Goal: Task Accomplishment & Management: Use online tool/utility

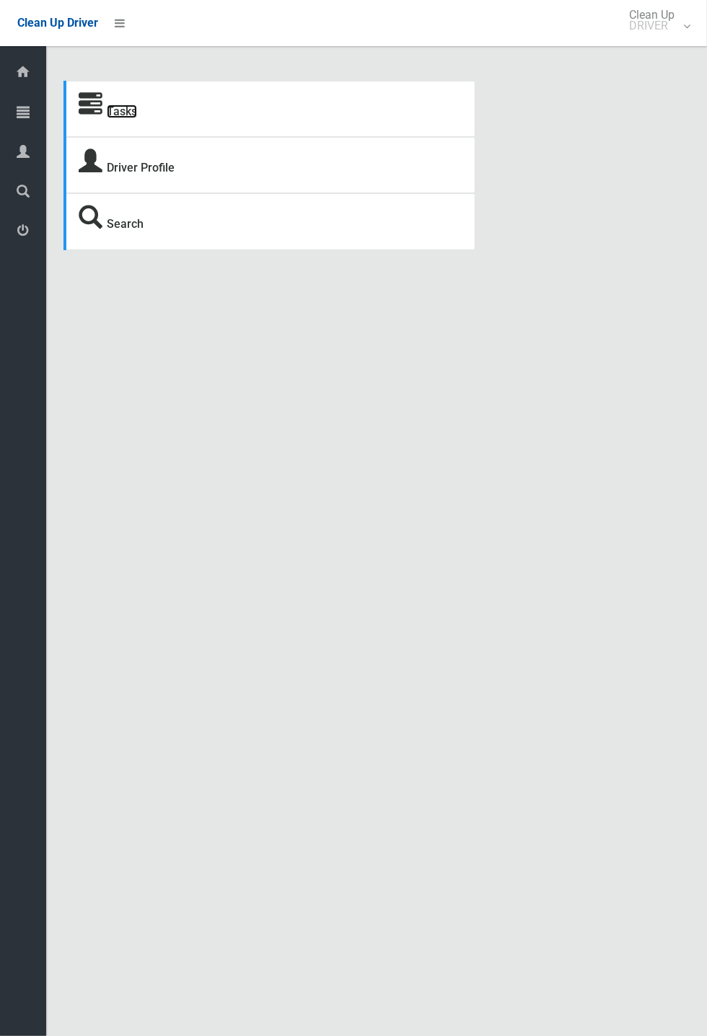
click at [107, 109] on link "Tasks" at bounding box center [122, 112] width 30 height 14
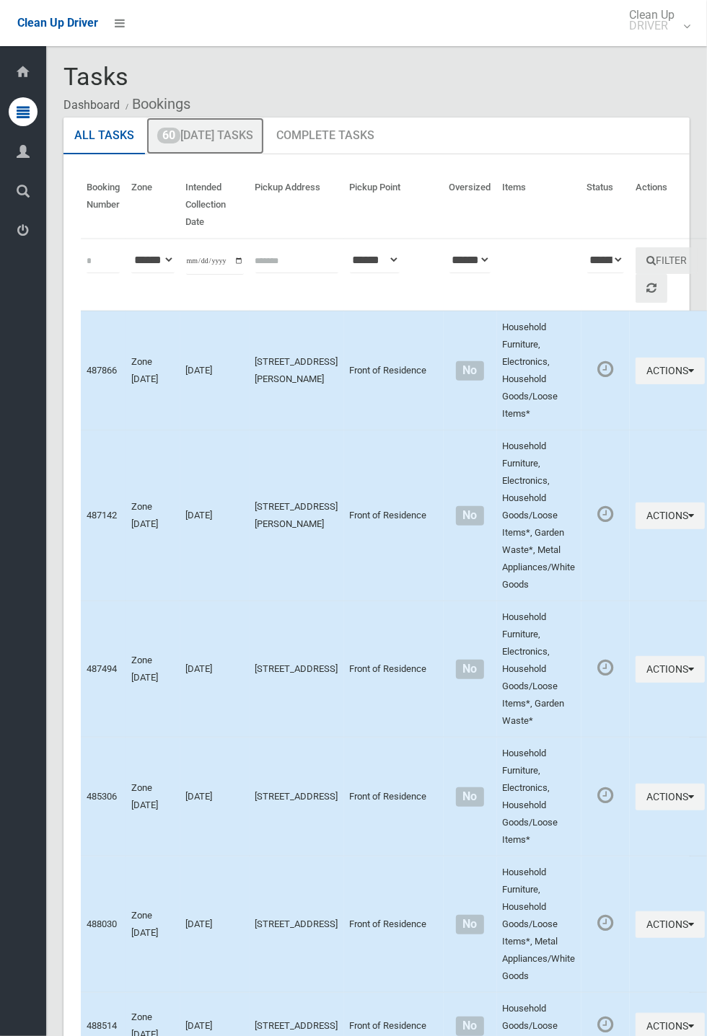
click at [234, 131] on link "60 Today's Tasks" at bounding box center [205, 137] width 118 height 38
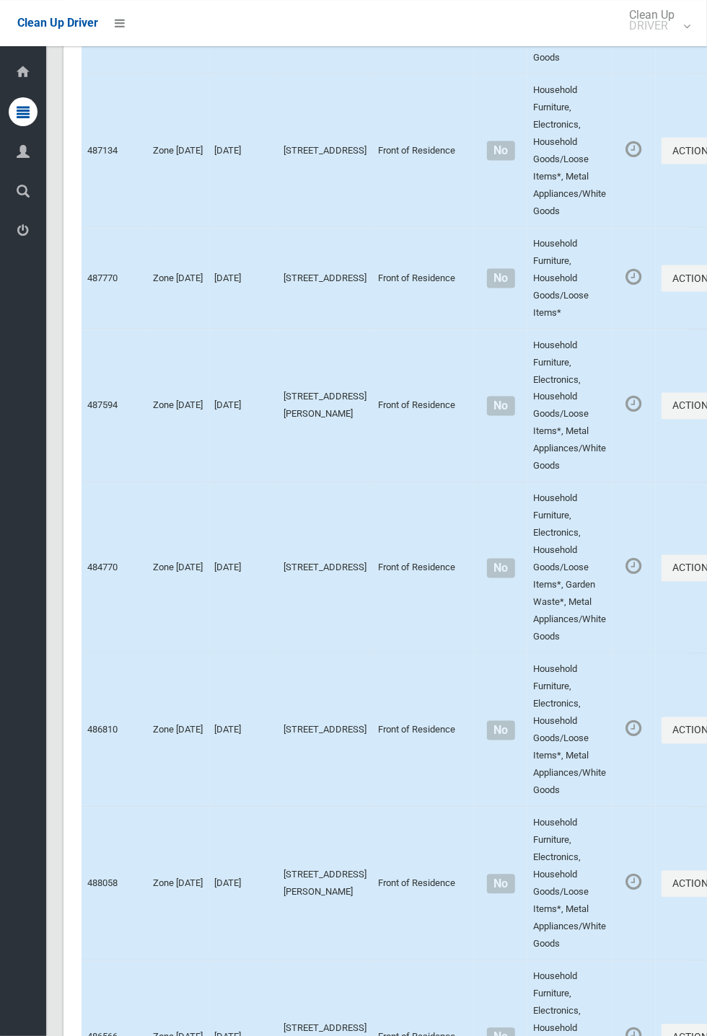
scroll to position [8047, 0]
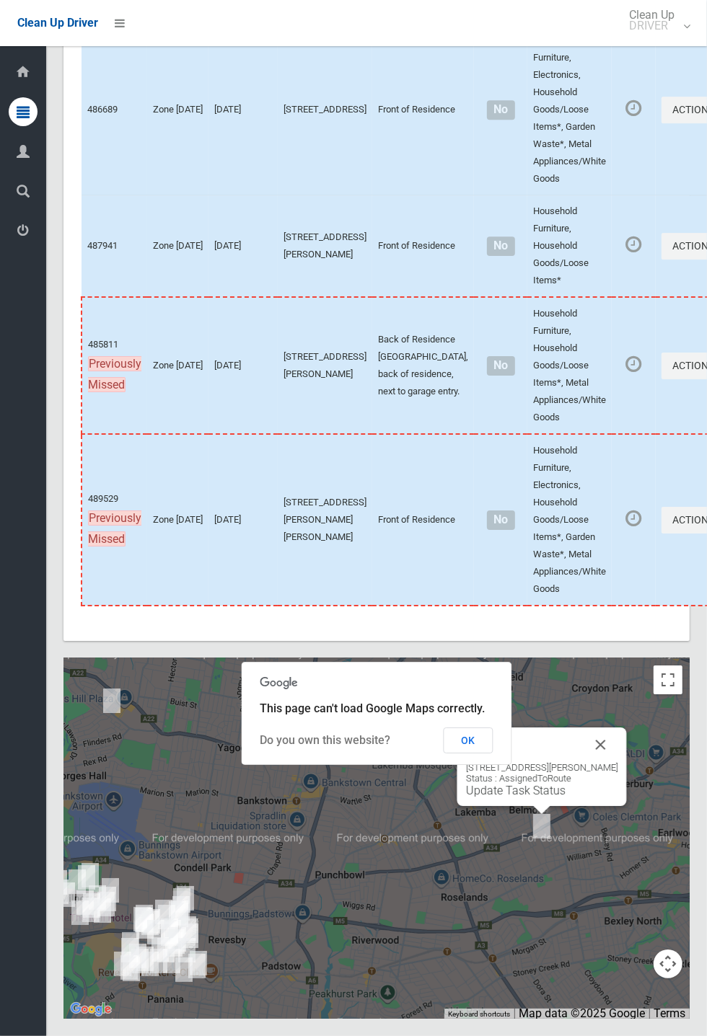
click at [555, 798] on link "Update Task Status" at bounding box center [516, 791] width 100 height 14
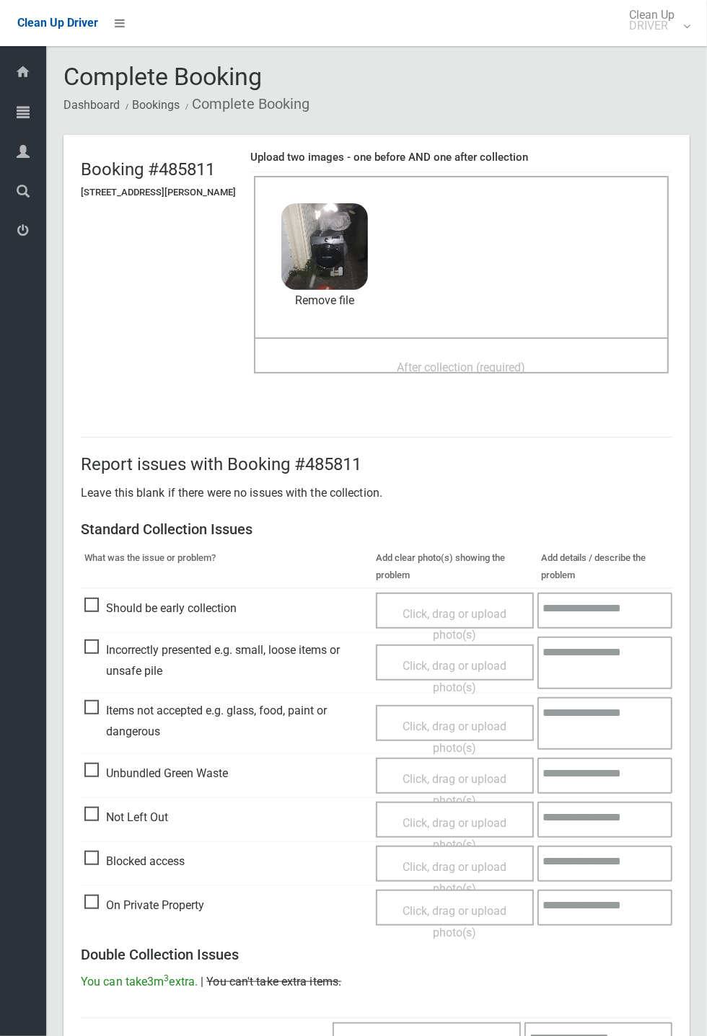
click at [428, 361] on span "After collection (required)" at bounding box center [461, 368] width 128 height 14
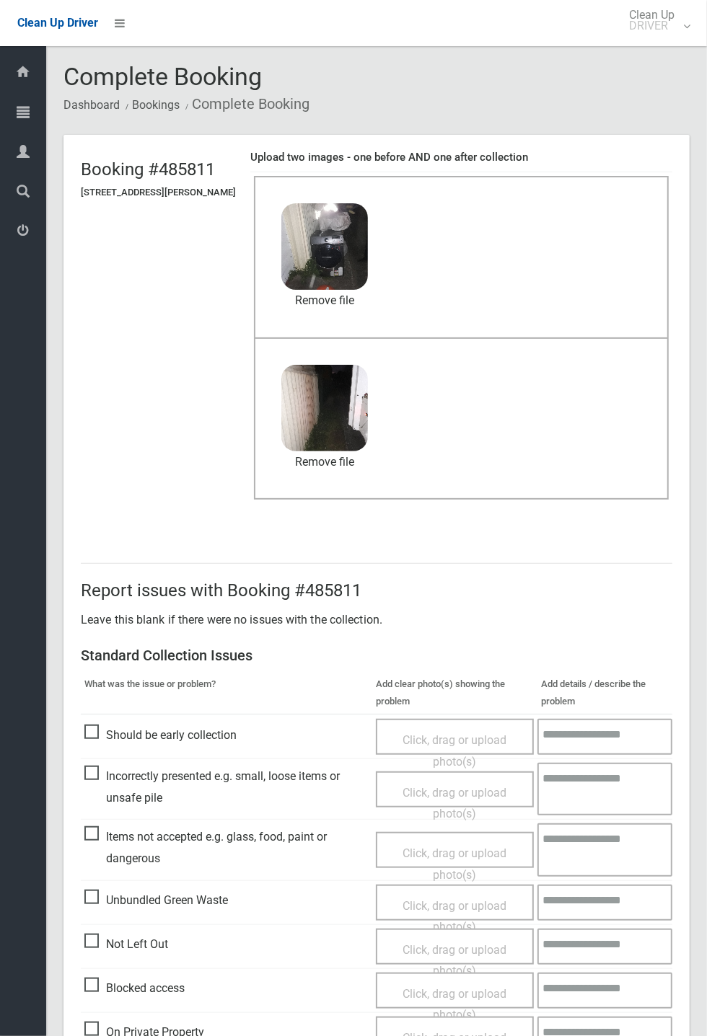
scroll to position [501, 0]
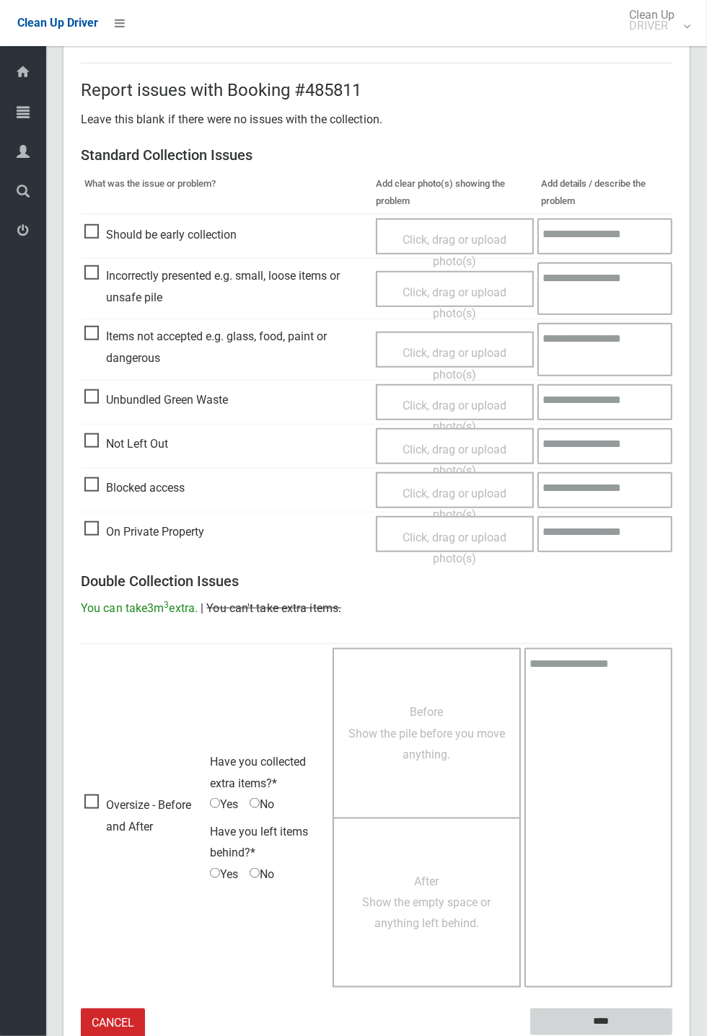
click at [672, 1036] on input "****" at bounding box center [601, 1022] width 142 height 27
click at [689, 757] on div "Report issues with Booking #485811 Leave this blank if there were no issues wit…" at bounding box center [376, 551] width 626 height 1046
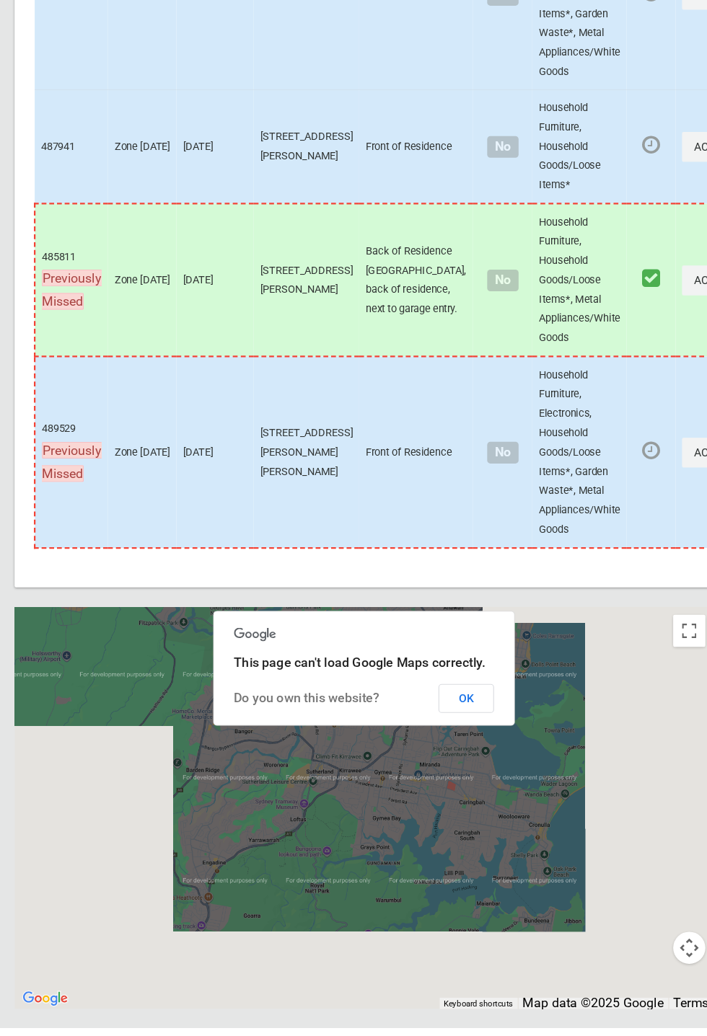
scroll to position [8047, 0]
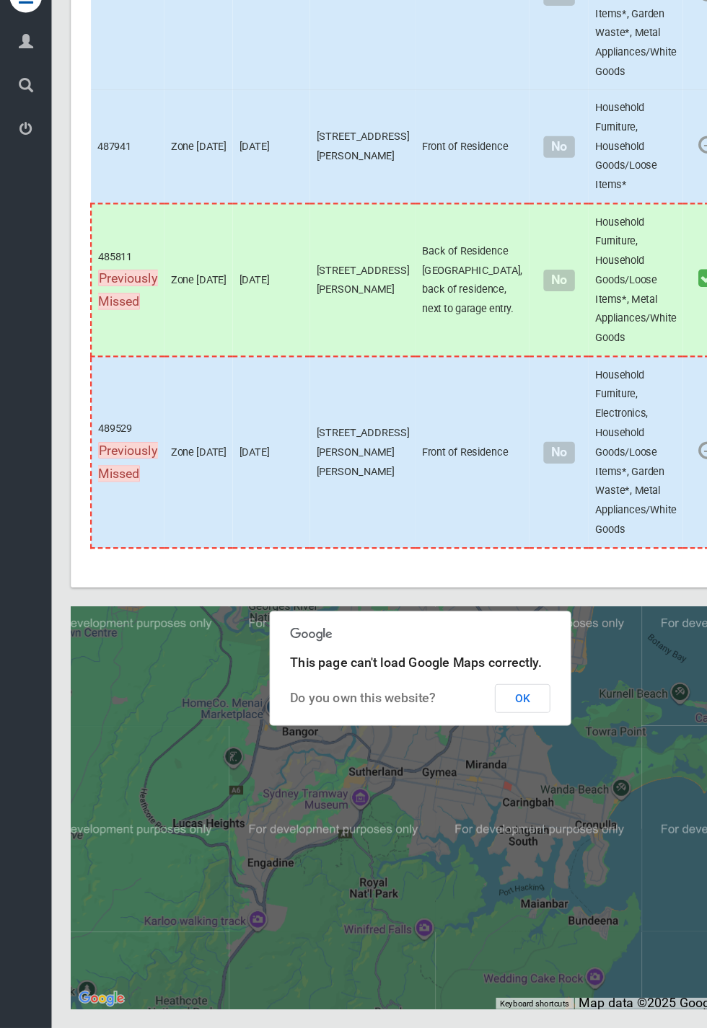
click at [493, 754] on button "OK" at bounding box center [469, 741] width 50 height 26
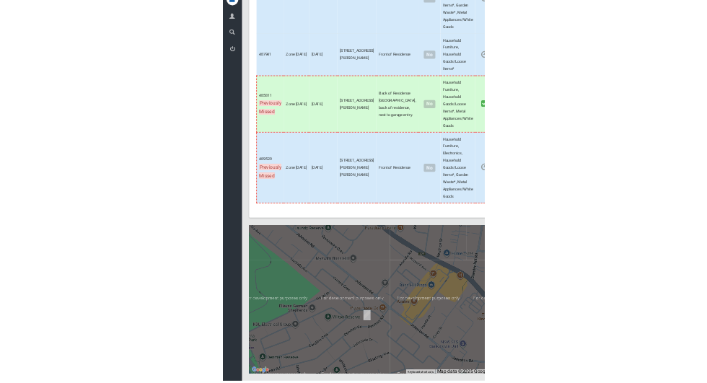
scroll to position [8114, 0]
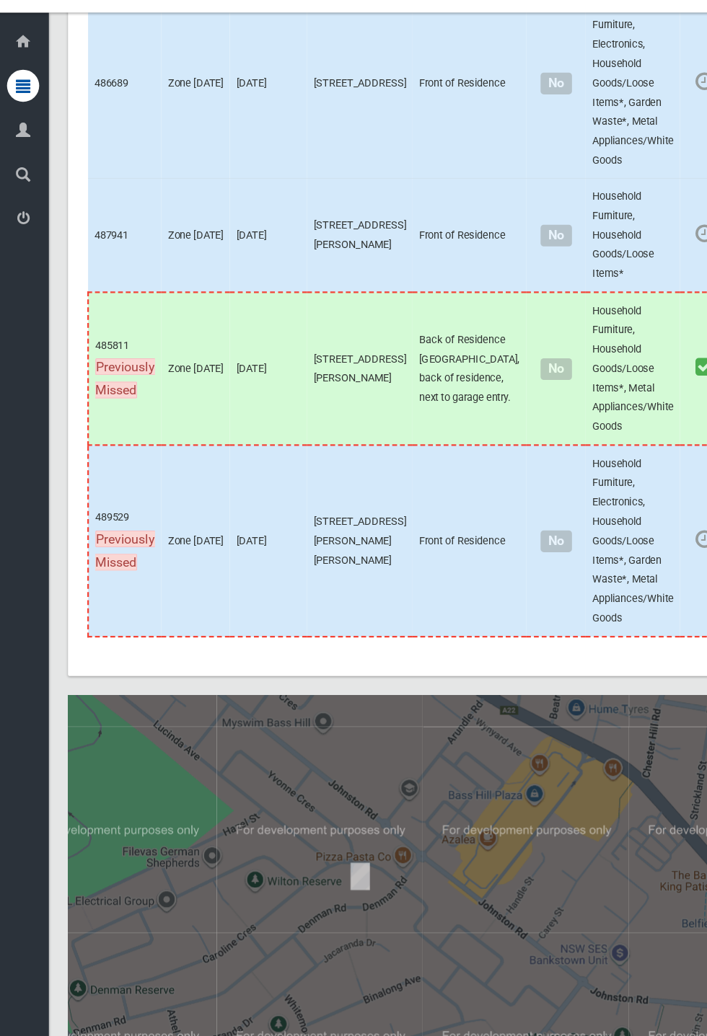
click at [273, 505] on td "02/10/2025" at bounding box center [242, 520] width 69 height 172
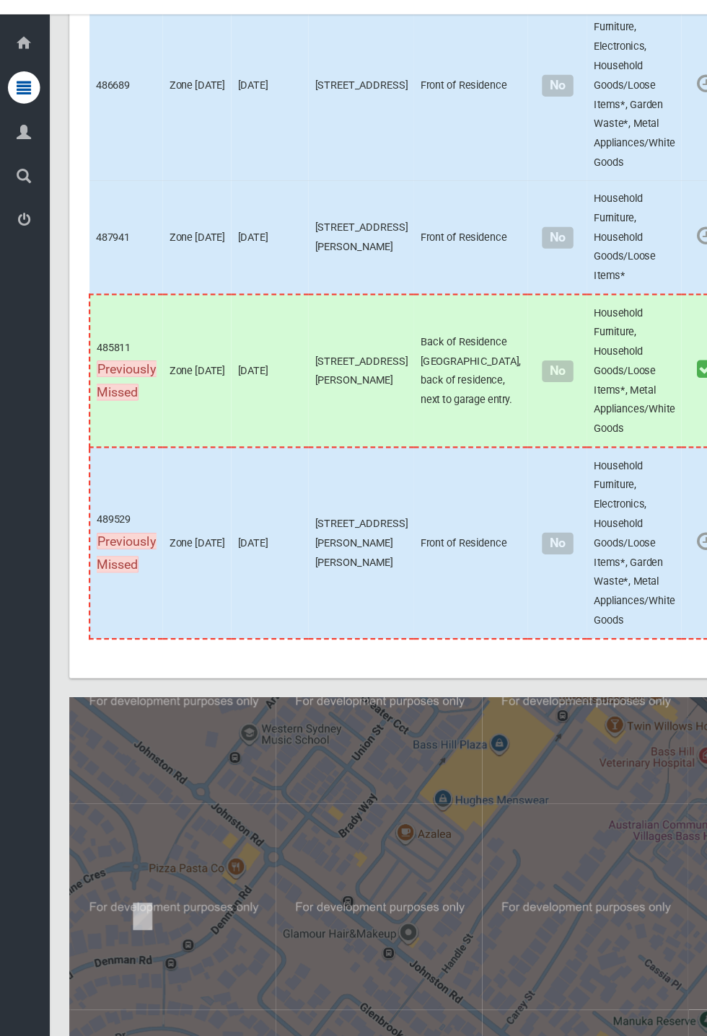
click at [661, 524] on button "Actions" at bounding box center [695, 520] width 69 height 27
click at [587, 586] on link "View Booking Details" at bounding box center [644, 580] width 172 height 29
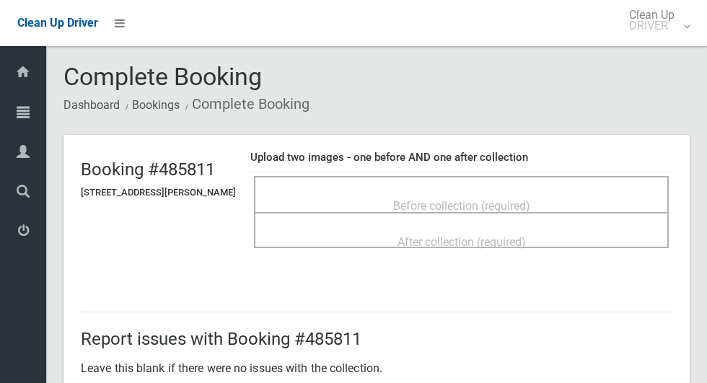
scroll to position [501, 0]
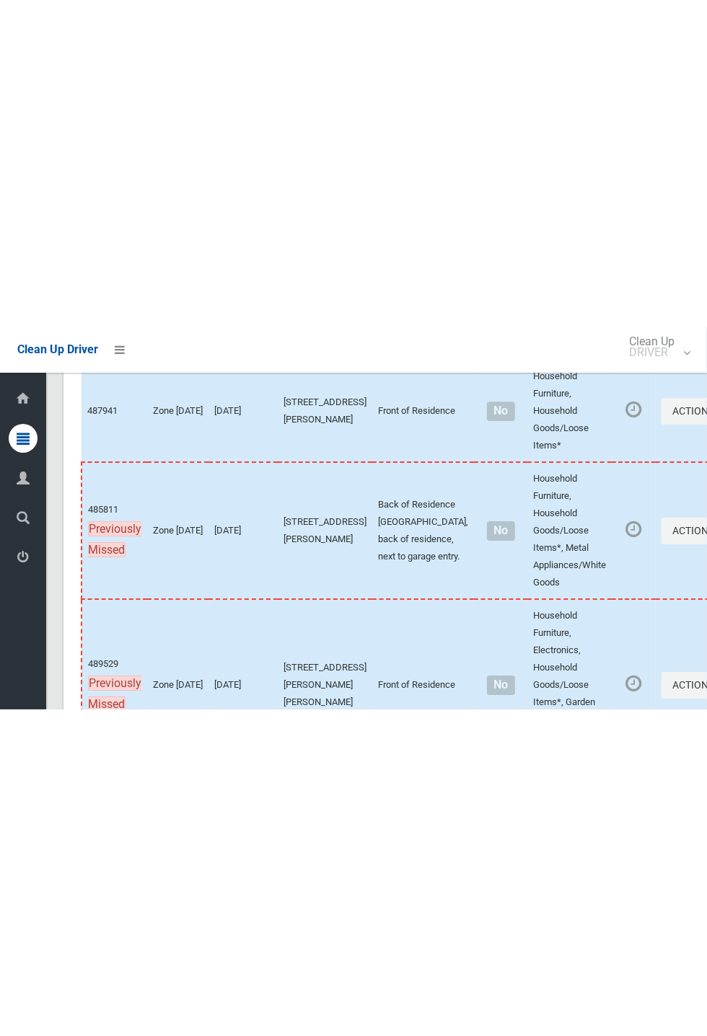
scroll to position [8047, 0]
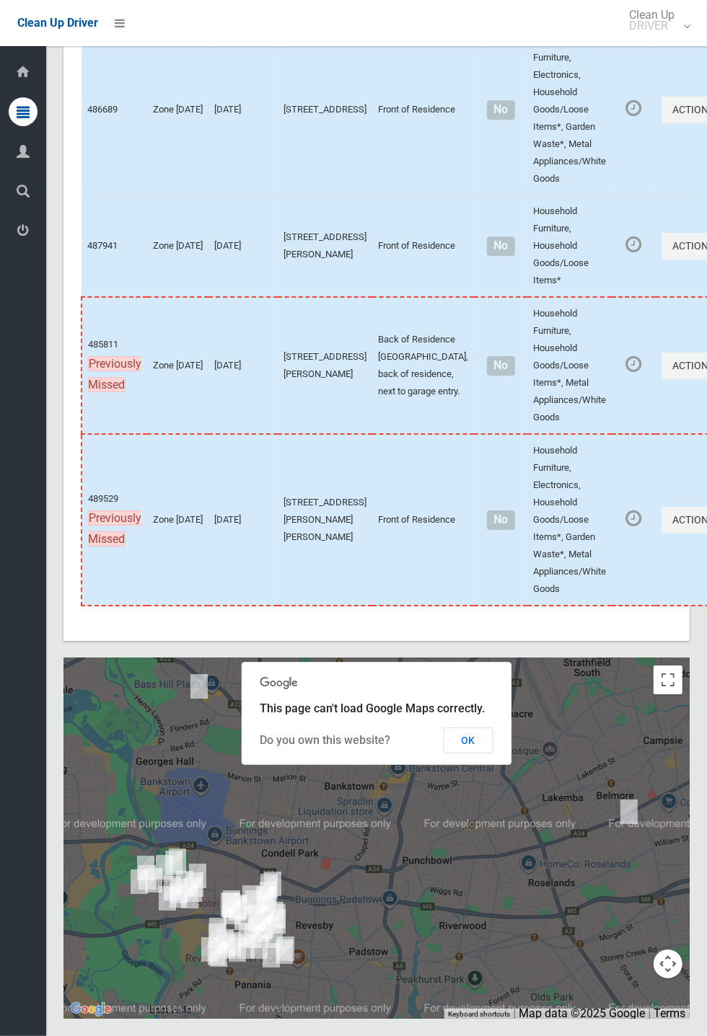
click at [493, 382] on button "OK" at bounding box center [469, 741] width 50 height 26
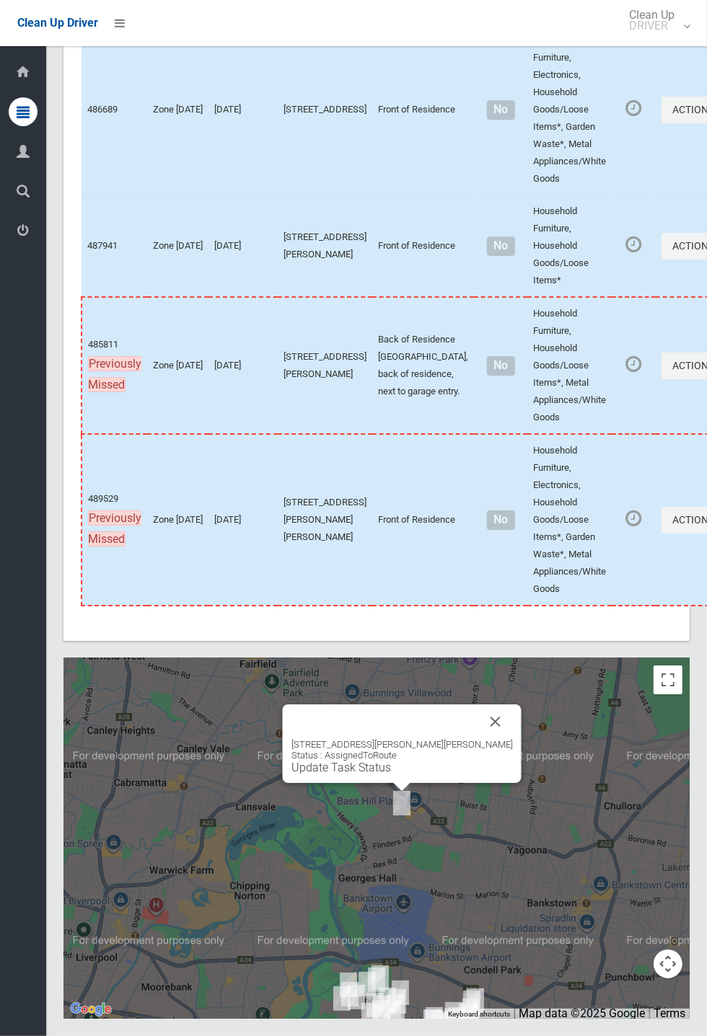
click at [478, 382] on button "Close" at bounding box center [495, 722] width 35 height 35
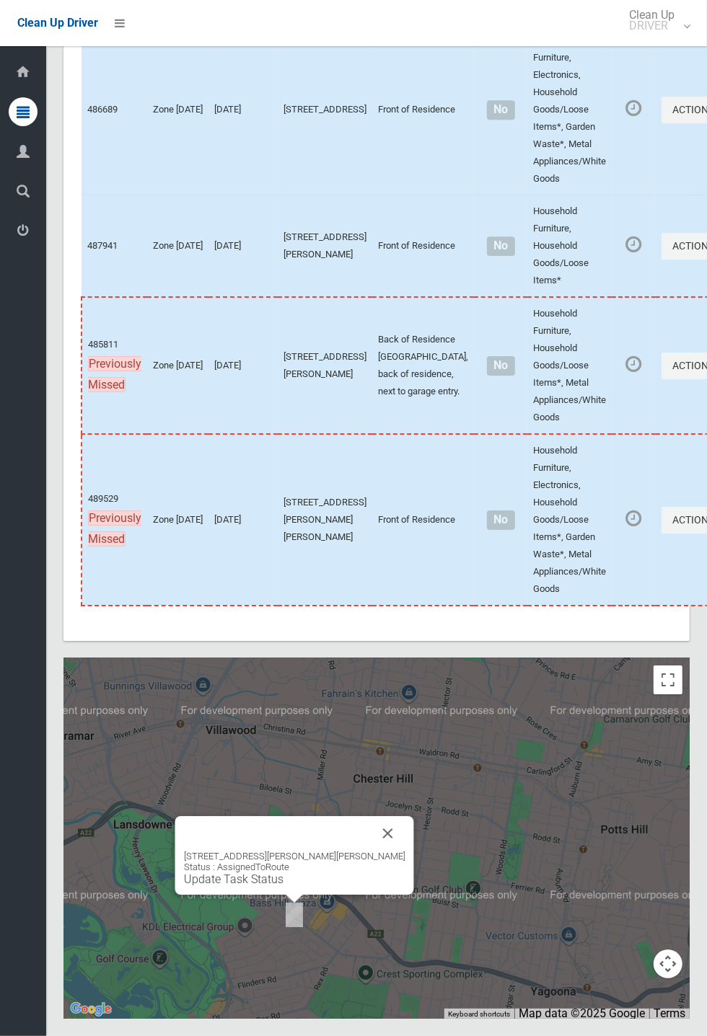
click at [283, 382] on link "Update Task Status" at bounding box center [234, 880] width 100 height 14
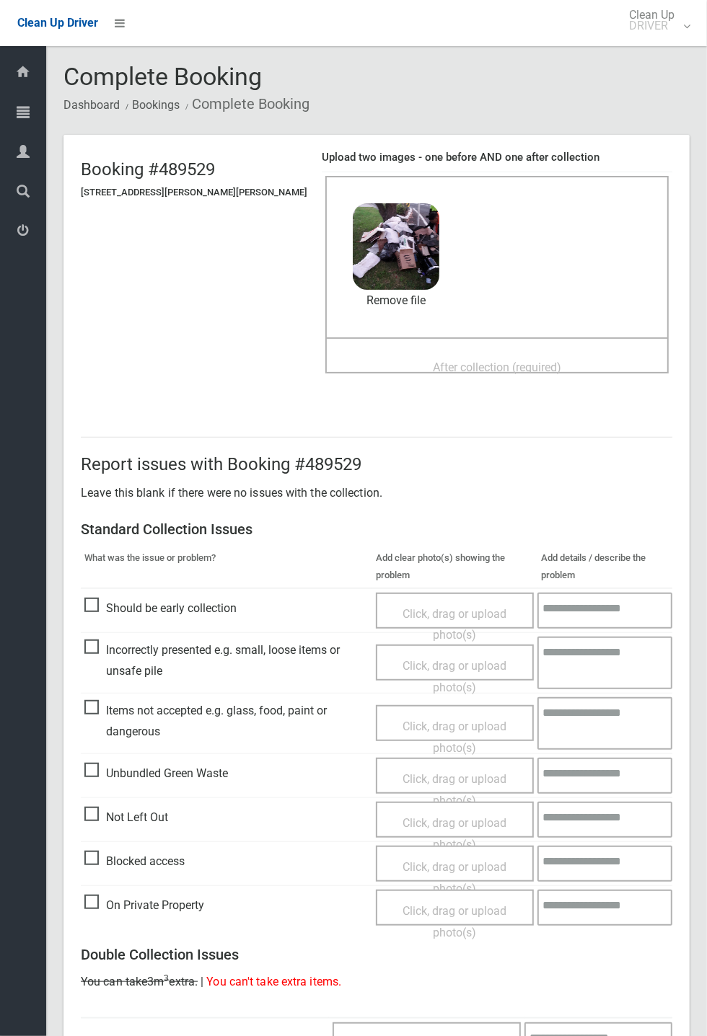
click at [433, 361] on span "After collection (required)" at bounding box center [497, 368] width 128 height 14
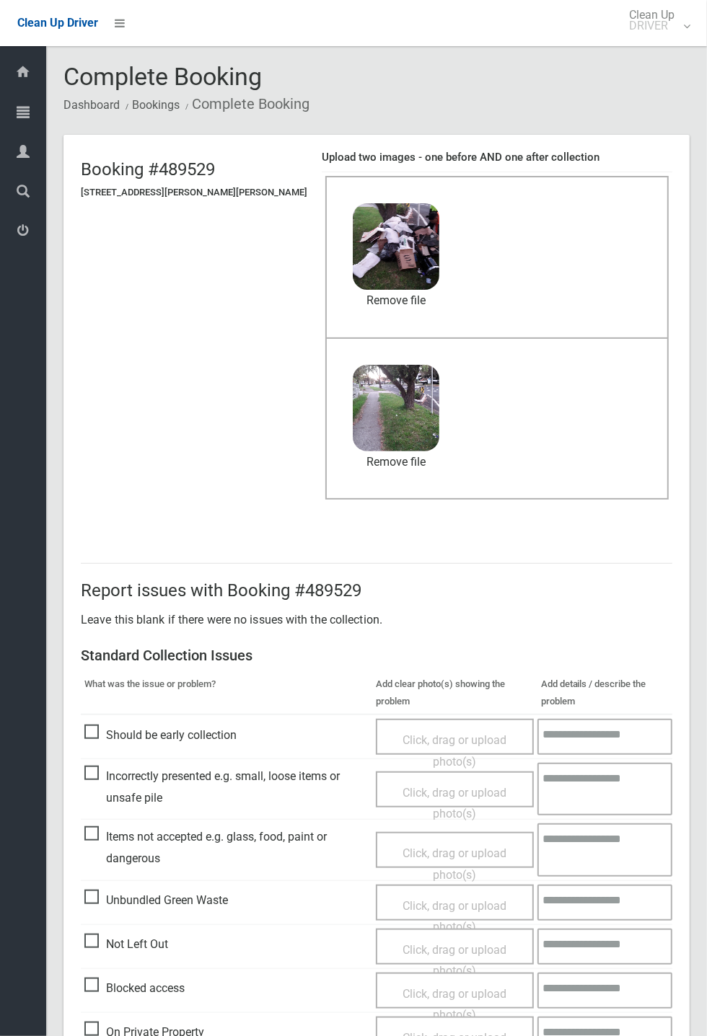
scroll to position [501, 0]
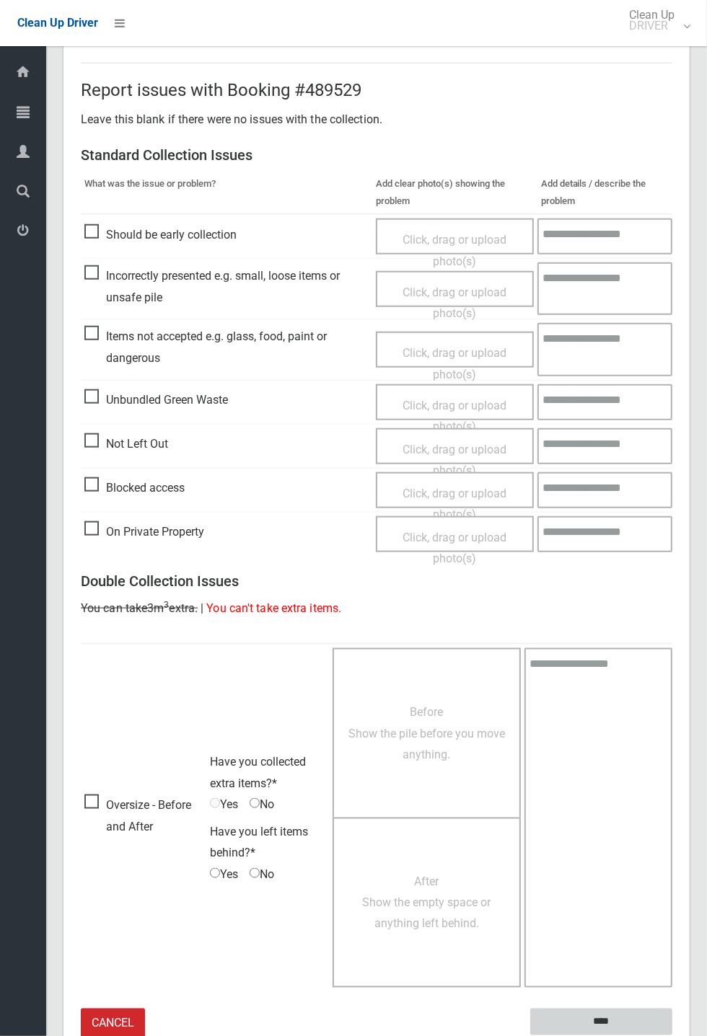
click at [607, 1020] on input "****" at bounding box center [601, 1022] width 142 height 27
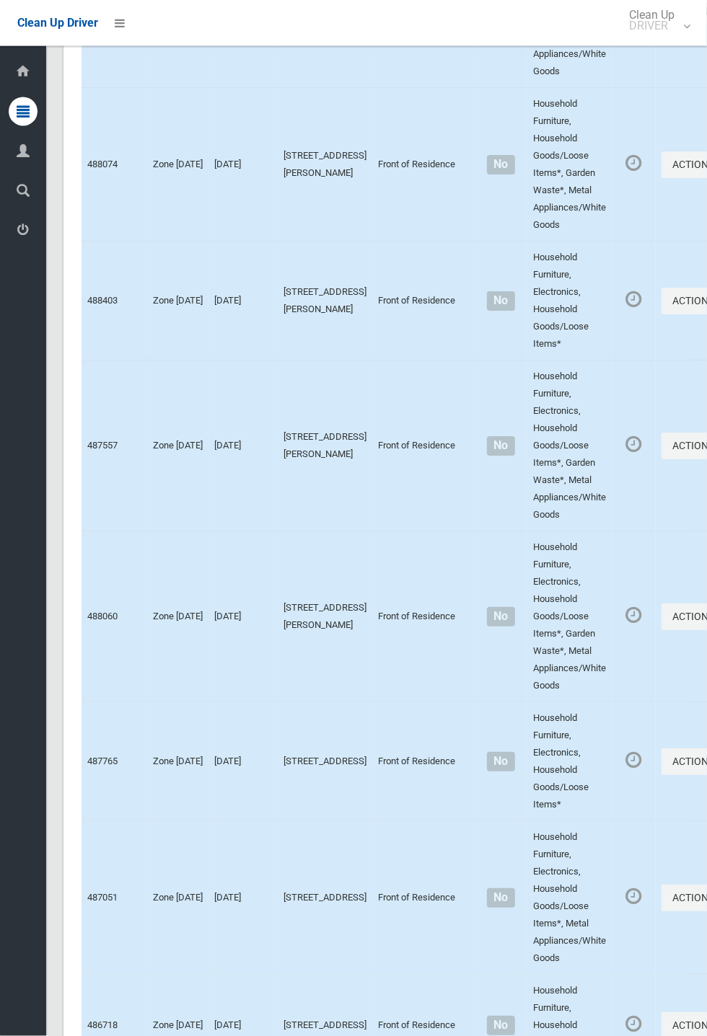
scroll to position [8047, 0]
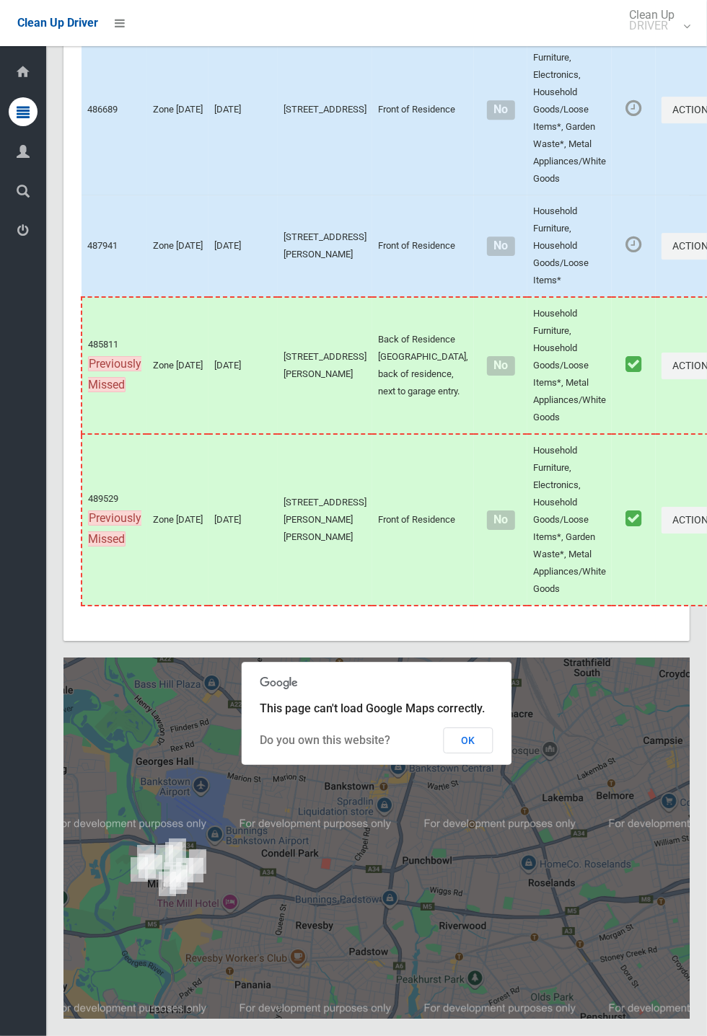
click at [493, 754] on button "OK" at bounding box center [469, 741] width 50 height 26
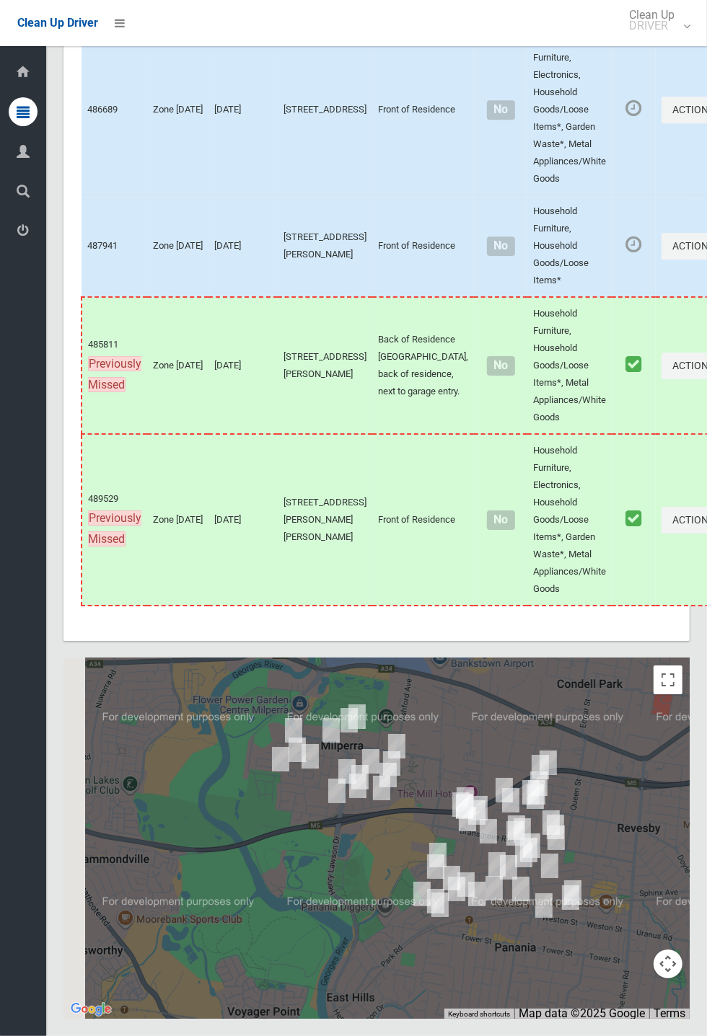
scroll to position [8045, 0]
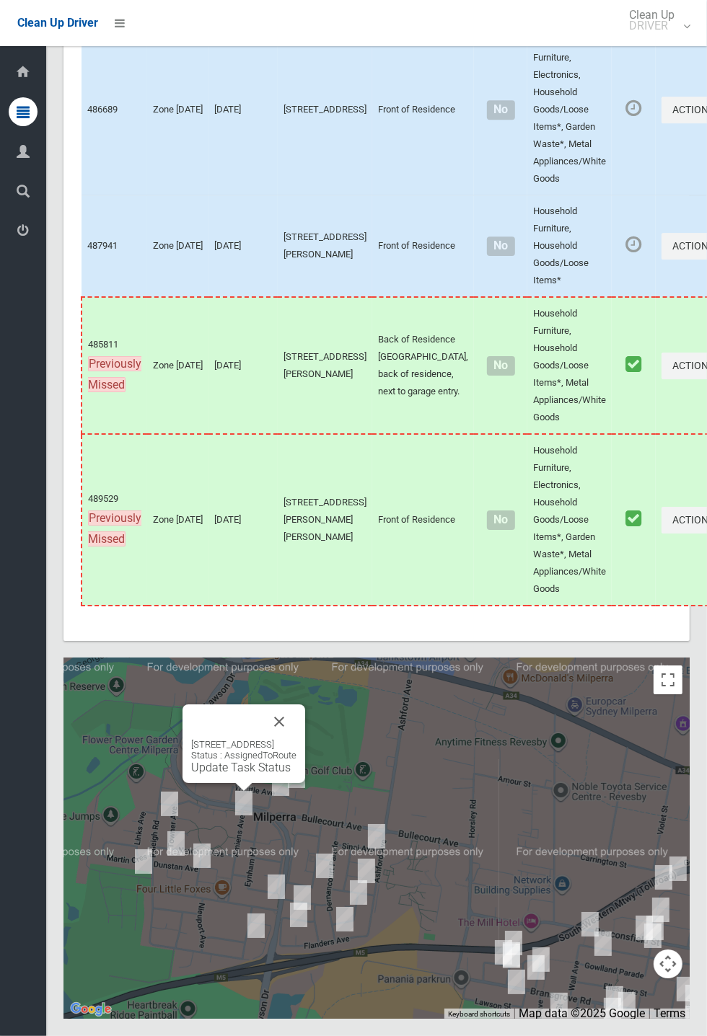
click at [296, 739] on button "Close" at bounding box center [279, 722] width 35 height 35
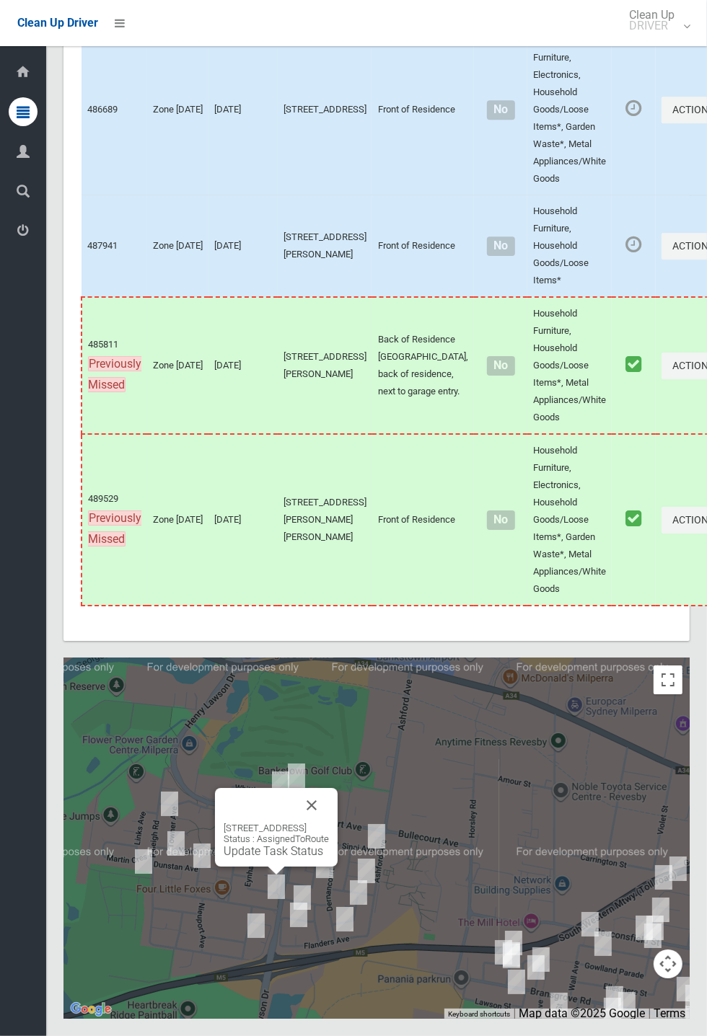
click at [329, 823] on button "Close" at bounding box center [311, 805] width 35 height 35
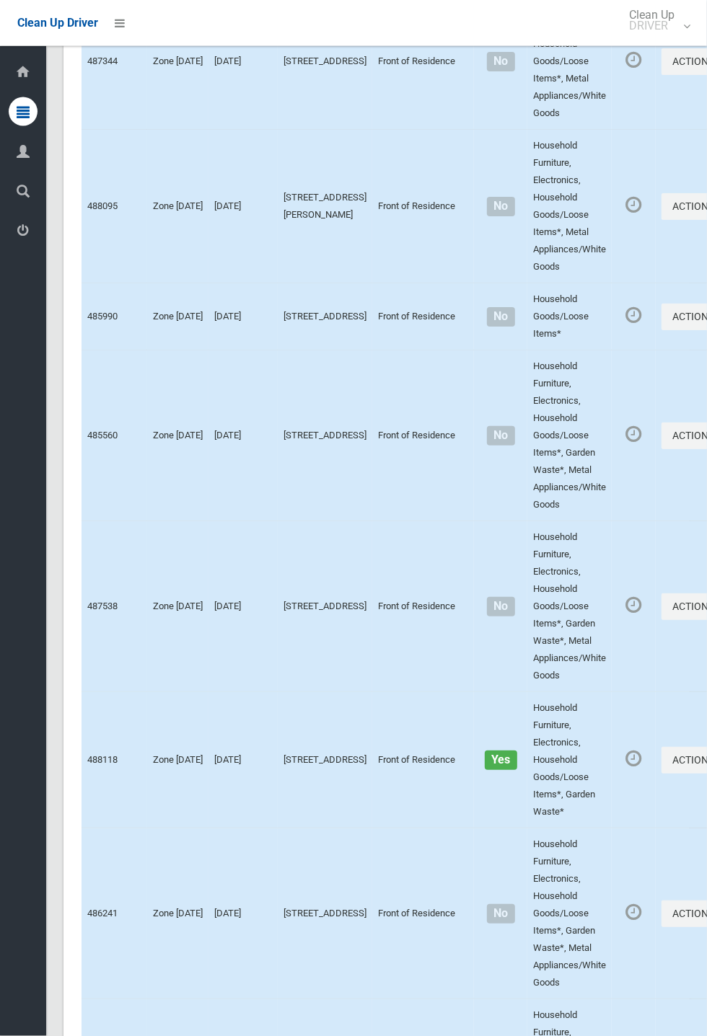
scroll to position [8047, 0]
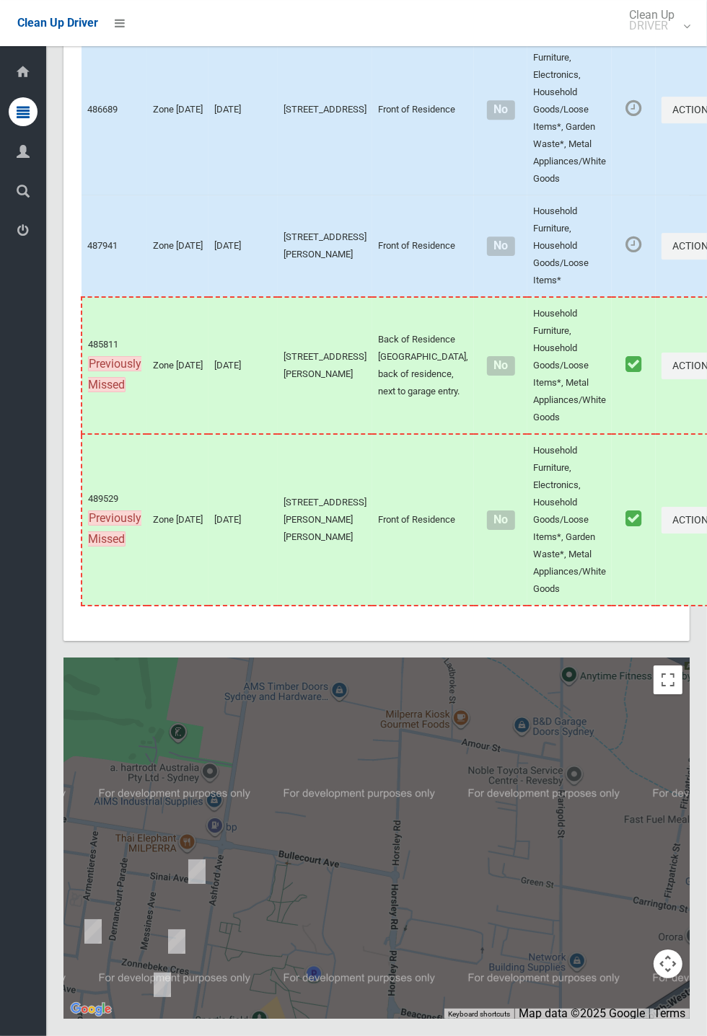
click at [676, 979] on button "Map camera controls" at bounding box center [667, 964] width 29 height 29
click at [536, 867] on div at bounding box center [376, 838] width 626 height 361
click at [669, 695] on button "Toggle fullscreen view" at bounding box center [667, 680] width 29 height 29
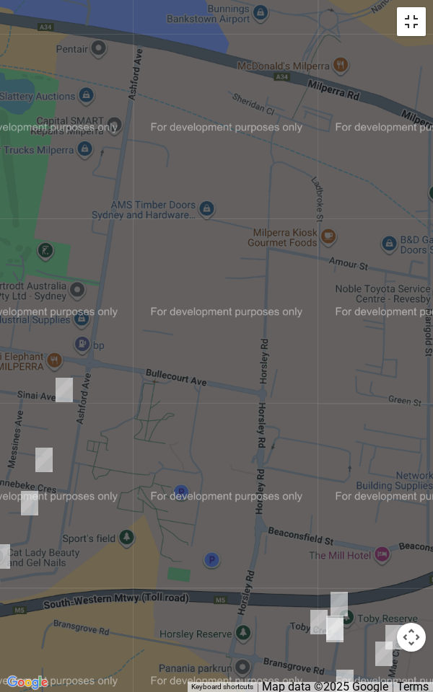
click at [420, 30] on button "Toggle fullscreen view" at bounding box center [411, 21] width 29 height 29
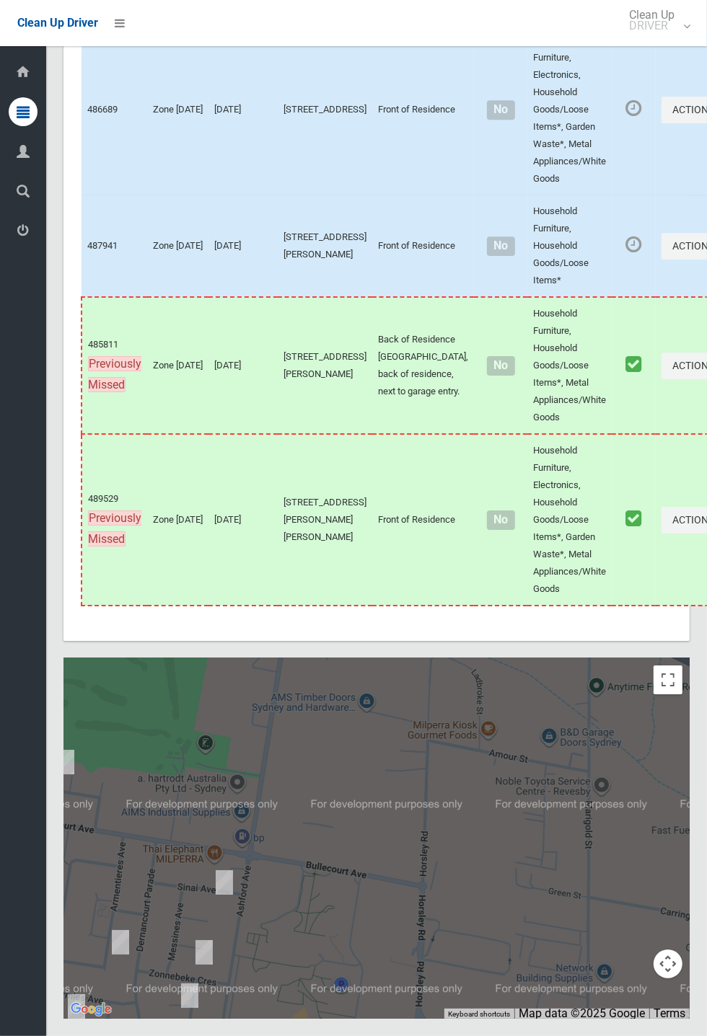
click at [686, 1019] on div at bounding box center [376, 838] width 626 height 361
click at [669, 695] on button "Toggle fullscreen view" at bounding box center [667, 680] width 29 height 29
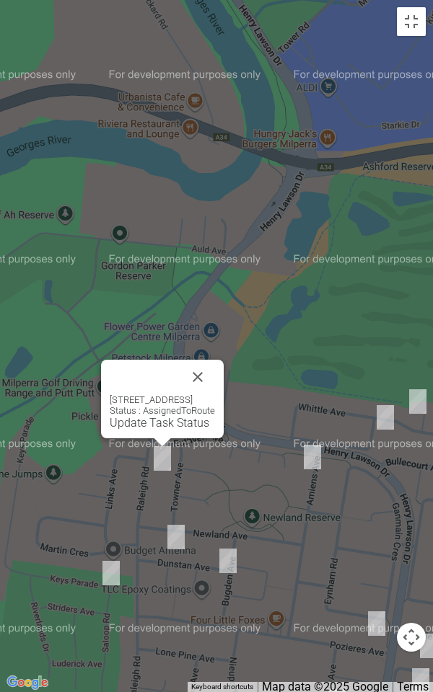
click at [215, 370] on button "Close" at bounding box center [197, 377] width 35 height 35
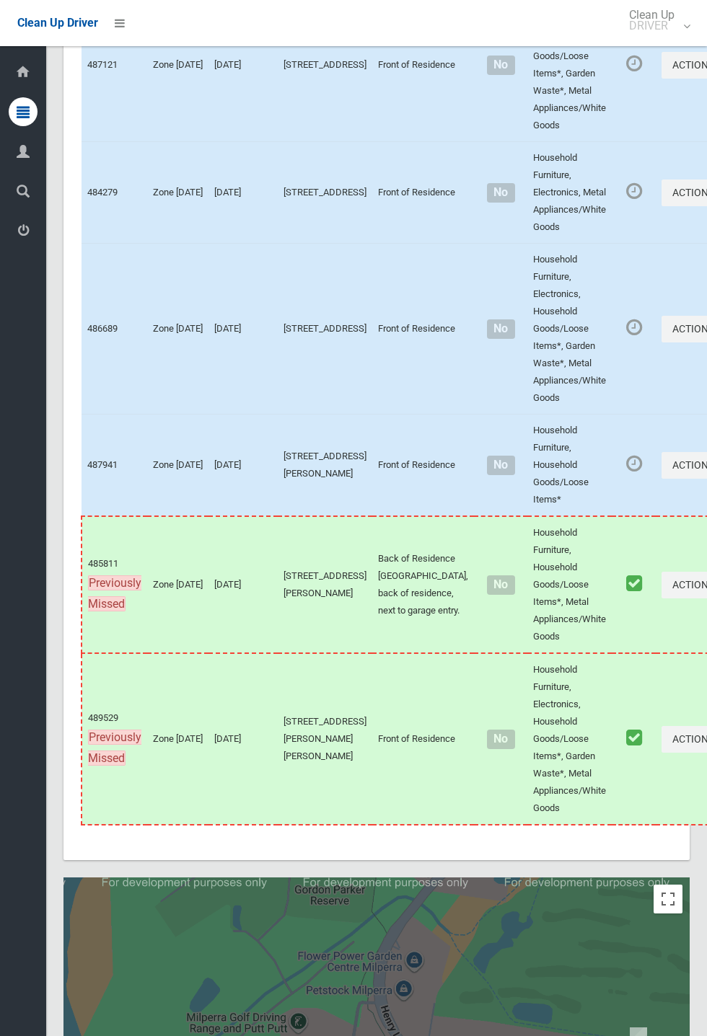
scroll to position [8049, 0]
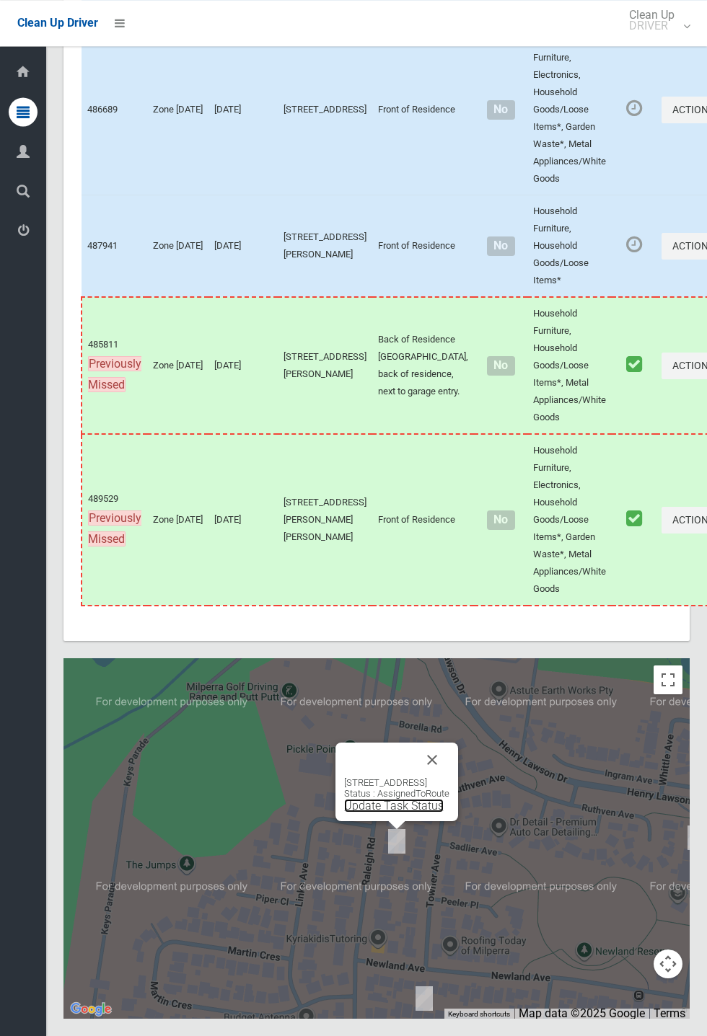
click at [384, 813] on link "Update Task Status" at bounding box center [394, 806] width 100 height 14
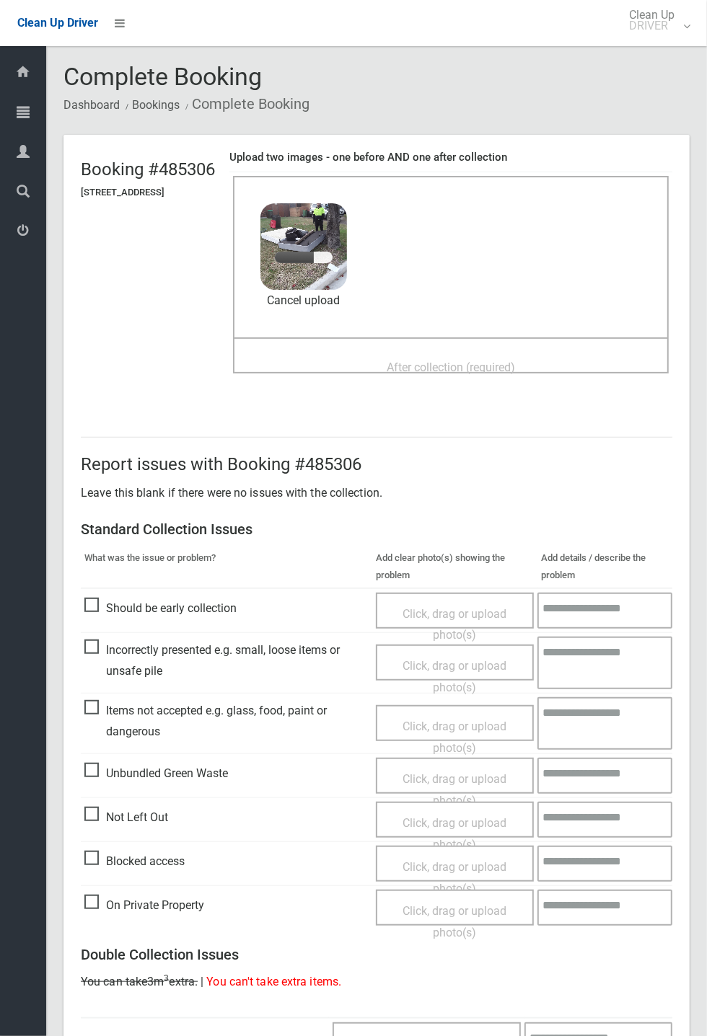
click at [474, 361] on span "After collection (required)" at bounding box center [451, 368] width 128 height 14
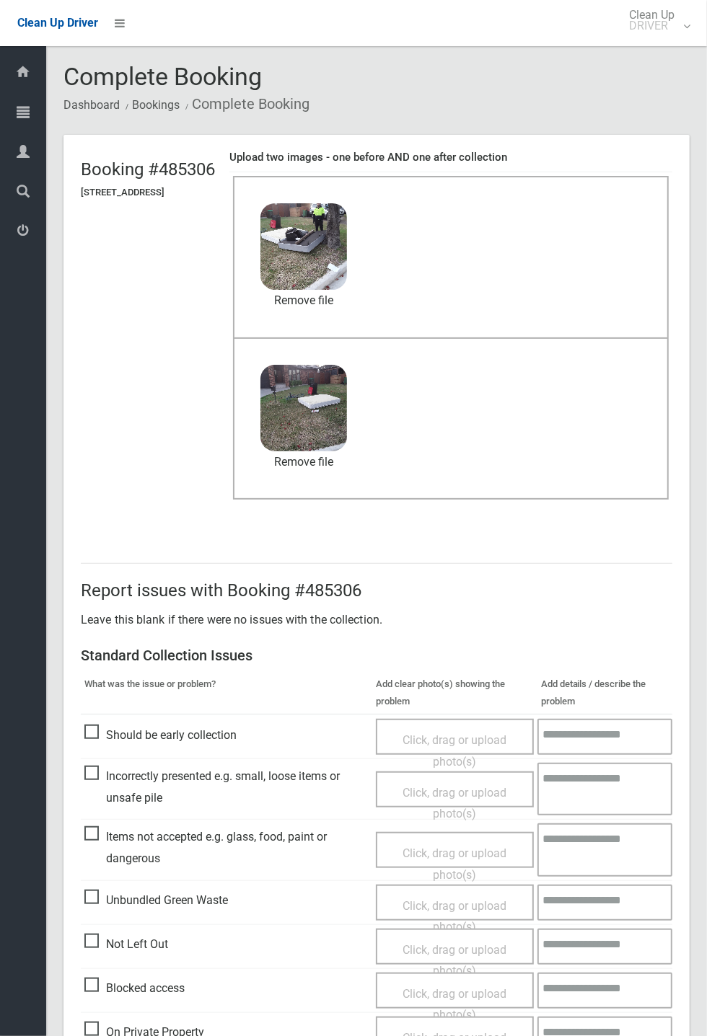
scroll to position [501, 0]
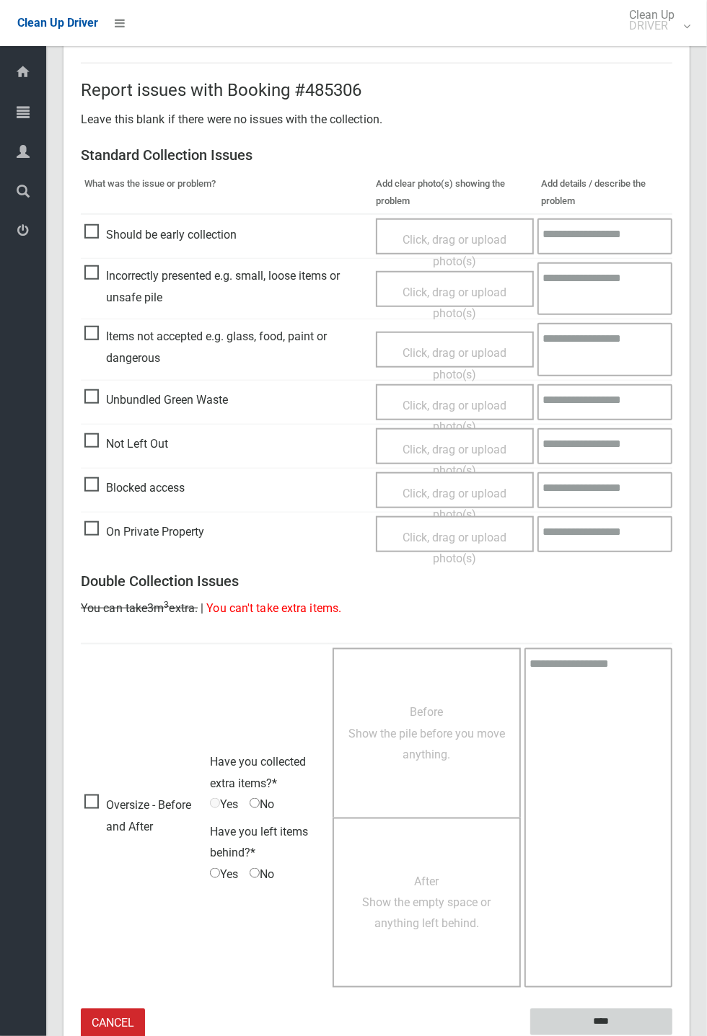
click at [672, 1036] on input "****" at bounding box center [601, 1022] width 142 height 27
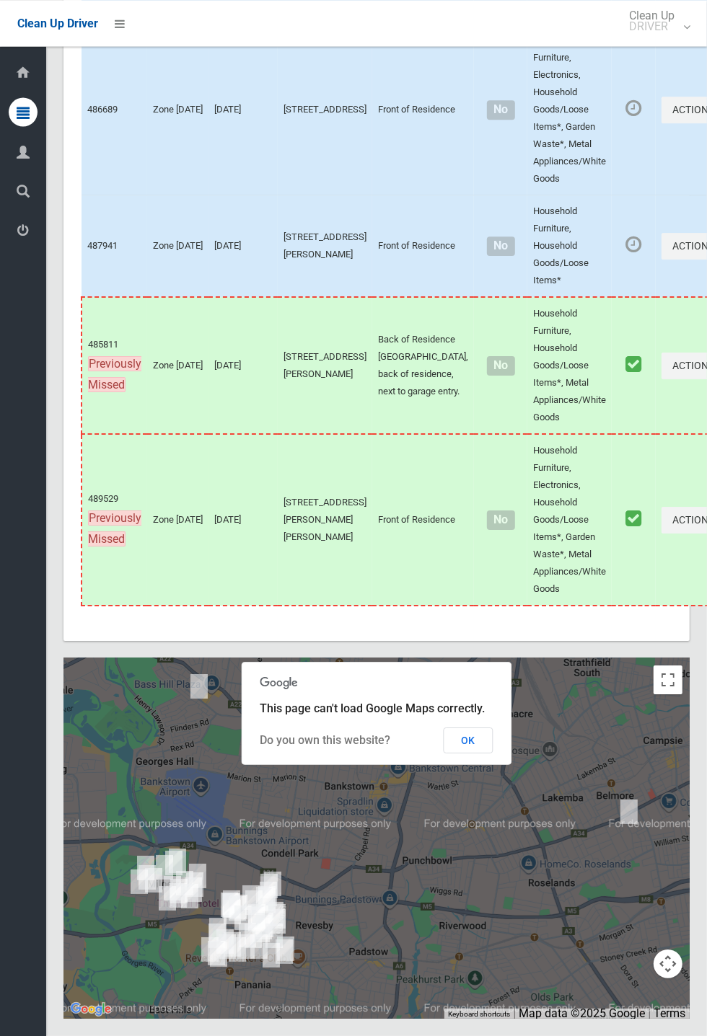
scroll to position [8047, 0]
click at [493, 754] on button "OK" at bounding box center [469, 741] width 50 height 26
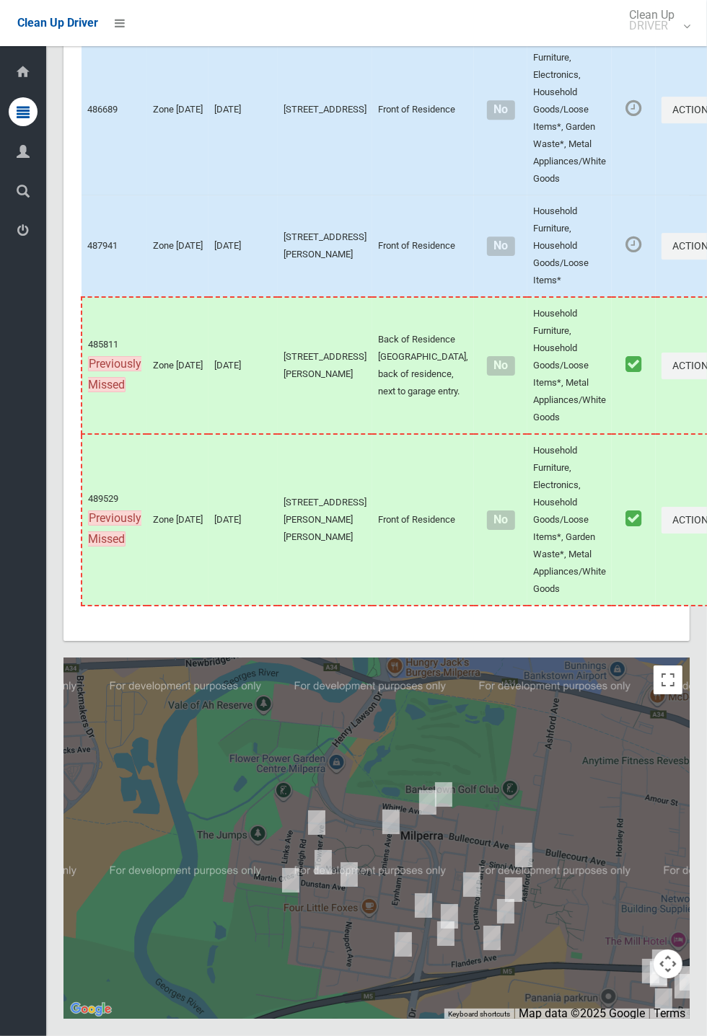
scroll to position [8047, 0]
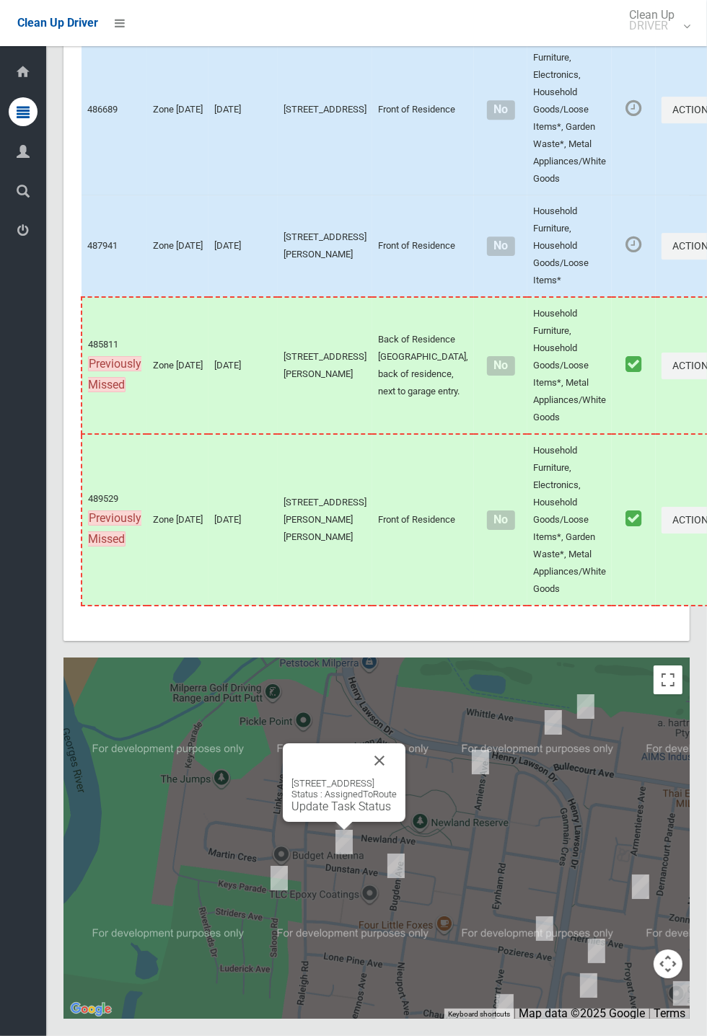
click at [397, 778] on button "Close" at bounding box center [379, 761] width 35 height 35
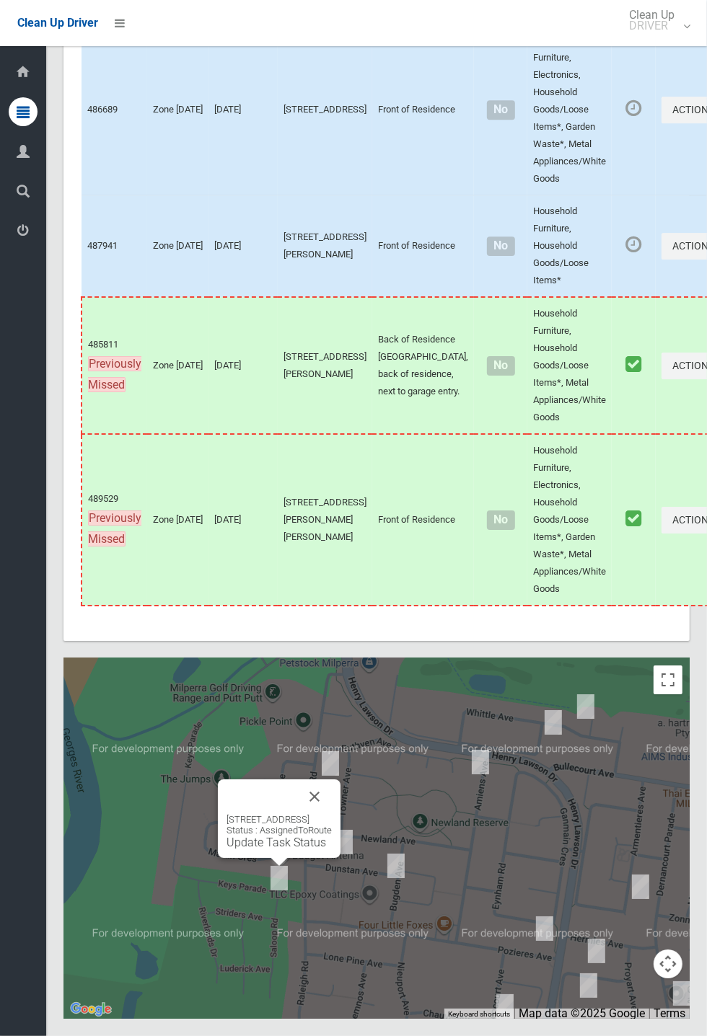
click at [286, 850] on link "Update Task Status" at bounding box center [276, 843] width 100 height 14
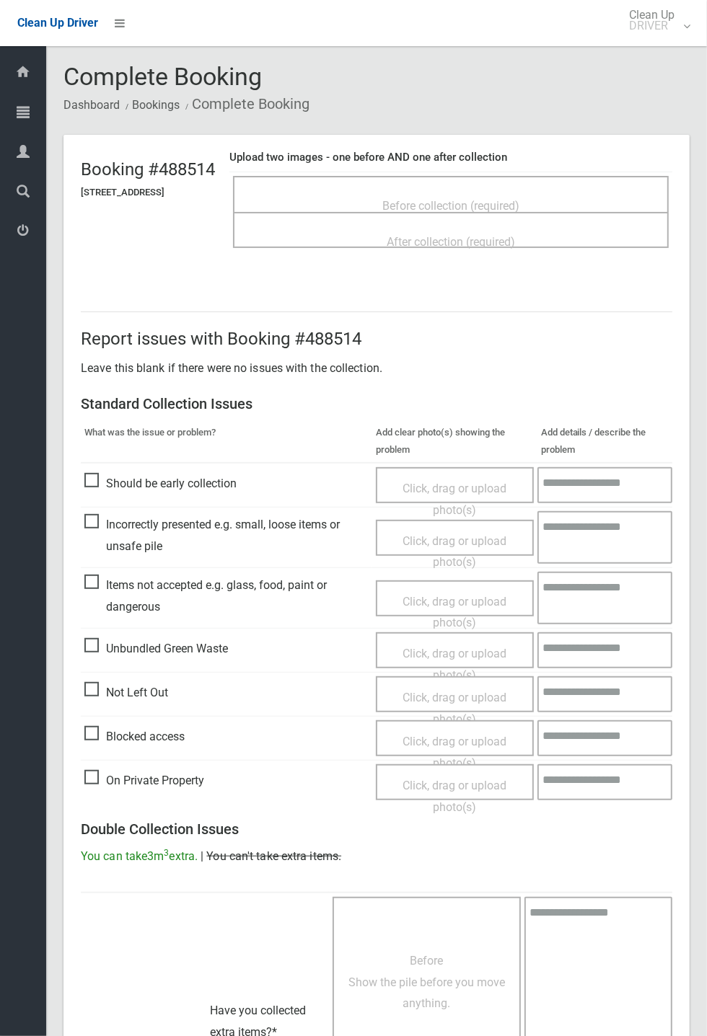
click at [468, 206] on span "Before collection (required)" at bounding box center [450, 206] width 137 height 14
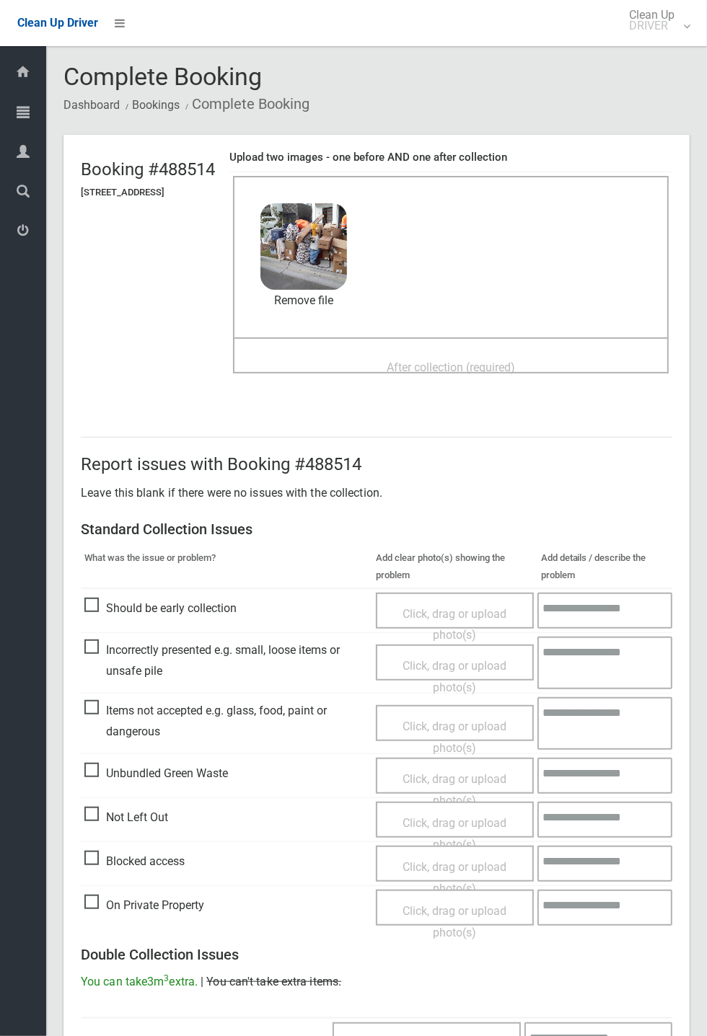
click at [410, 361] on span "After collection (required)" at bounding box center [451, 368] width 128 height 14
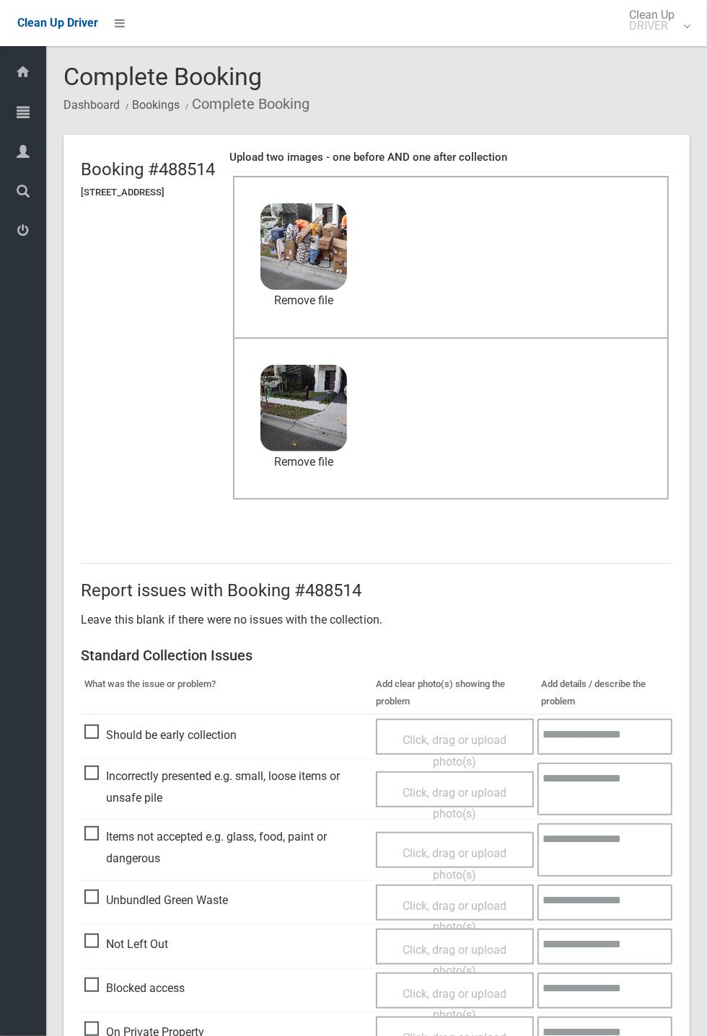
scroll to position [501, 0]
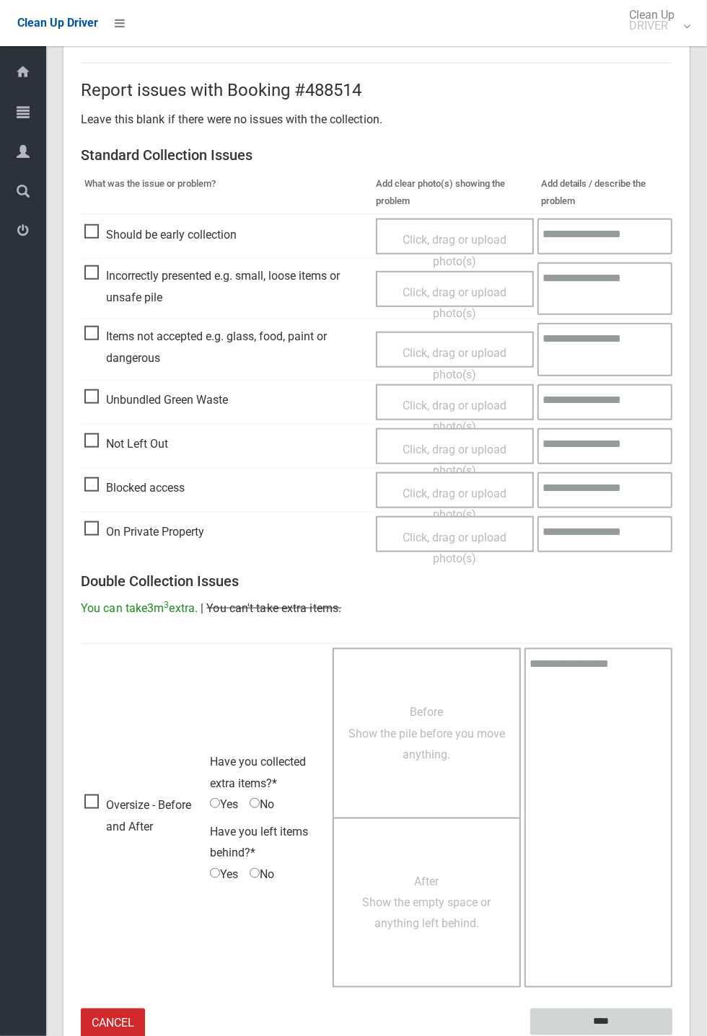
click at [672, 1036] on input "****" at bounding box center [601, 1022] width 142 height 27
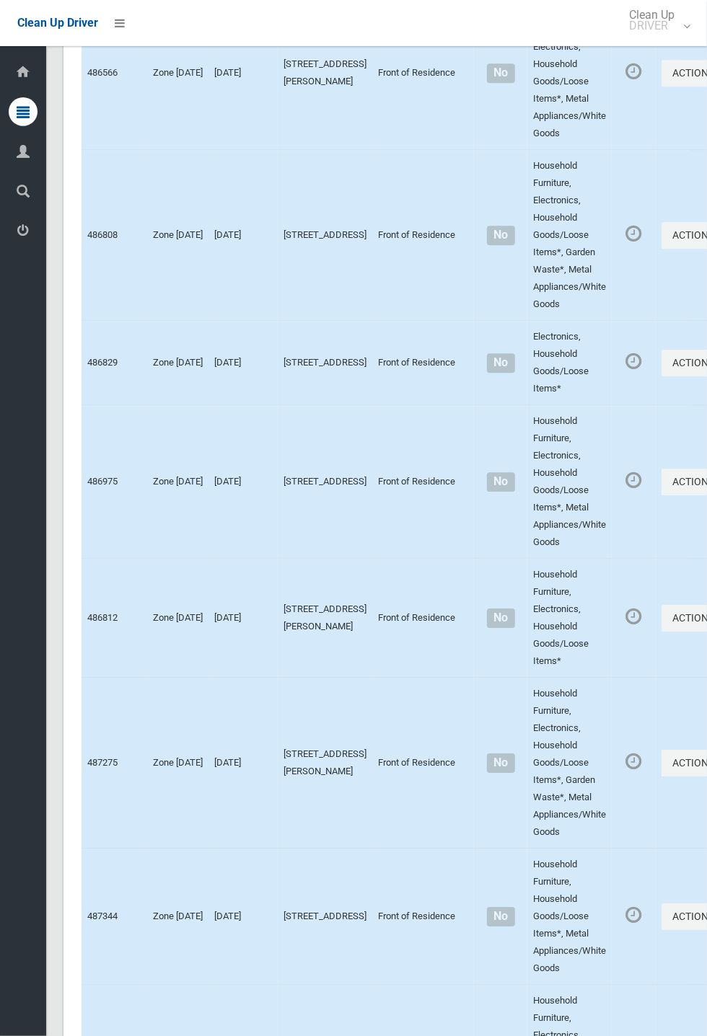
scroll to position [8047, 0]
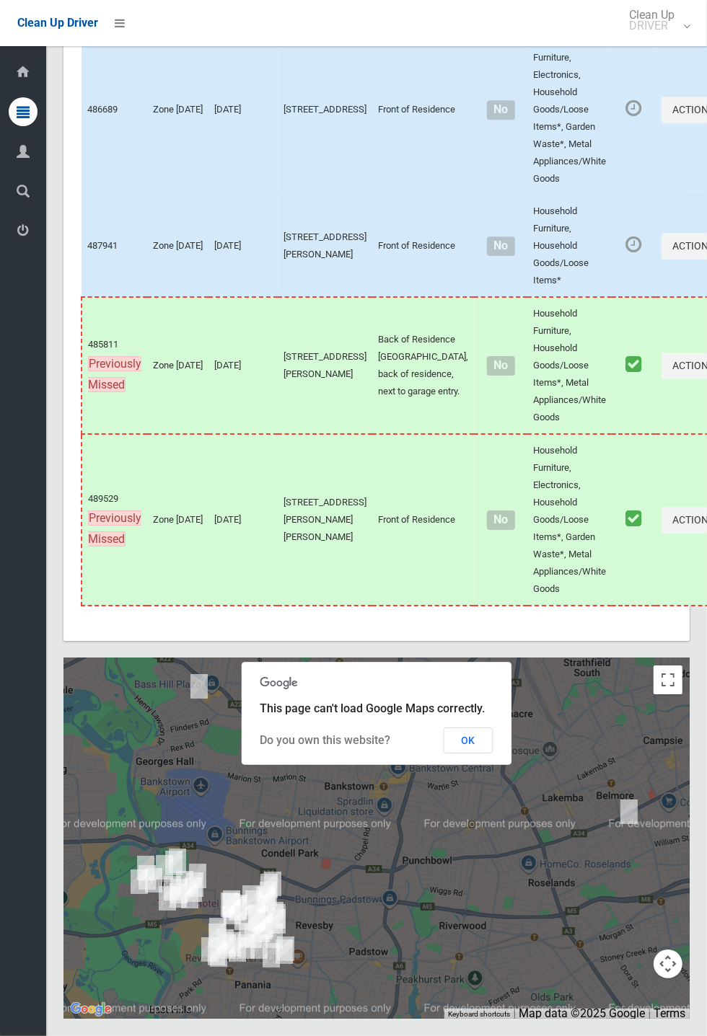
click at [493, 754] on button "OK" at bounding box center [469, 741] width 50 height 26
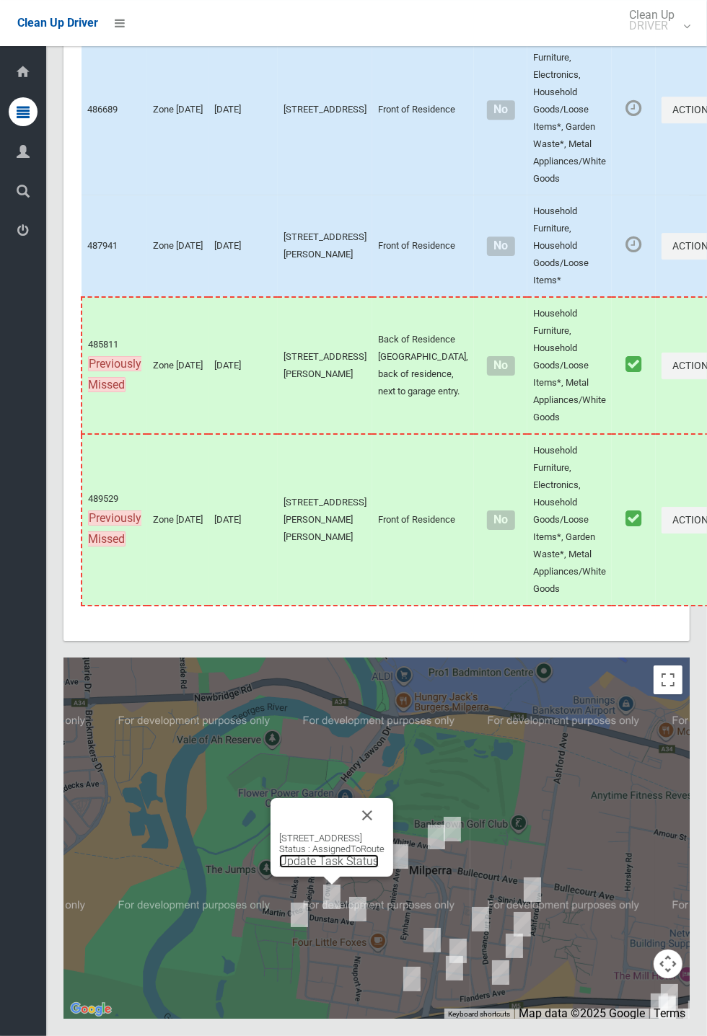
click at [311, 868] on link "Update Task Status" at bounding box center [329, 862] width 100 height 14
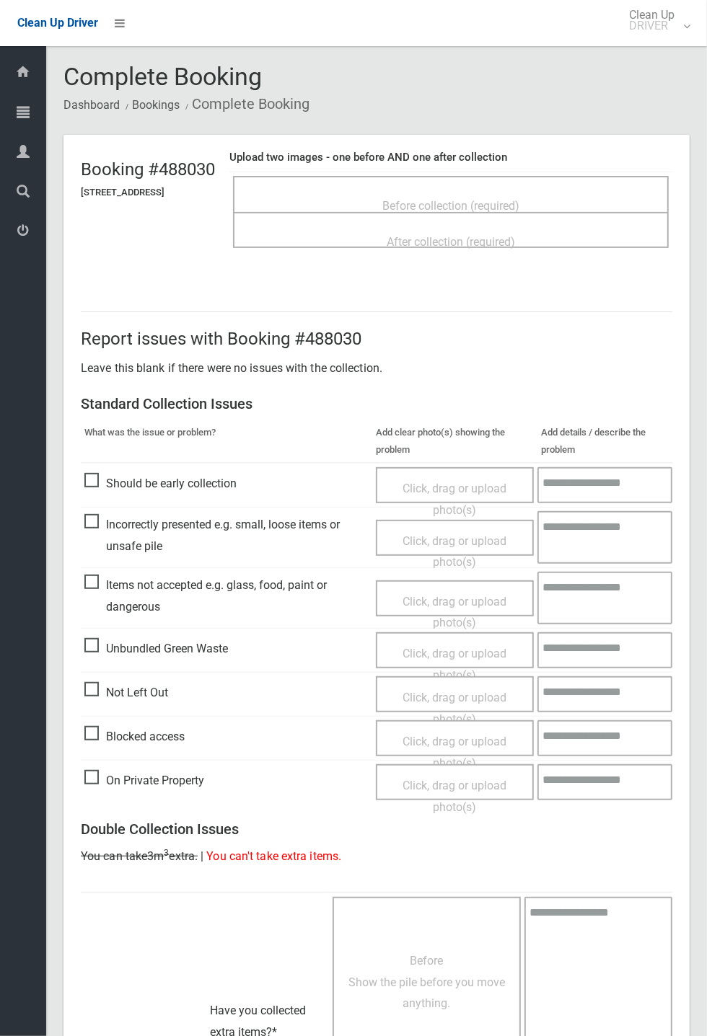
click at [442, 199] on span "Before collection (required)" at bounding box center [450, 206] width 137 height 14
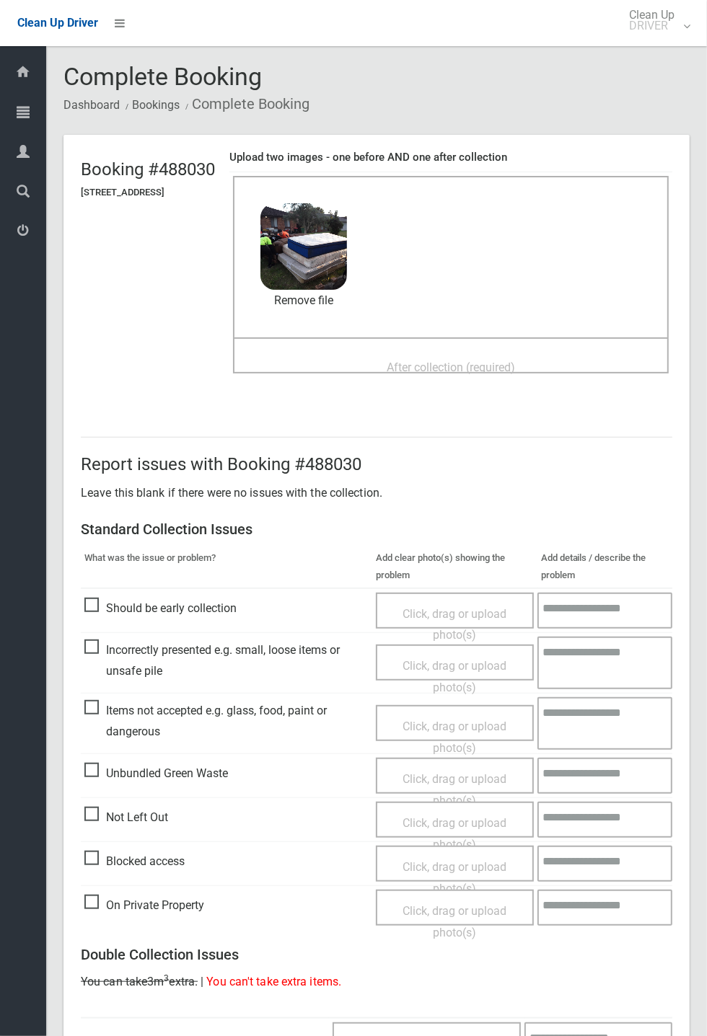
click at [454, 361] on span "After collection (required)" at bounding box center [451, 368] width 128 height 14
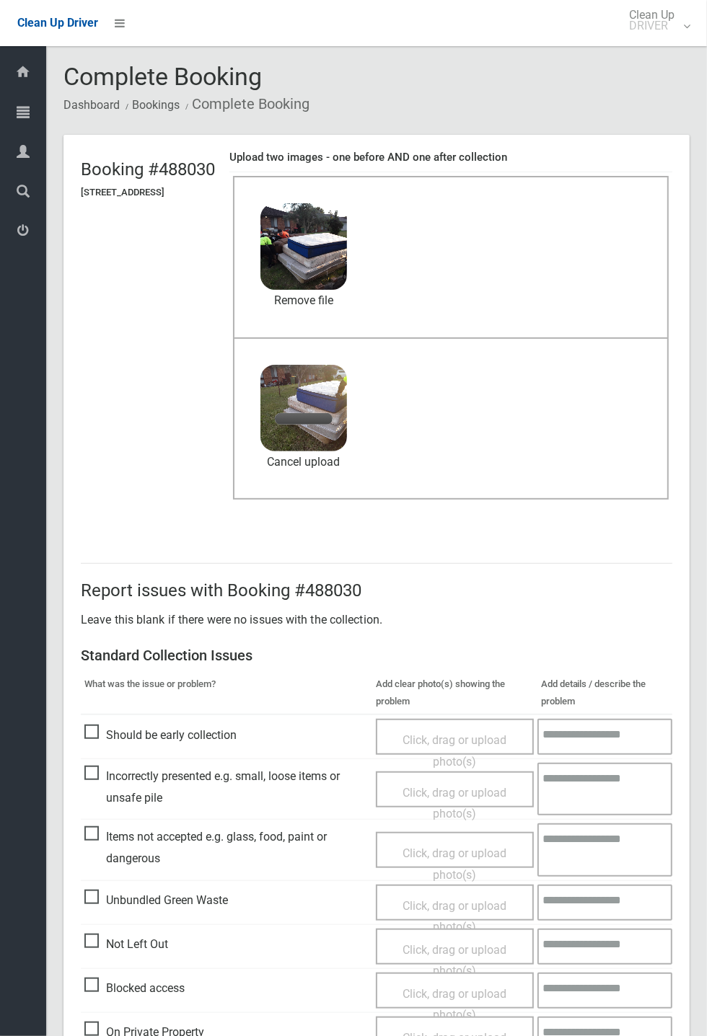
click at [106, 828] on span "Items not accepted e.g. glass, food, paint or dangerous" at bounding box center [226, 848] width 284 height 43
click at [87, 838] on span "Items not accepted e.g. glass, food, paint or dangerous" at bounding box center [226, 848] width 284 height 43
click at [415, 847] on span "Click, drag or upload photo(s)" at bounding box center [454, 864] width 104 height 35
click at [475, 847] on span "Click, drag or upload photo(s)" at bounding box center [454, 864] width 104 height 35
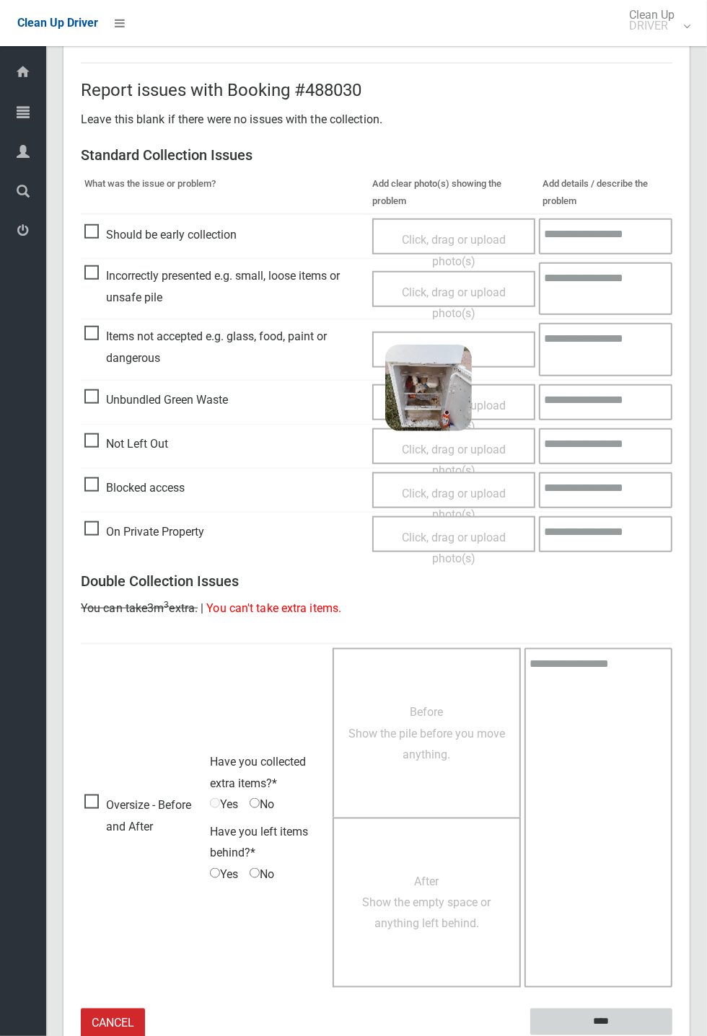
click at [672, 1036] on input "****" at bounding box center [601, 1022] width 142 height 27
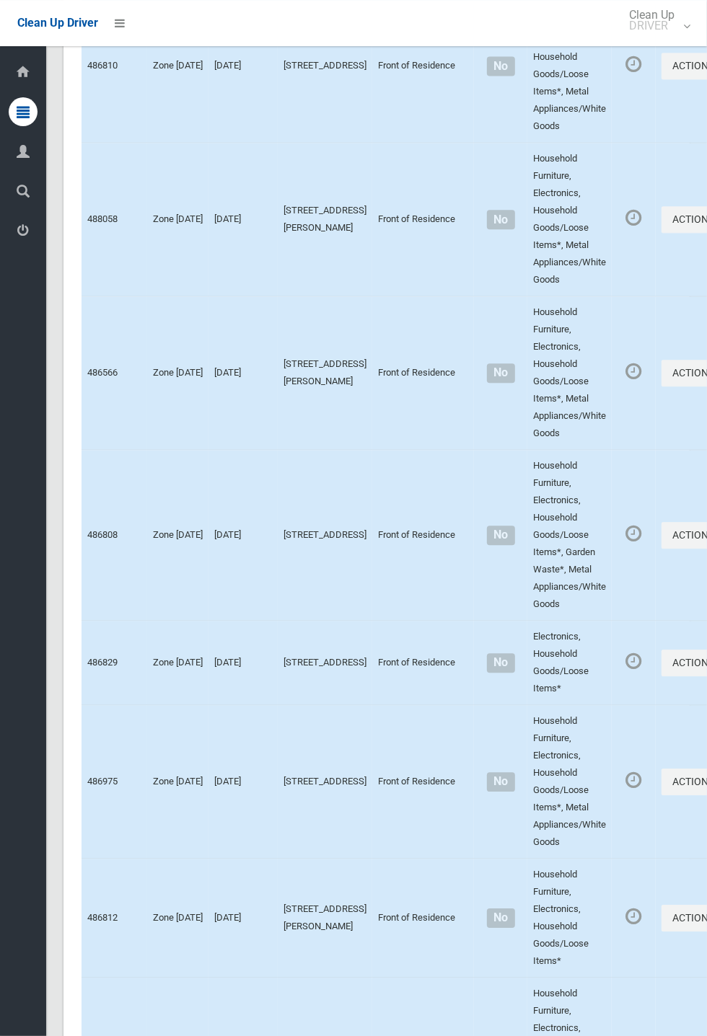
scroll to position [8047, 0]
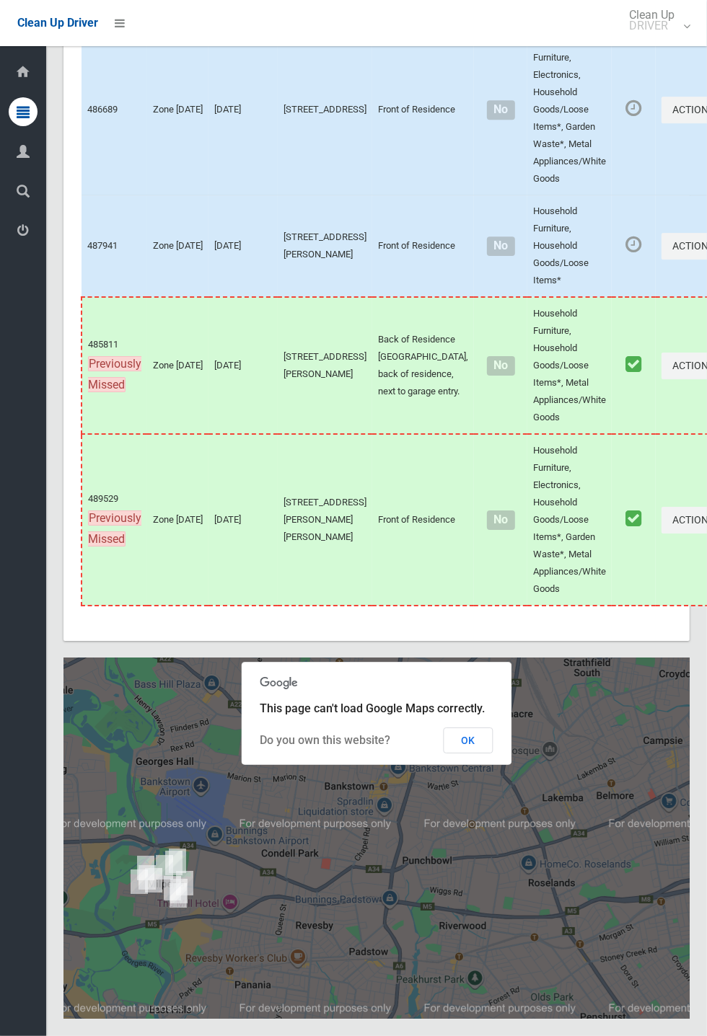
click at [493, 754] on button "OK" at bounding box center [469, 741] width 50 height 26
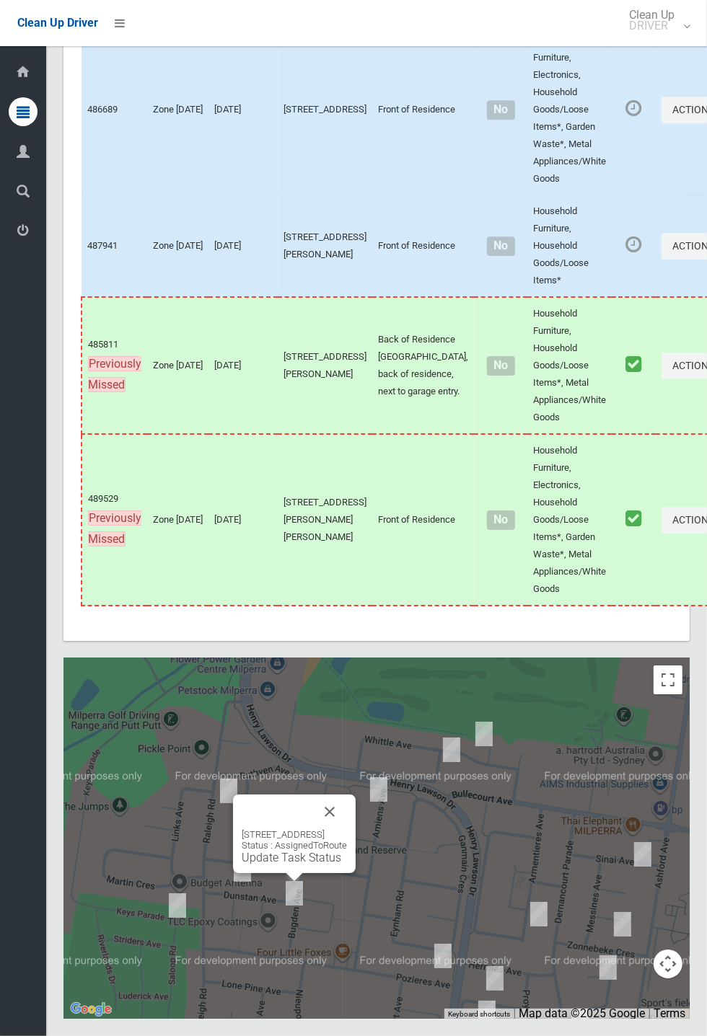
click at [347, 829] on button "Close" at bounding box center [329, 812] width 35 height 35
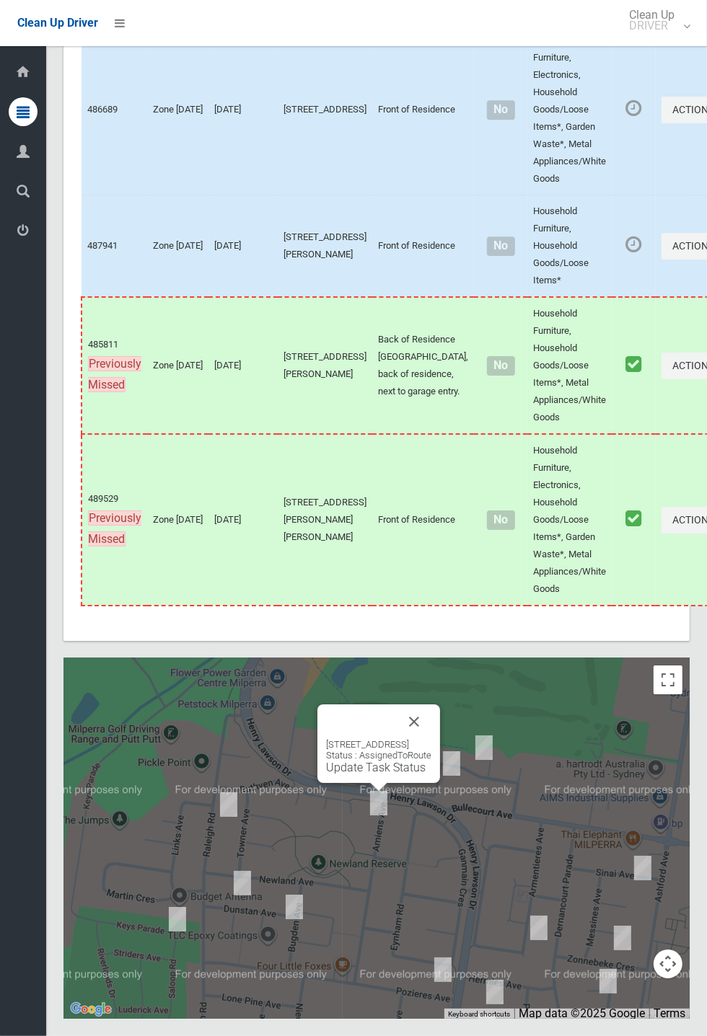
click at [440, 777] on div "6 Amiens Avenue, MILPERRA NSW 2214 Status : AssignedToRoute Update Task Status" at bounding box center [378, 744] width 123 height 79
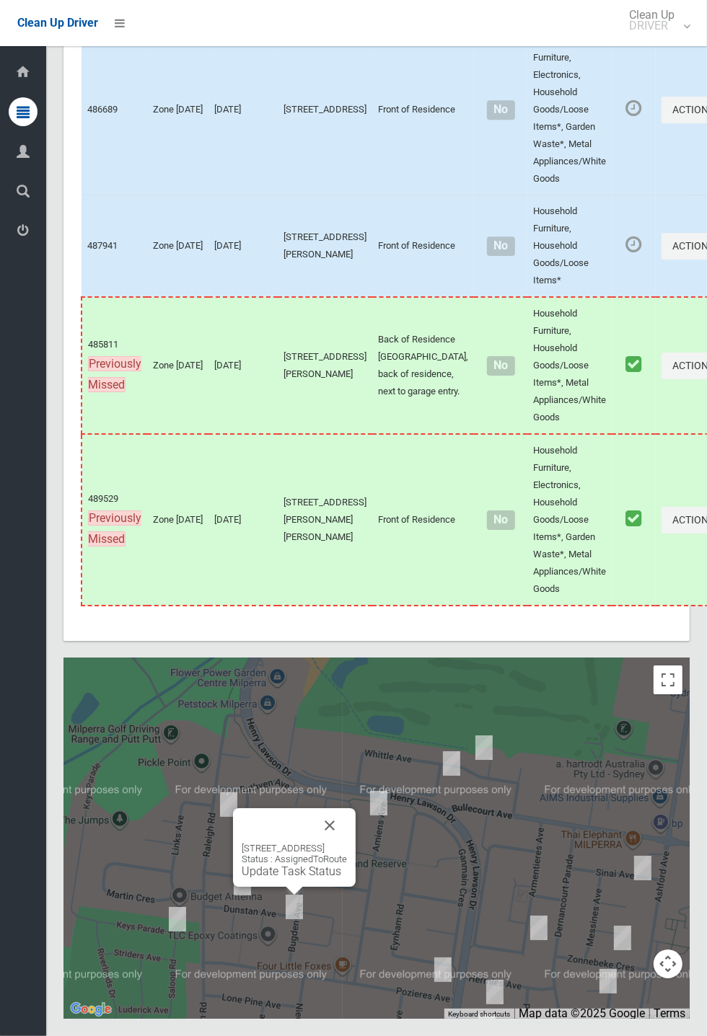
click at [304, 878] on link "Update Task Status" at bounding box center [292, 872] width 100 height 14
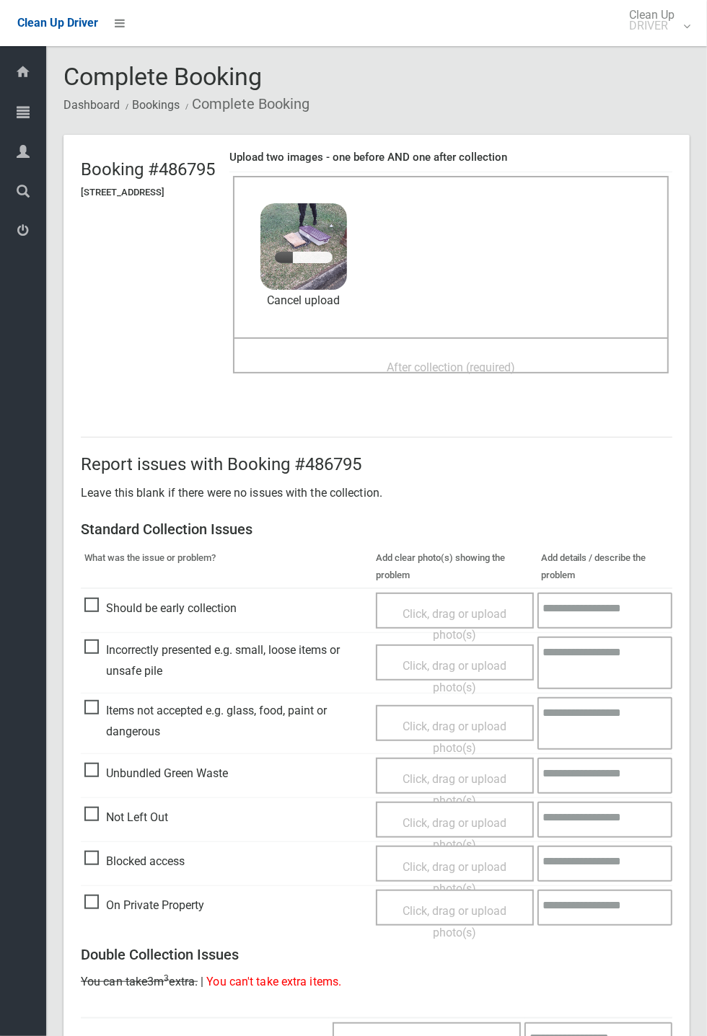
click at [483, 361] on span "After collection (required)" at bounding box center [451, 368] width 128 height 14
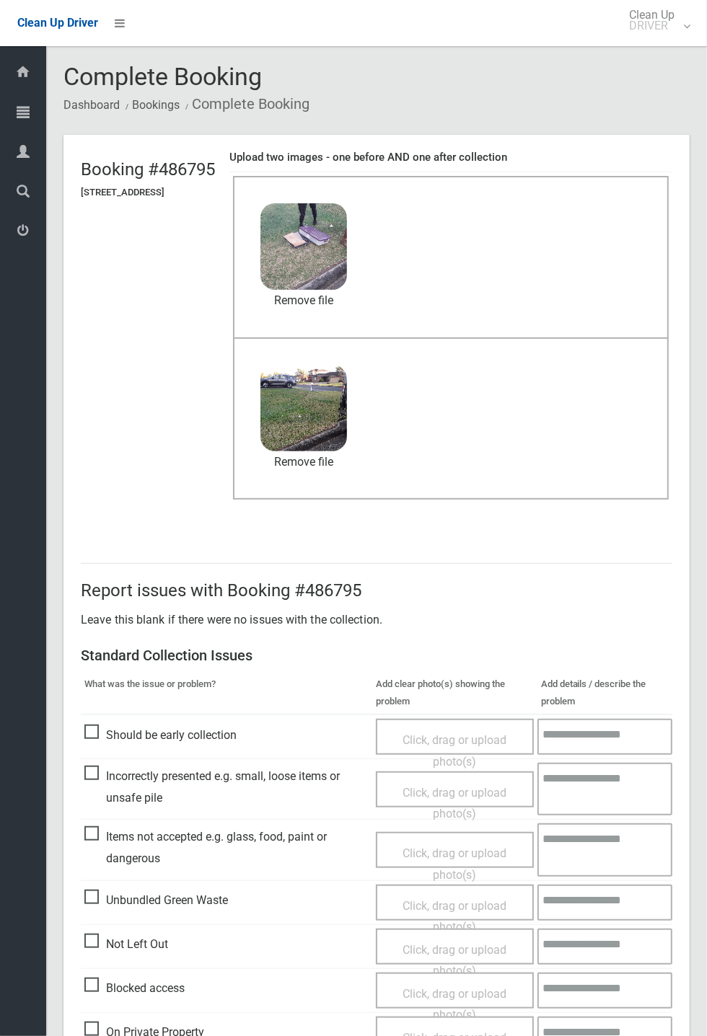
scroll to position [501, 0]
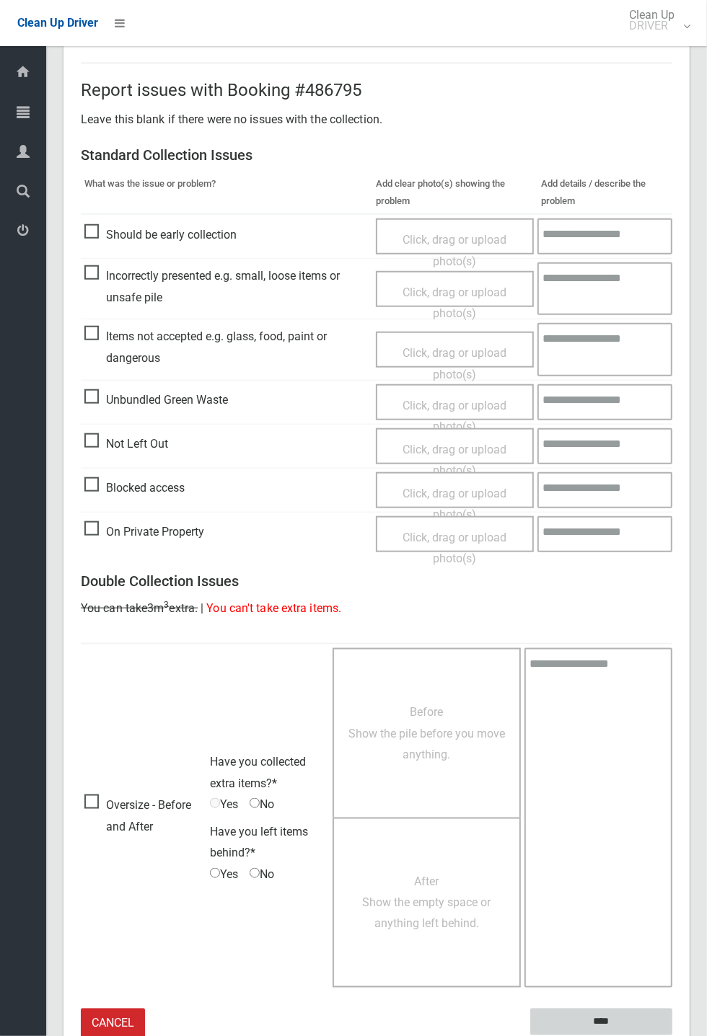
click at [672, 1036] on input "****" at bounding box center [601, 1022] width 142 height 27
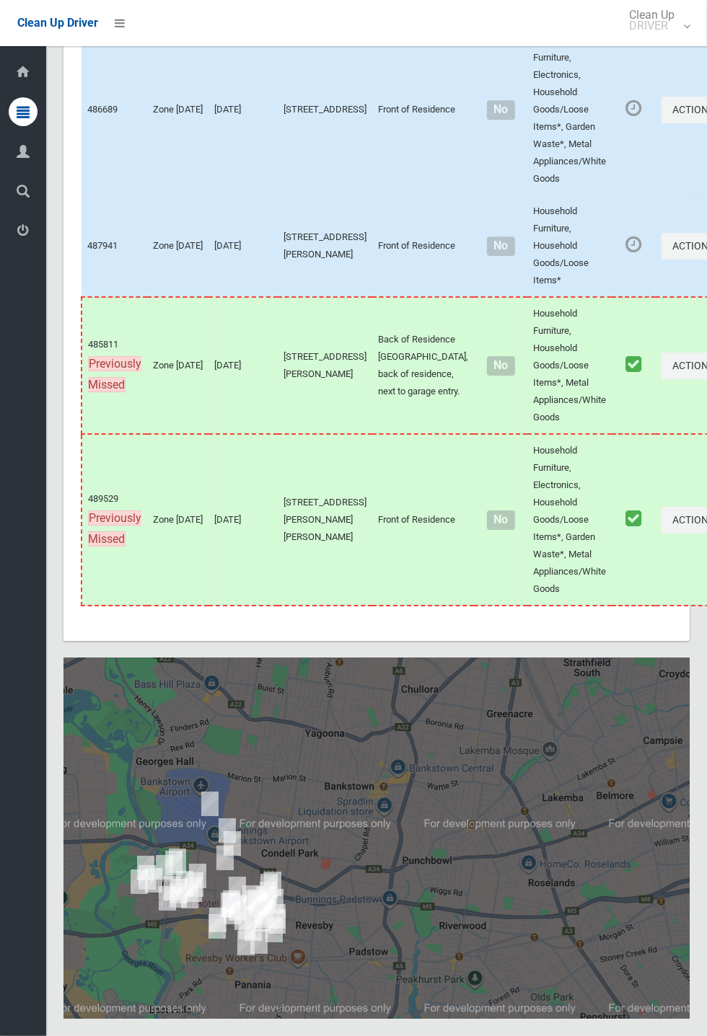
scroll to position [8047, 0]
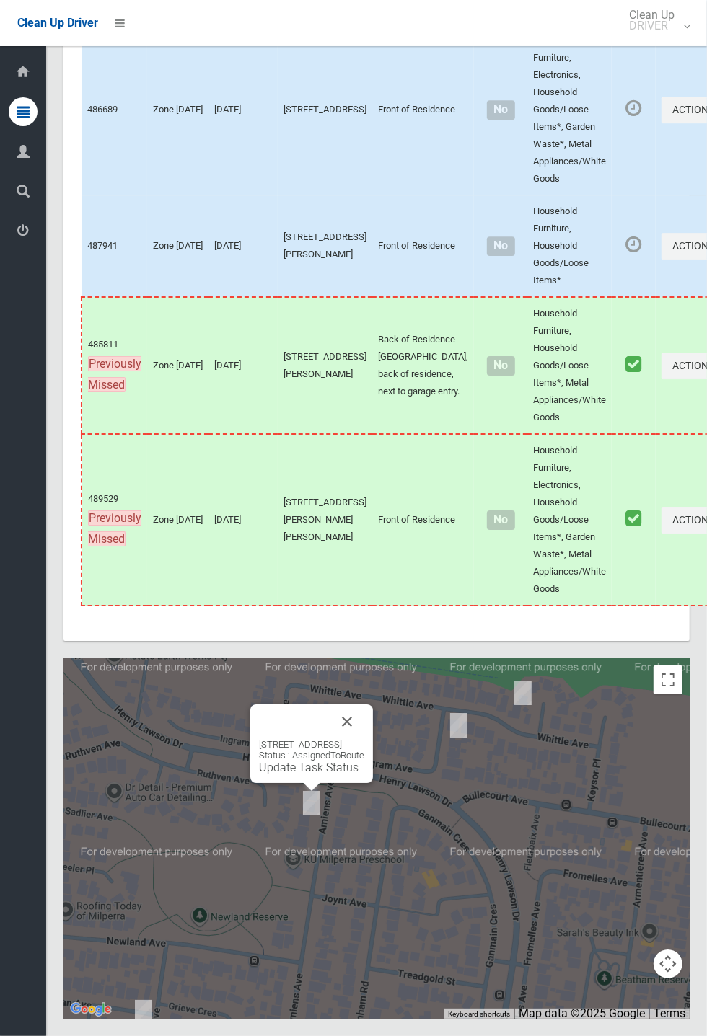
click at [306, 783] on div "6 Amiens Avenue, MILPERRA NSW 2214 Status : AssignedToRoute Update Task Status" at bounding box center [311, 744] width 123 height 79
click at [299, 775] on link "Update Task Status" at bounding box center [309, 768] width 100 height 14
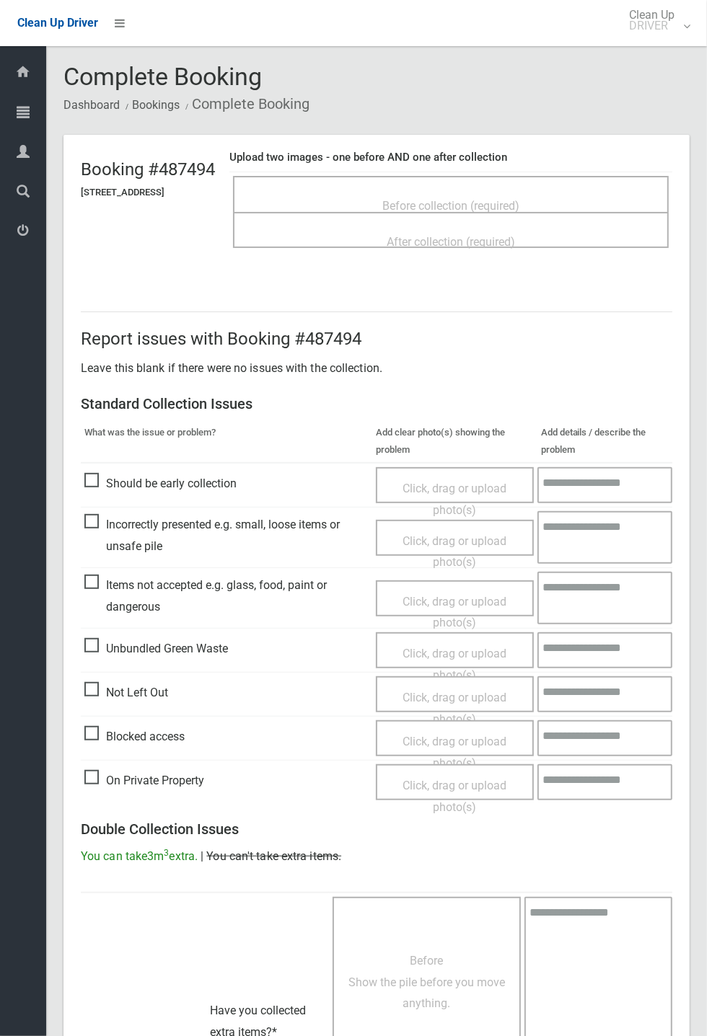
click at [98, 682] on span "Not Left Out" at bounding box center [126, 693] width 84 height 22
click at [454, 695] on span "Click, drag or upload photo(s)" at bounding box center [454, 708] width 104 height 35
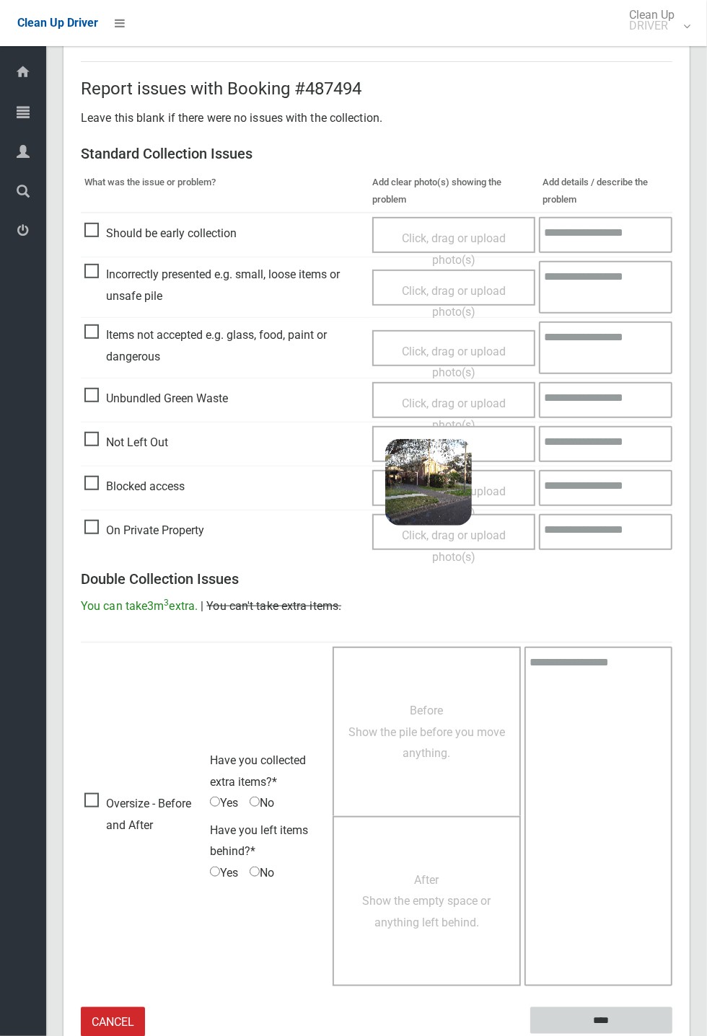
click at [672, 1034] on input "****" at bounding box center [601, 1021] width 142 height 27
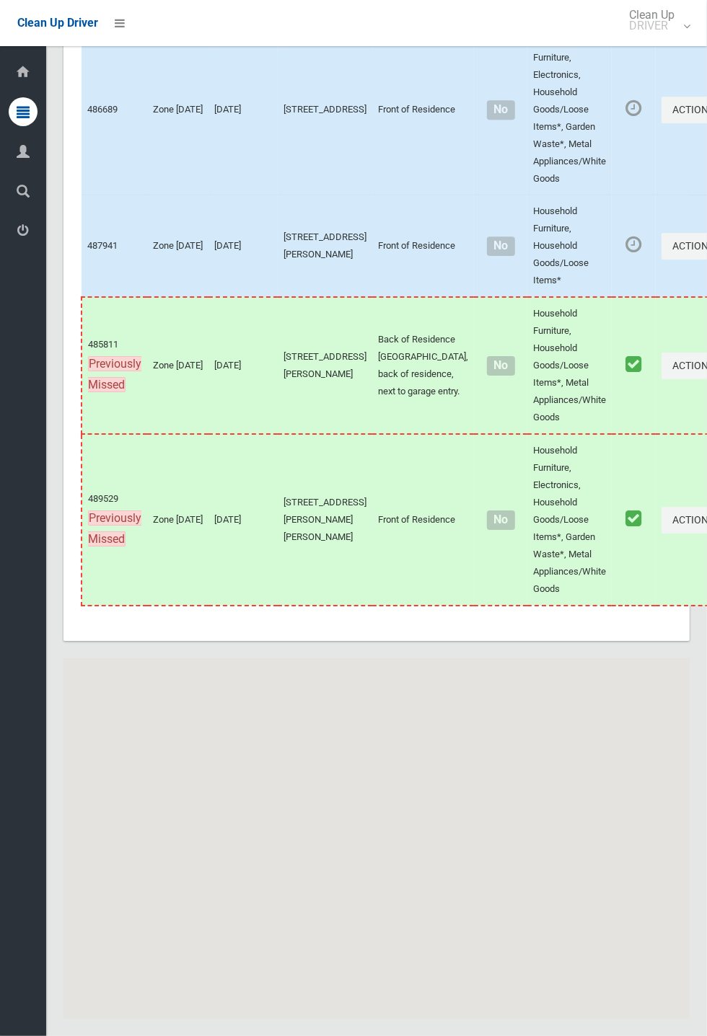
scroll to position [8047, 0]
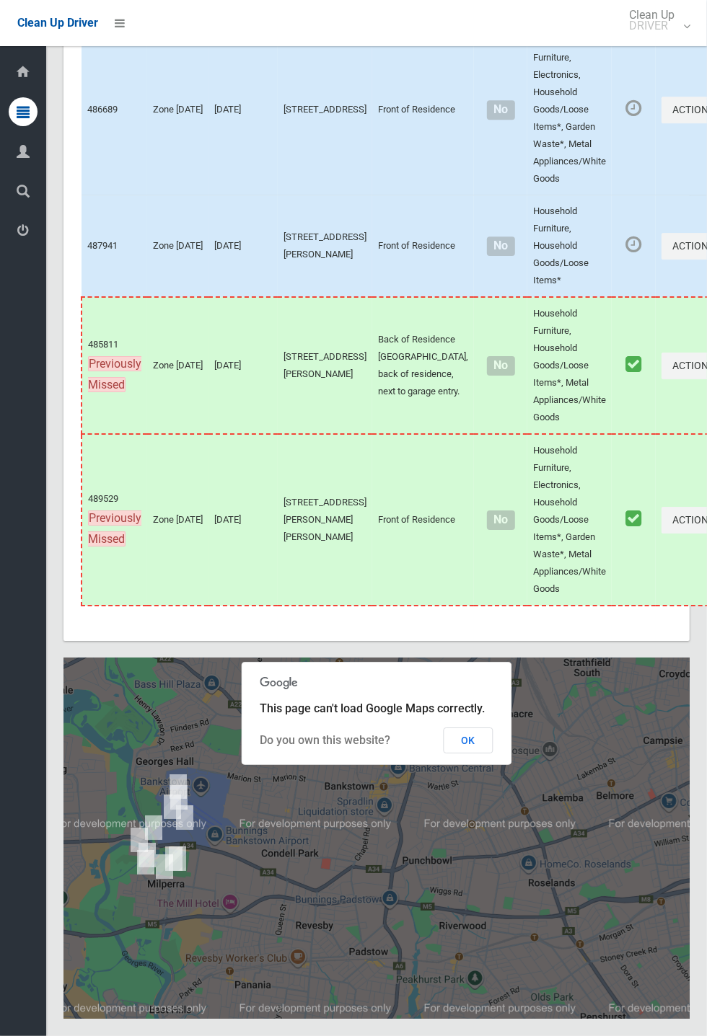
click at [493, 754] on button "OK" at bounding box center [469, 741] width 50 height 26
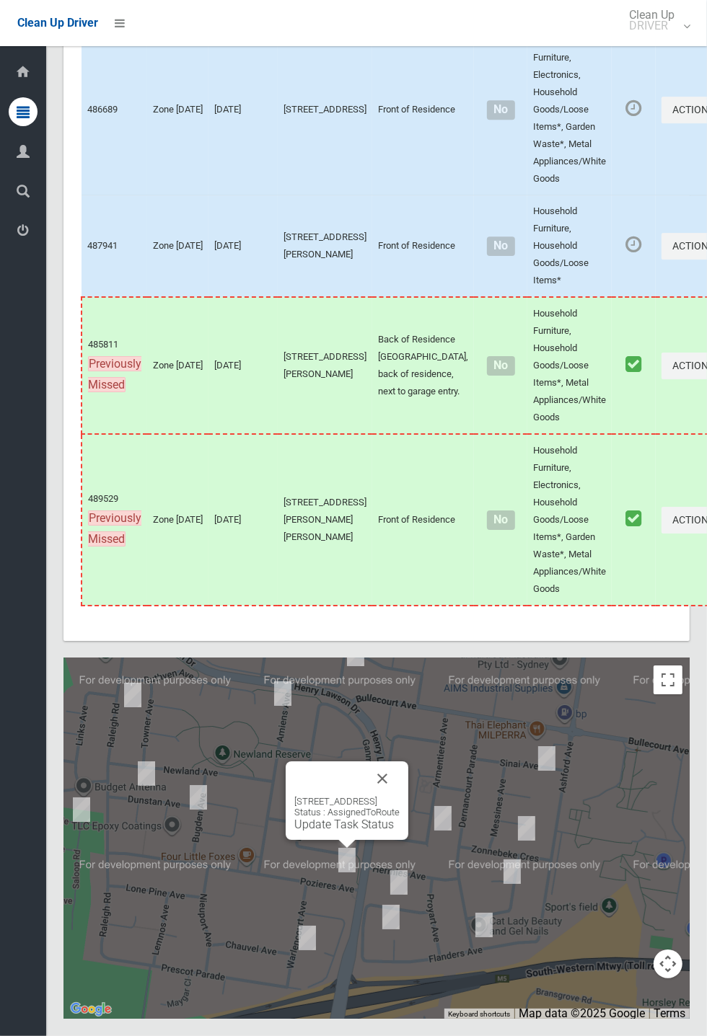
click at [400, 796] on button "Close" at bounding box center [382, 779] width 35 height 35
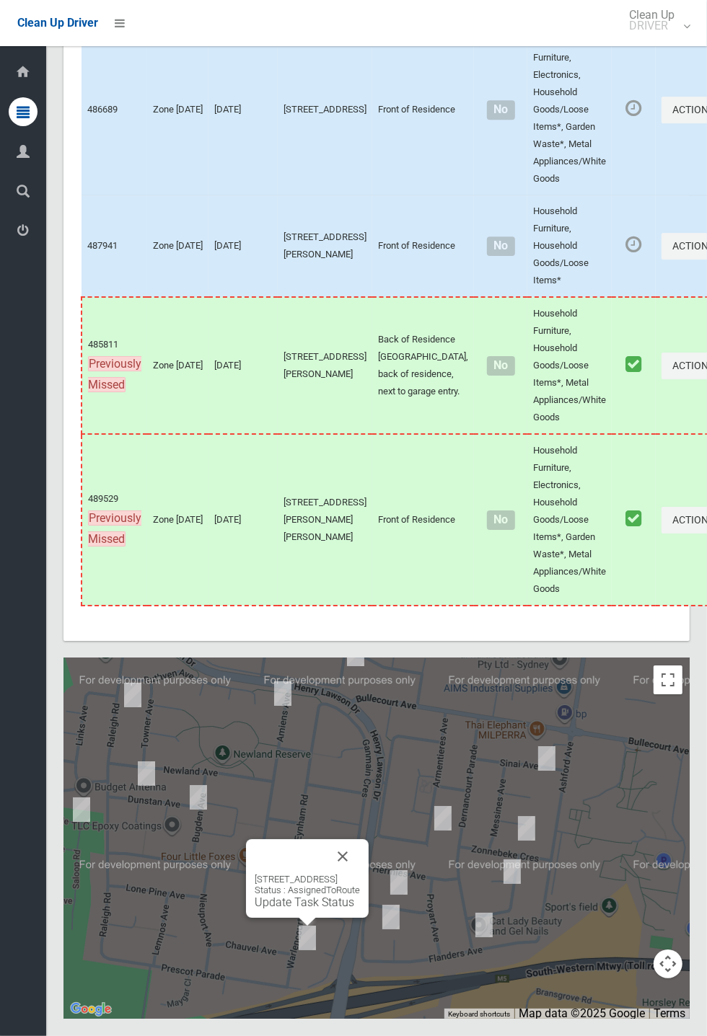
click at [360, 874] on button "Close" at bounding box center [342, 857] width 35 height 35
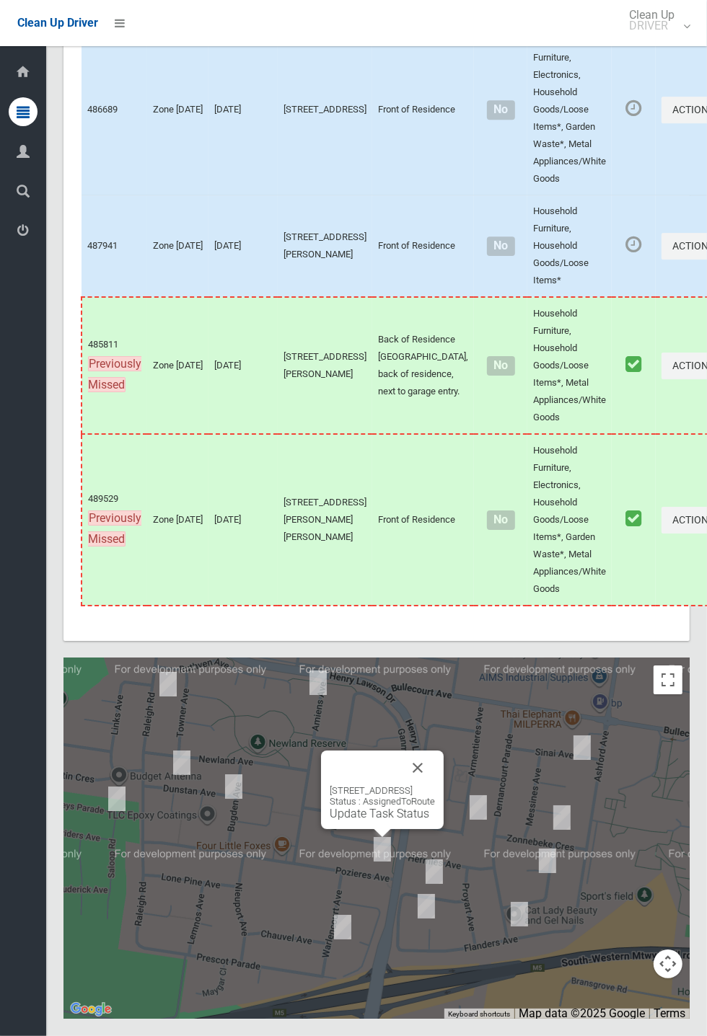
click at [435, 785] on button "Close" at bounding box center [417, 768] width 35 height 35
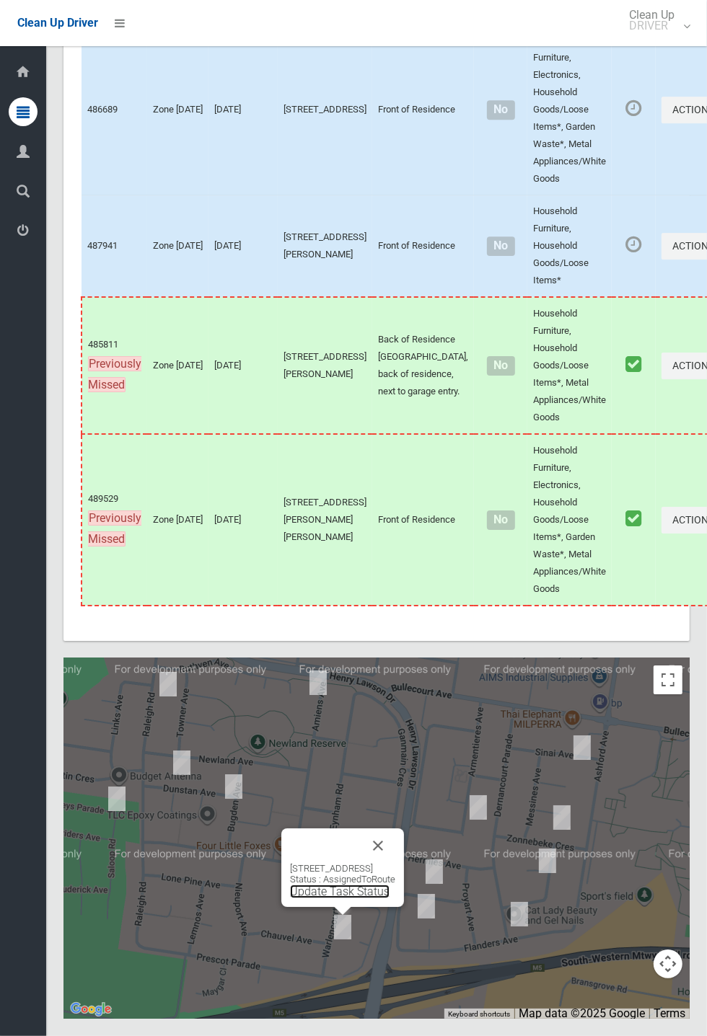
click at [327, 899] on link "Update Task Status" at bounding box center [340, 892] width 100 height 14
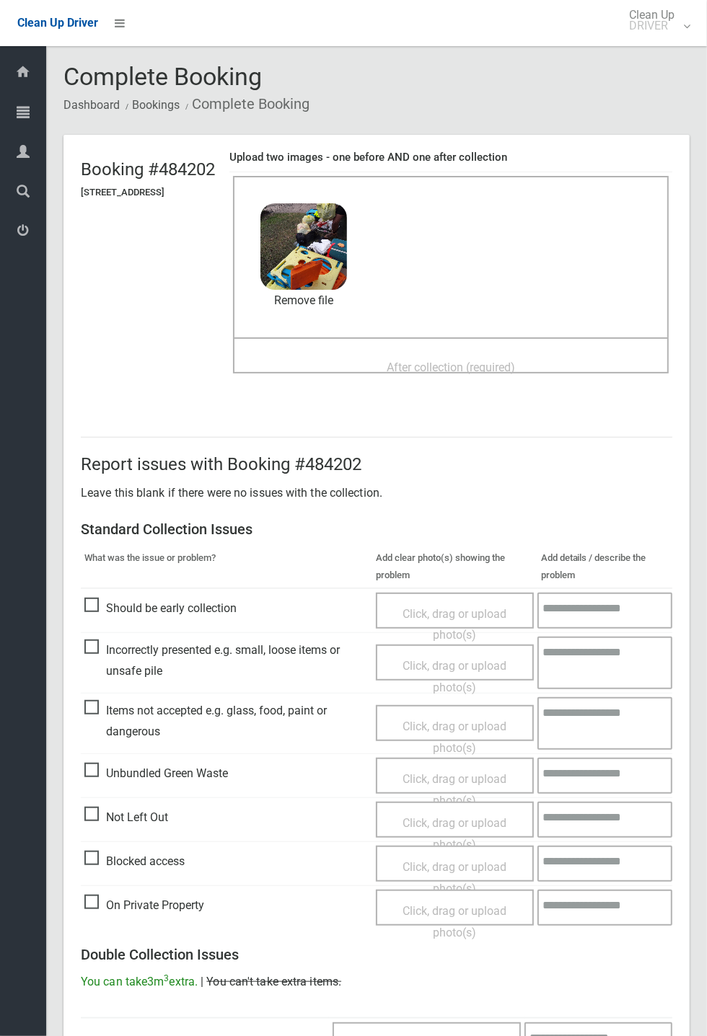
click at [427, 361] on span "After collection (required)" at bounding box center [451, 368] width 128 height 14
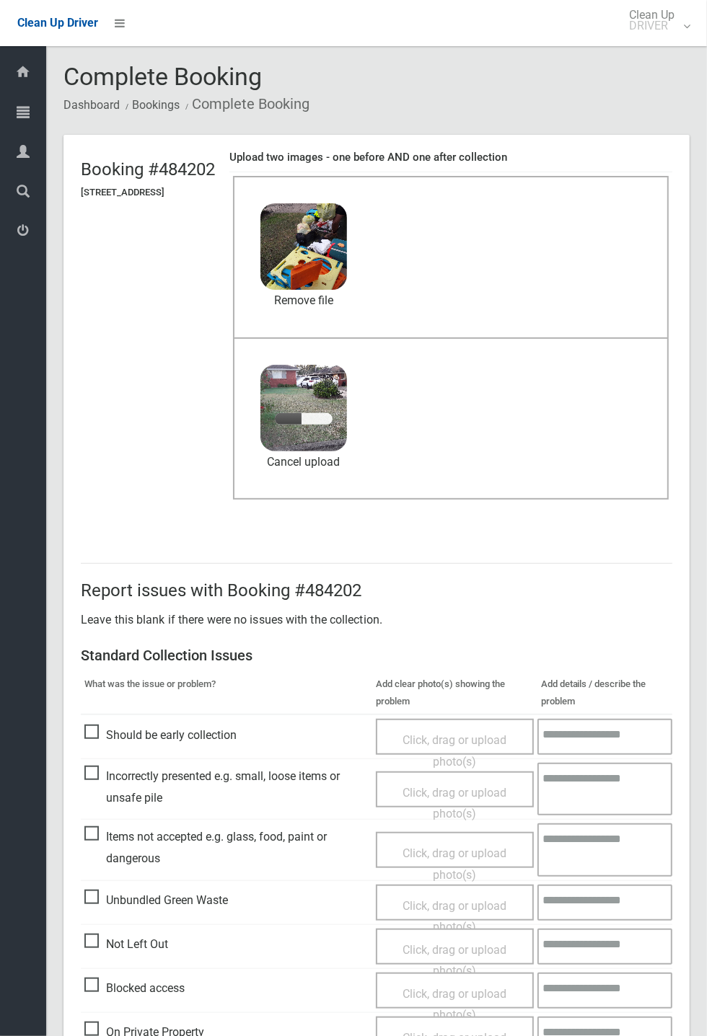
click at [97, 832] on span "Items not accepted e.g. glass, food, paint or dangerous" at bounding box center [226, 848] width 284 height 43
click at [451, 847] on span "Click, drag or upload photo(s)" at bounding box center [454, 864] width 104 height 35
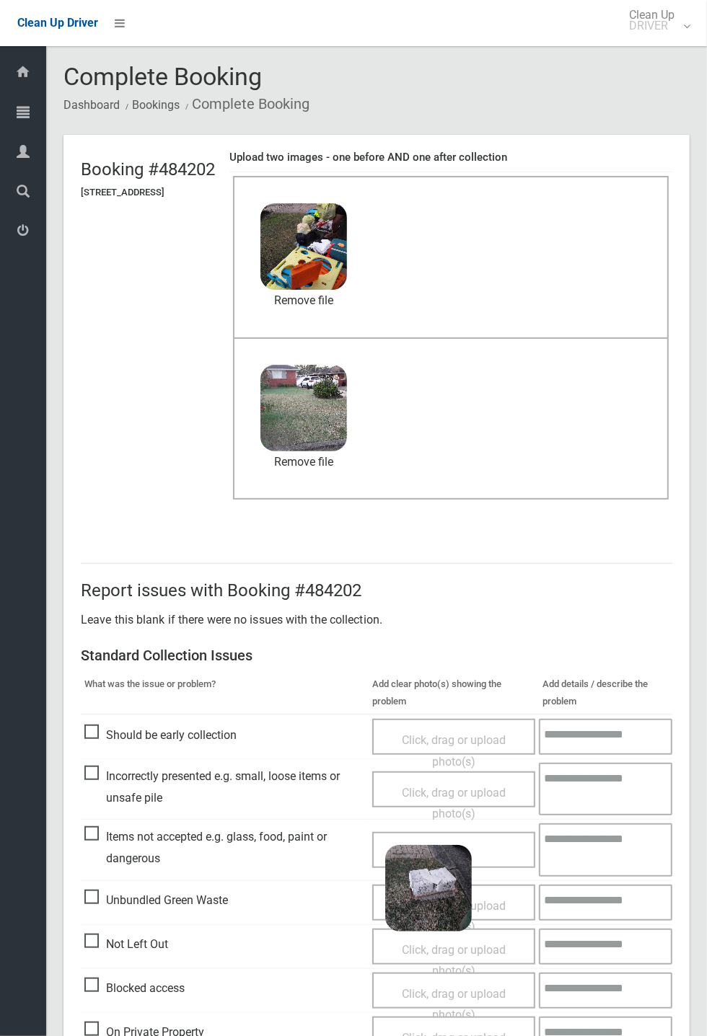
scroll to position [501, 0]
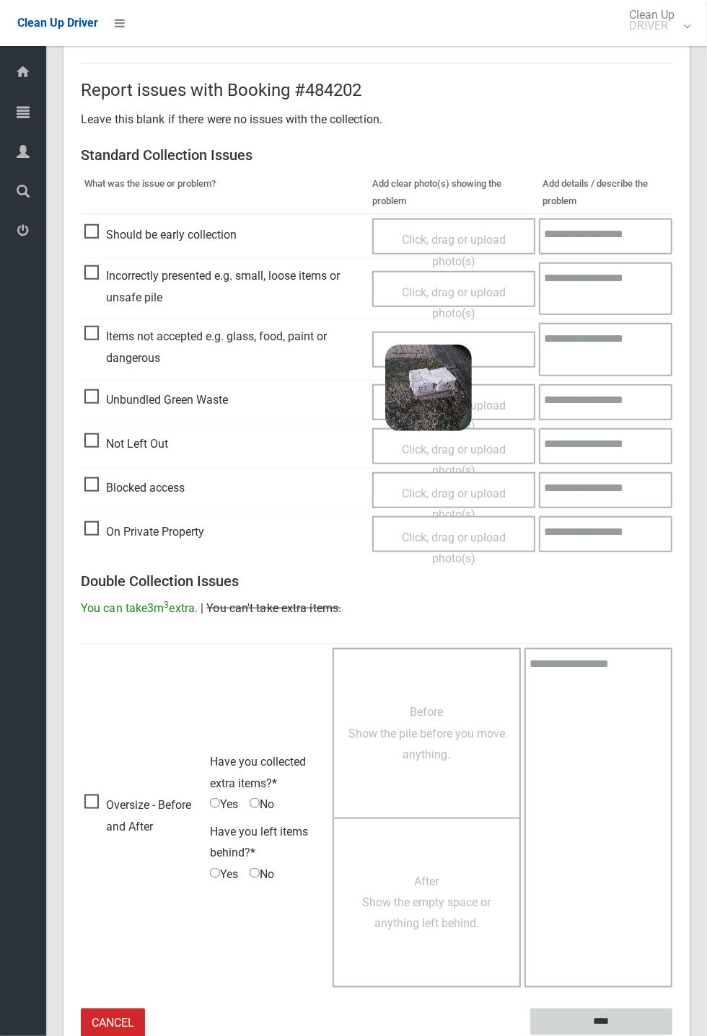
click at [612, 1016] on input "****" at bounding box center [601, 1022] width 142 height 27
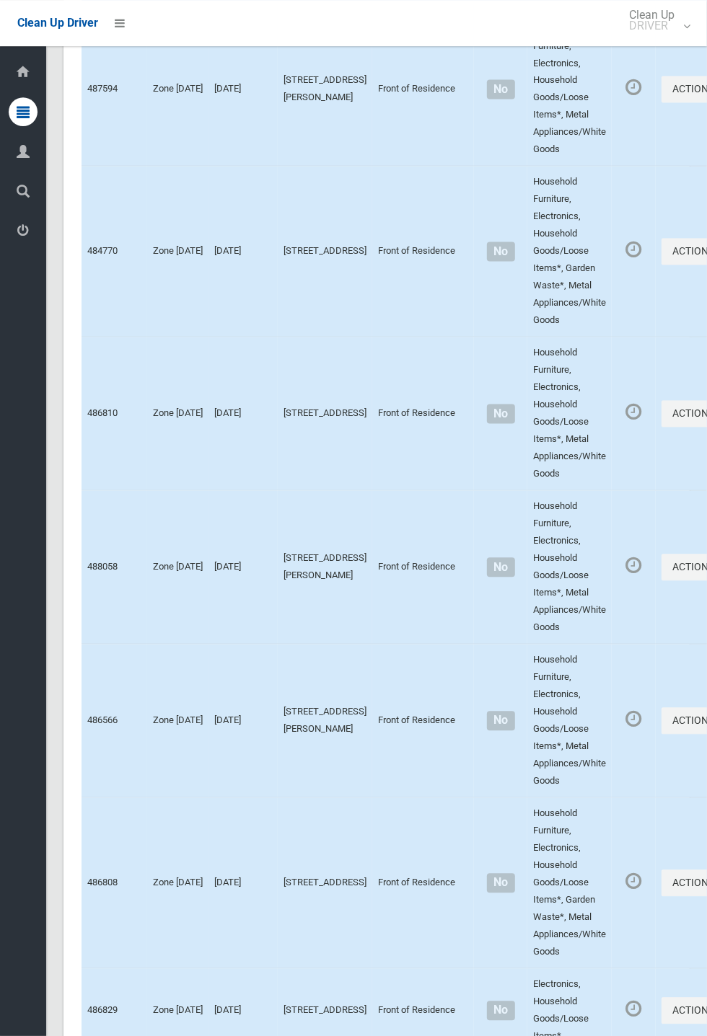
scroll to position [8047, 0]
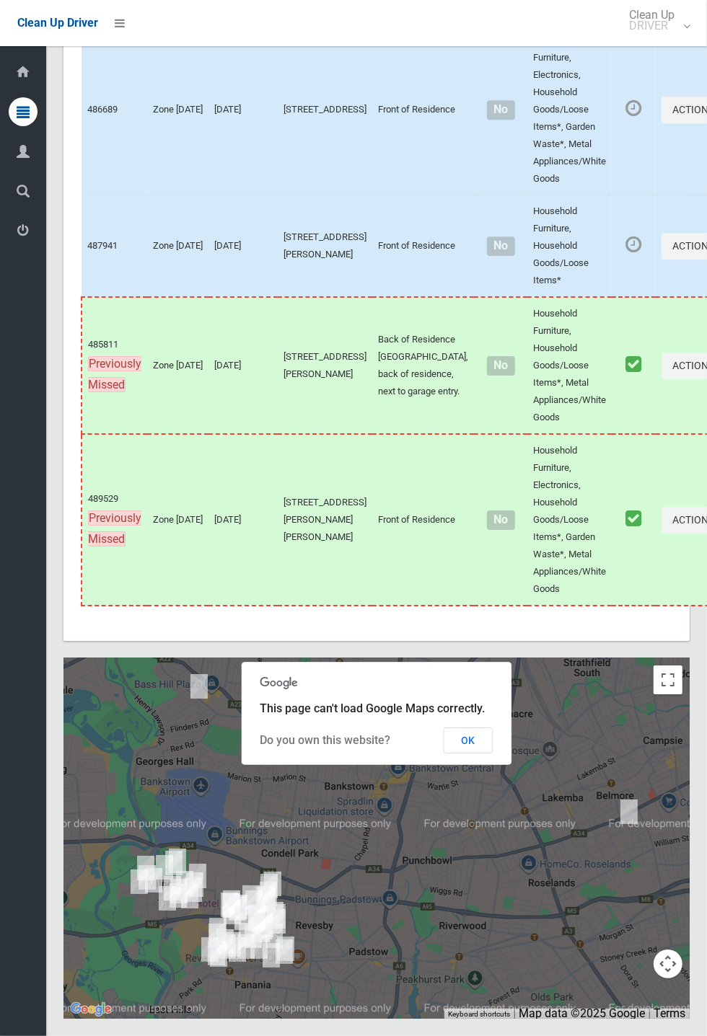
click at [493, 754] on button "OK" at bounding box center [469, 741] width 50 height 26
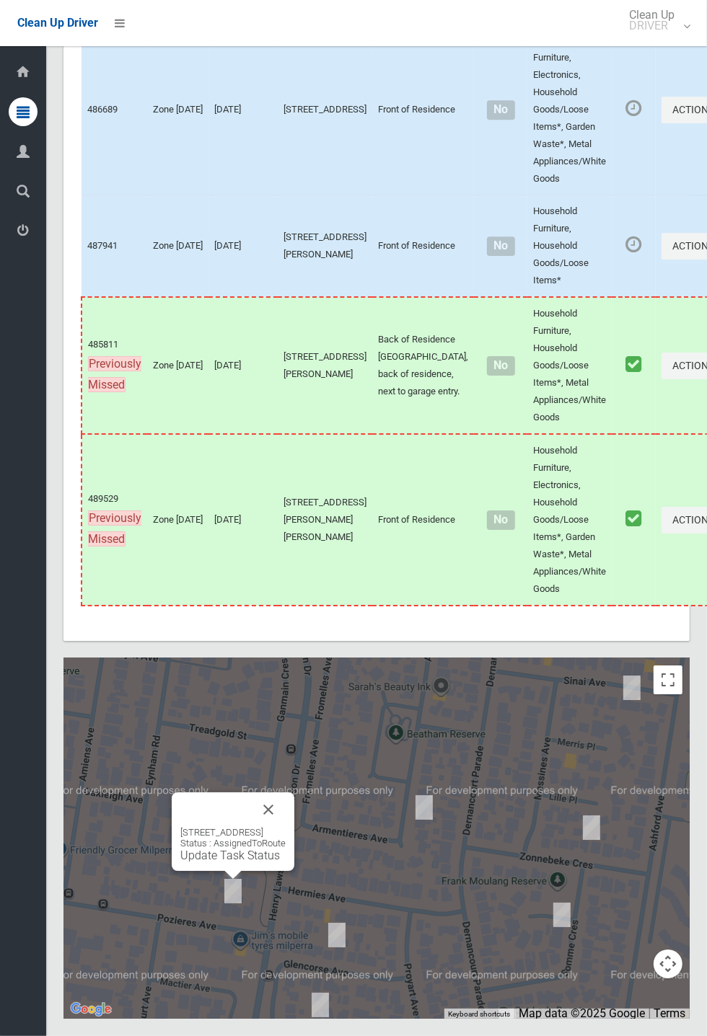
click at [233, 863] on link "Update Task Status" at bounding box center [230, 856] width 100 height 14
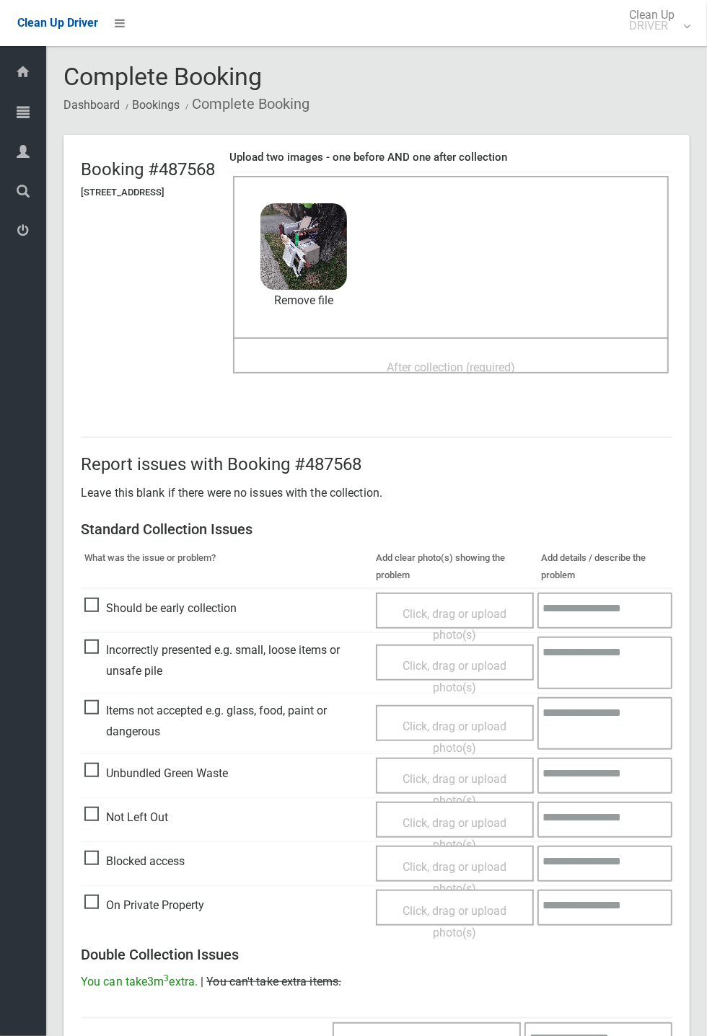
click at [436, 364] on span "After collection (required)" at bounding box center [451, 368] width 128 height 14
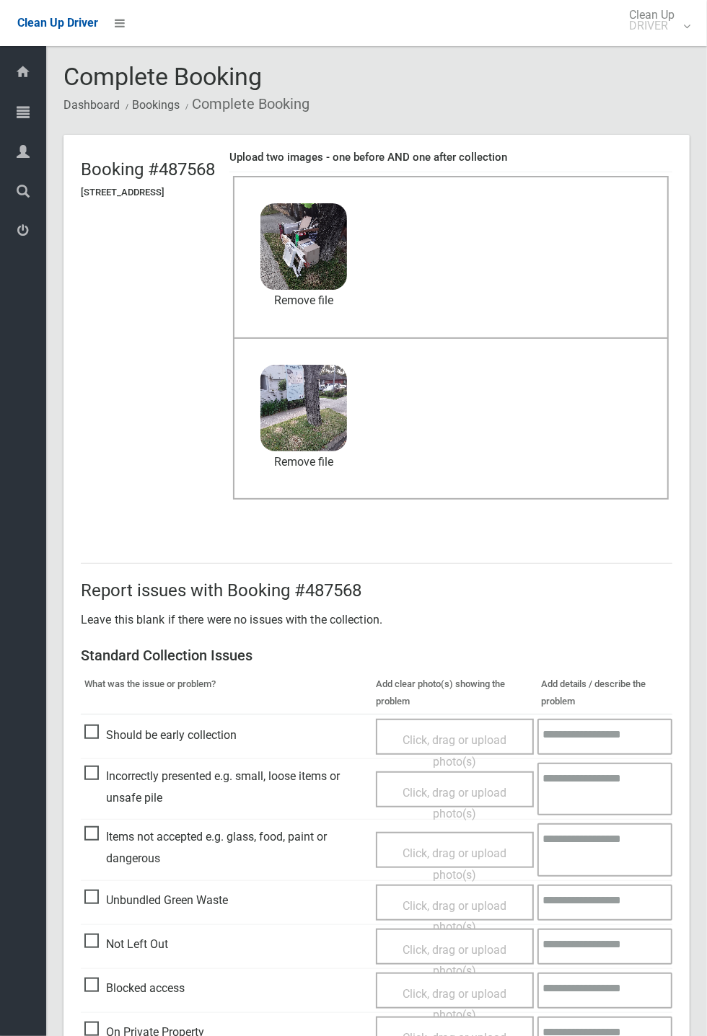
scroll to position [501, 0]
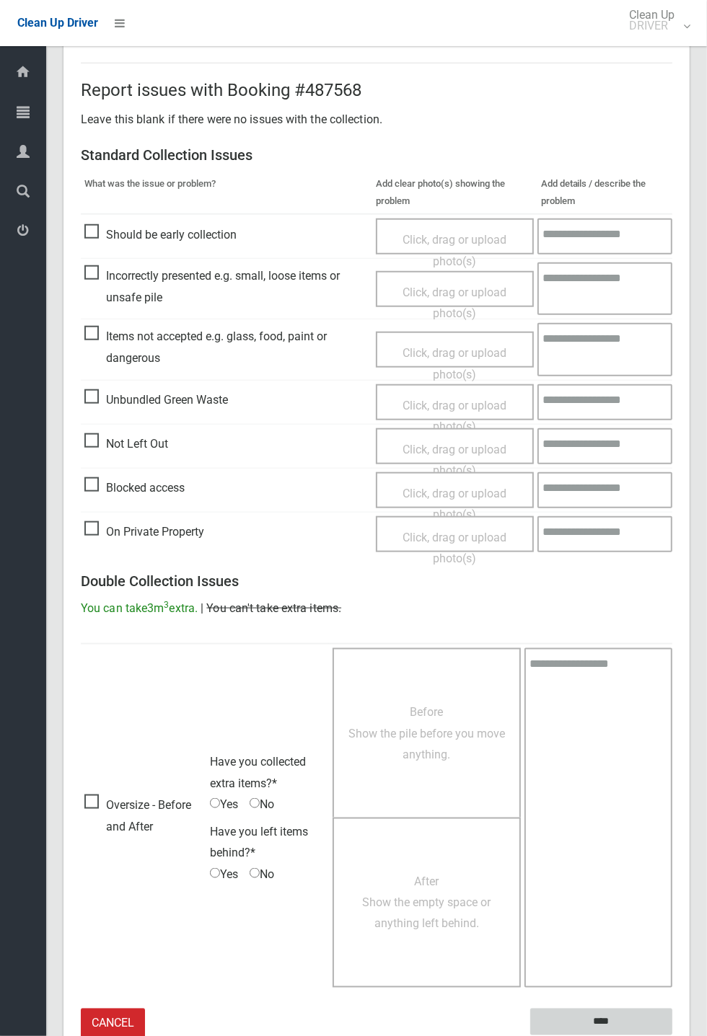
click at [601, 1021] on input "****" at bounding box center [601, 1022] width 142 height 27
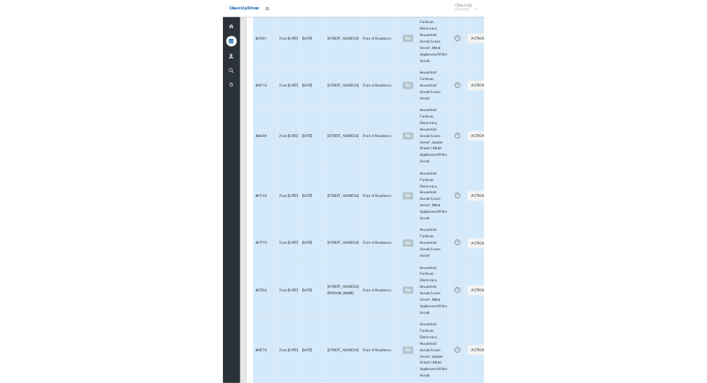
scroll to position [8047, 0]
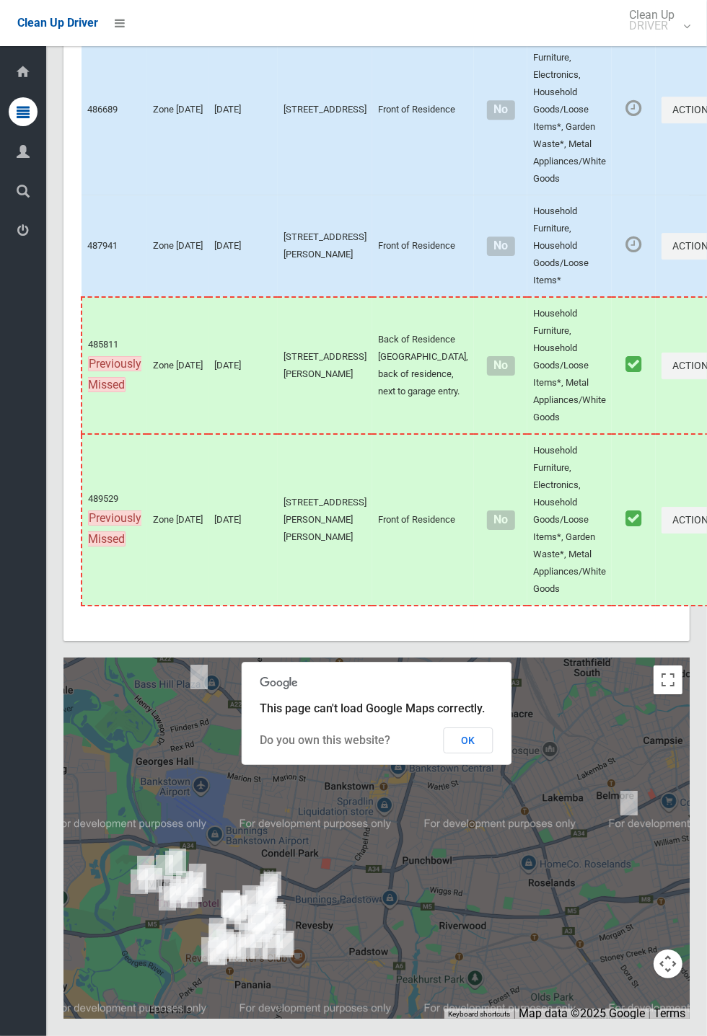
click at [493, 754] on button "OK" at bounding box center [469, 741] width 50 height 26
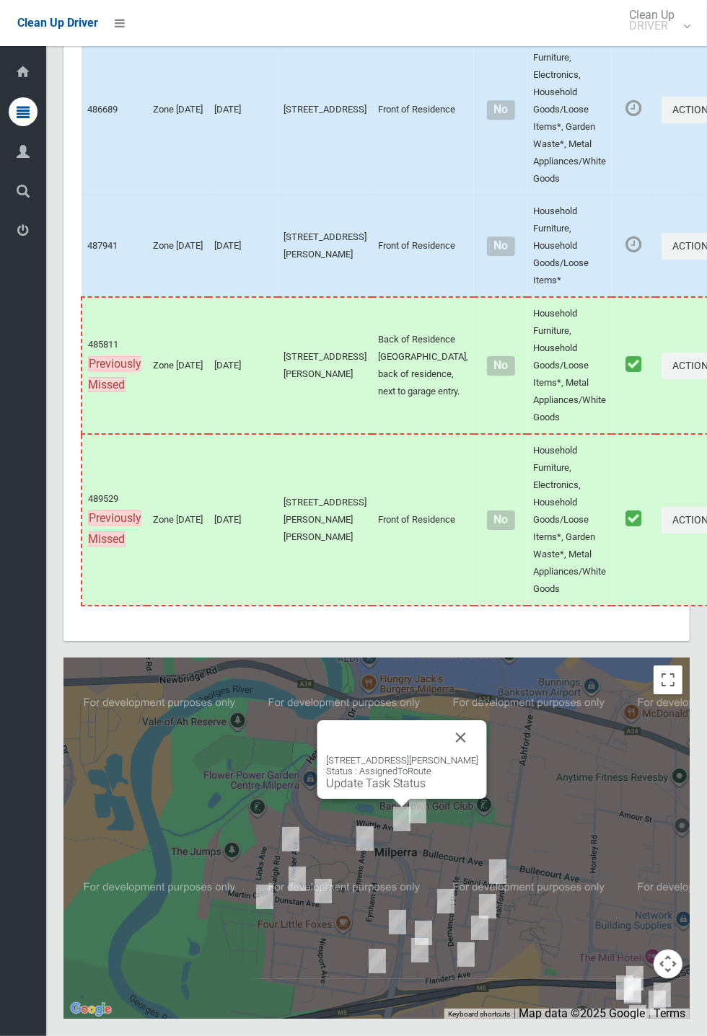
click at [478, 755] on button "Close" at bounding box center [461, 738] width 35 height 35
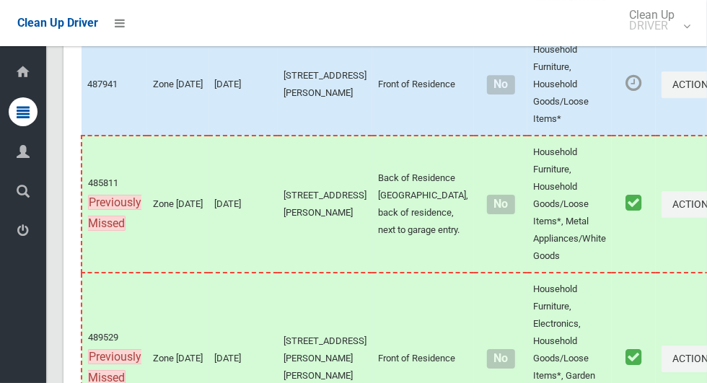
scroll to position [8727, 0]
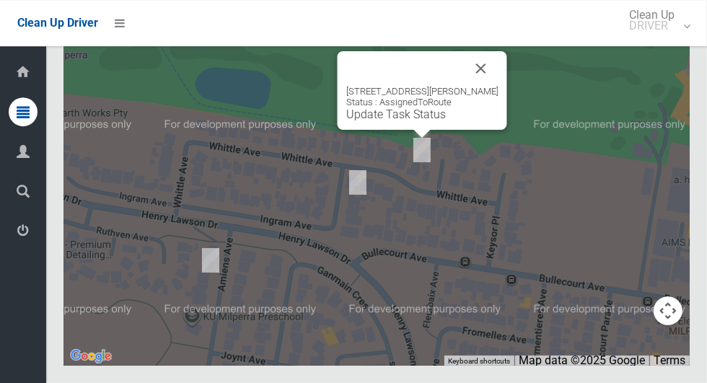
click at [576, 78] on div "20 Whittle Avenue, MILPERRA NSW 2214 Status : AssignedToRoute Update Task Status" at bounding box center [376, 185] width 626 height 361
click at [589, 136] on div "20 Whittle Avenue, MILPERRA NSW 2214 Status : AssignedToRoute Update Task Status" at bounding box center [376, 185] width 626 height 361
click at [546, 206] on div "20 Whittle Avenue, MILPERRA NSW 2214 Status : AssignedToRoute Update Task Status" at bounding box center [376, 185] width 626 height 361
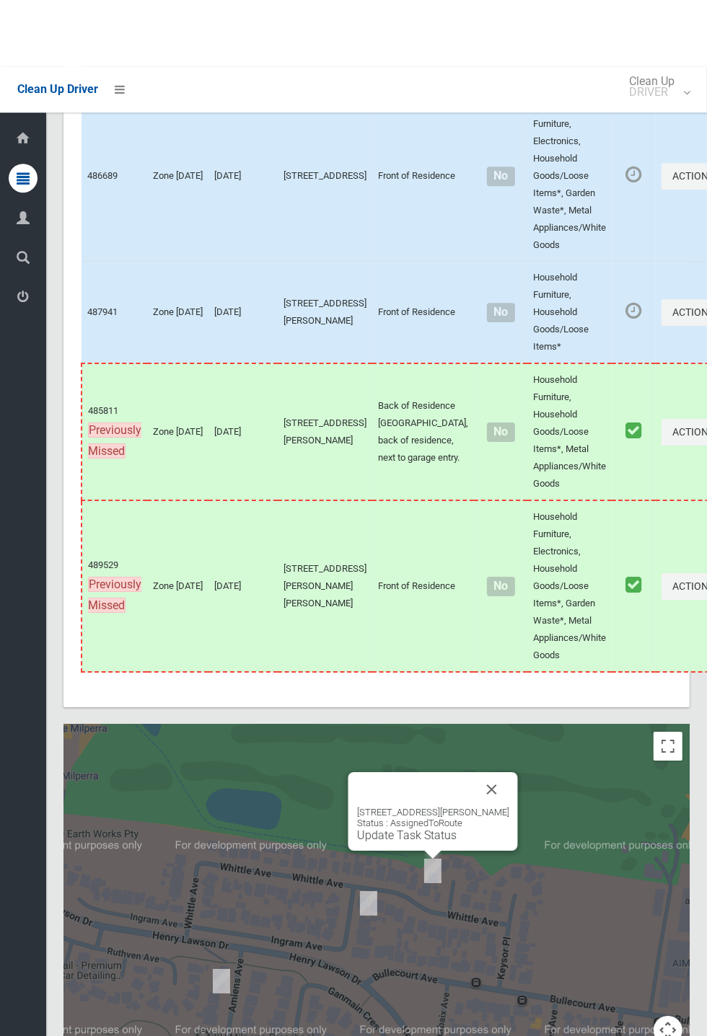
scroll to position [8048, 0]
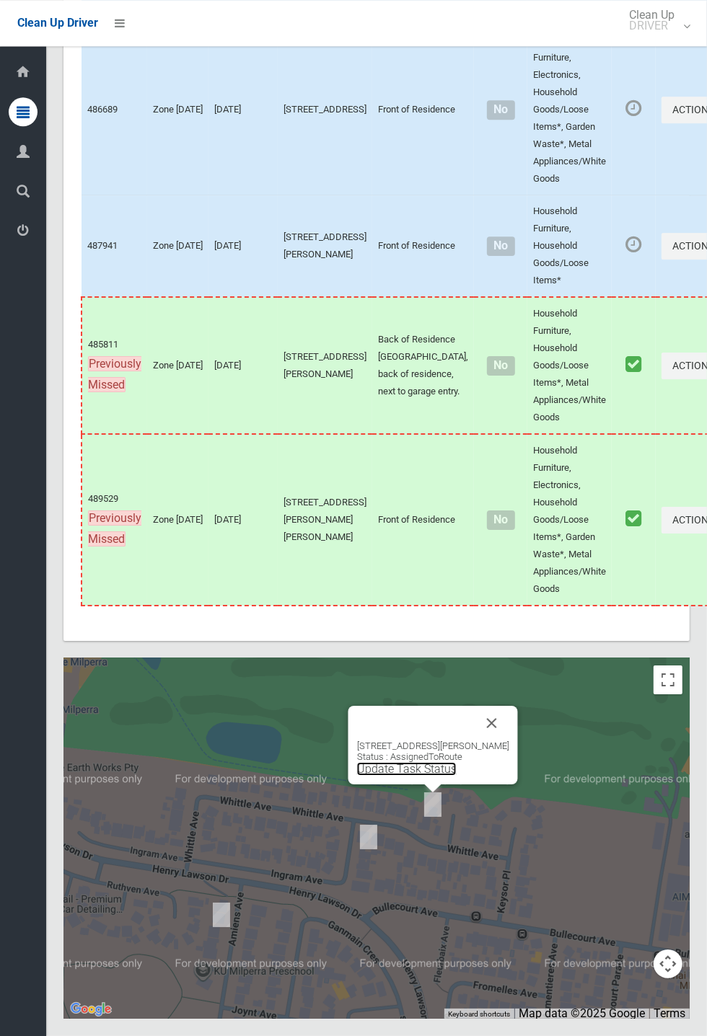
click at [423, 776] on link "Update Task Status" at bounding box center [407, 769] width 100 height 14
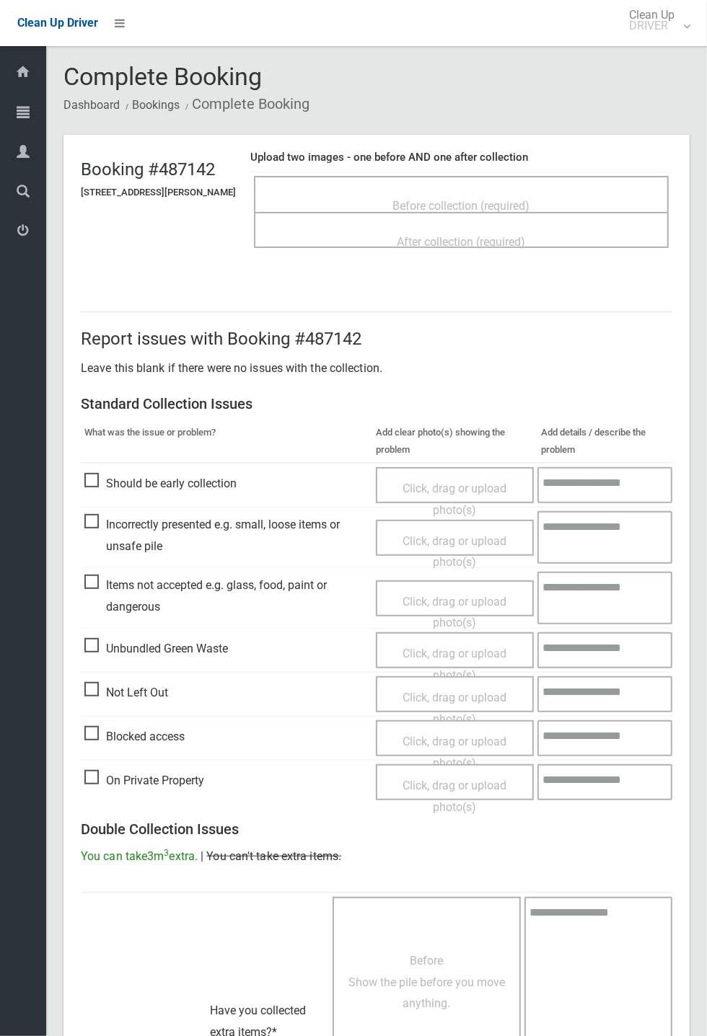
click at [481, 203] on span "Before collection (required)" at bounding box center [461, 206] width 137 height 14
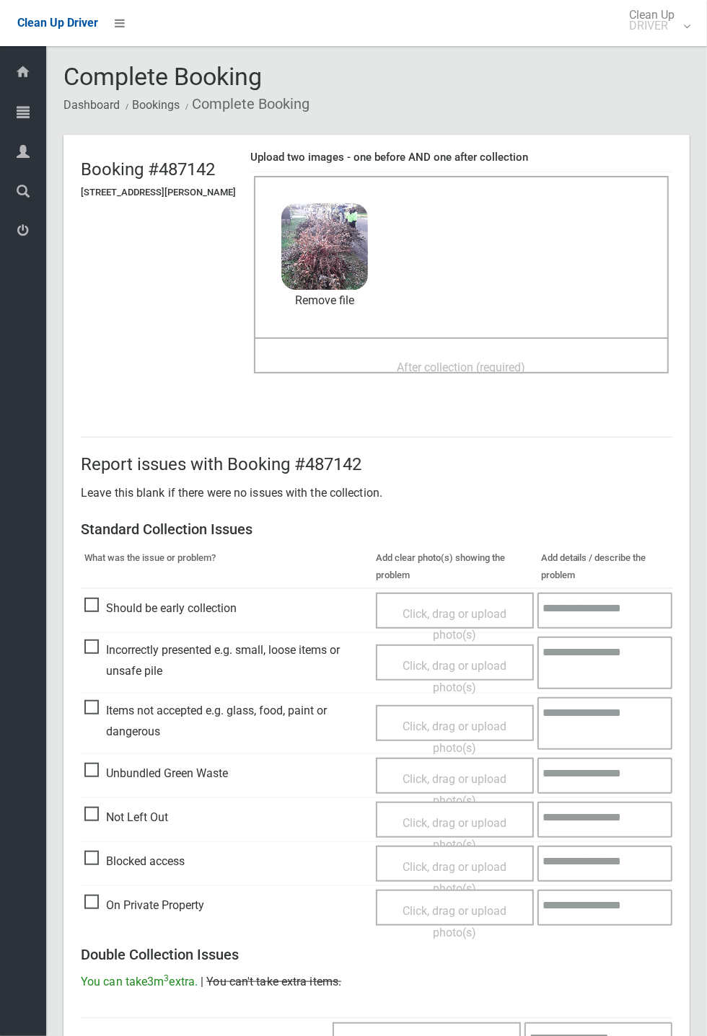
click at [405, 361] on span "After collection (required)" at bounding box center [461, 368] width 128 height 14
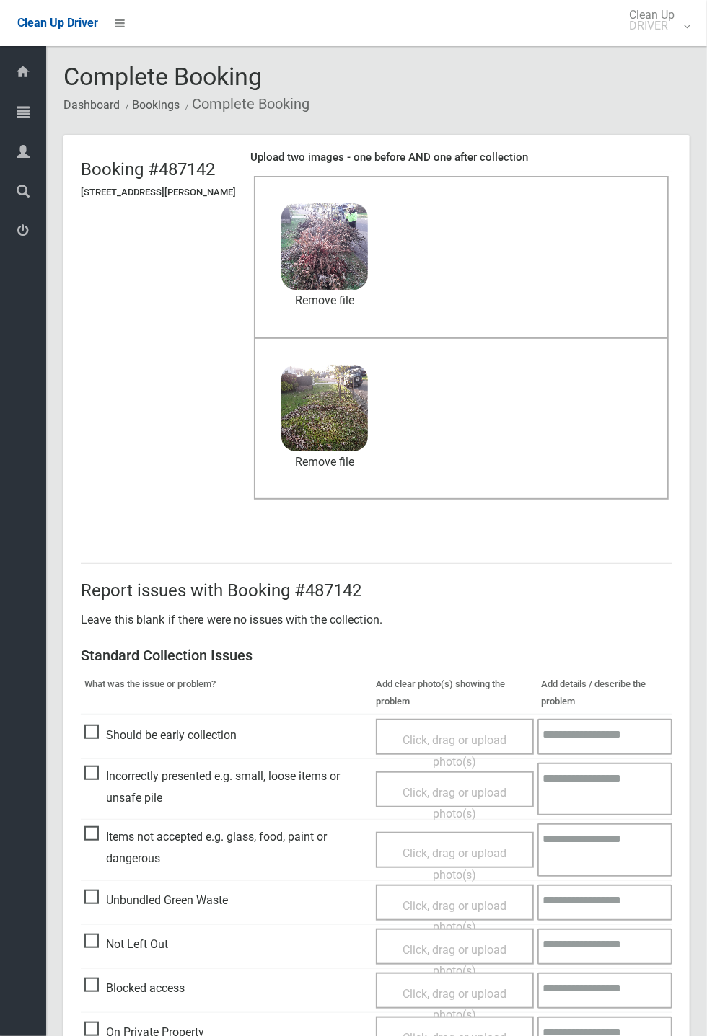
scroll to position [501, 0]
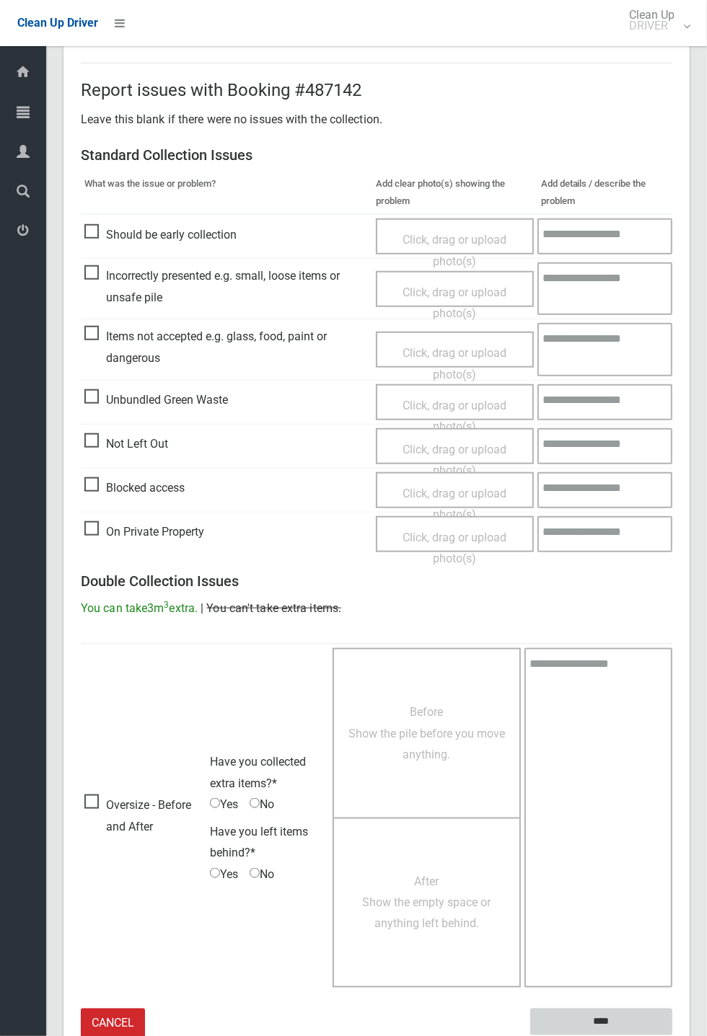
click at [592, 1013] on input "****" at bounding box center [601, 1022] width 142 height 27
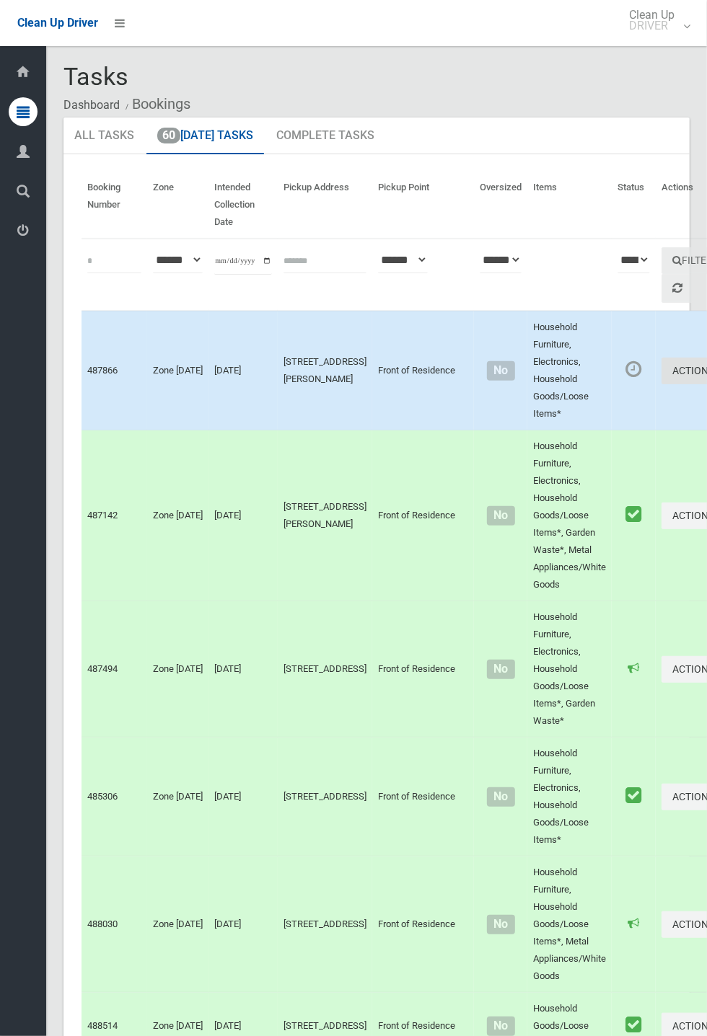
click at [661, 365] on button "Actions" at bounding box center [695, 371] width 69 height 27
click at [558, 393] on link "Complete Booking" at bounding box center [644, 403] width 172 height 29
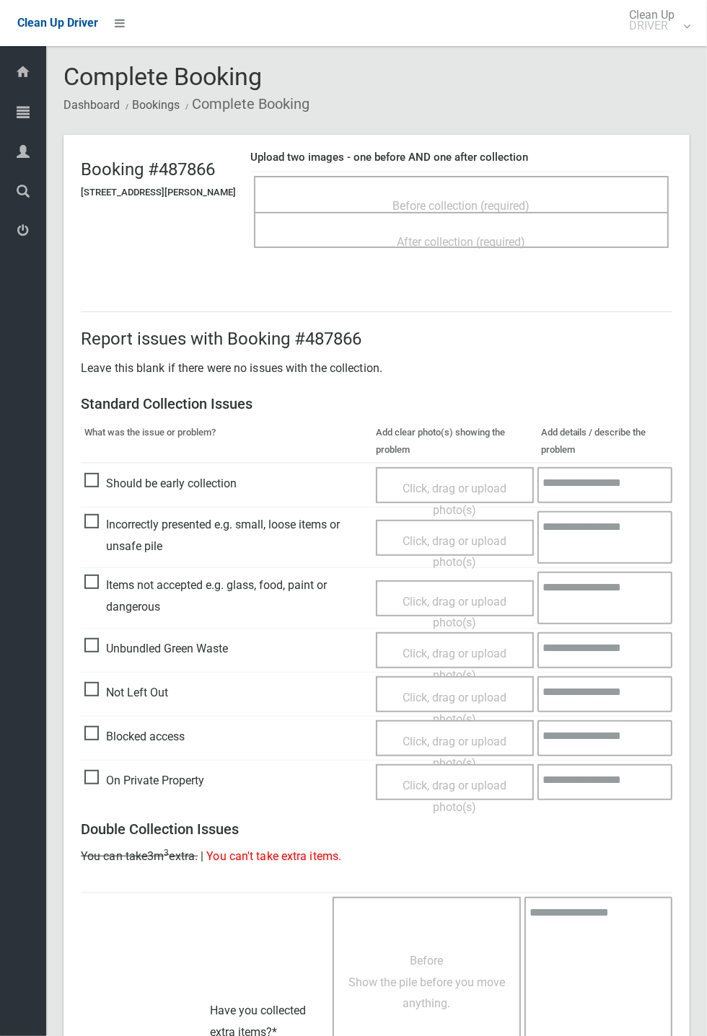
click at [462, 199] on span "Before collection (required)" at bounding box center [461, 206] width 137 height 14
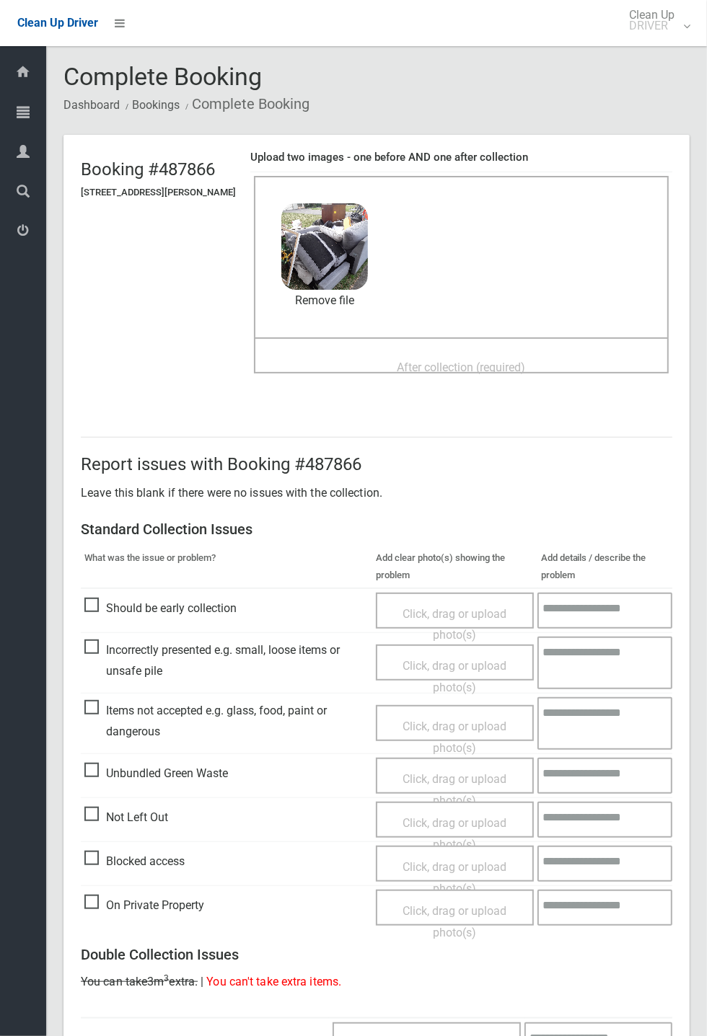
click at [426, 361] on span "After collection (required)" at bounding box center [461, 368] width 128 height 14
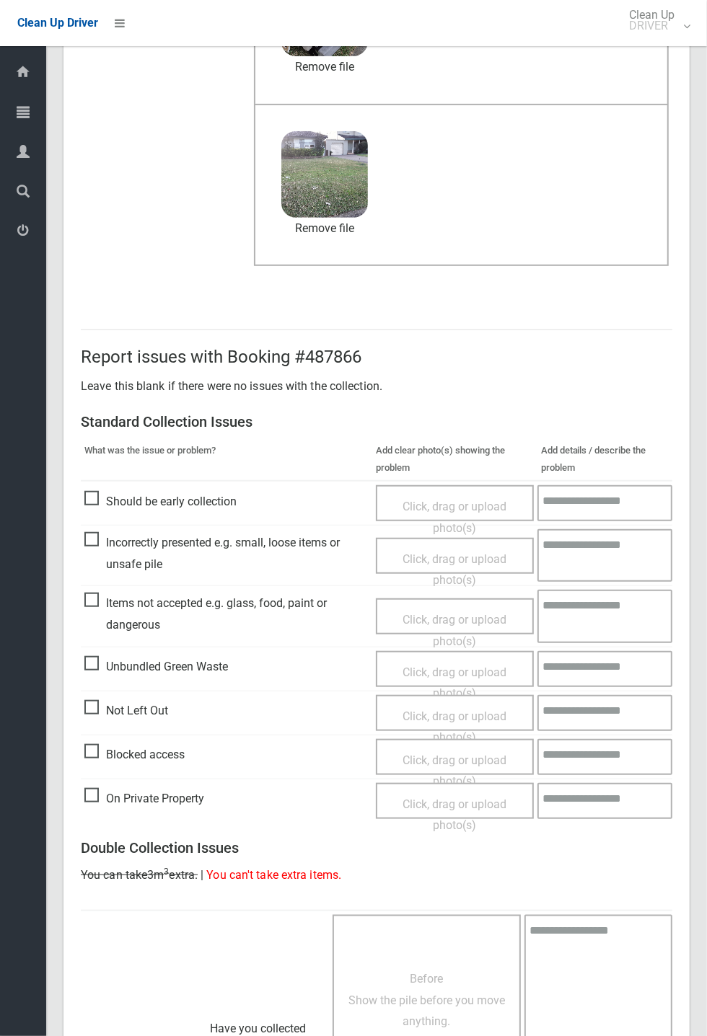
scroll to position [501, 0]
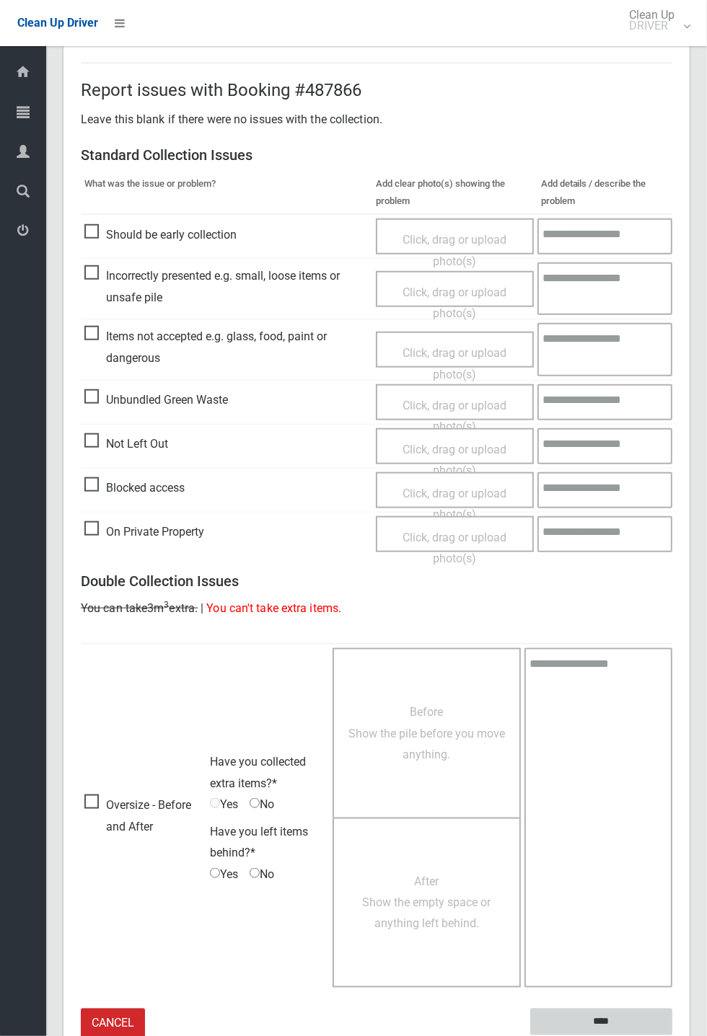
click at [672, 1036] on input "****" at bounding box center [601, 1022] width 142 height 27
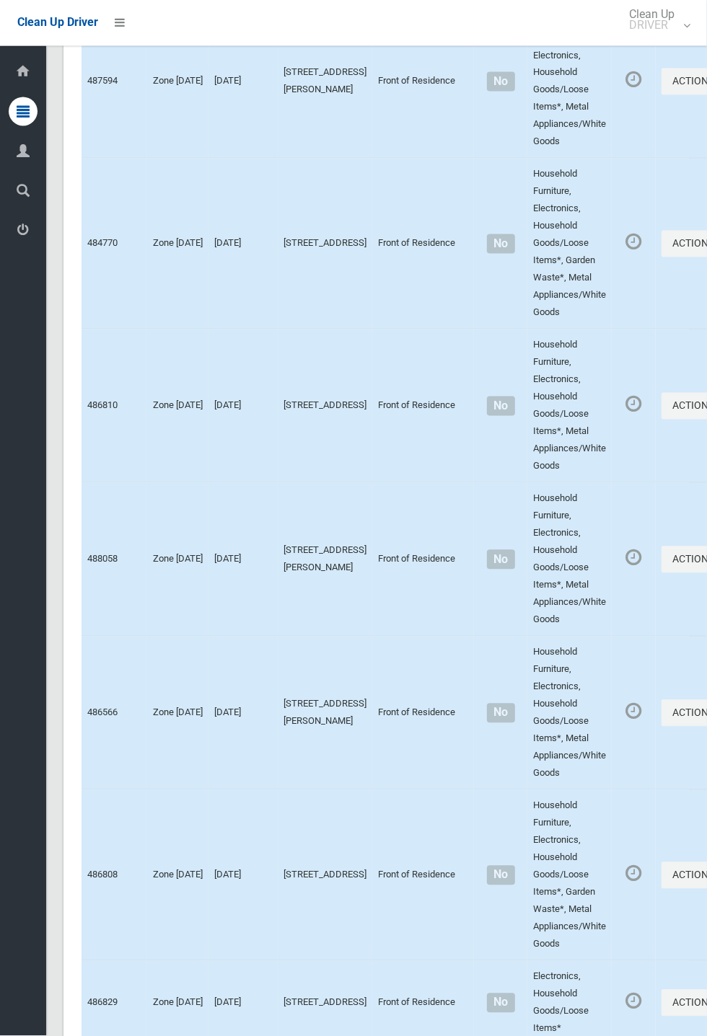
scroll to position [8047, 0]
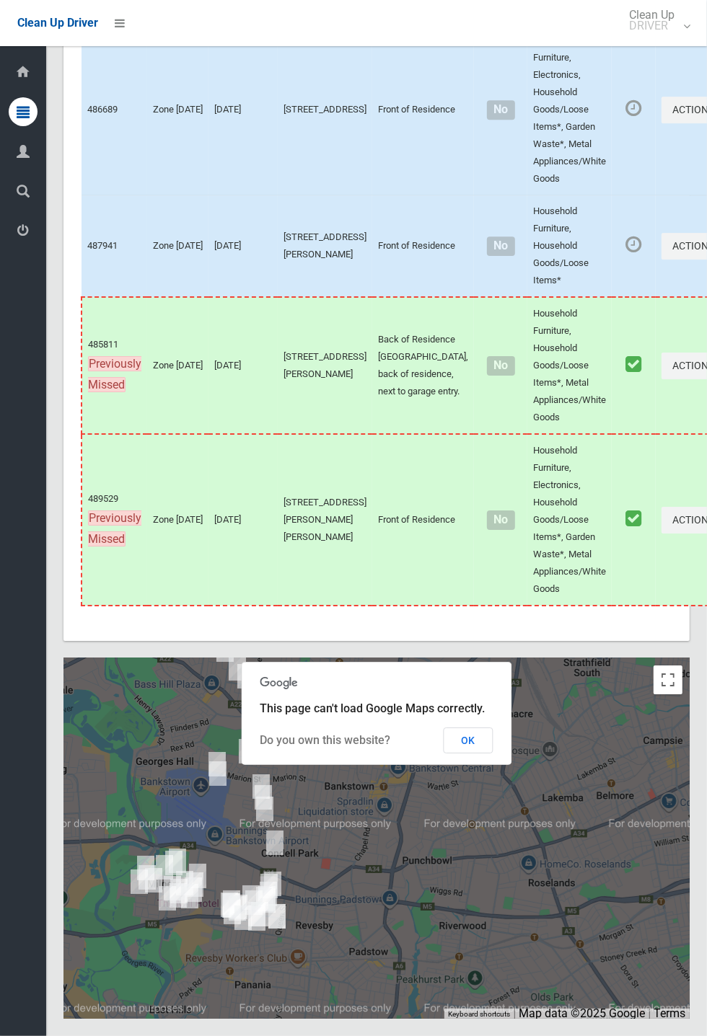
click at [473, 754] on button "OK" at bounding box center [469, 741] width 50 height 26
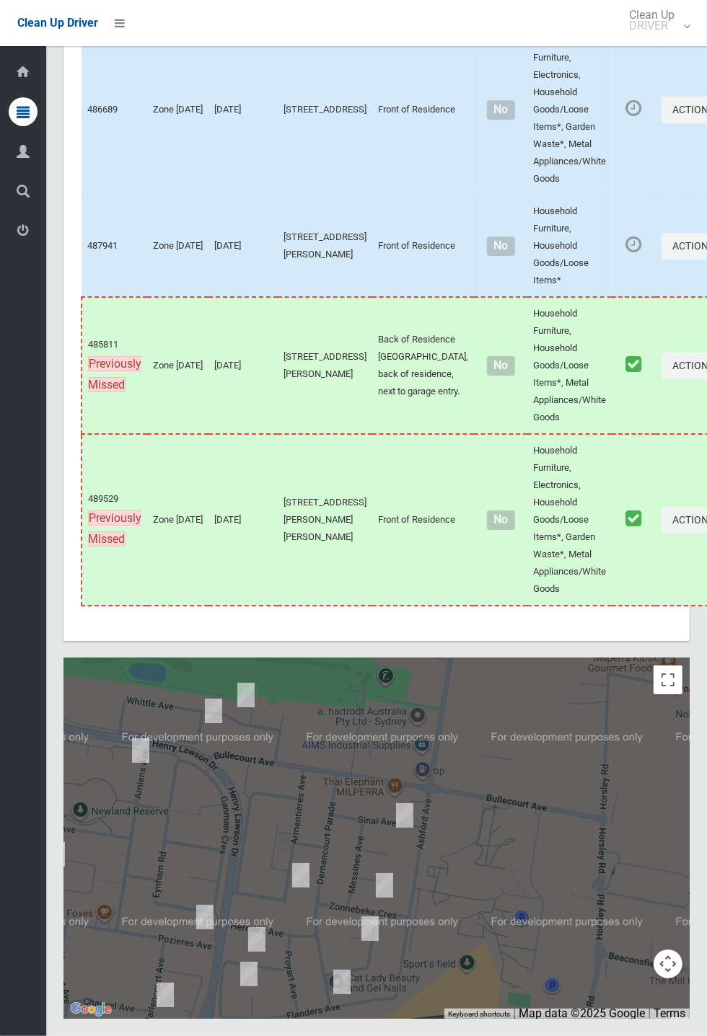
click at [490, 840] on div at bounding box center [376, 838] width 626 height 361
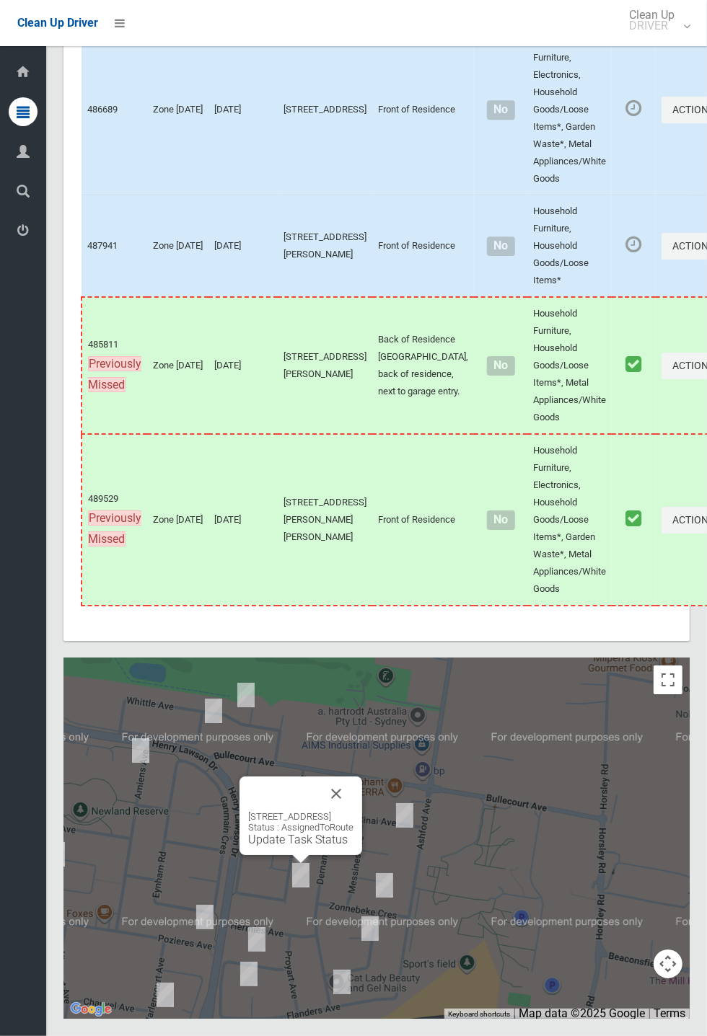
click at [491, 793] on div "42 Armentieres Avenue, MILPERRA NSW 2214 Status : AssignedToRoute Update Task S…" at bounding box center [376, 838] width 626 height 361
click at [353, 811] on button "Close" at bounding box center [336, 794] width 35 height 35
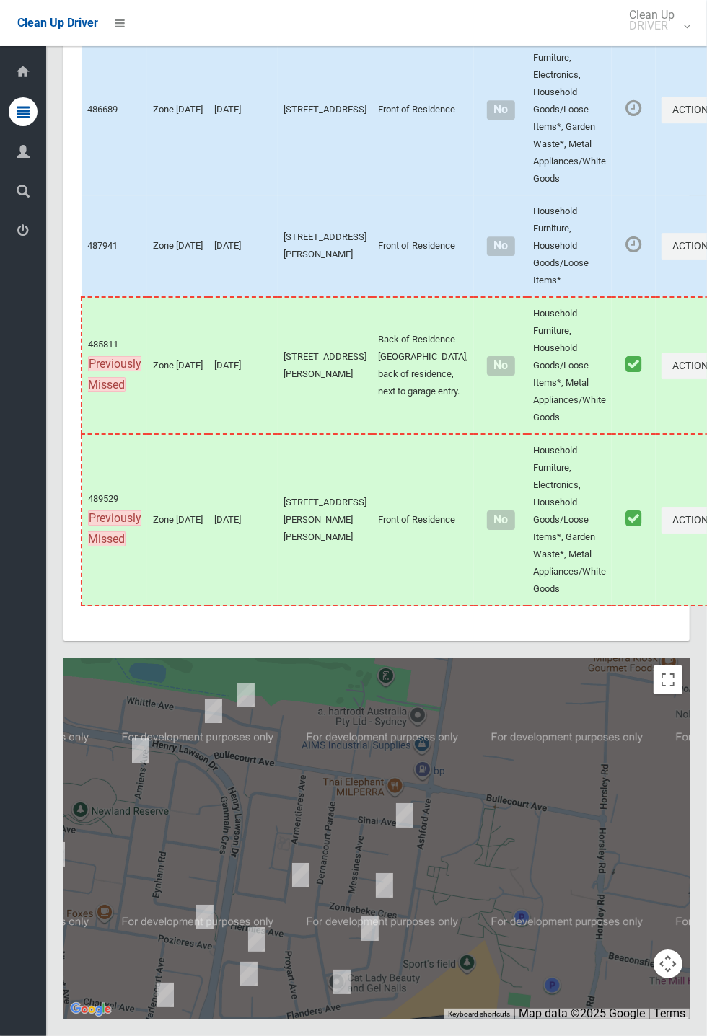
click at [315, 894] on img at bounding box center [300, 876] width 29 height 36
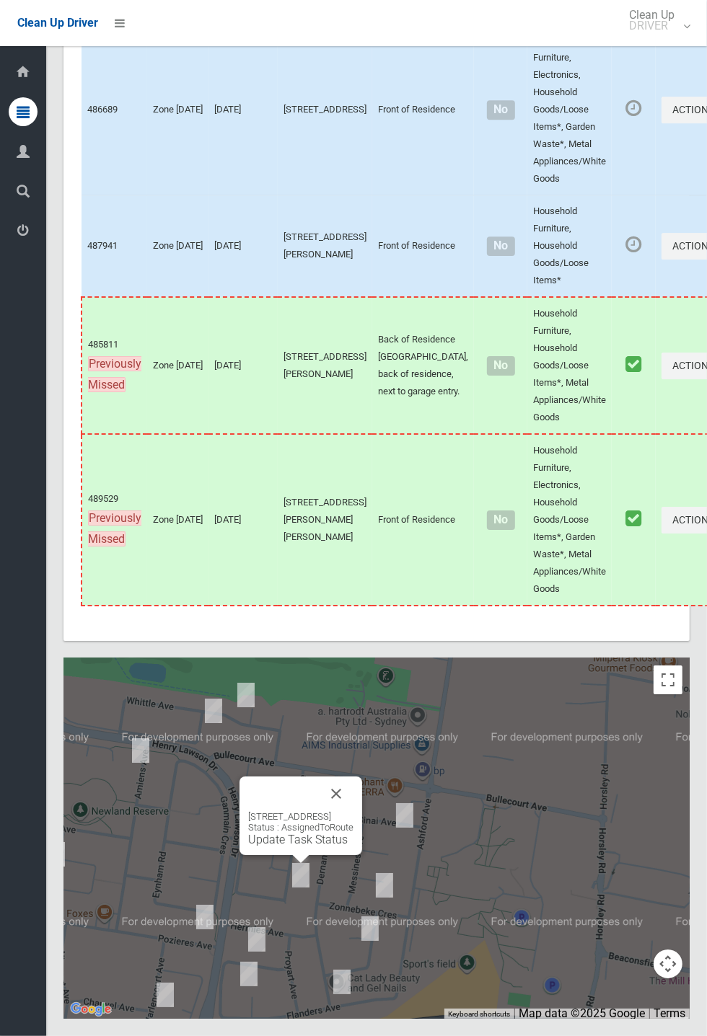
click at [353, 811] on button "Close" at bounding box center [336, 794] width 35 height 35
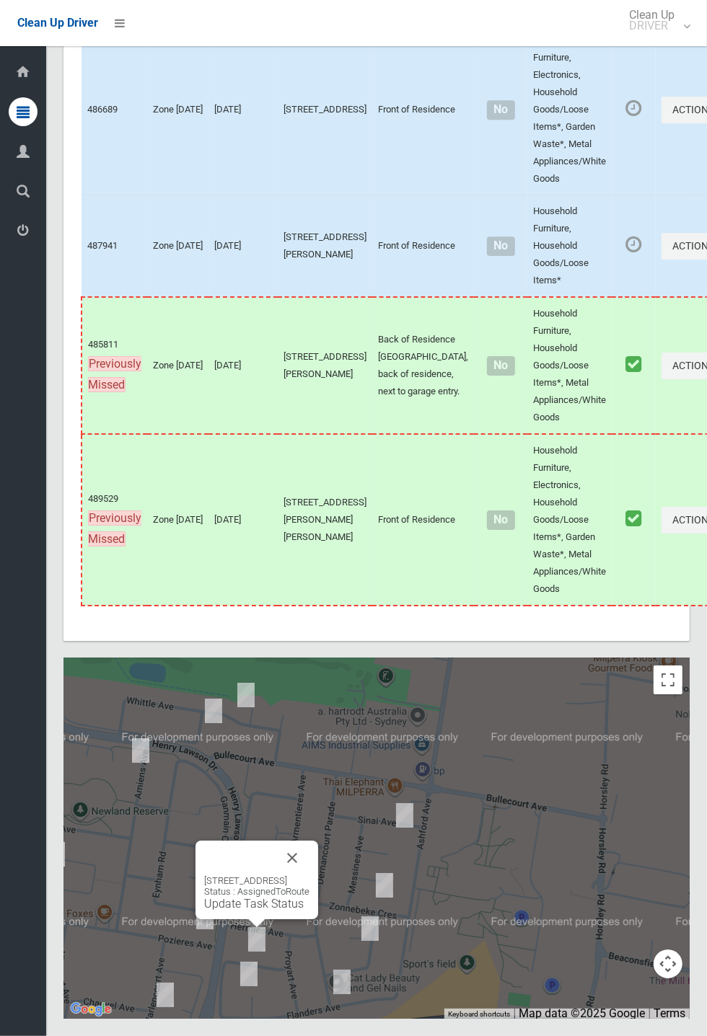
click at [309, 876] on button "Close" at bounding box center [292, 858] width 35 height 35
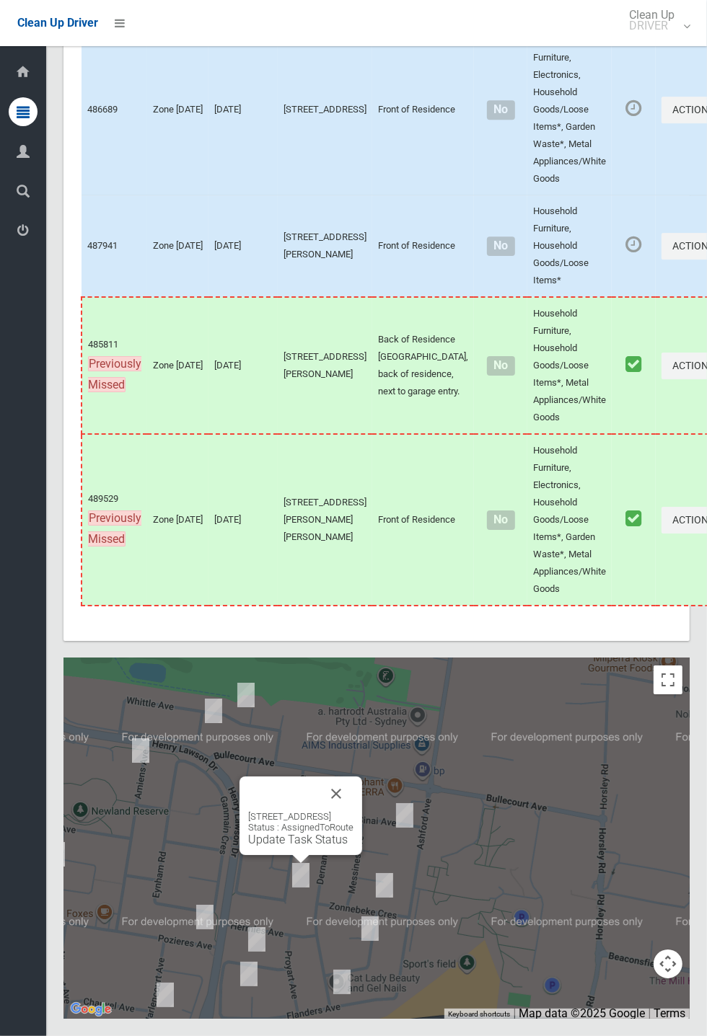
click at [296, 847] on link "Update Task Status" at bounding box center [298, 840] width 100 height 14
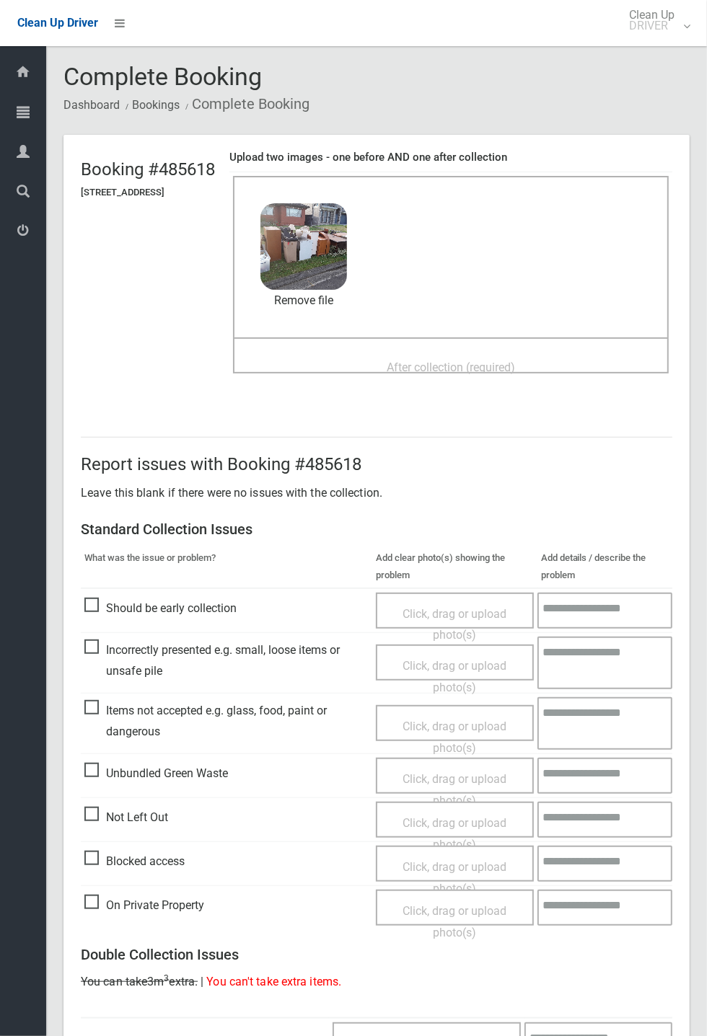
click at [462, 361] on span "After collection (required)" at bounding box center [451, 368] width 128 height 14
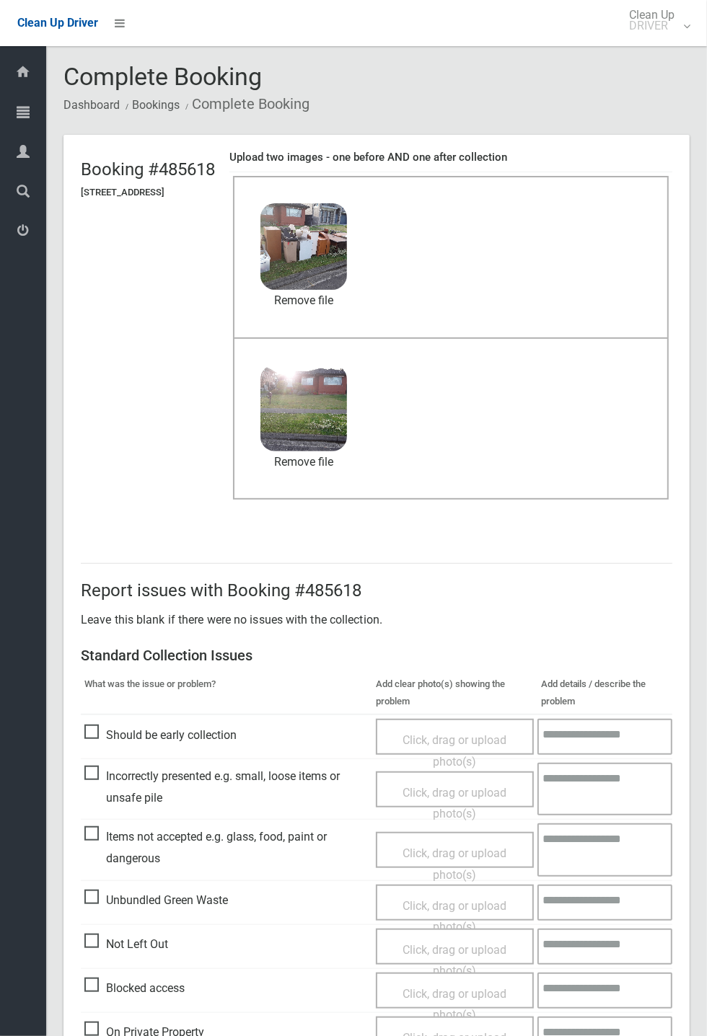
scroll to position [501, 0]
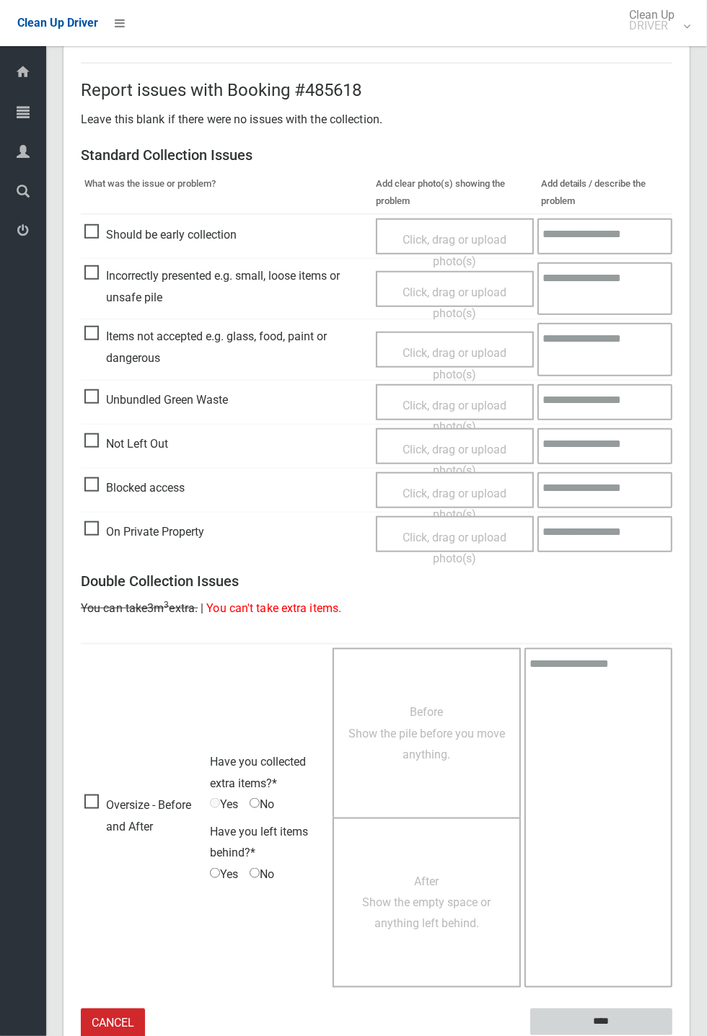
click at [672, 1036] on input "****" at bounding box center [601, 1022] width 142 height 27
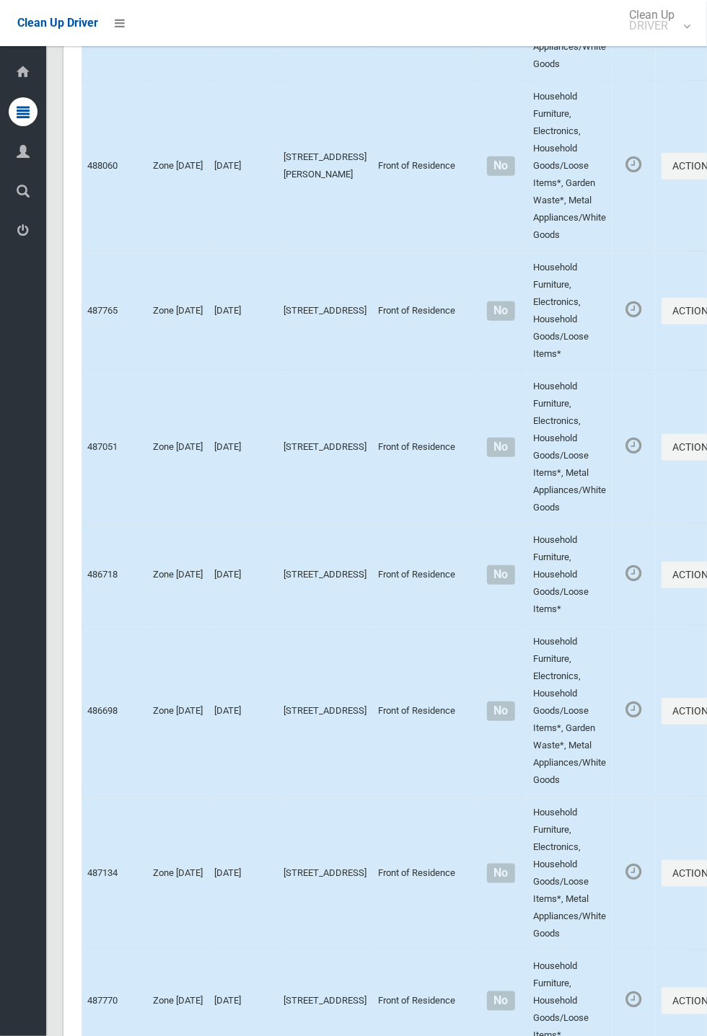
scroll to position [8047, 0]
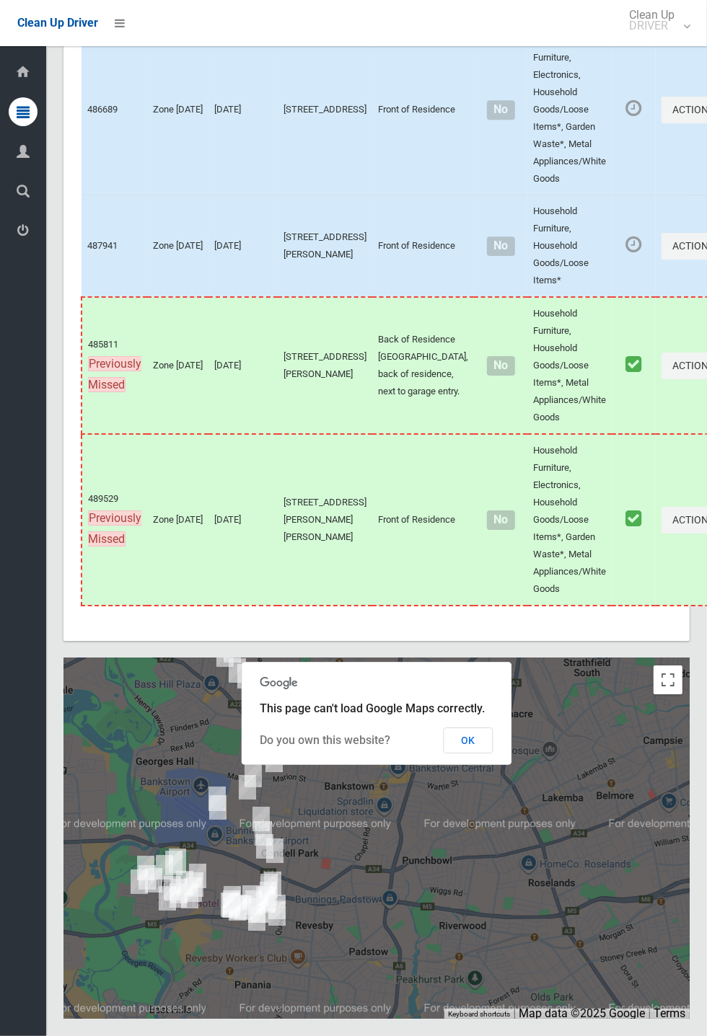
click at [475, 754] on button "OK" at bounding box center [469, 741] width 50 height 26
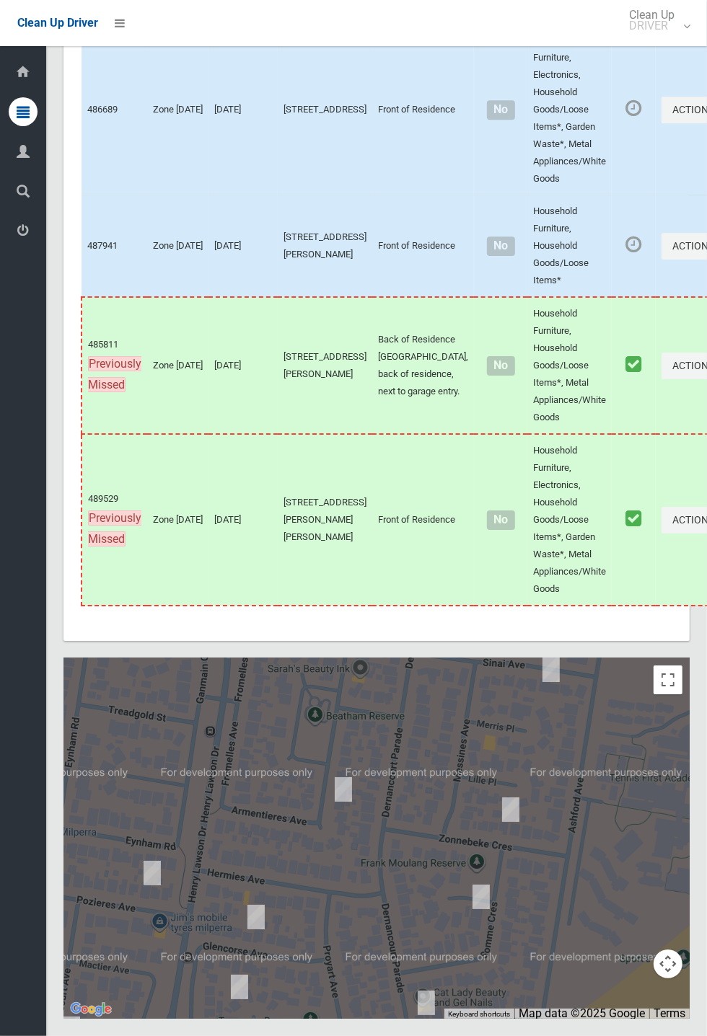
click at [424, 956] on div at bounding box center [376, 838] width 626 height 361
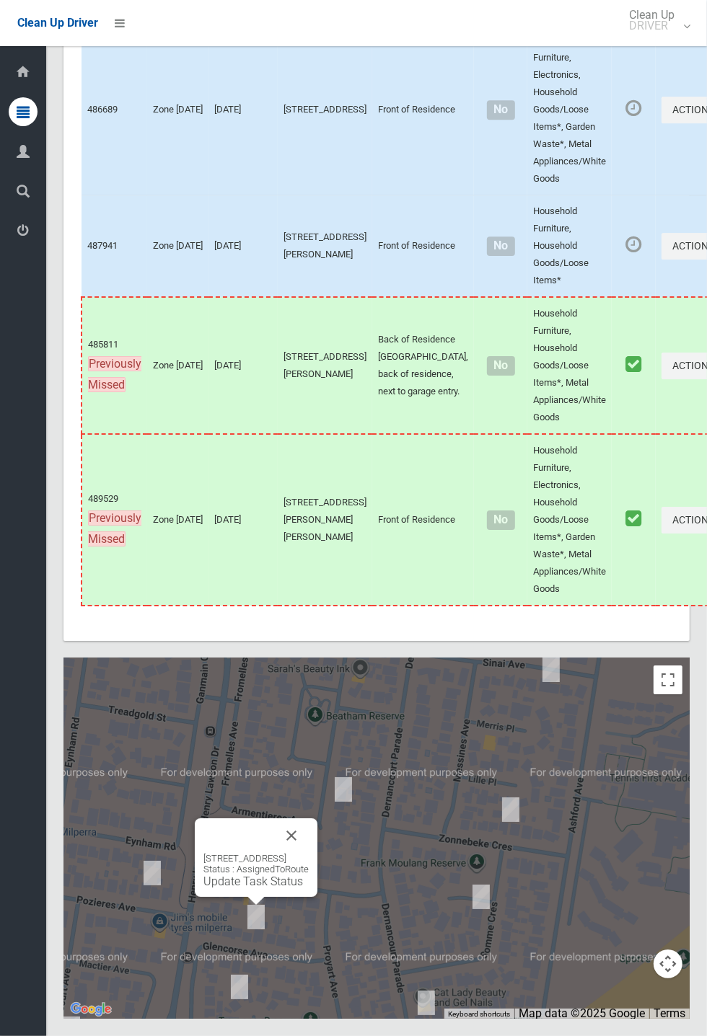
click at [309, 853] on button "Close" at bounding box center [291, 836] width 35 height 35
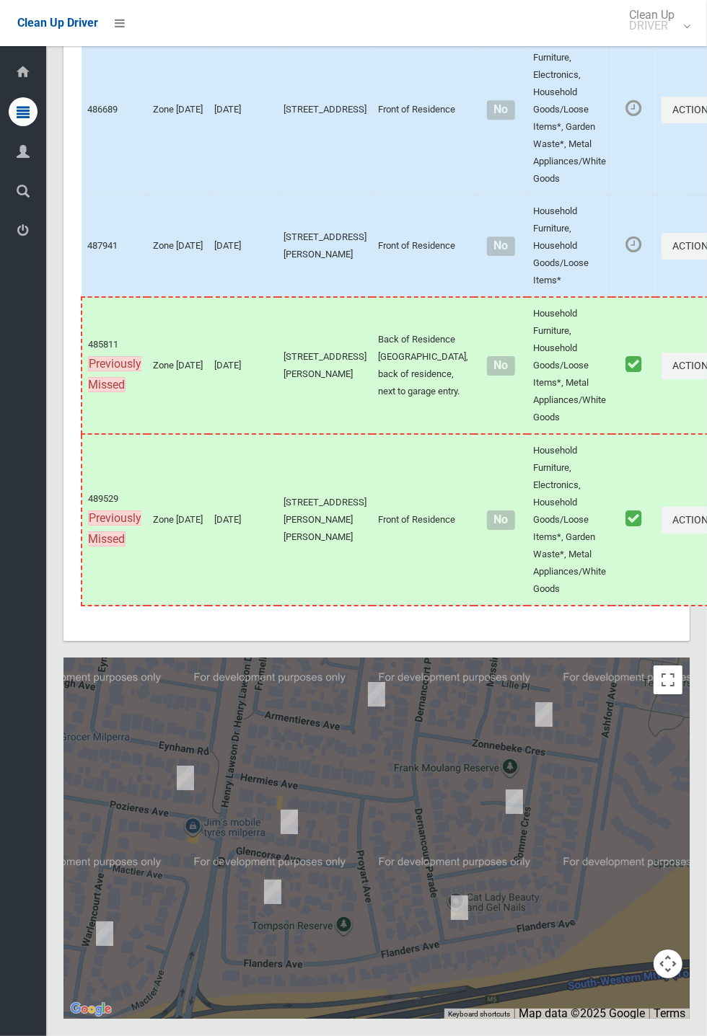
click at [393, 909] on div at bounding box center [376, 838] width 626 height 361
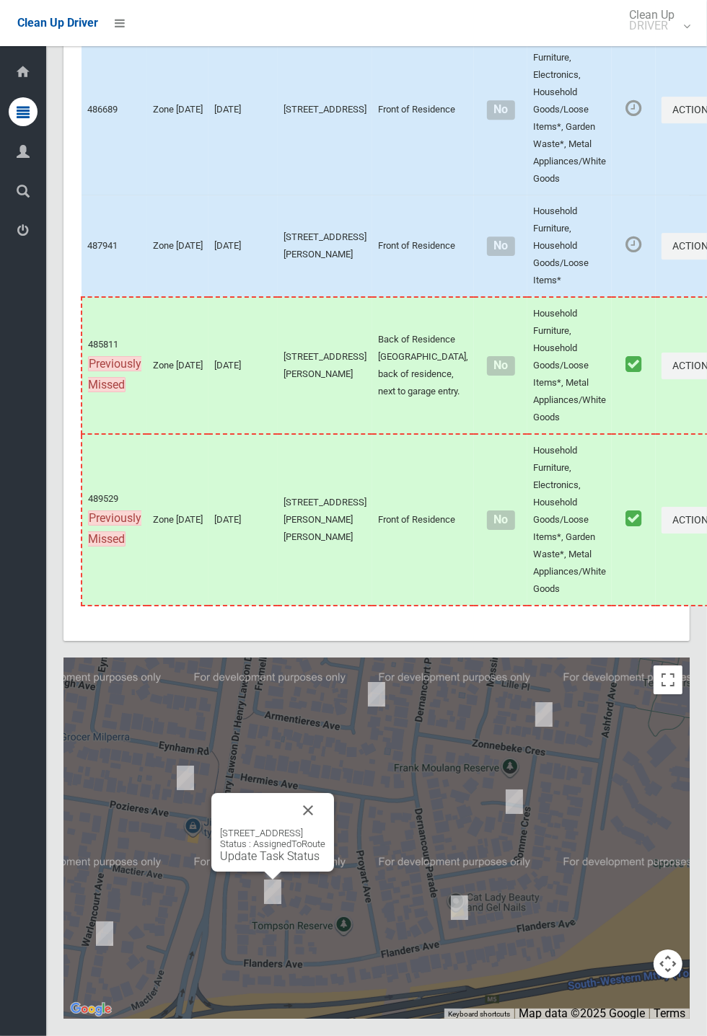
click at [325, 828] on button "Close" at bounding box center [308, 810] width 35 height 35
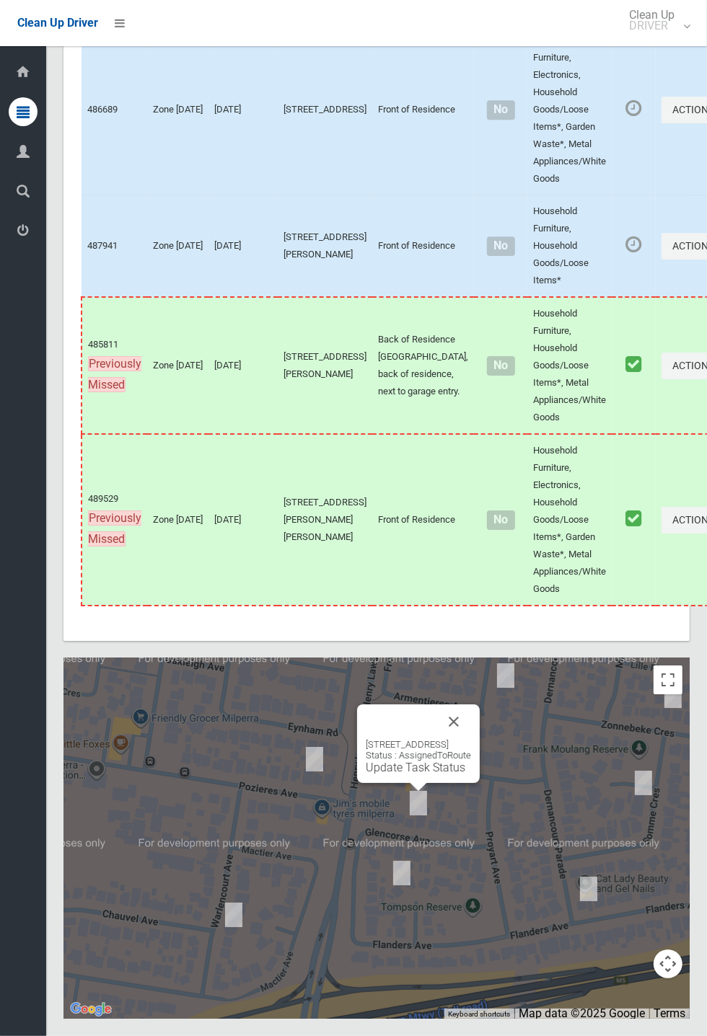
click at [396, 775] on div "11 Glencorse Avenue, MILPERRA NSW 2214 Status : AssignedToRoute Update Task Sta…" at bounding box center [418, 756] width 105 height 35
click at [394, 775] on link "Update Task Status" at bounding box center [416, 768] width 100 height 14
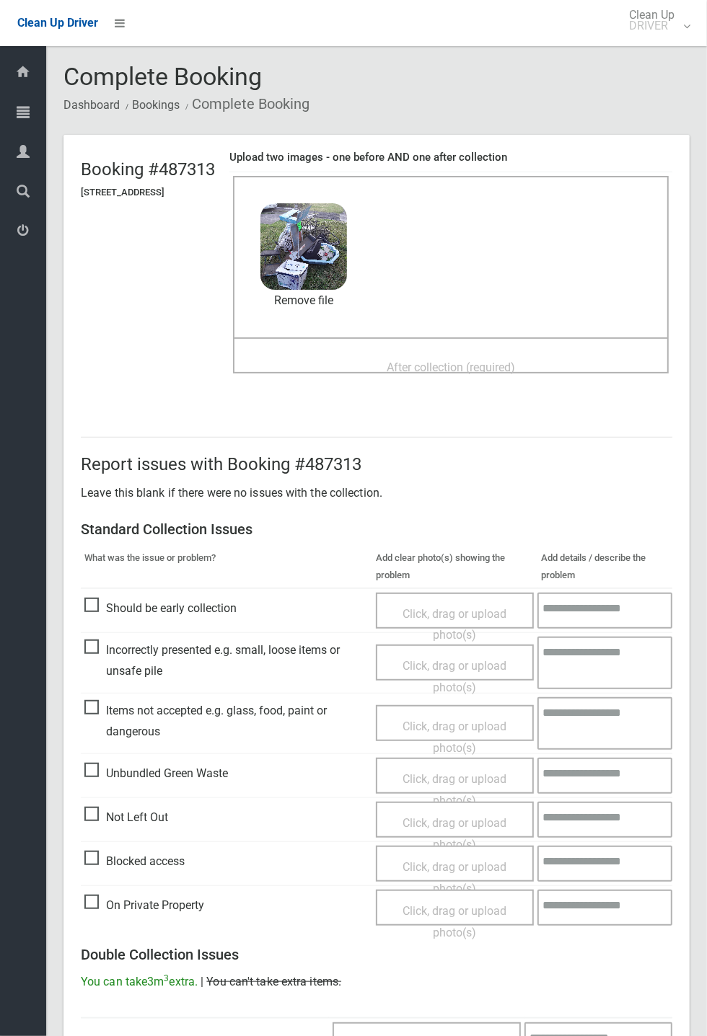
click at [411, 361] on span "After collection (required)" at bounding box center [451, 368] width 128 height 14
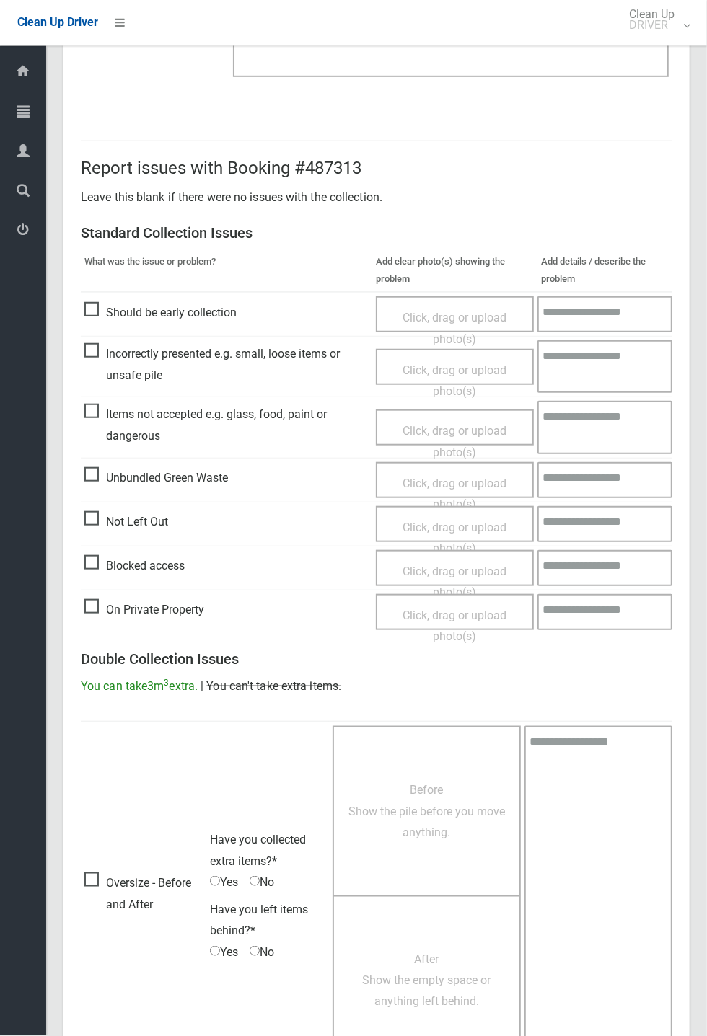
scroll to position [501, 0]
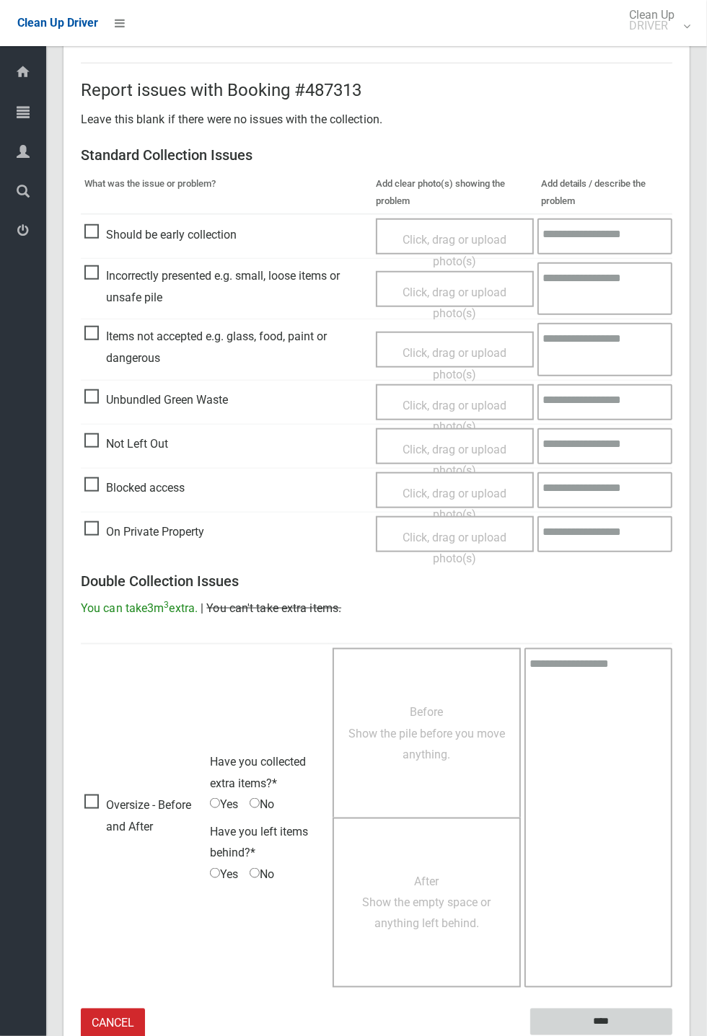
click at [608, 1021] on input "****" at bounding box center [601, 1022] width 142 height 27
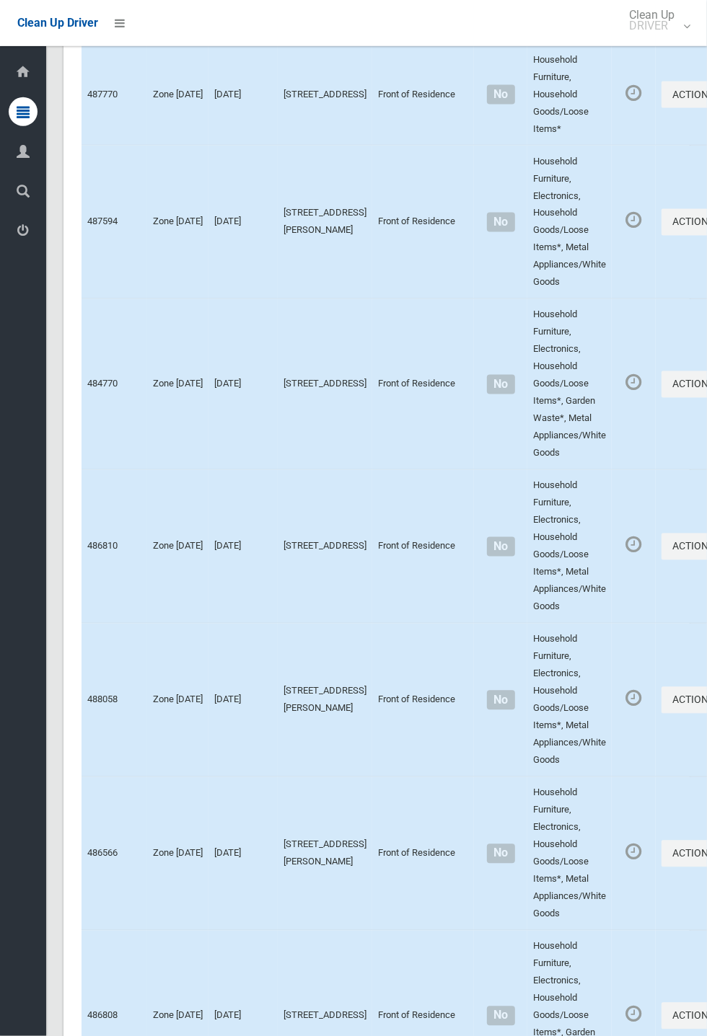
scroll to position [8047, 0]
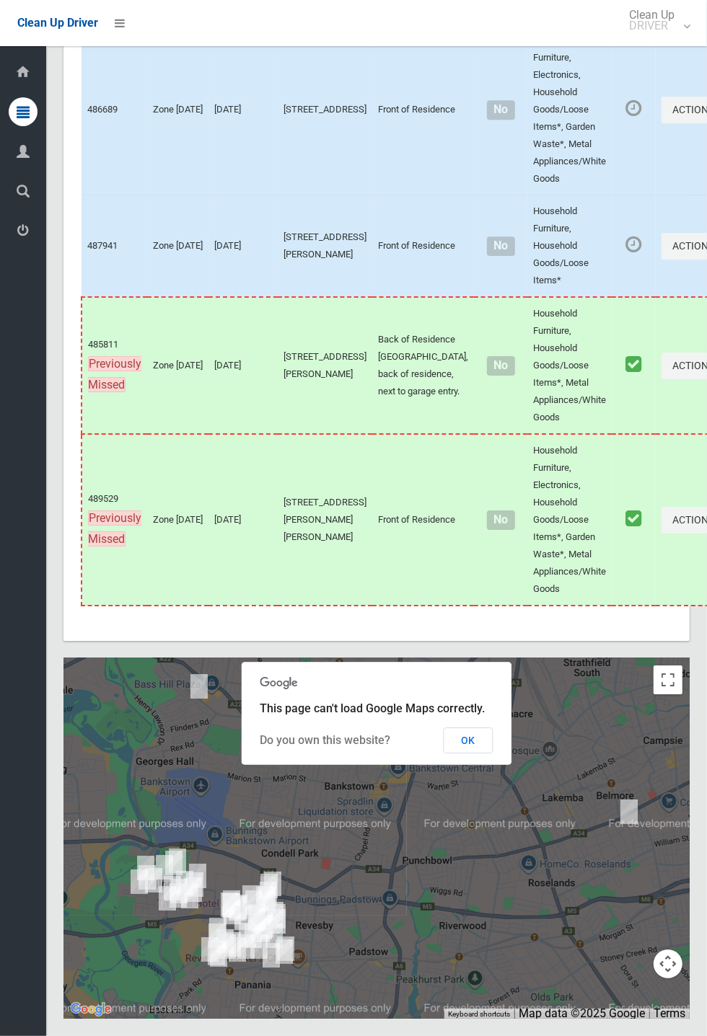
click at [493, 754] on button "OK" at bounding box center [469, 741] width 50 height 26
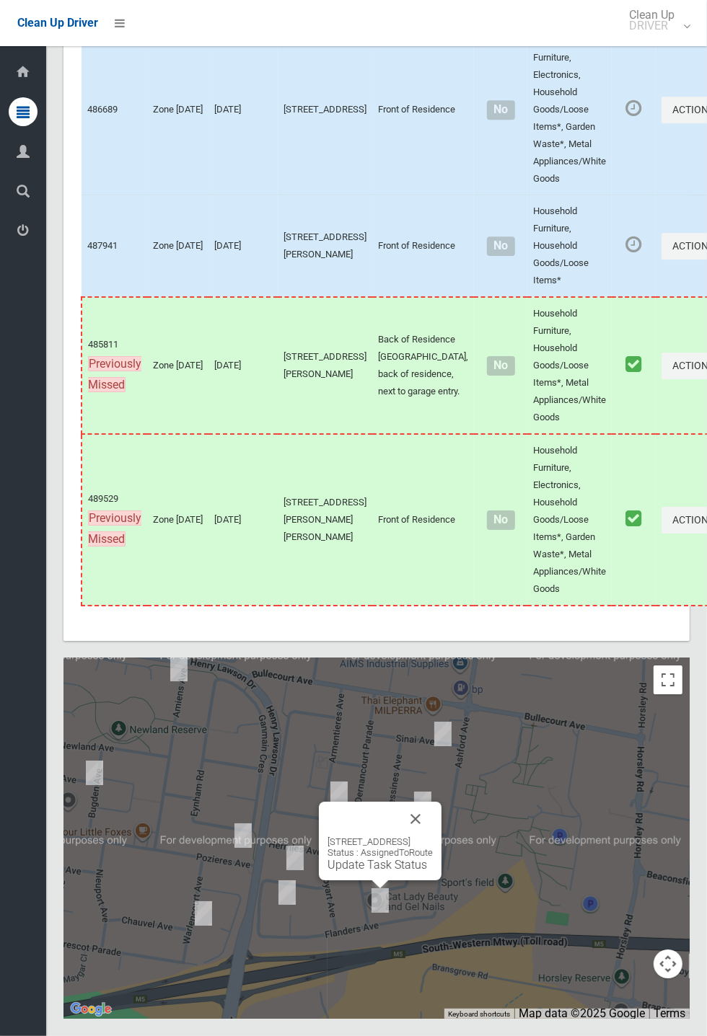
click at [433, 837] on button "Close" at bounding box center [415, 819] width 35 height 35
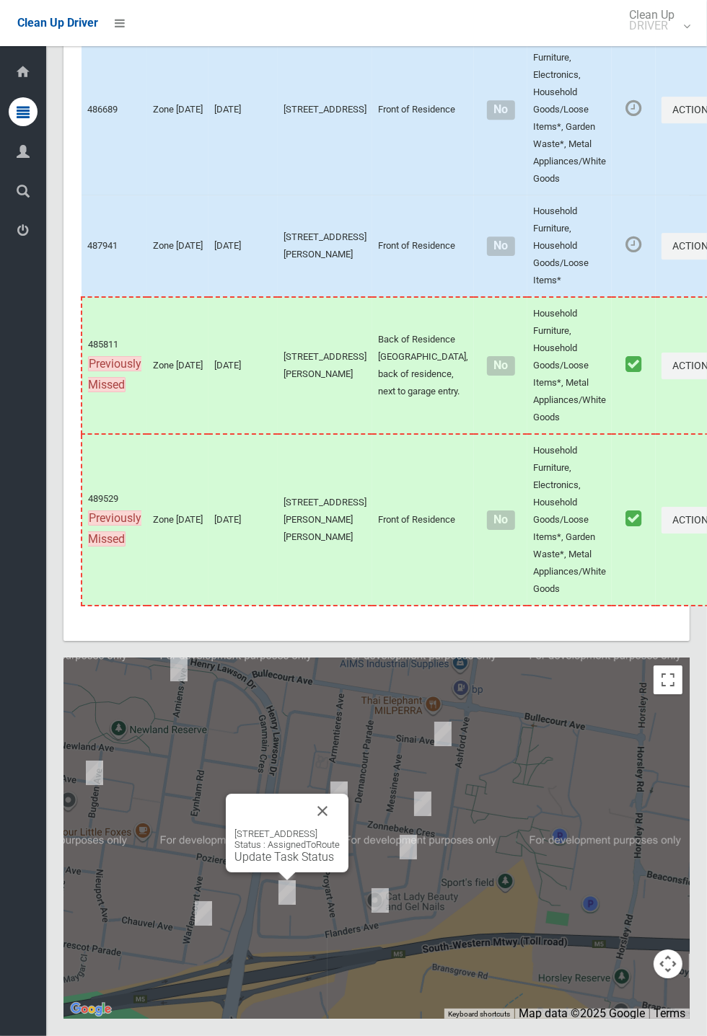
click at [286, 864] on div "[STREET_ADDRESS] Status : AssignedToRoute Update Task Status" at bounding box center [286, 846] width 105 height 35
click at [285, 864] on link "Update Task Status" at bounding box center [284, 857] width 100 height 14
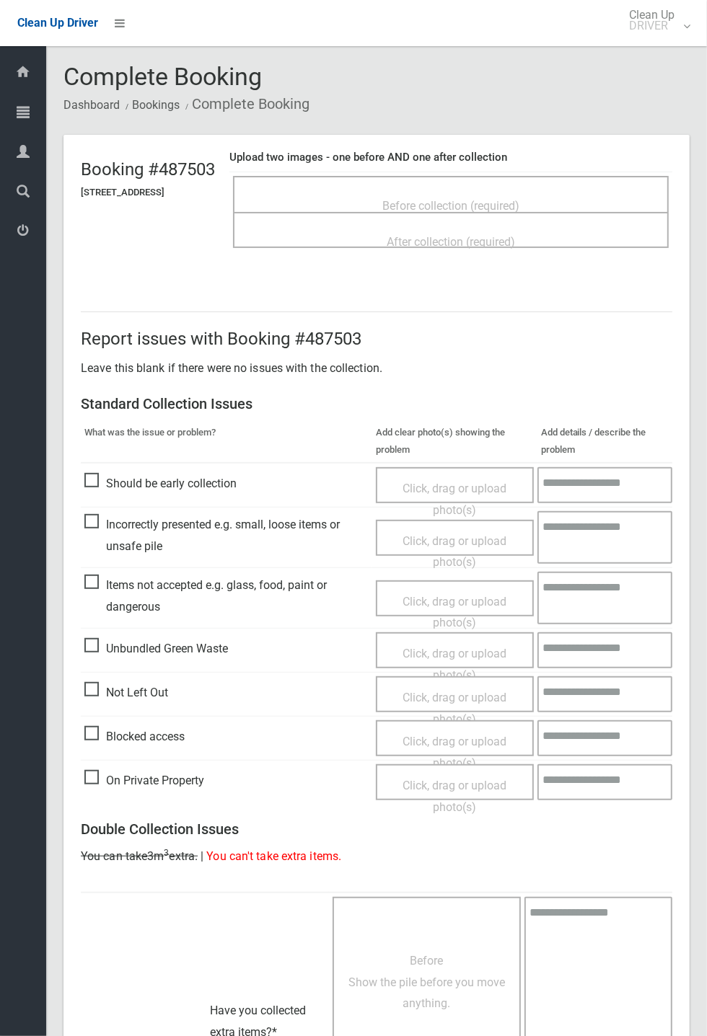
click at [486, 192] on div "Before collection (required)" at bounding box center [451, 205] width 404 height 27
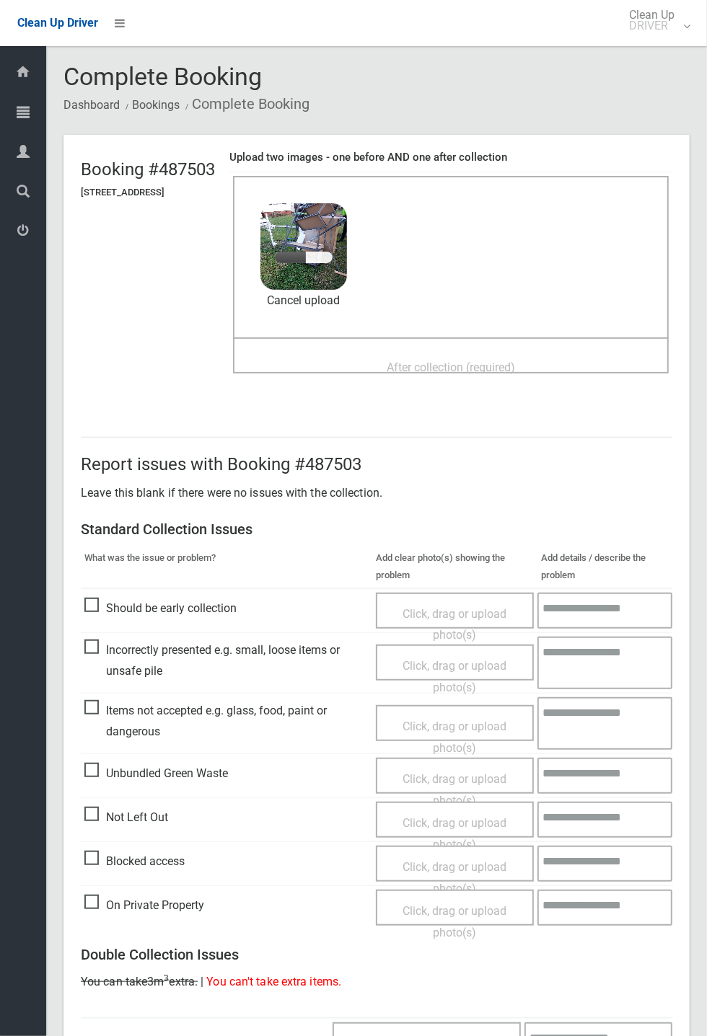
click at [412, 361] on span "After collection (required)" at bounding box center [451, 368] width 128 height 14
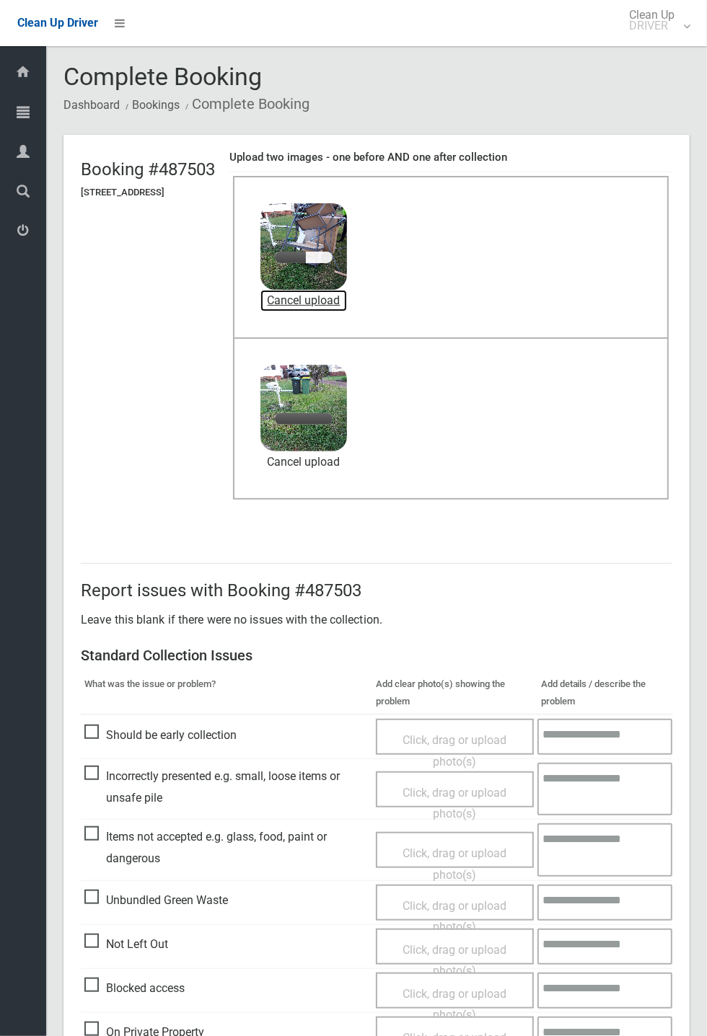
click at [326, 299] on link "Cancel upload" at bounding box center [303, 301] width 87 height 22
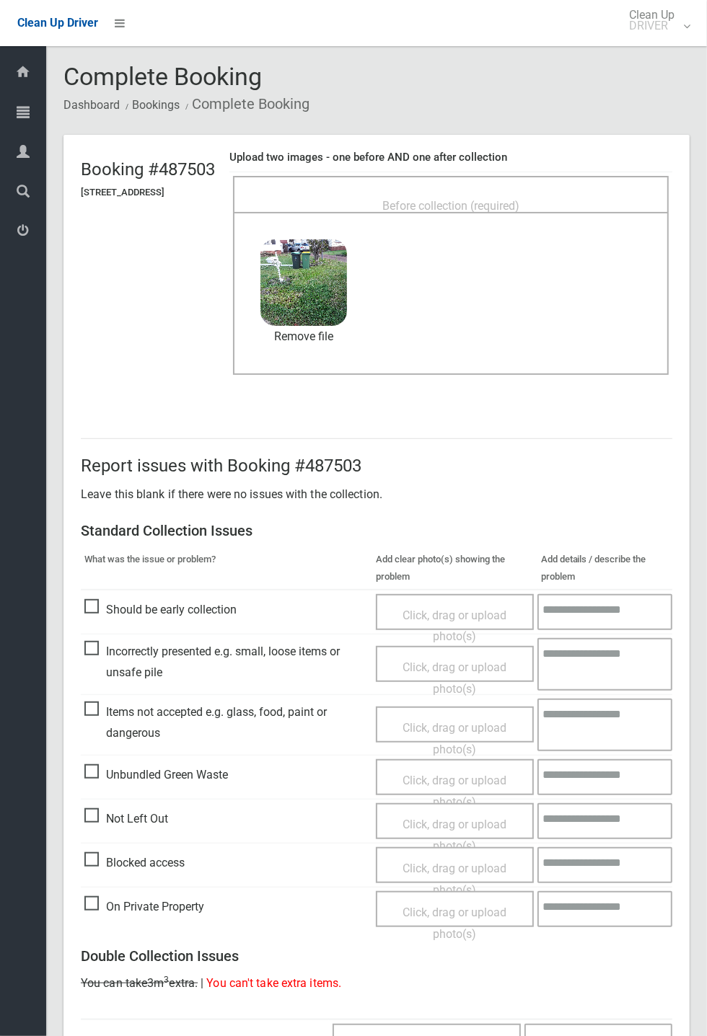
click at [462, 208] on span "Before collection (required)" at bounding box center [450, 206] width 137 height 14
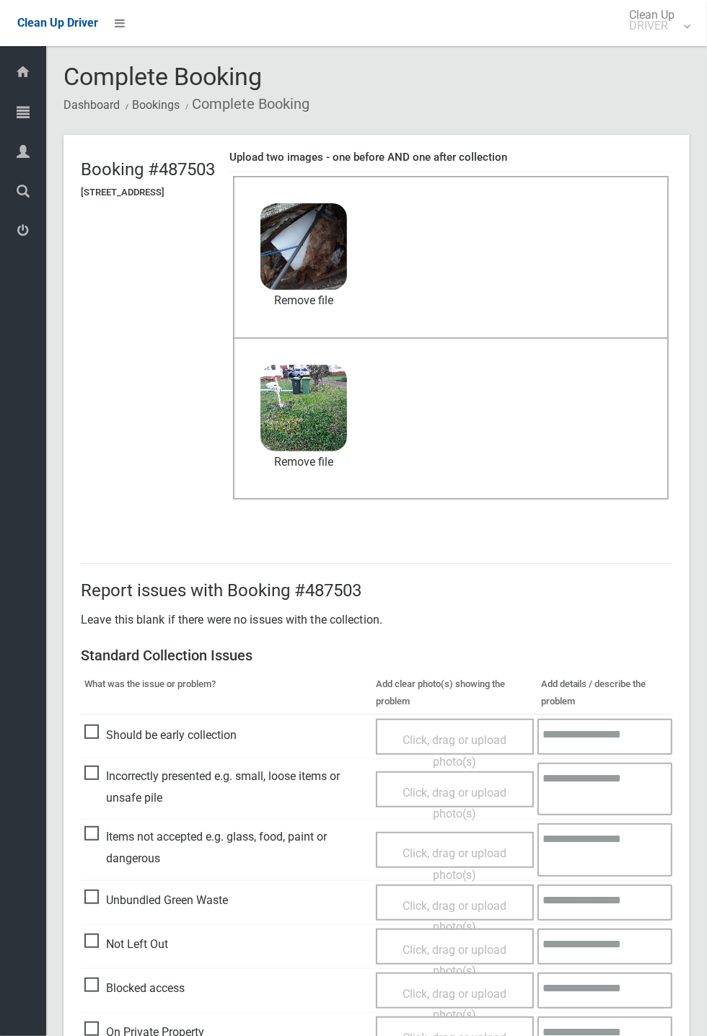
scroll to position [501, 0]
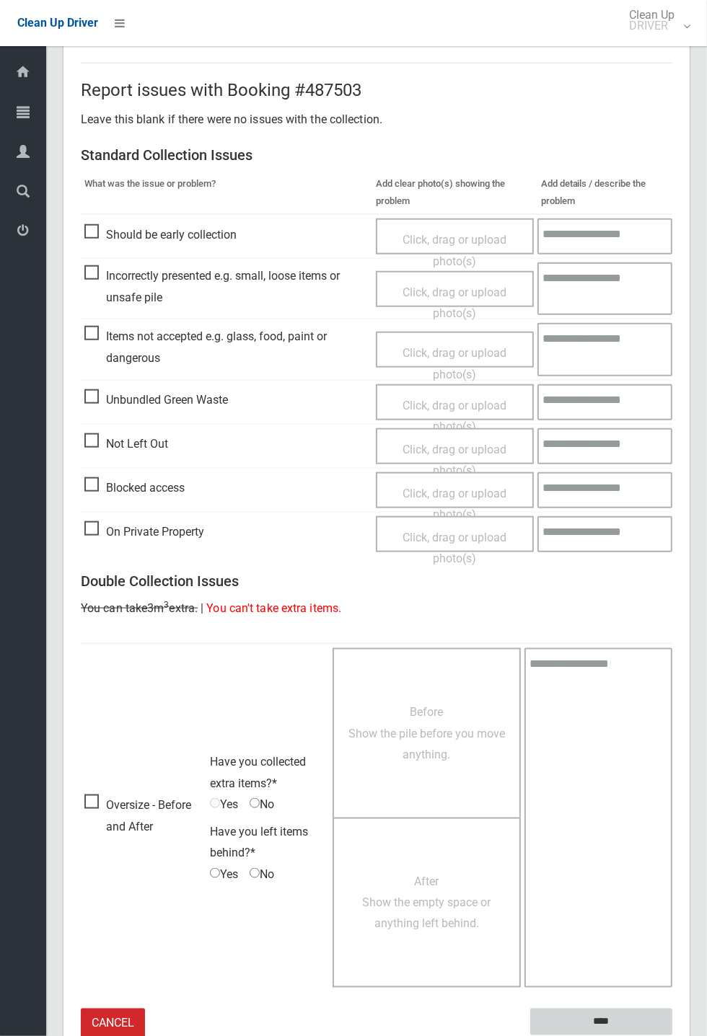
click at [672, 1036] on input "****" at bounding box center [601, 1022] width 142 height 27
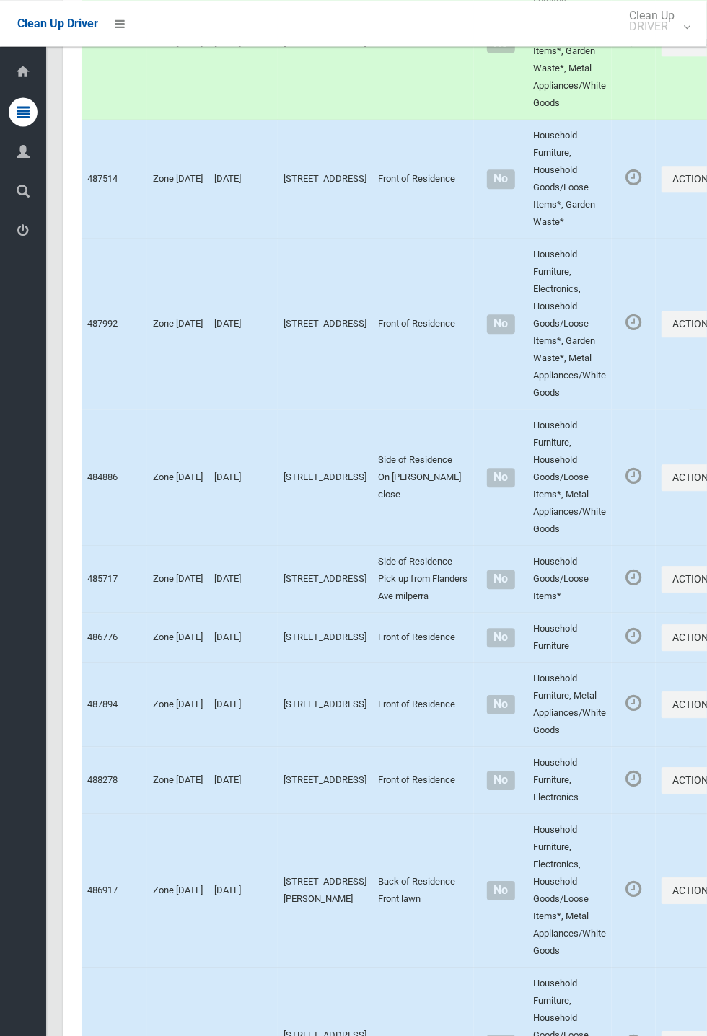
scroll to position [8047, 0]
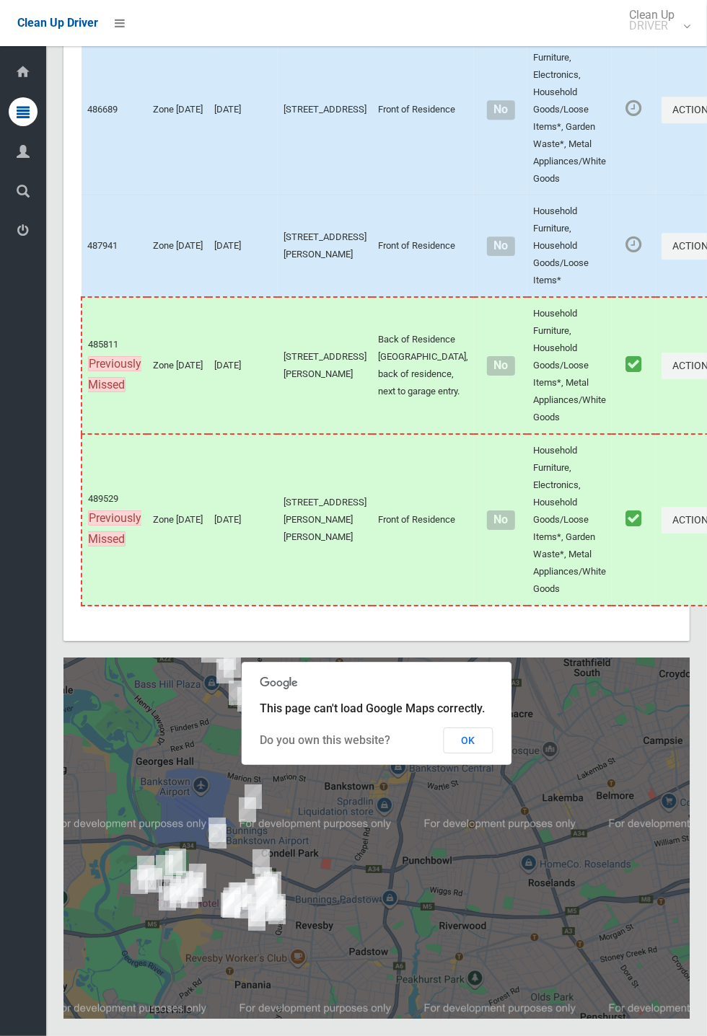
click at [475, 754] on button "OK" at bounding box center [469, 741] width 50 height 26
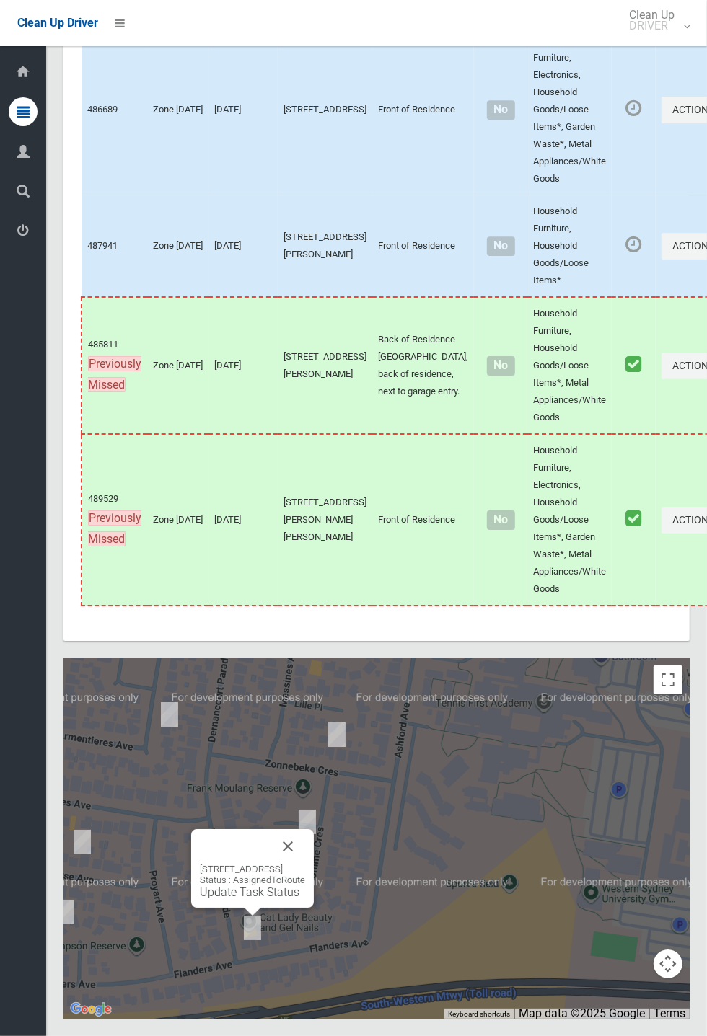
click at [248, 899] on link "Update Task Status" at bounding box center [250, 893] width 100 height 14
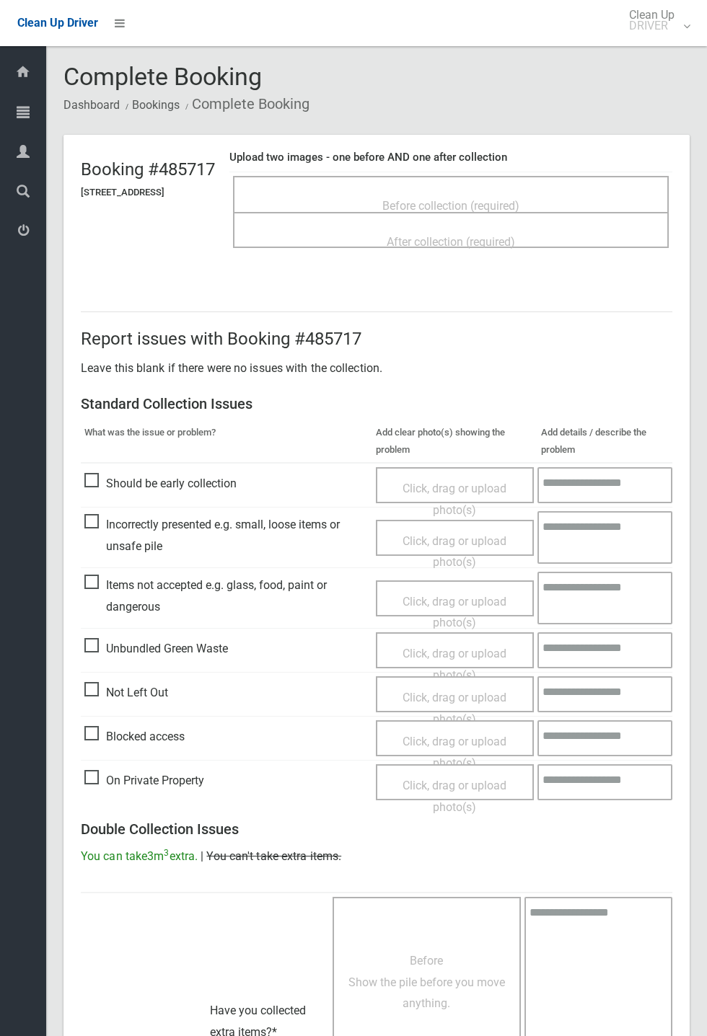
click at [451, 199] on span "Before collection (required)" at bounding box center [450, 206] width 137 height 14
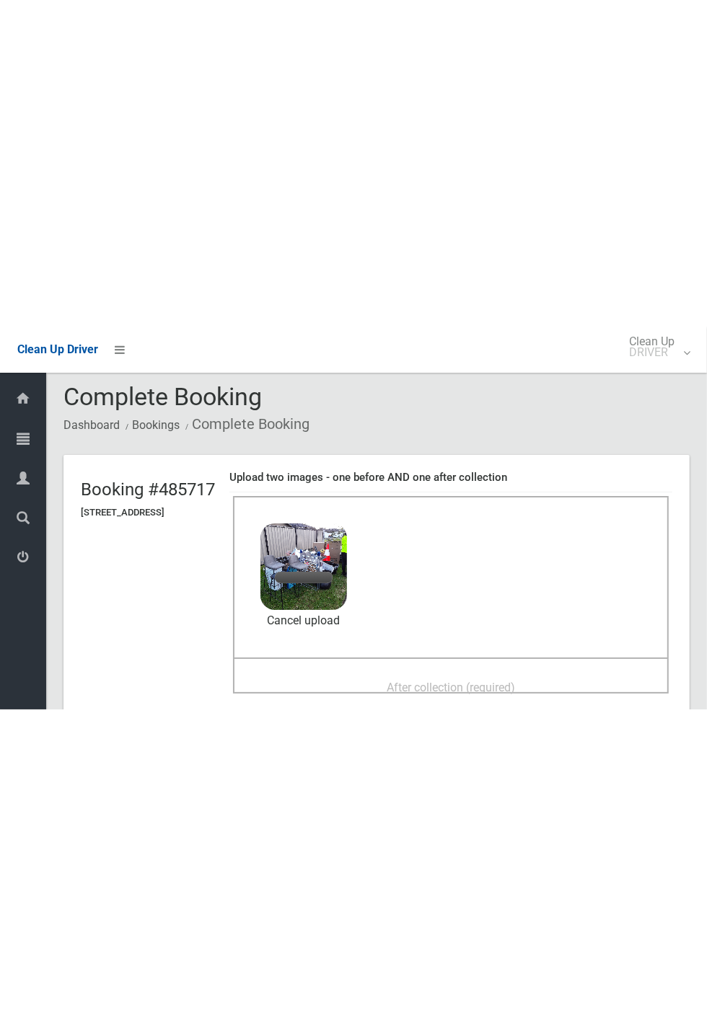
scroll to position [4, 0]
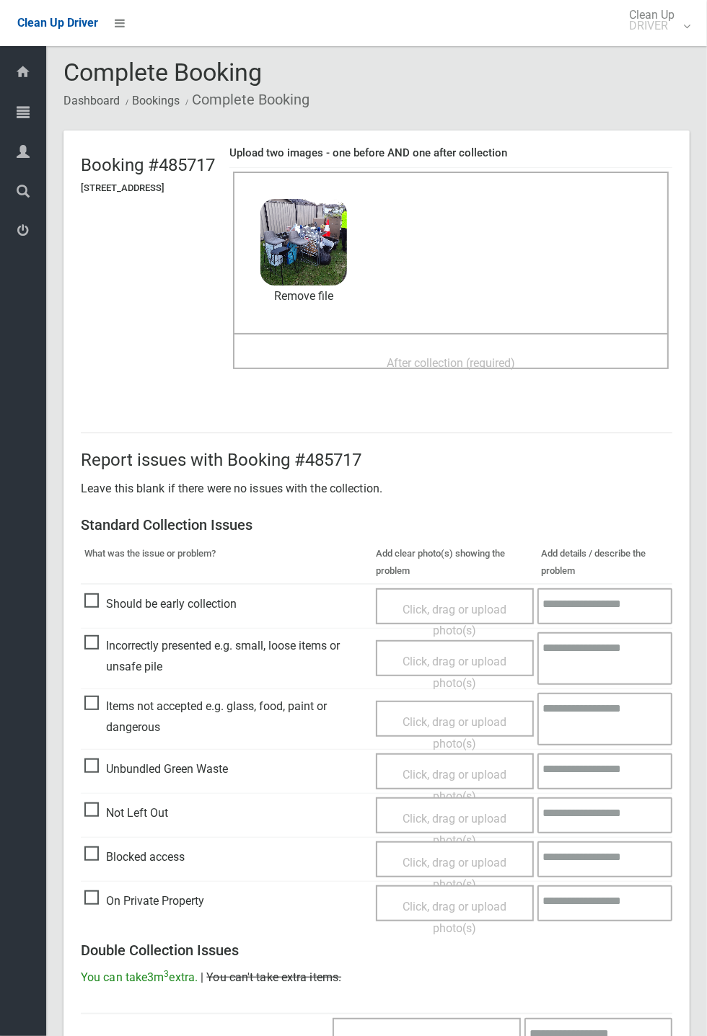
click at [443, 356] on span "After collection (required)" at bounding box center [451, 363] width 128 height 14
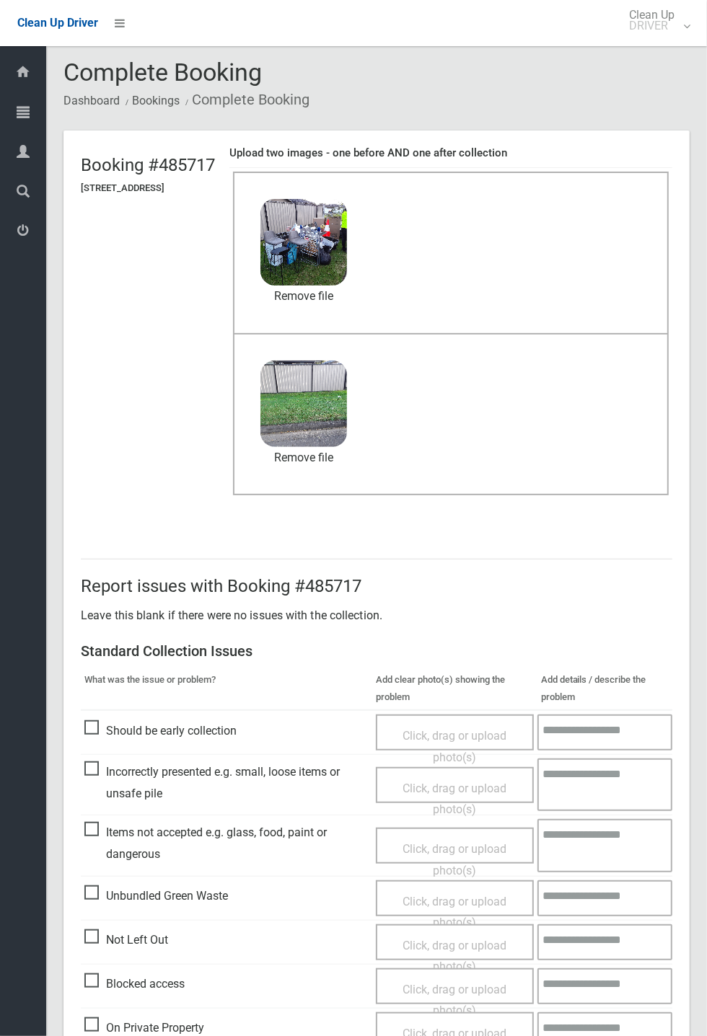
scroll to position [501, 0]
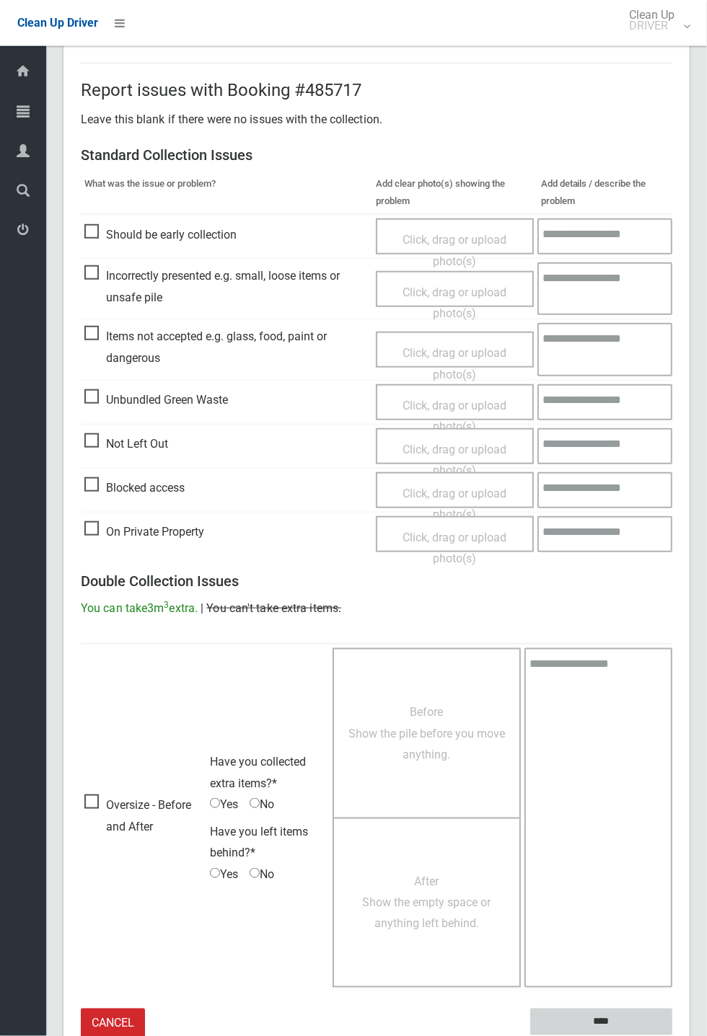
click at [672, 1036] on input "****" at bounding box center [601, 1022] width 142 height 27
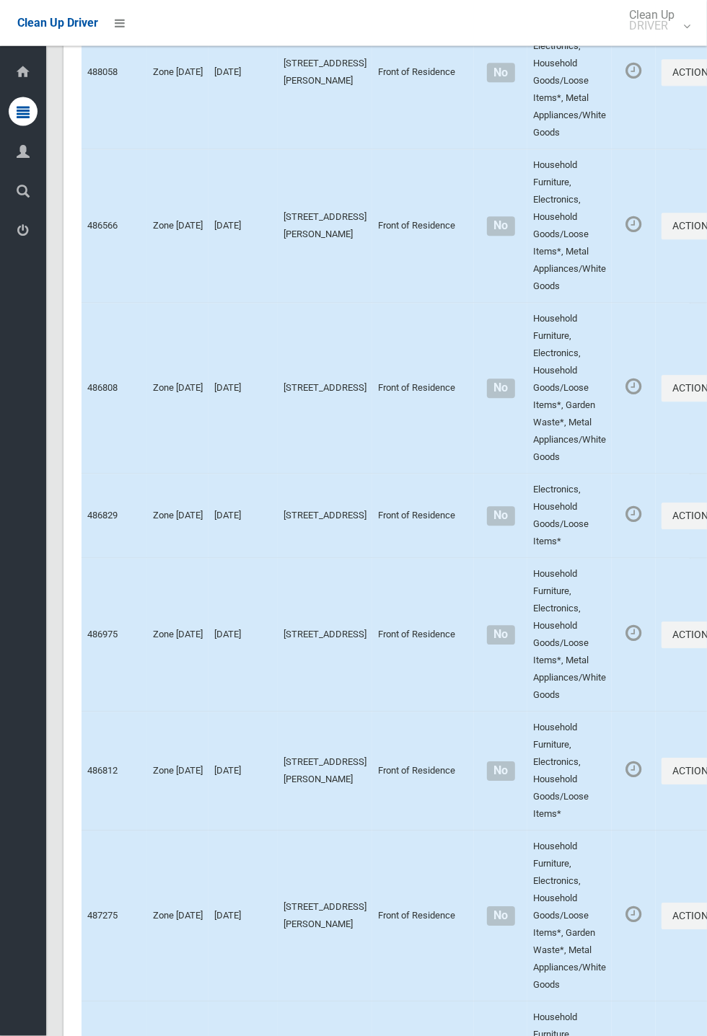
scroll to position [8047, 0]
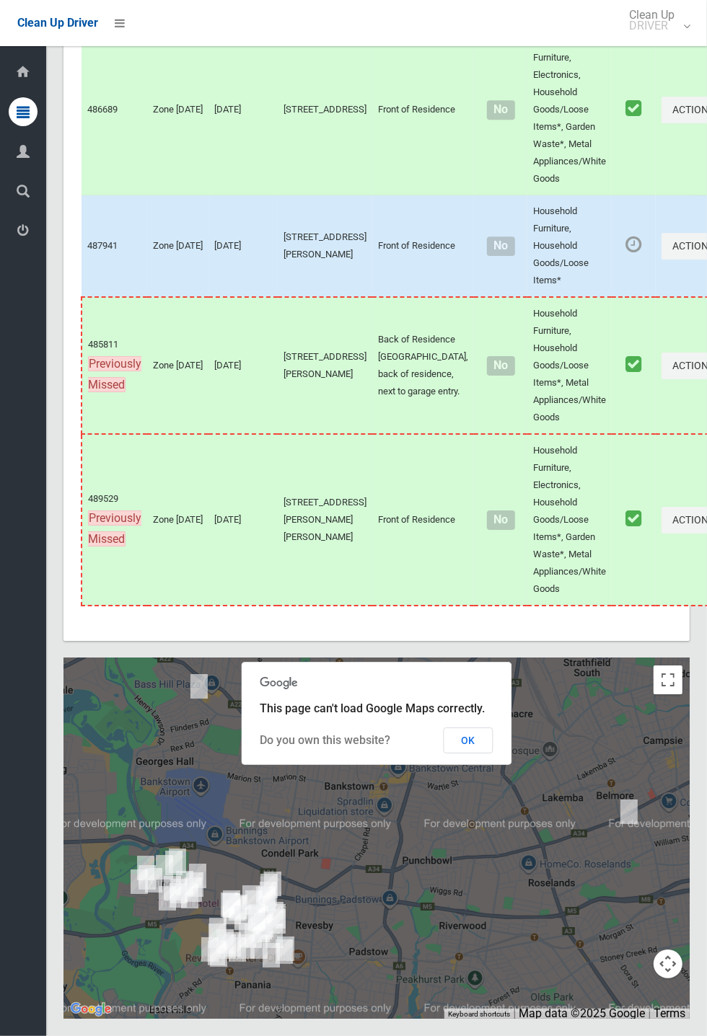
click at [493, 754] on button "OK" at bounding box center [469, 741] width 50 height 26
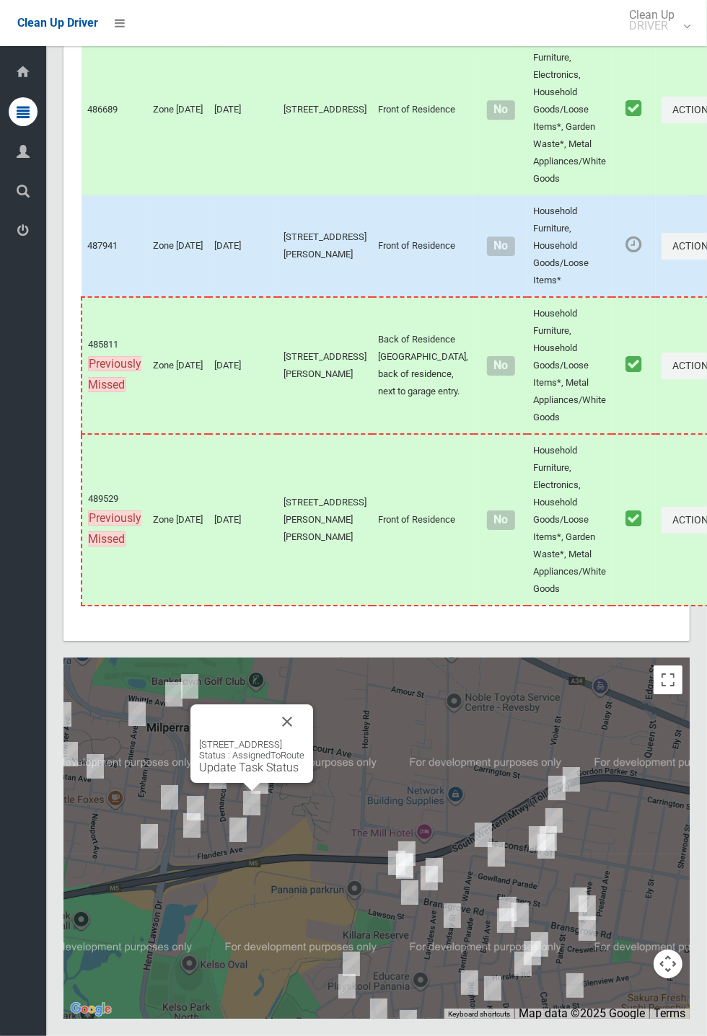
click at [304, 739] on button "Close" at bounding box center [287, 722] width 35 height 35
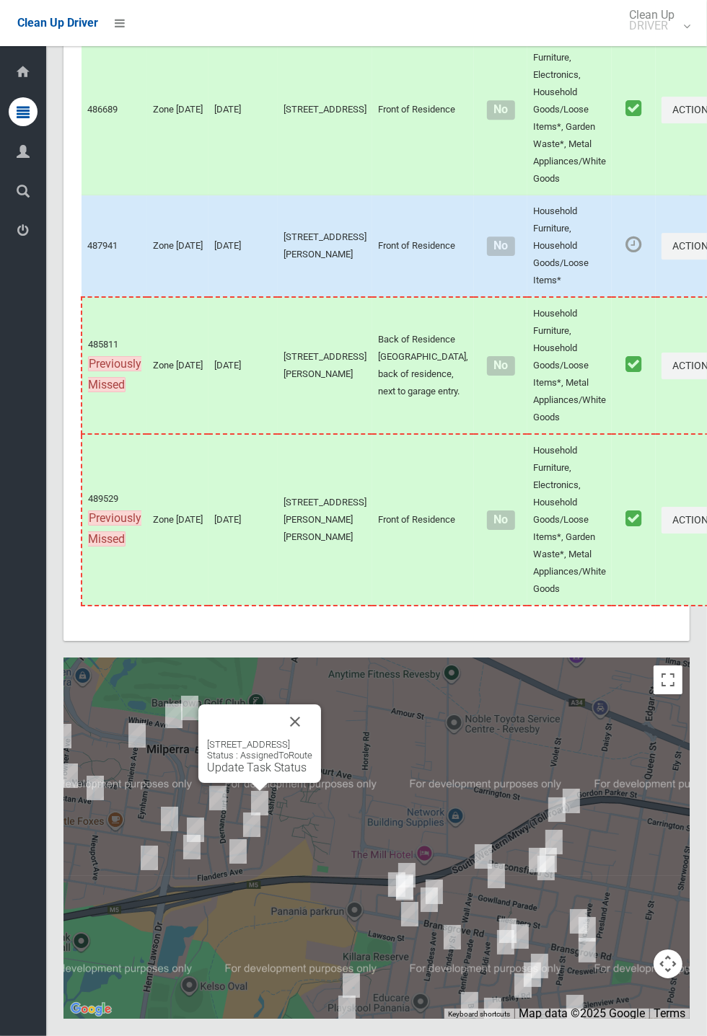
click at [482, 780] on div "10 Zonnebeke Crescent, MILPERRA NSW 2214 Status : AssignedToRoute Update Task S…" at bounding box center [376, 838] width 626 height 361
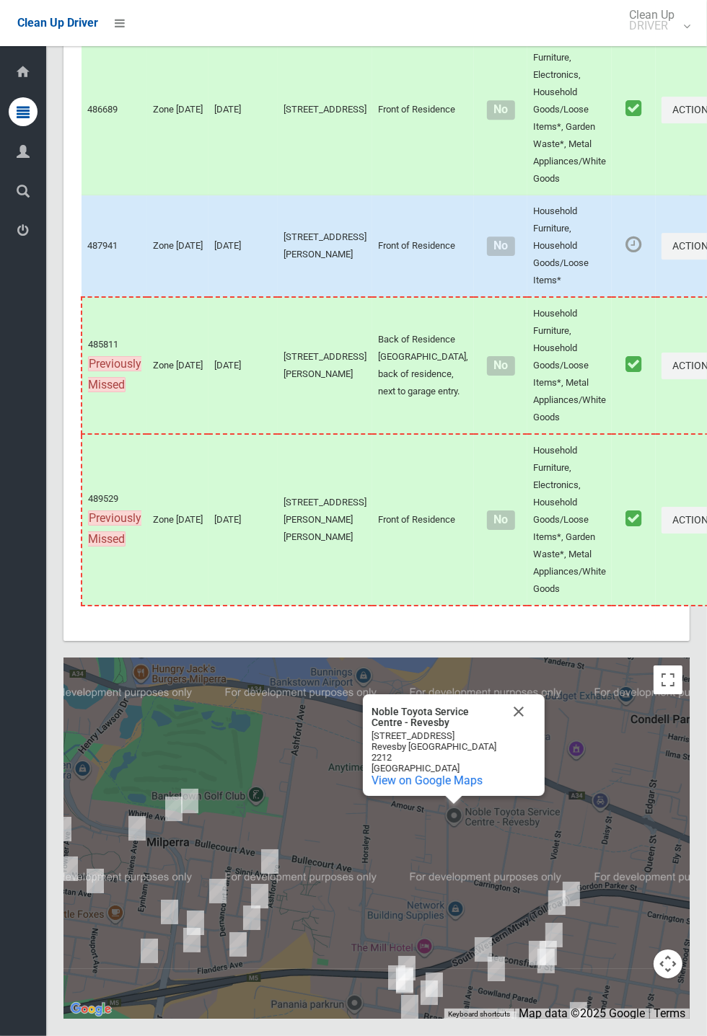
click at [524, 729] on button "Close" at bounding box center [518, 712] width 35 height 35
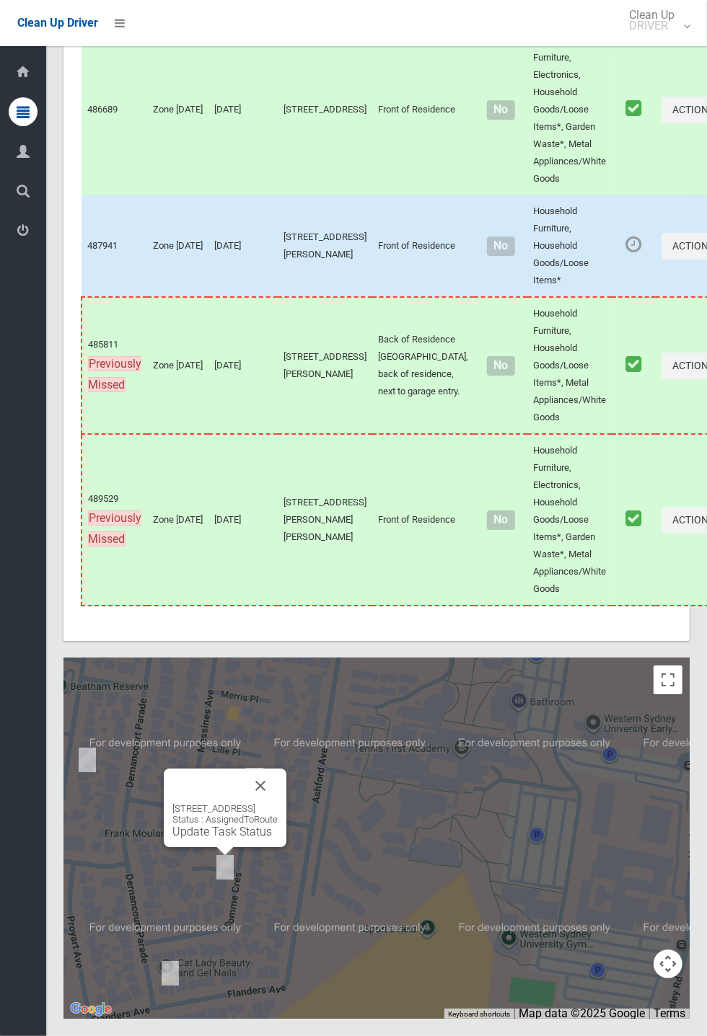
click at [217, 839] on link "Update Task Status" at bounding box center [222, 832] width 100 height 14
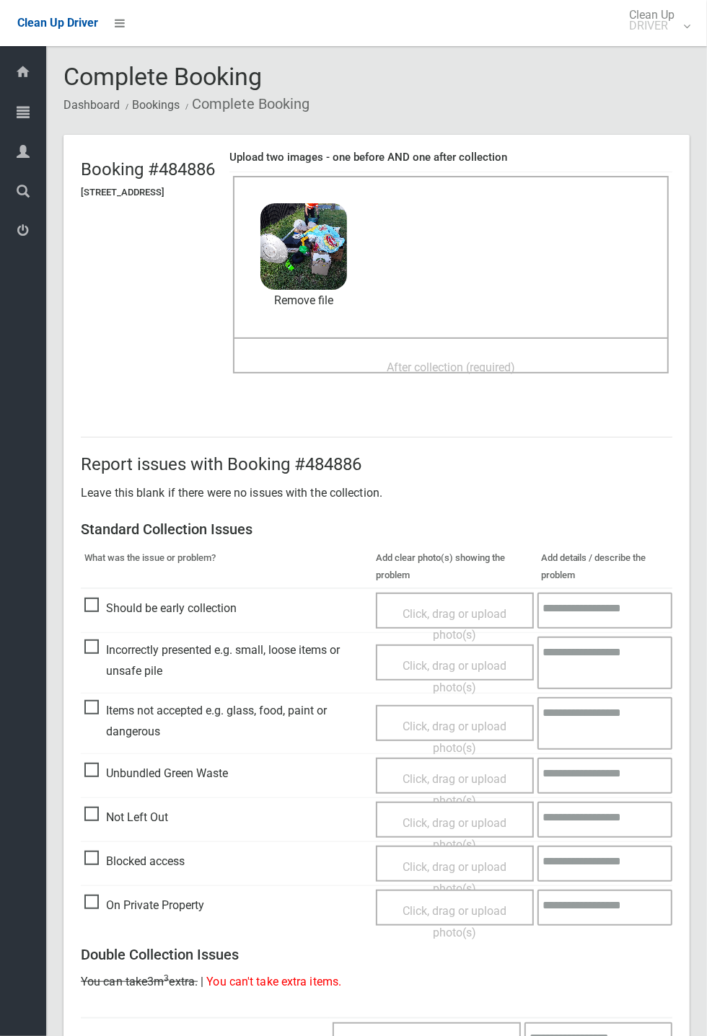
click at [421, 353] on div "After collection (required)" at bounding box center [451, 366] width 404 height 27
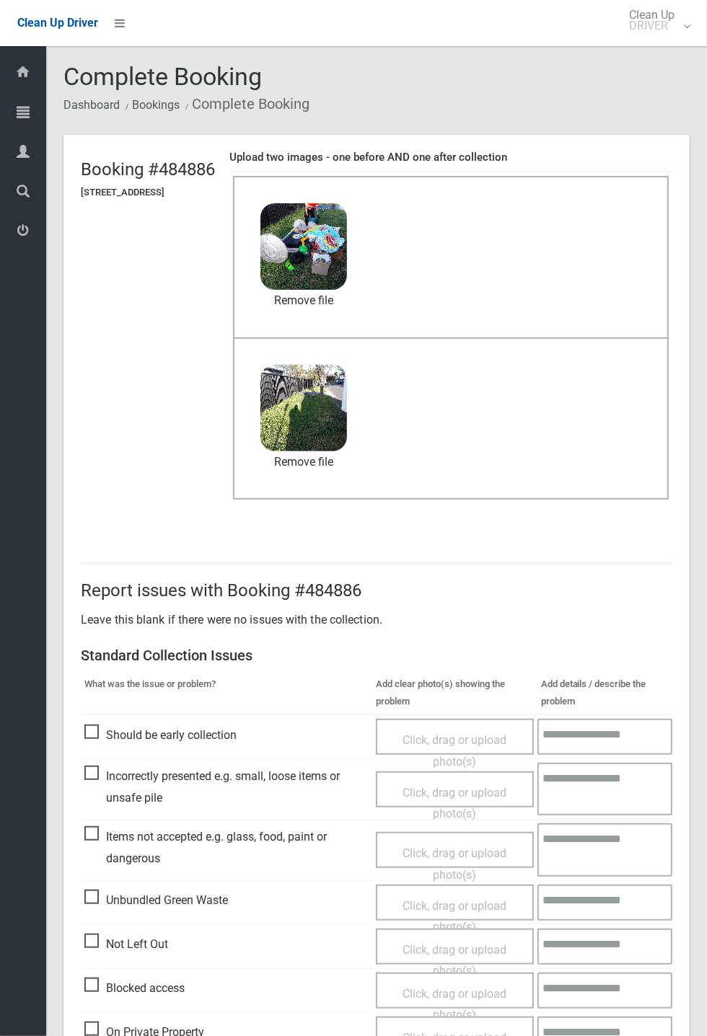
scroll to position [501, 0]
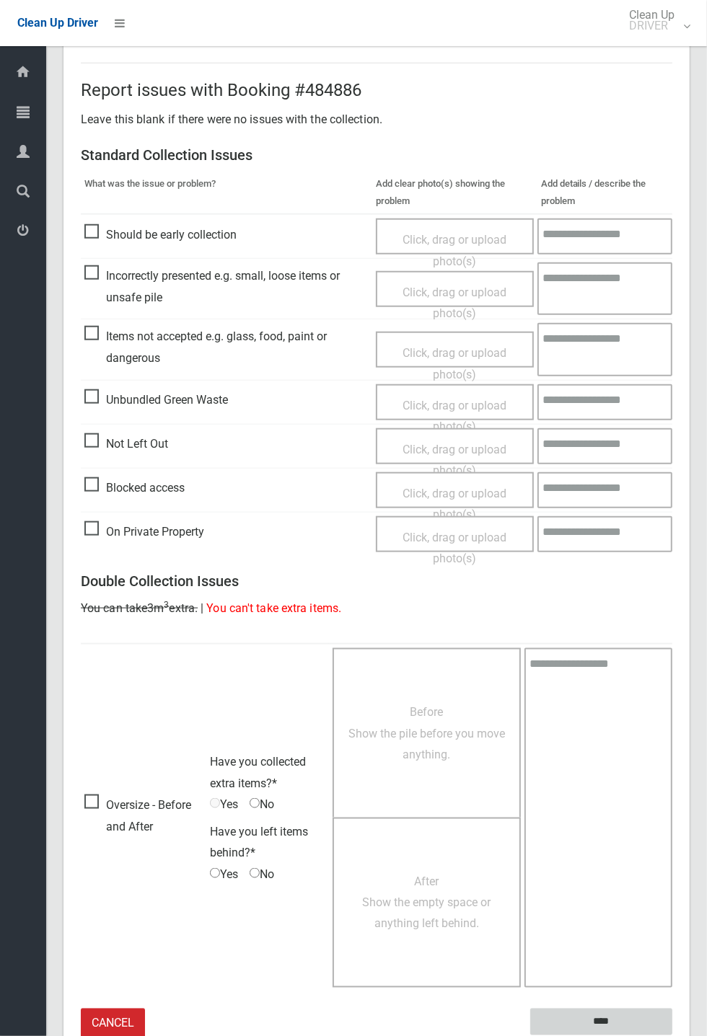
click at [672, 1036] on input "****" at bounding box center [601, 1022] width 142 height 27
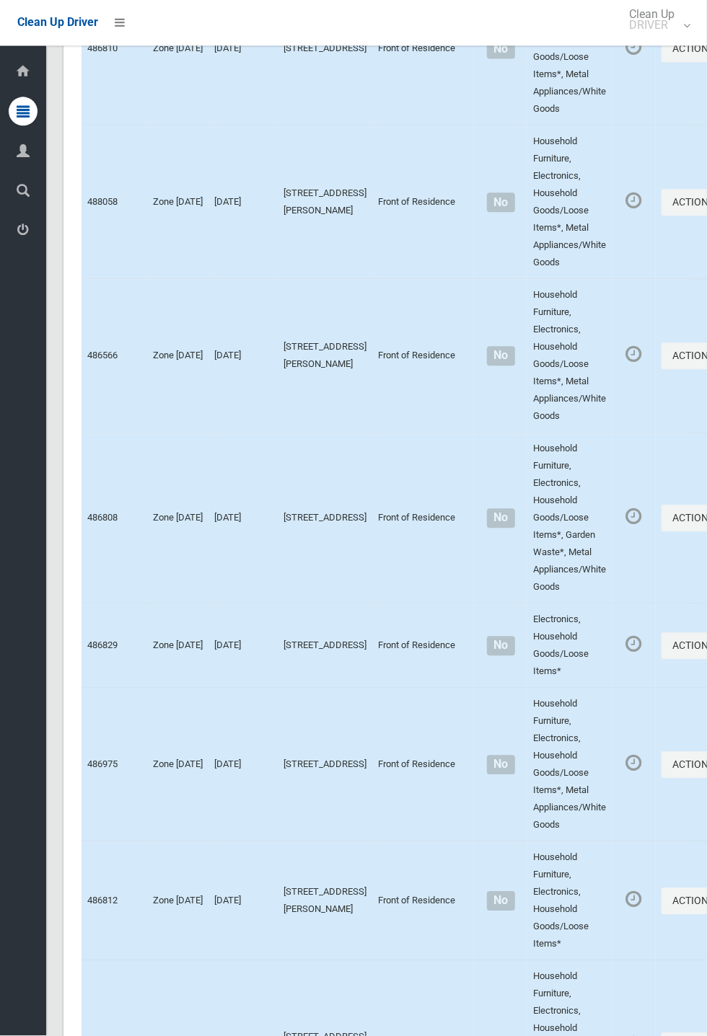
scroll to position [8047, 0]
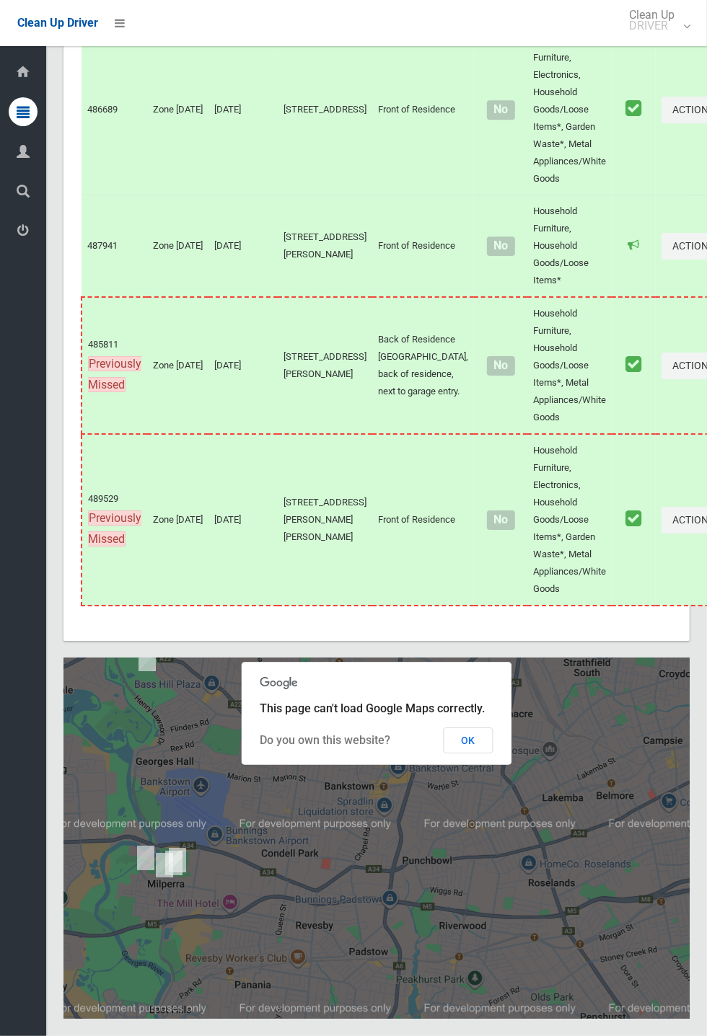
click at [493, 754] on button "OK" at bounding box center [469, 741] width 50 height 26
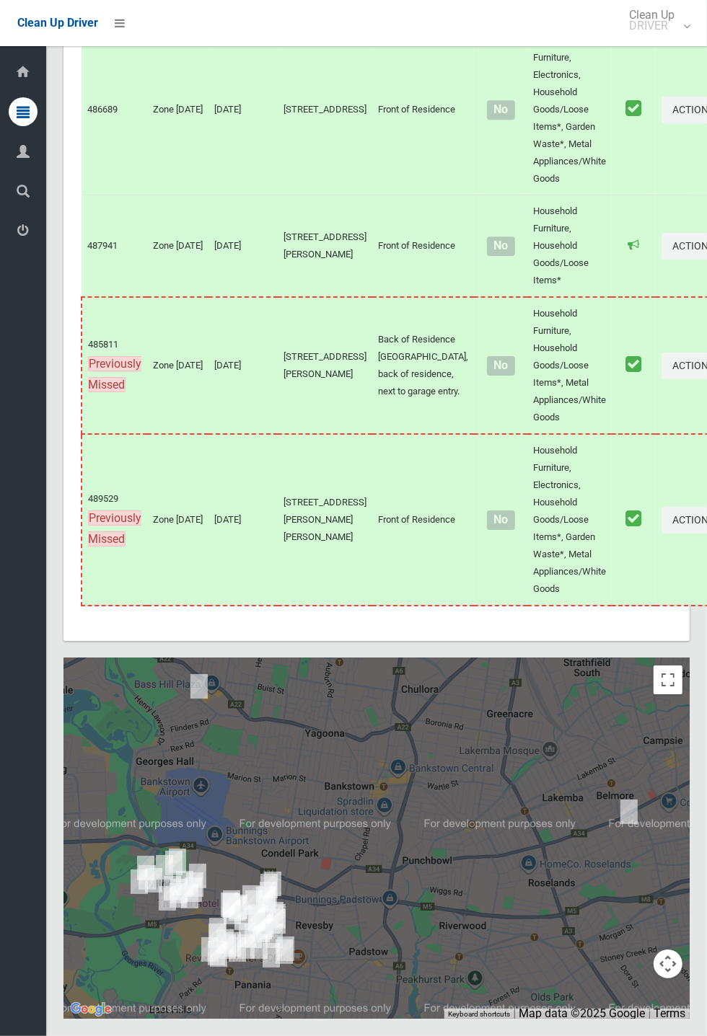
click at [444, 922] on div at bounding box center [376, 838] width 626 height 361
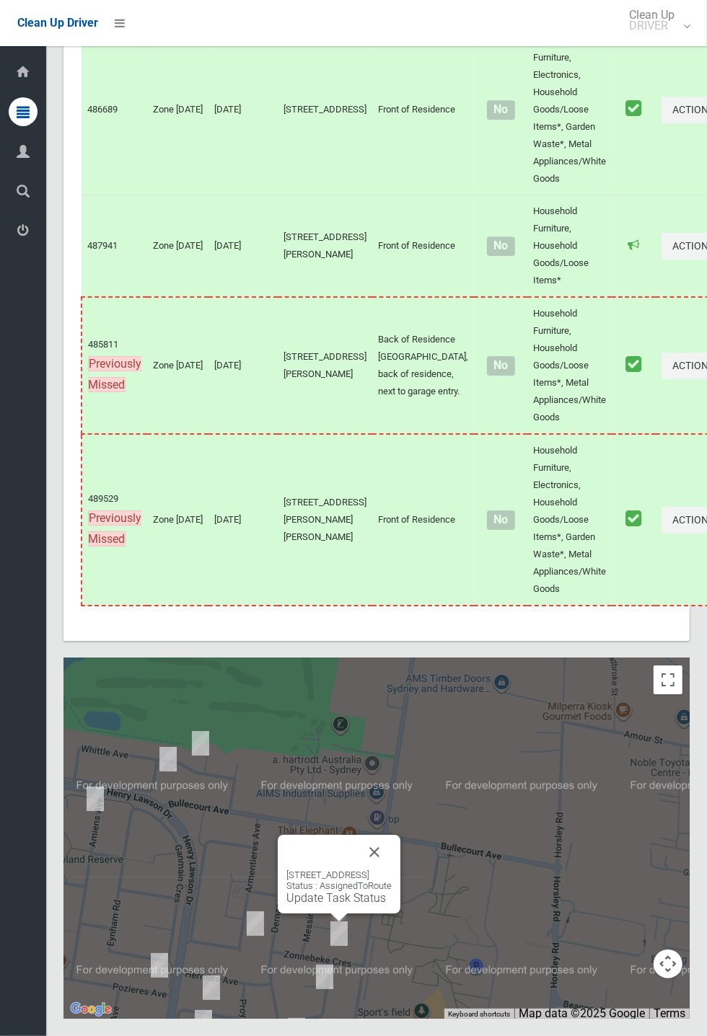
click at [325, 905] on link "Update Task Status" at bounding box center [336, 898] width 100 height 14
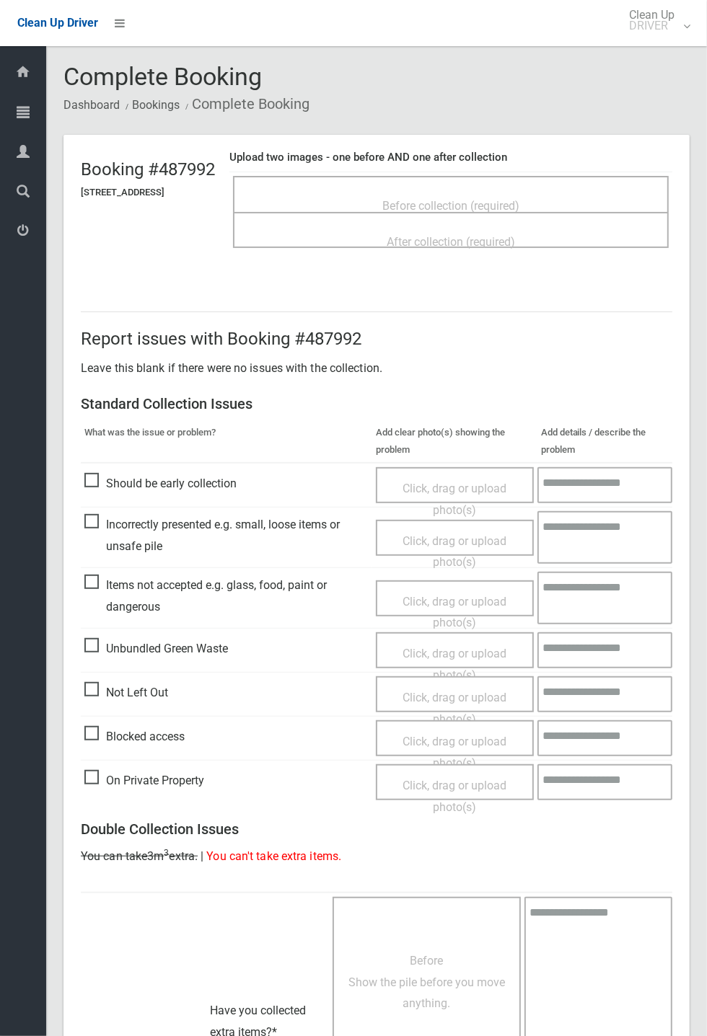
click at [467, 199] on span "Before collection (required)" at bounding box center [450, 206] width 137 height 14
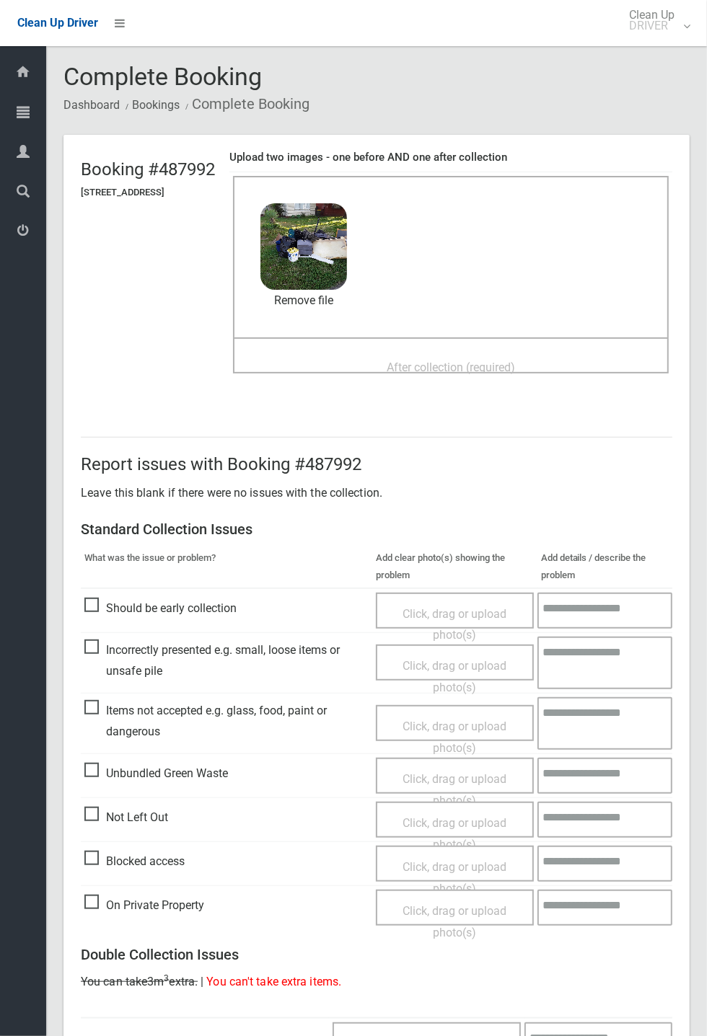
click at [460, 361] on span "After collection (required)" at bounding box center [451, 368] width 128 height 14
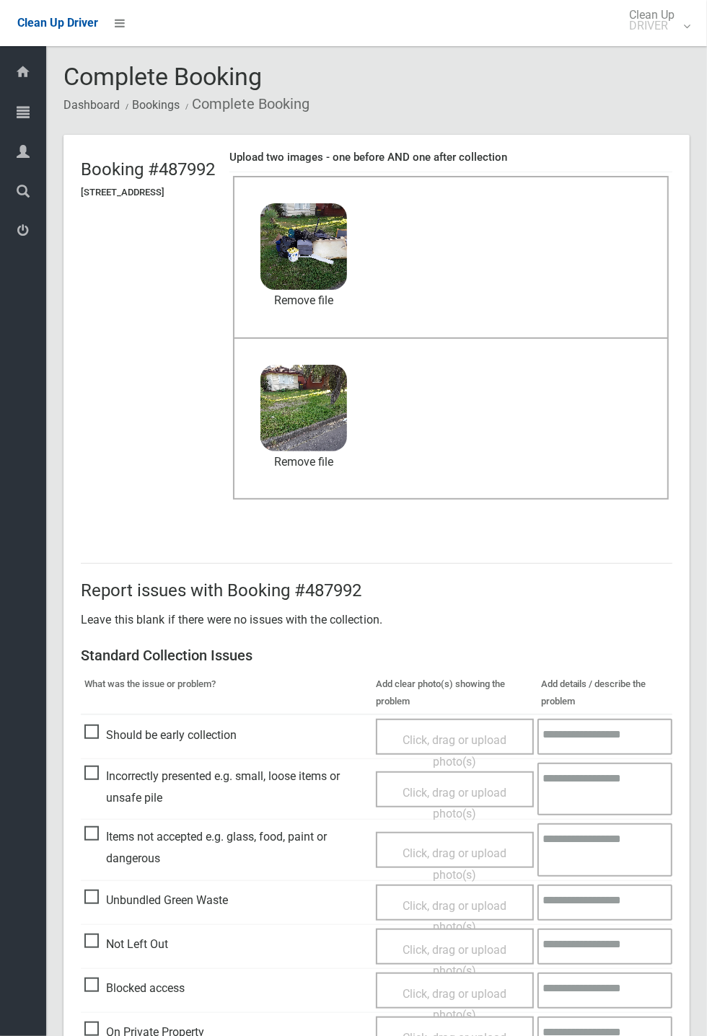
scroll to position [501, 0]
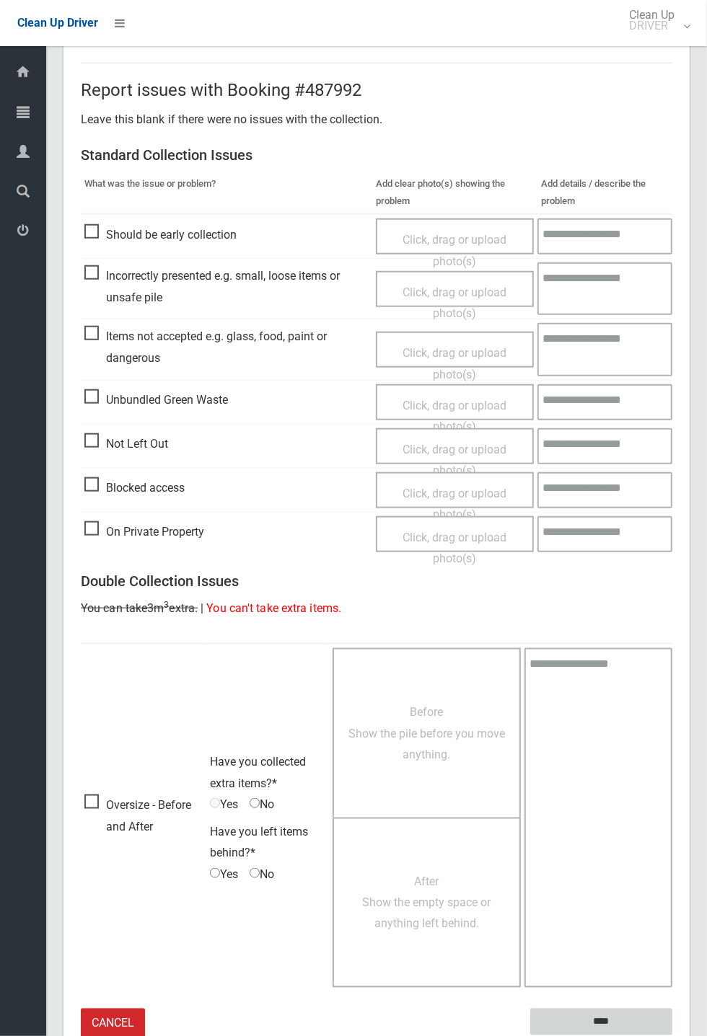
click at [612, 1015] on input "****" at bounding box center [601, 1022] width 142 height 27
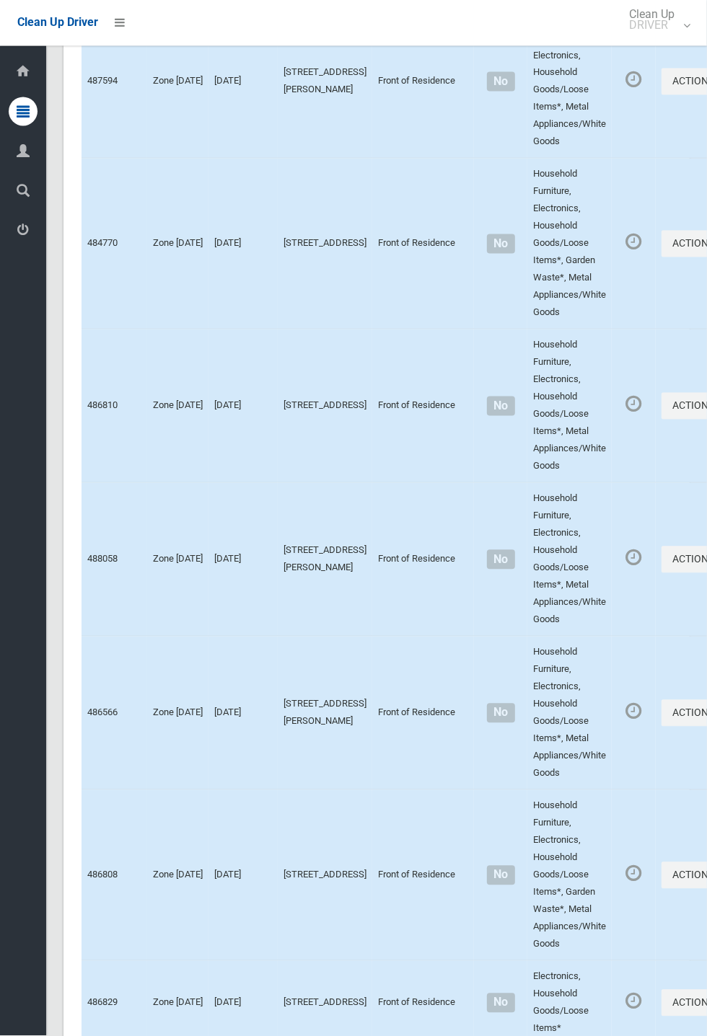
scroll to position [8047, 0]
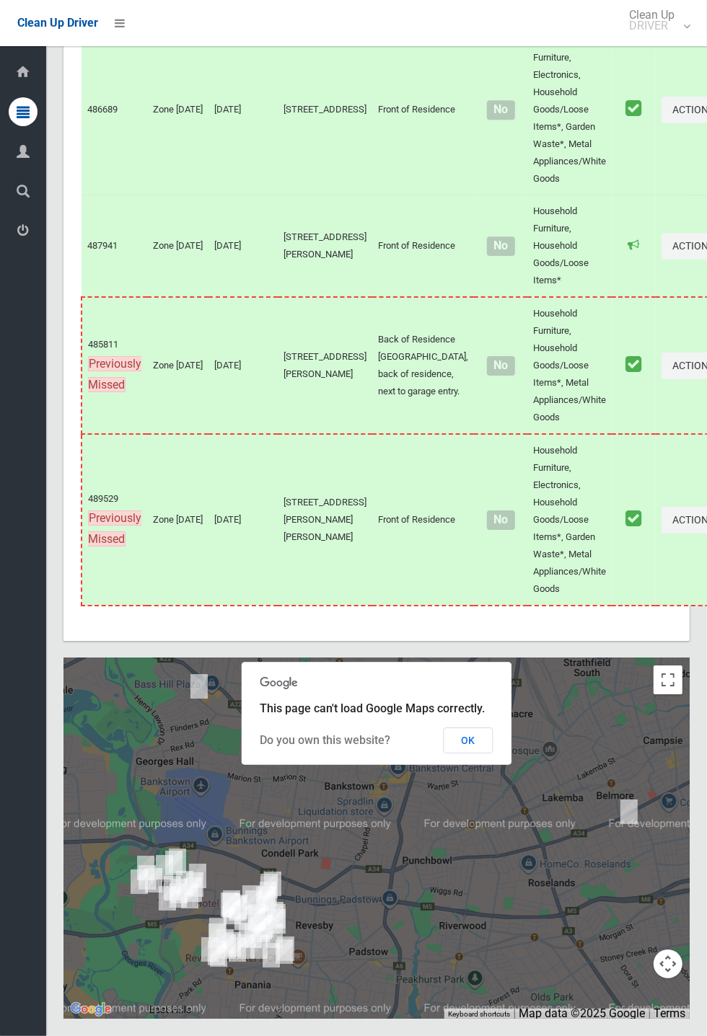
click at [493, 754] on button "OK" at bounding box center [469, 741] width 50 height 26
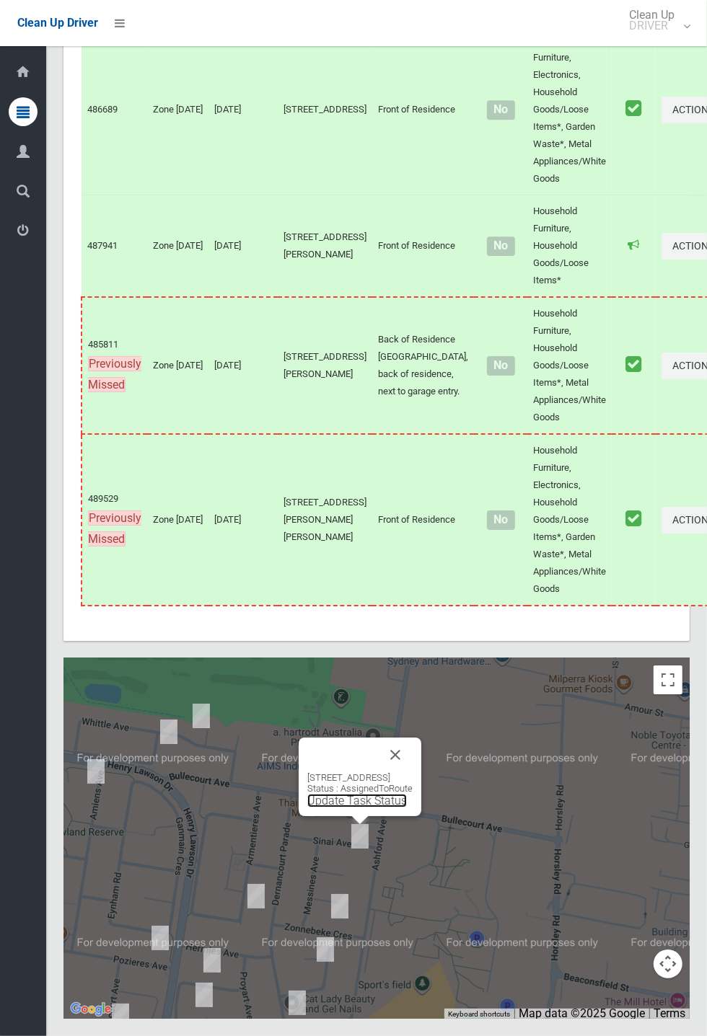
click at [362, 808] on link "Update Task Status" at bounding box center [357, 801] width 100 height 14
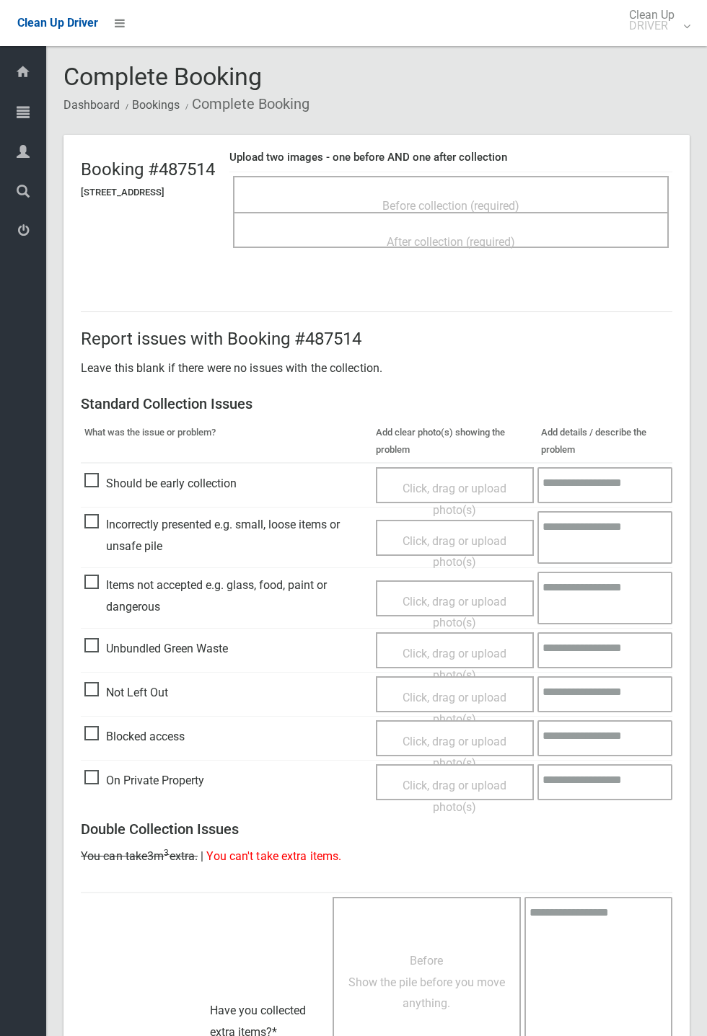
click at [493, 199] on span "Before collection (required)" at bounding box center [450, 206] width 137 height 14
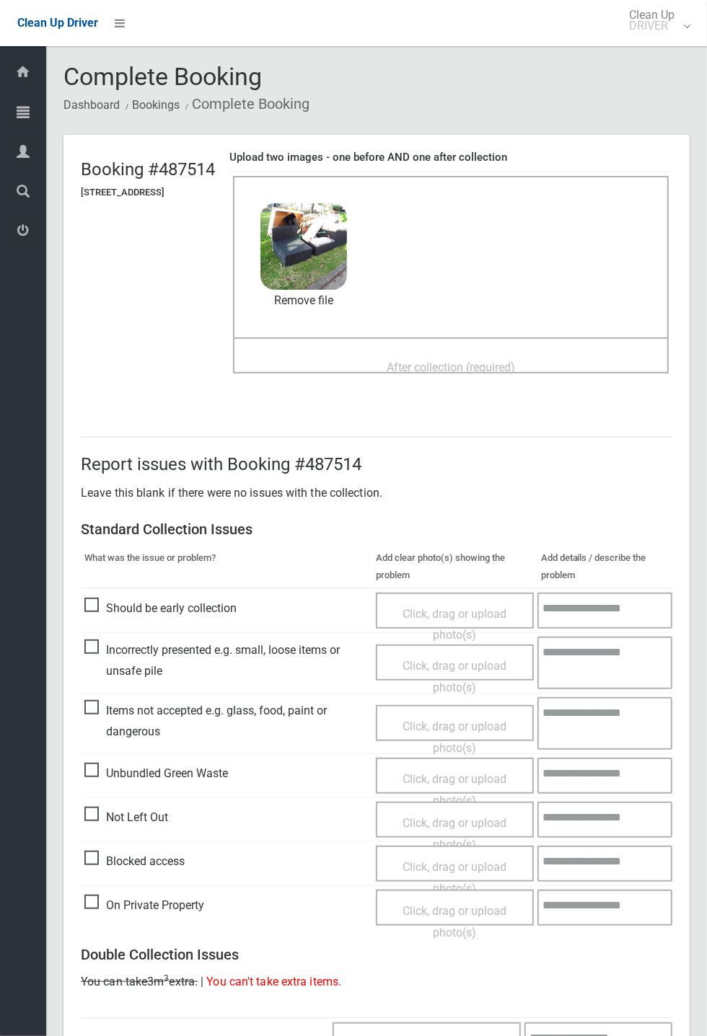
click at [404, 353] on div "After collection (required)" at bounding box center [451, 366] width 404 height 27
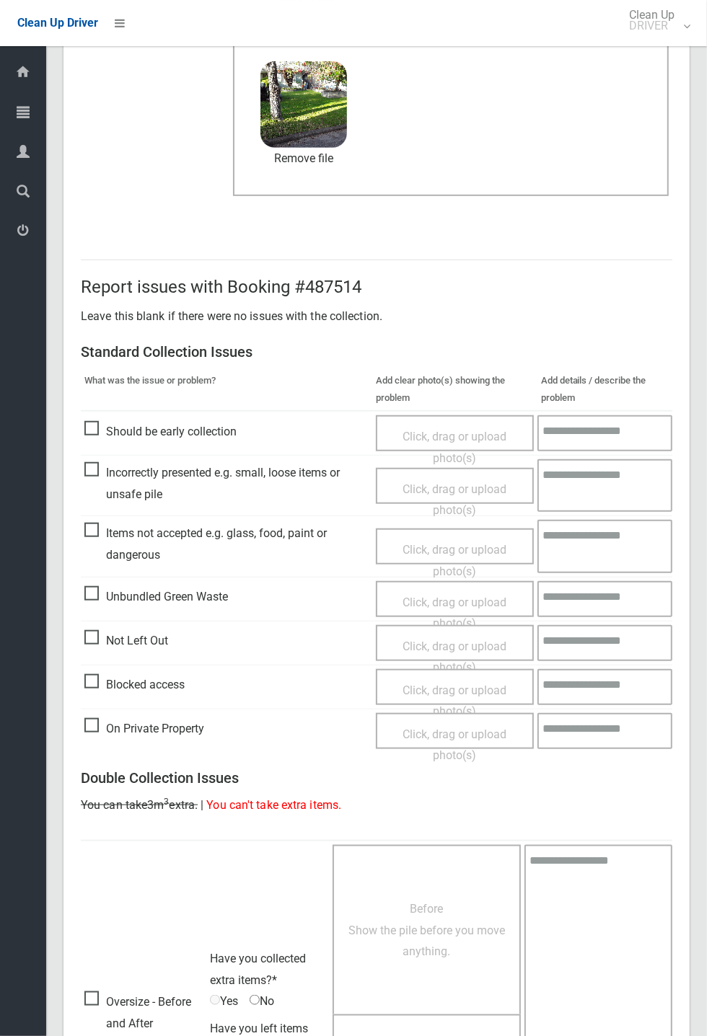
scroll to position [501, 0]
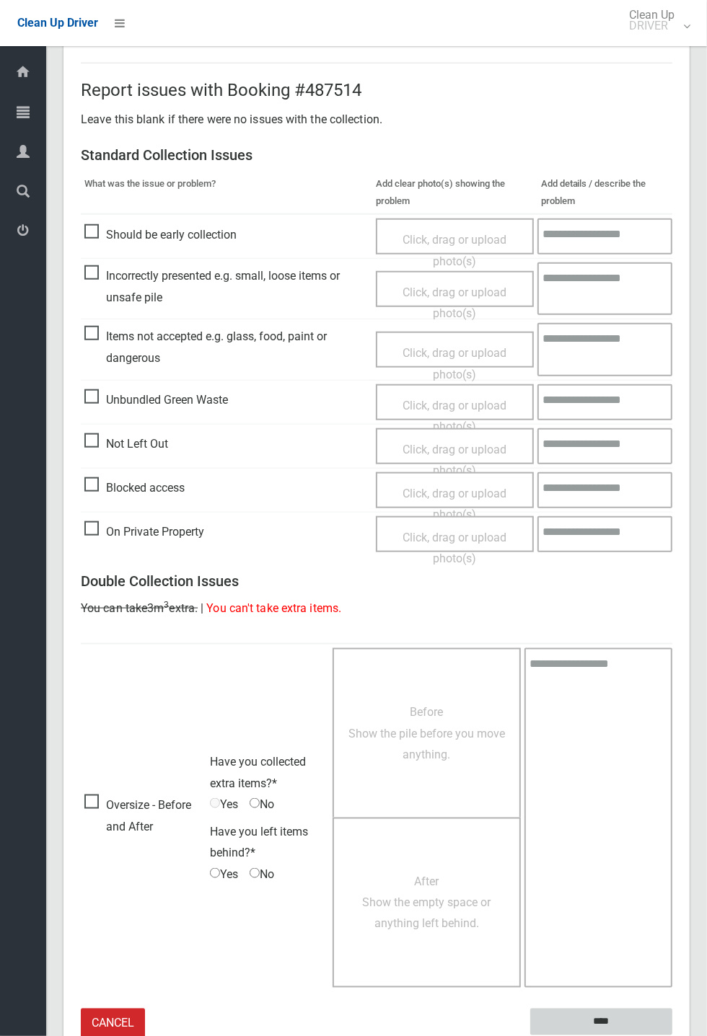
click at [589, 1020] on input "****" at bounding box center [601, 1022] width 142 height 27
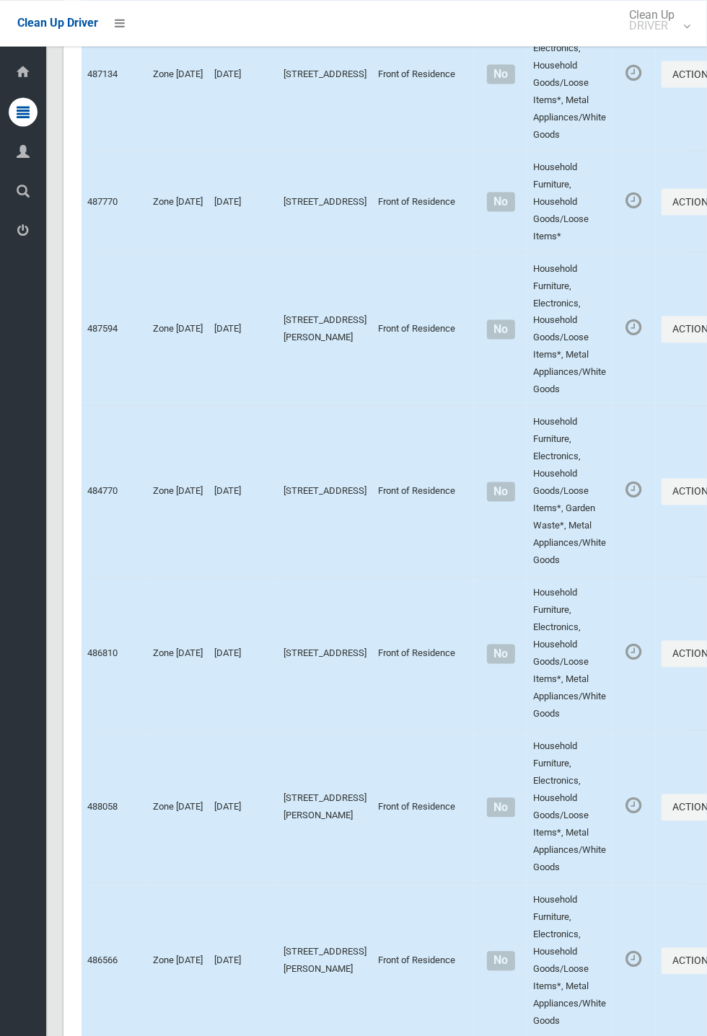
scroll to position [8047, 0]
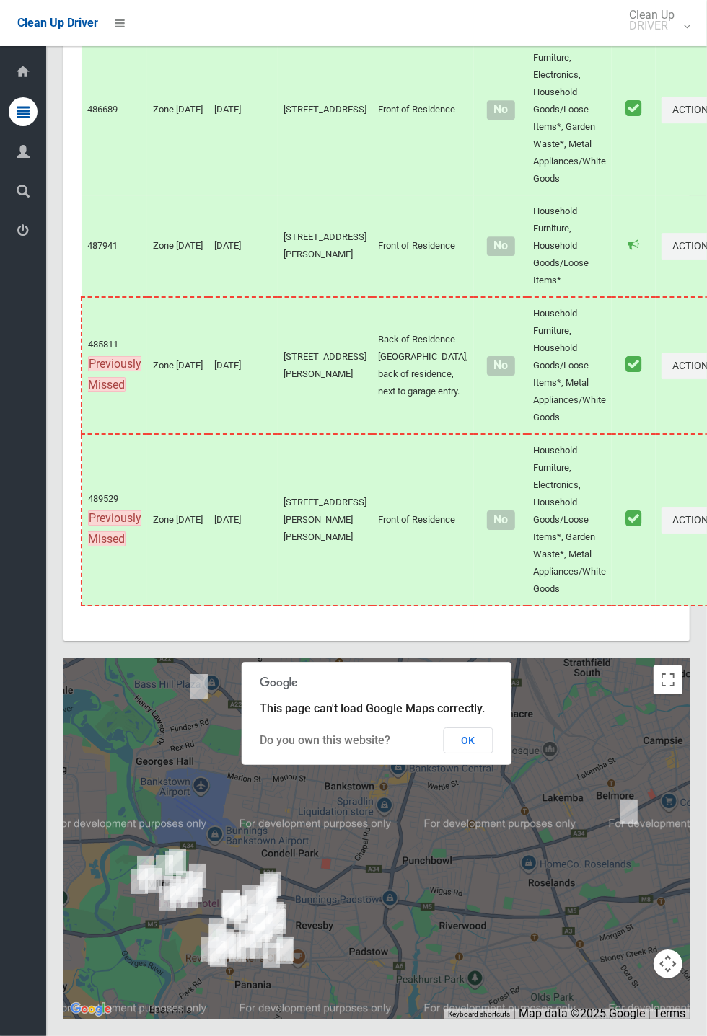
click at [470, 754] on button "OK" at bounding box center [469, 741] width 50 height 26
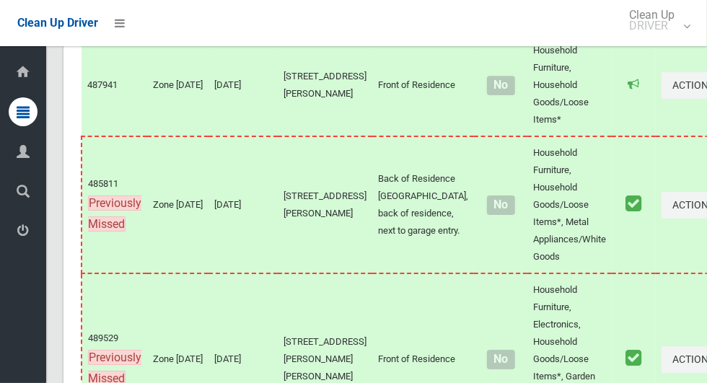
scroll to position [8726, 0]
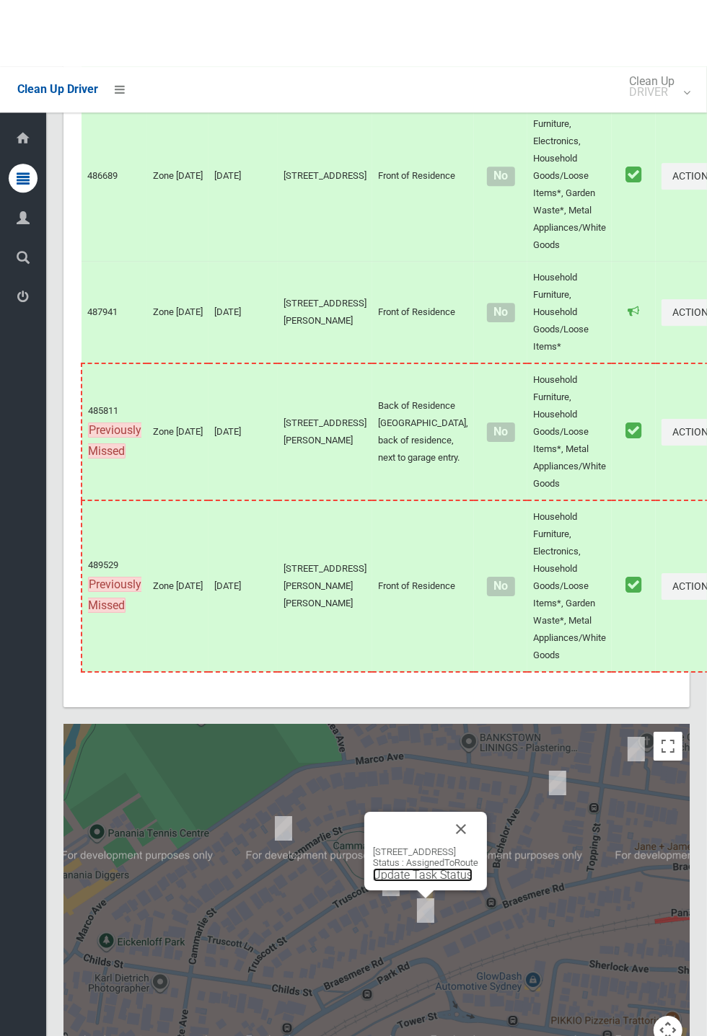
scroll to position [8048, 0]
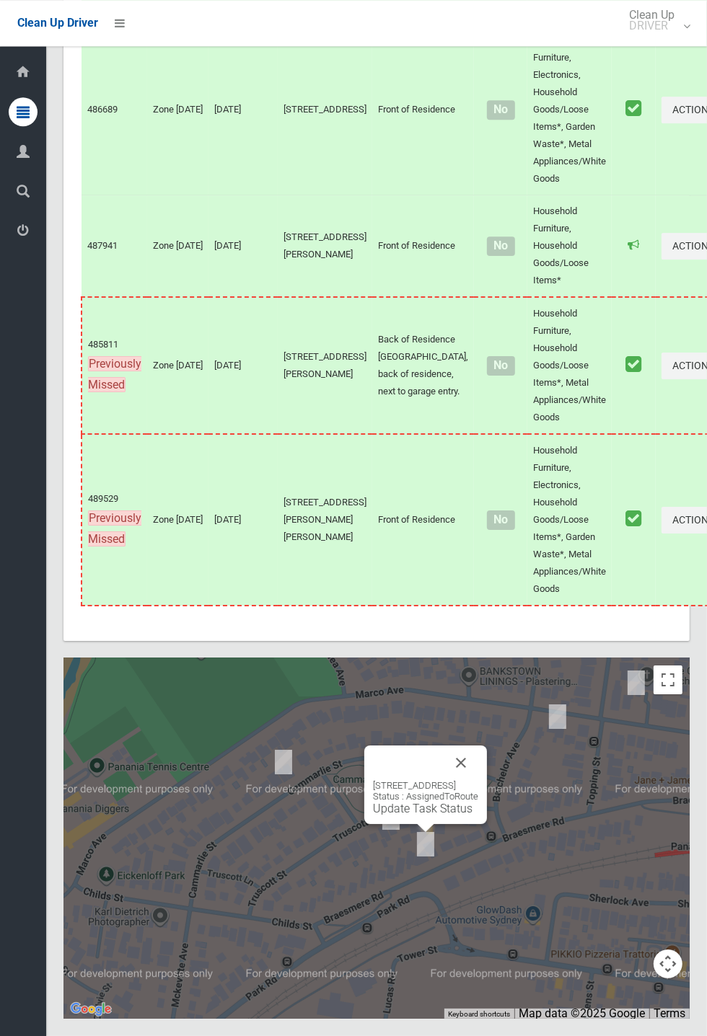
click at [478, 780] on button "Close" at bounding box center [461, 763] width 35 height 35
click at [424, 816] on link "Update Task Status" at bounding box center [423, 809] width 100 height 14
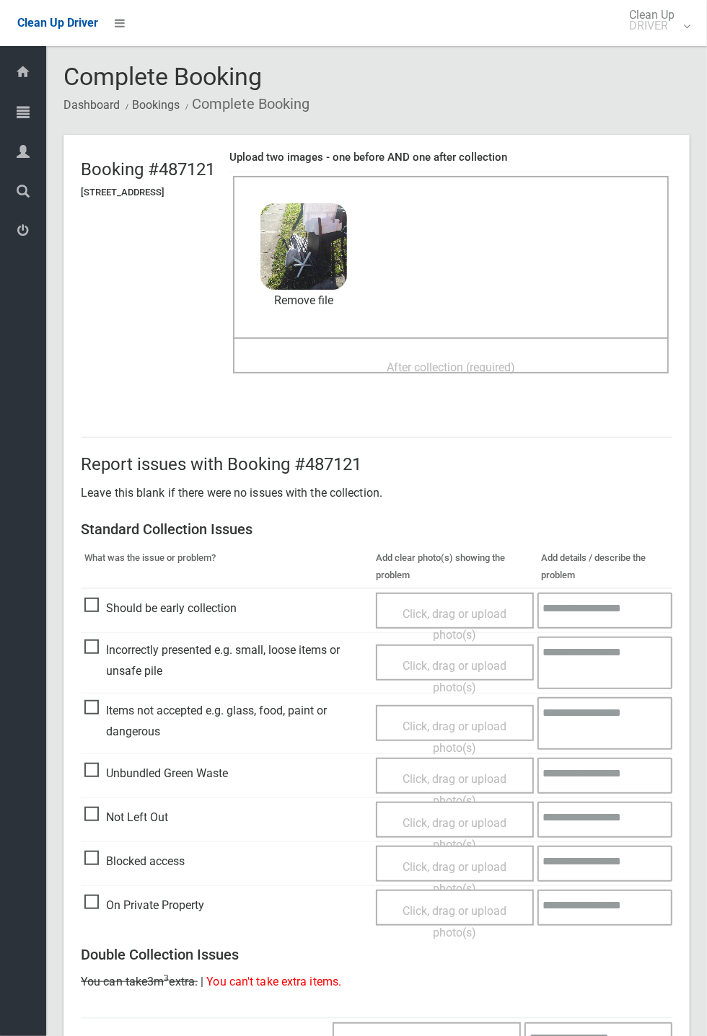
click at [446, 361] on span "After collection (required)" at bounding box center [451, 368] width 128 height 14
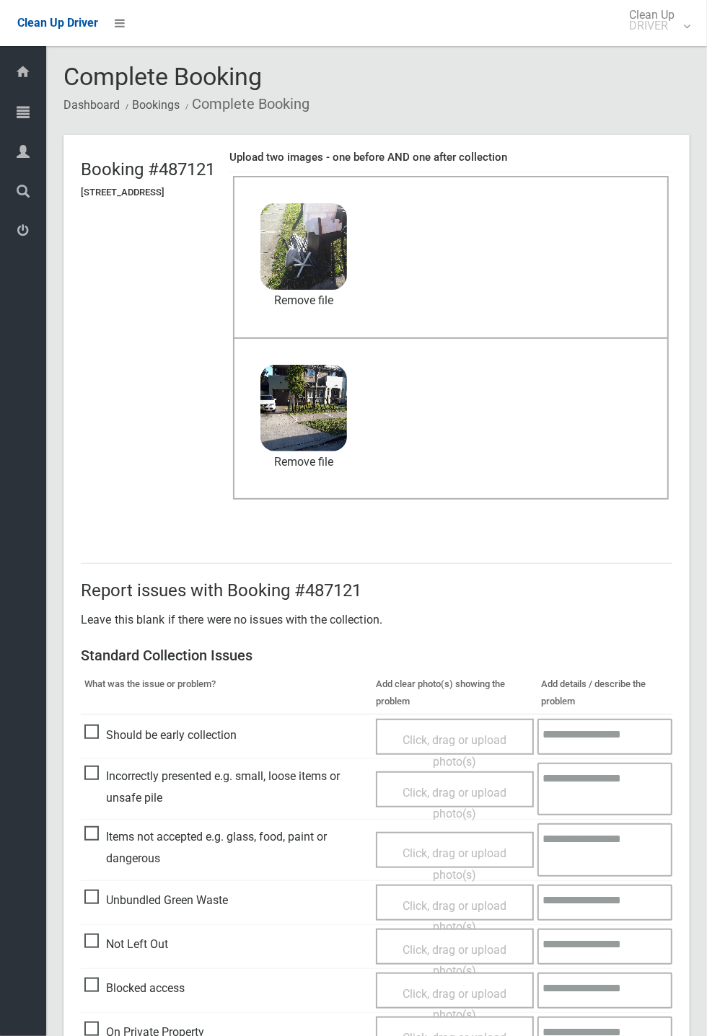
scroll to position [501, 0]
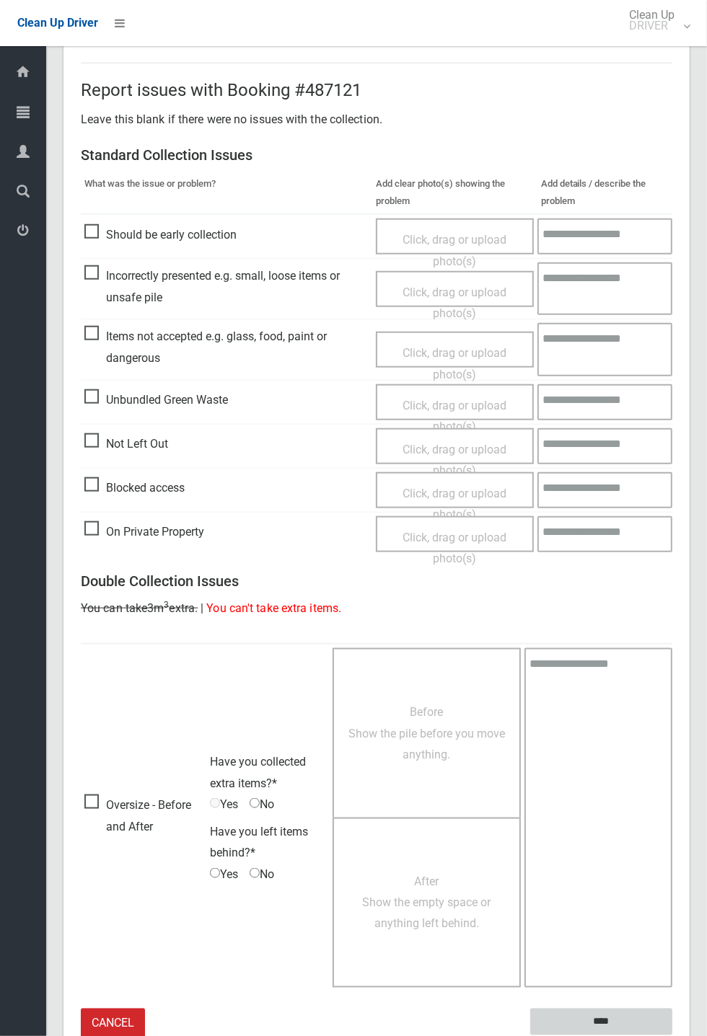
click at [608, 1017] on input "****" at bounding box center [601, 1022] width 142 height 27
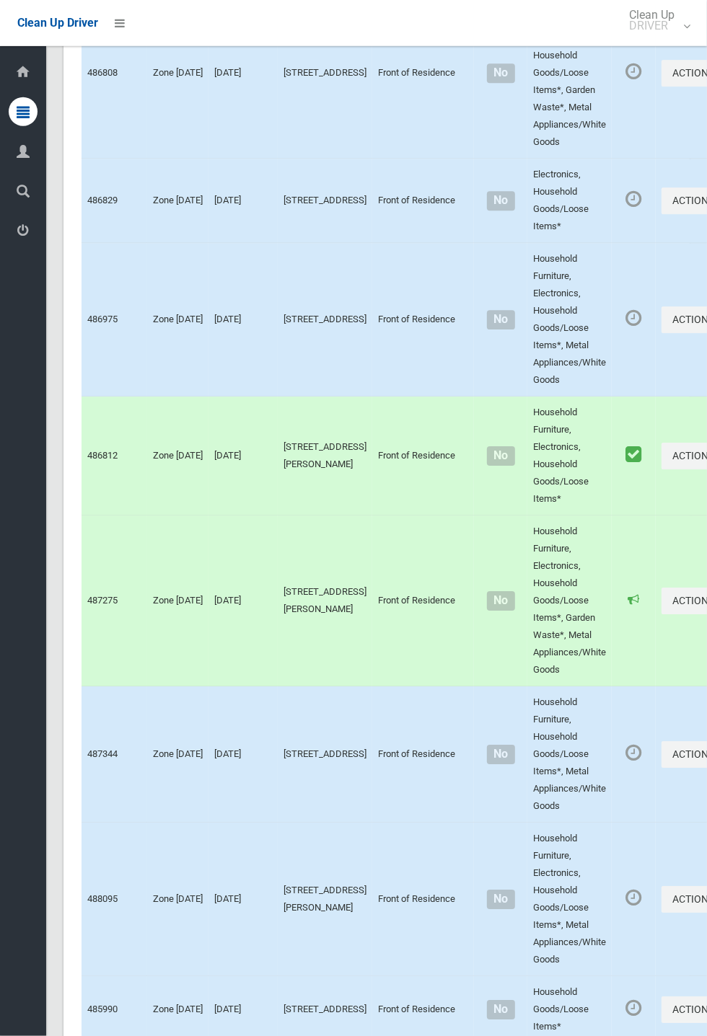
scroll to position [8047, 0]
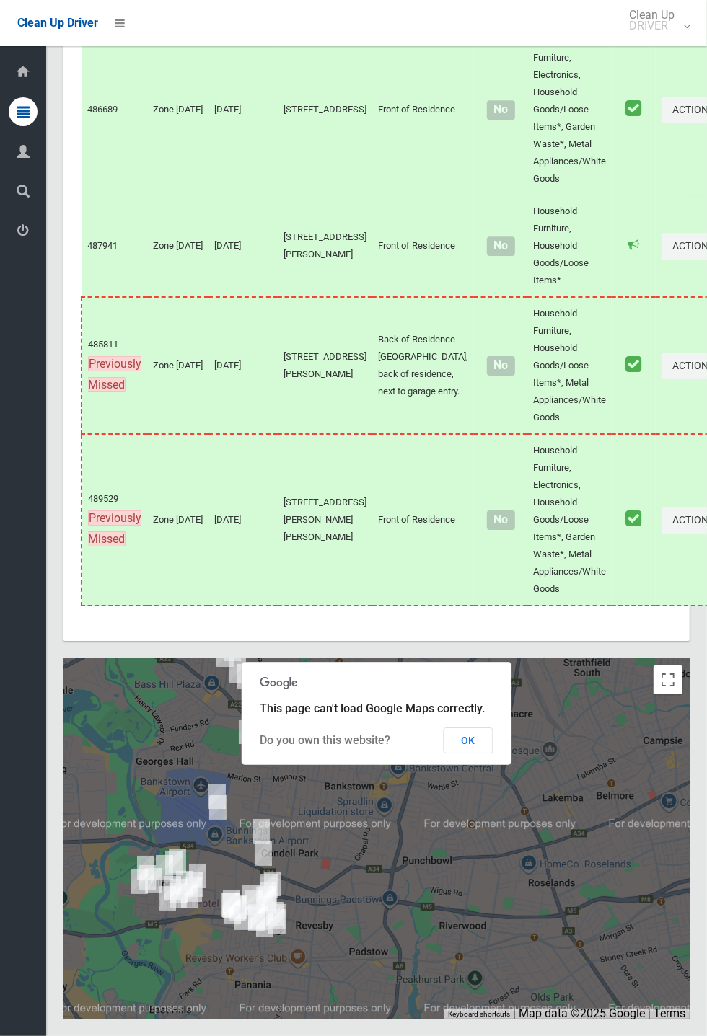
click at [493, 754] on button "OK" at bounding box center [469, 741] width 50 height 26
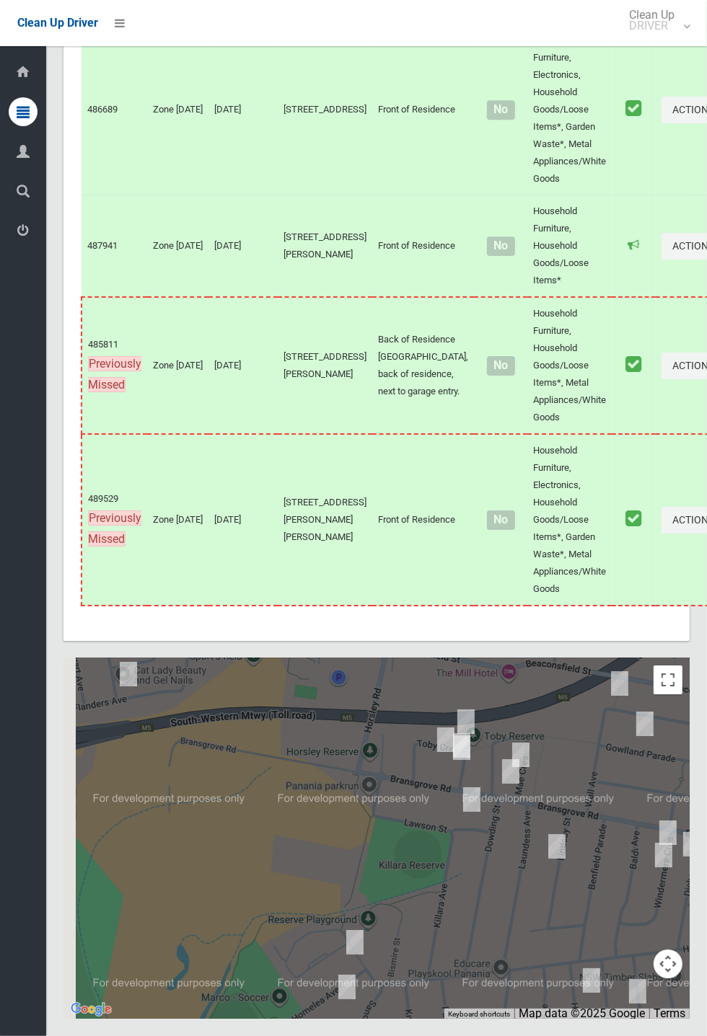
scroll to position [8045, 0]
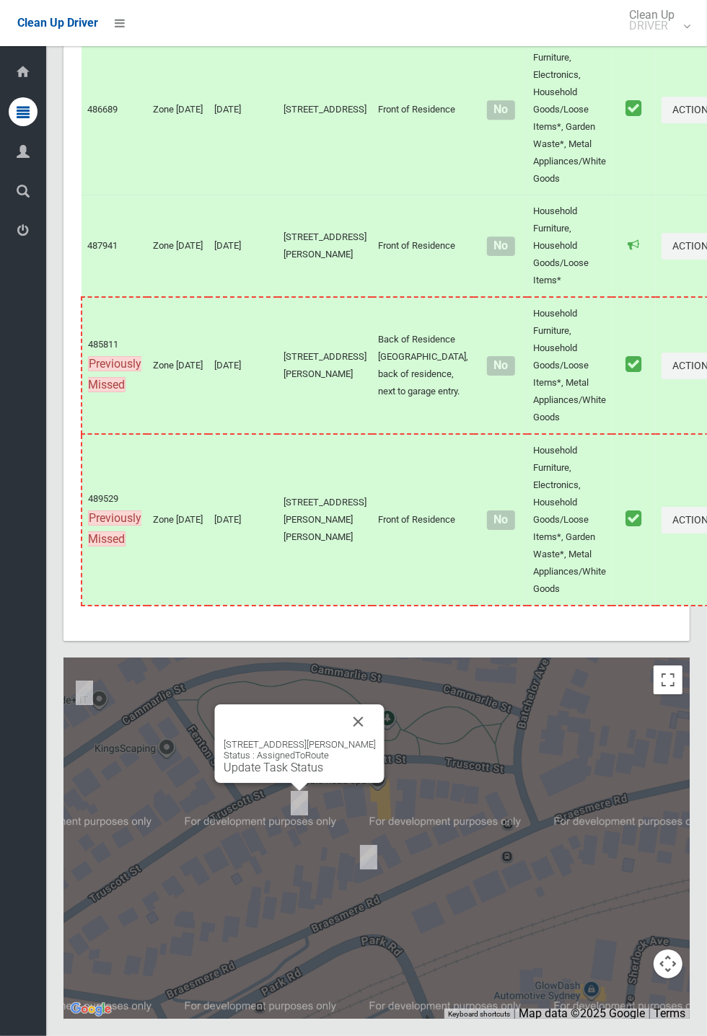
click at [368, 739] on button "Close" at bounding box center [358, 722] width 35 height 35
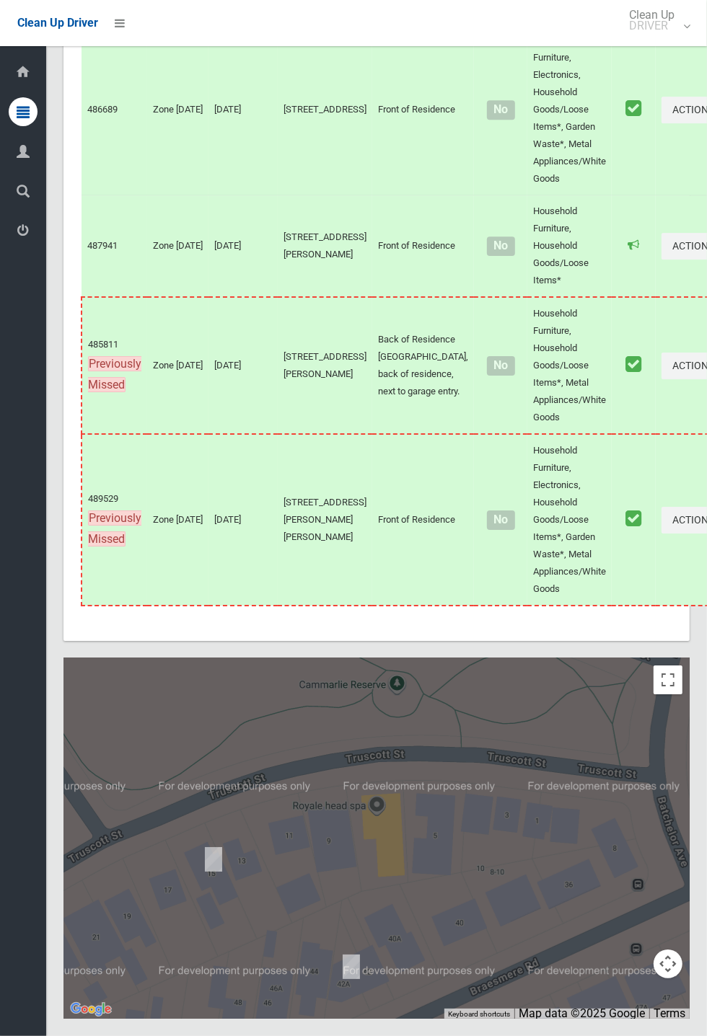
scroll to position [8047, 0]
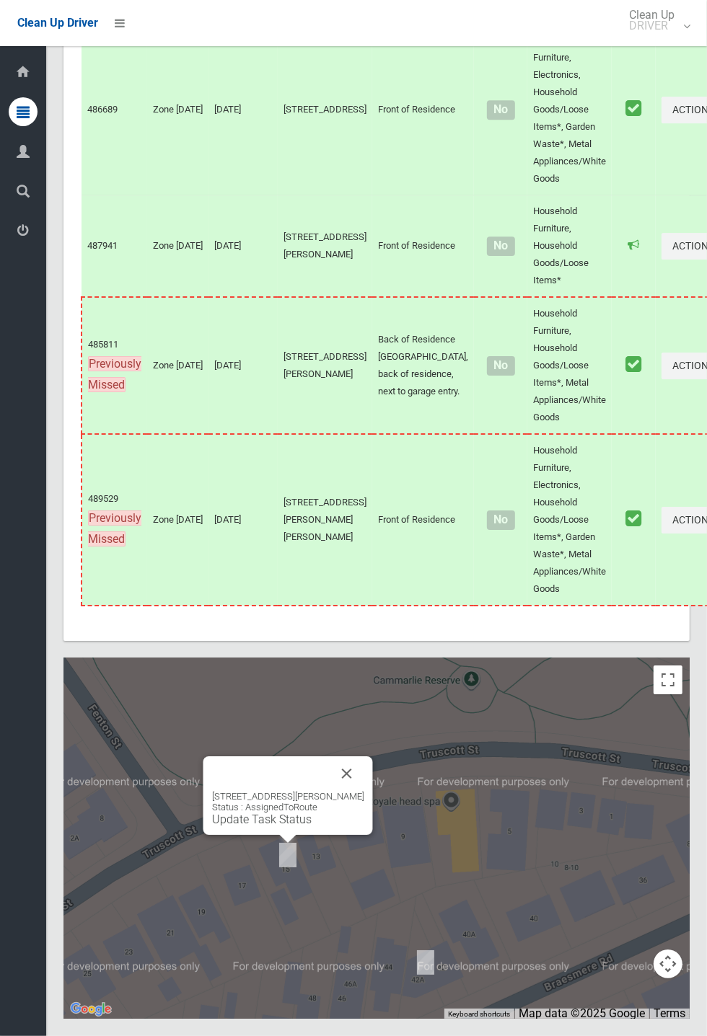
click at [353, 791] on button "Close" at bounding box center [347, 774] width 35 height 35
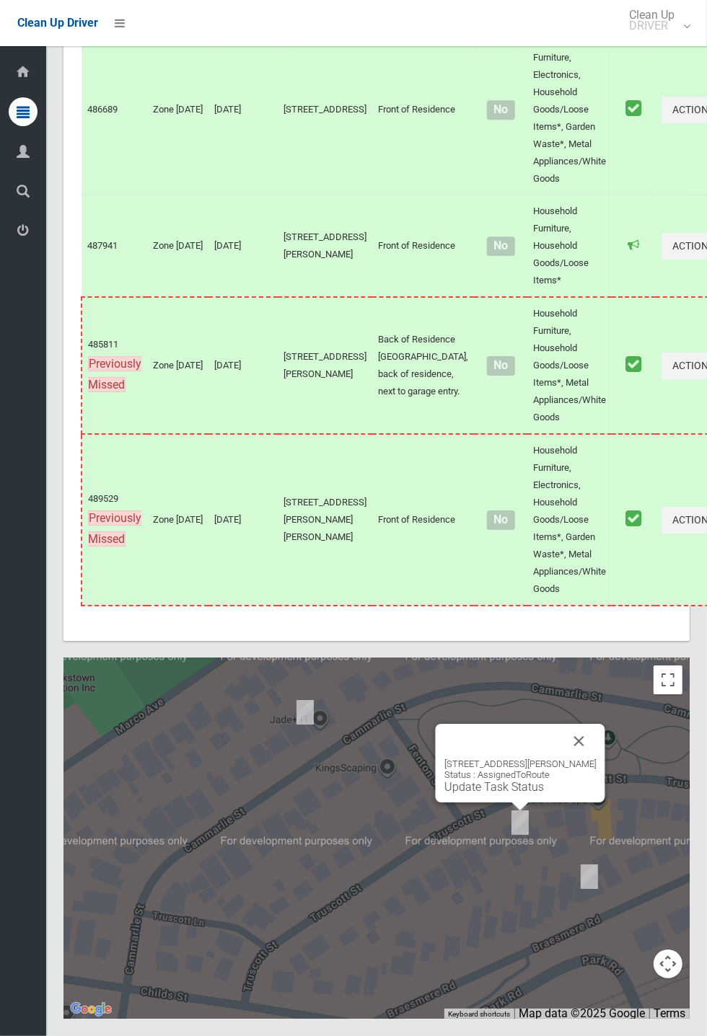
click at [501, 794] on link "Update Task Status" at bounding box center [494, 787] width 100 height 14
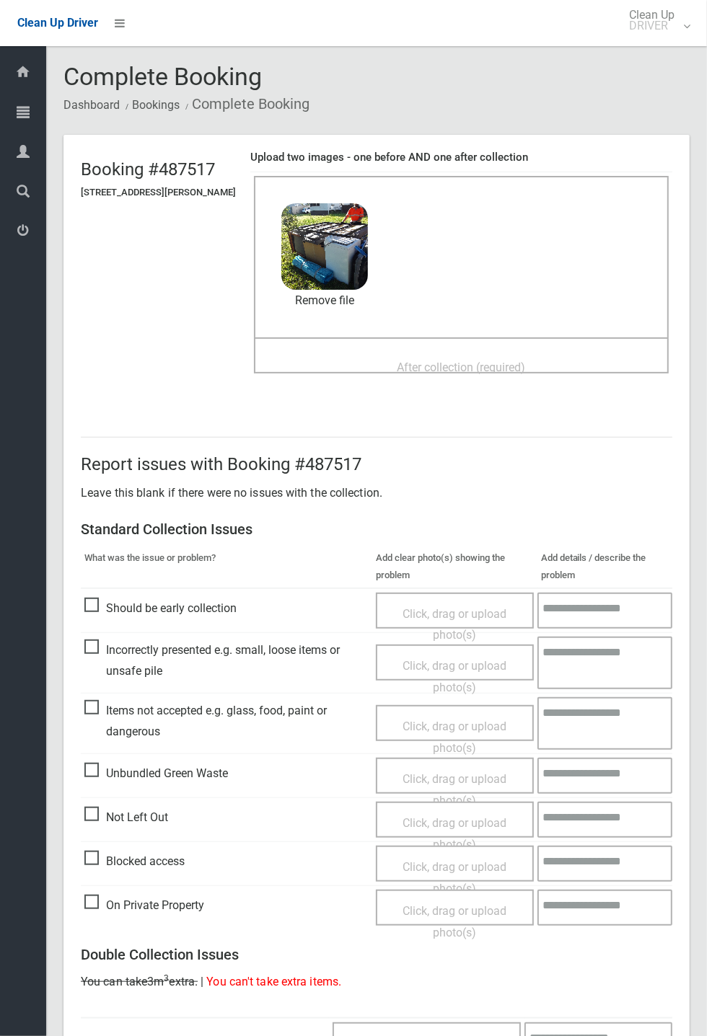
click at [420, 361] on span "After collection (required)" at bounding box center [461, 368] width 128 height 14
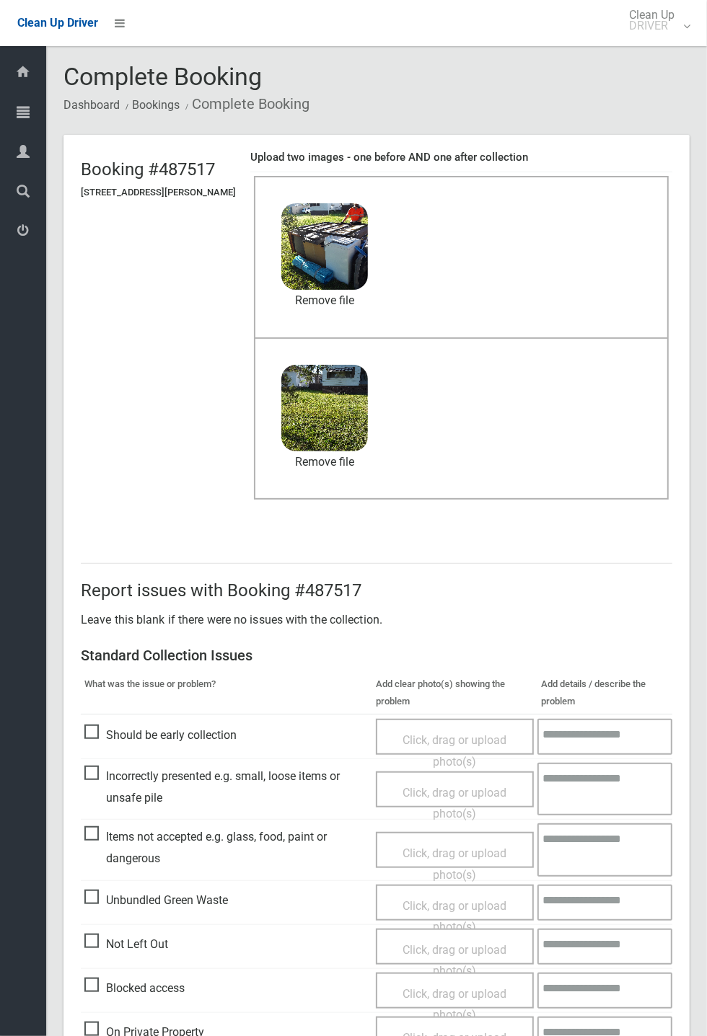
scroll to position [501, 0]
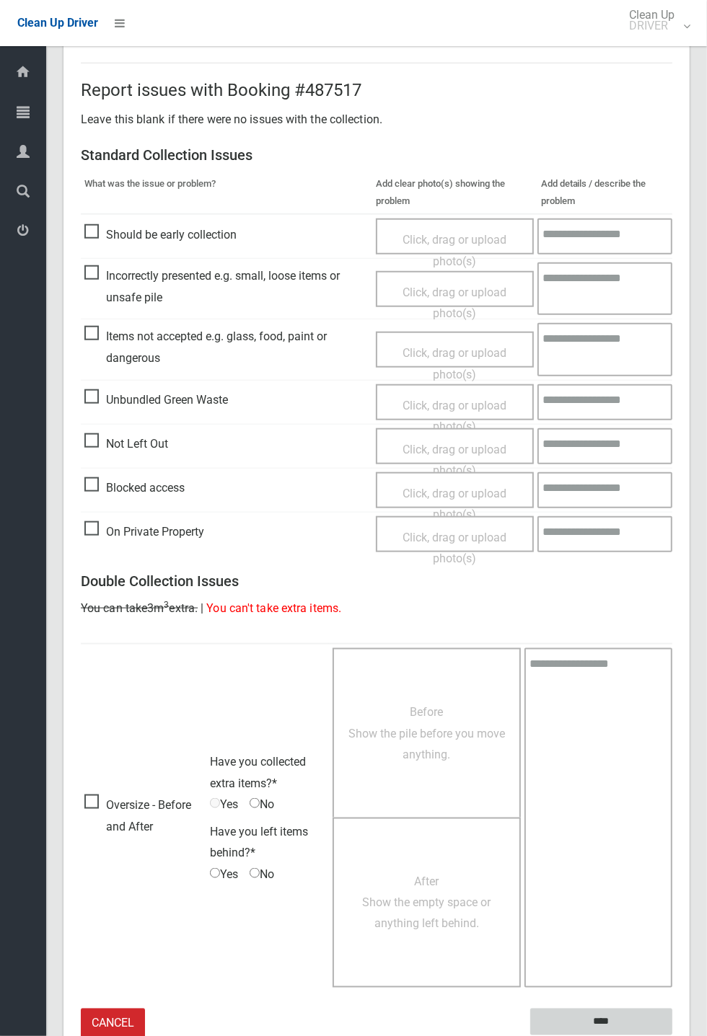
click at [605, 1016] on input "****" at bounding box center [601, 1022] width 142 height 27
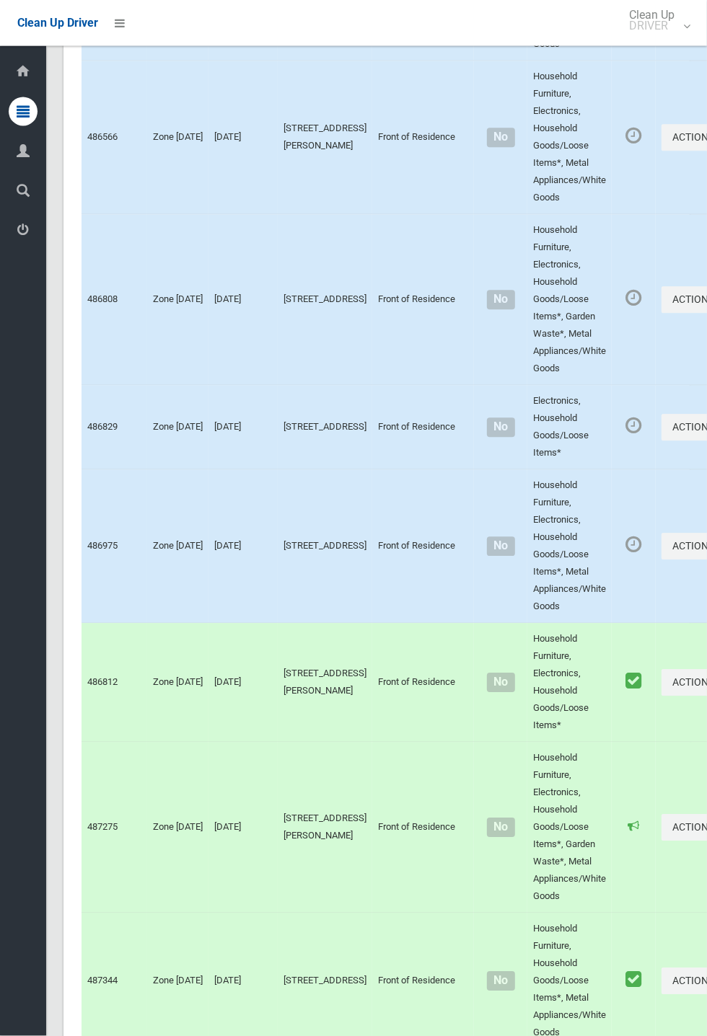
scroll to position [8047, 0]
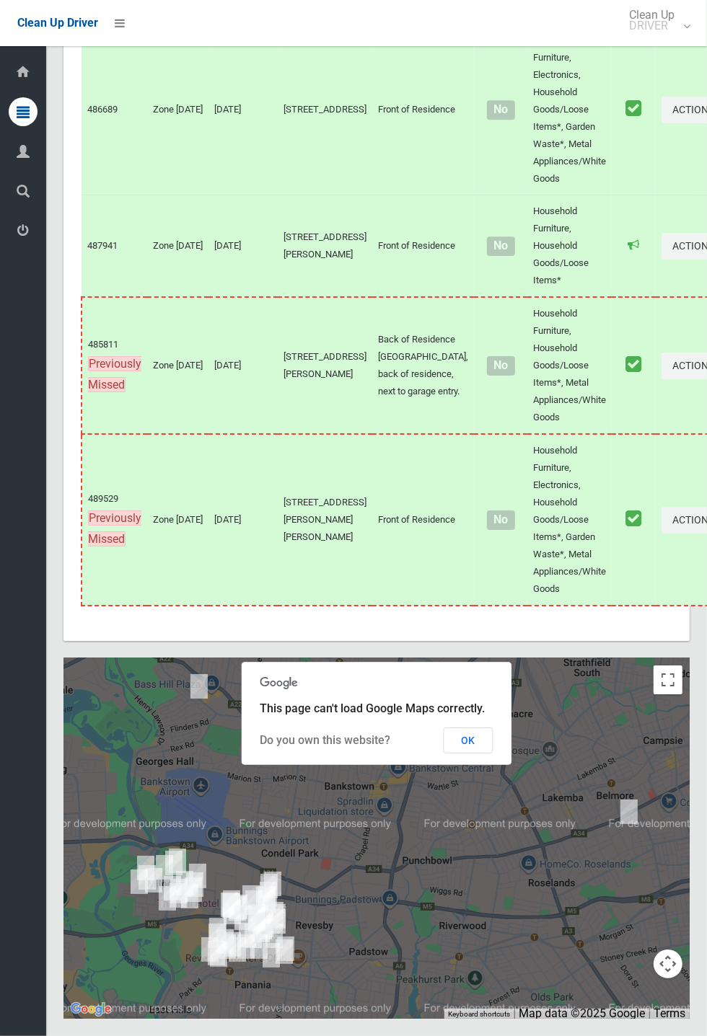
click at [493, 754] on button "OK" at bounding box center [469, 741] width 50 height 26
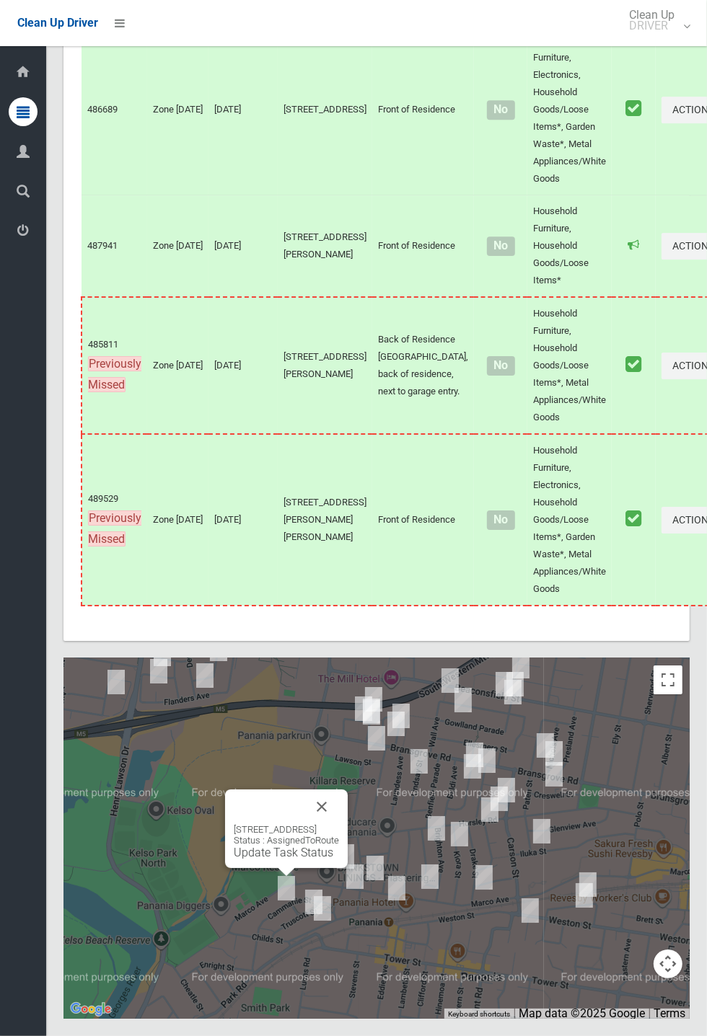
click at [288, 860] on link "Update Task Status" at bounding box center [284, 853] width 100 height 14
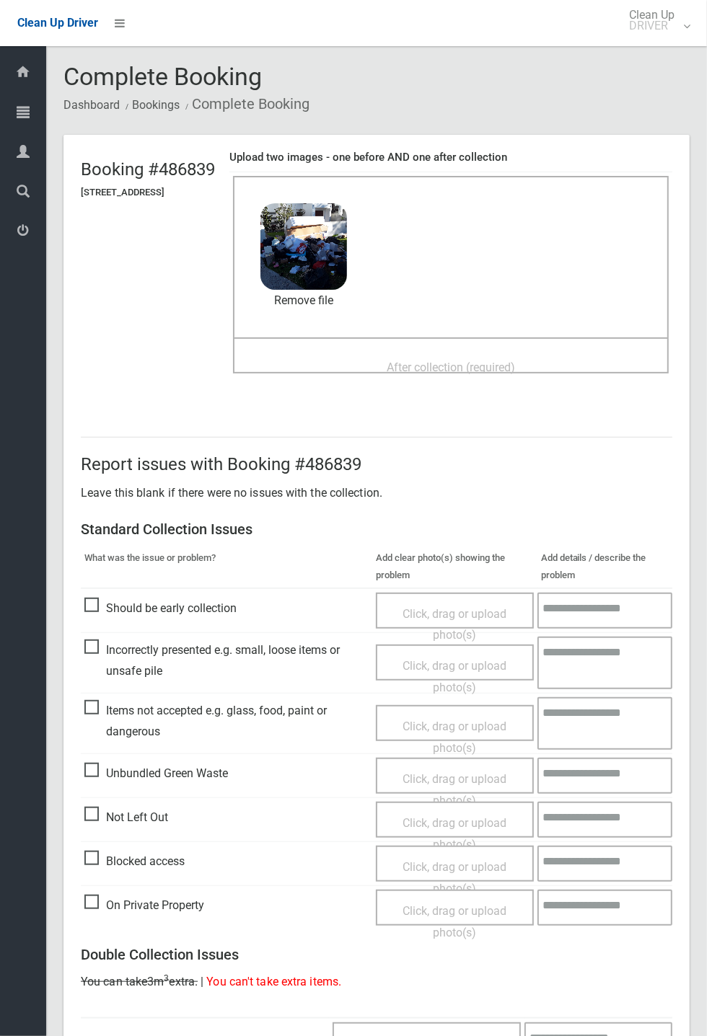
click at [441, 353] on div "After collection (required)" at bounding box center [451, 366] width 404 height 27
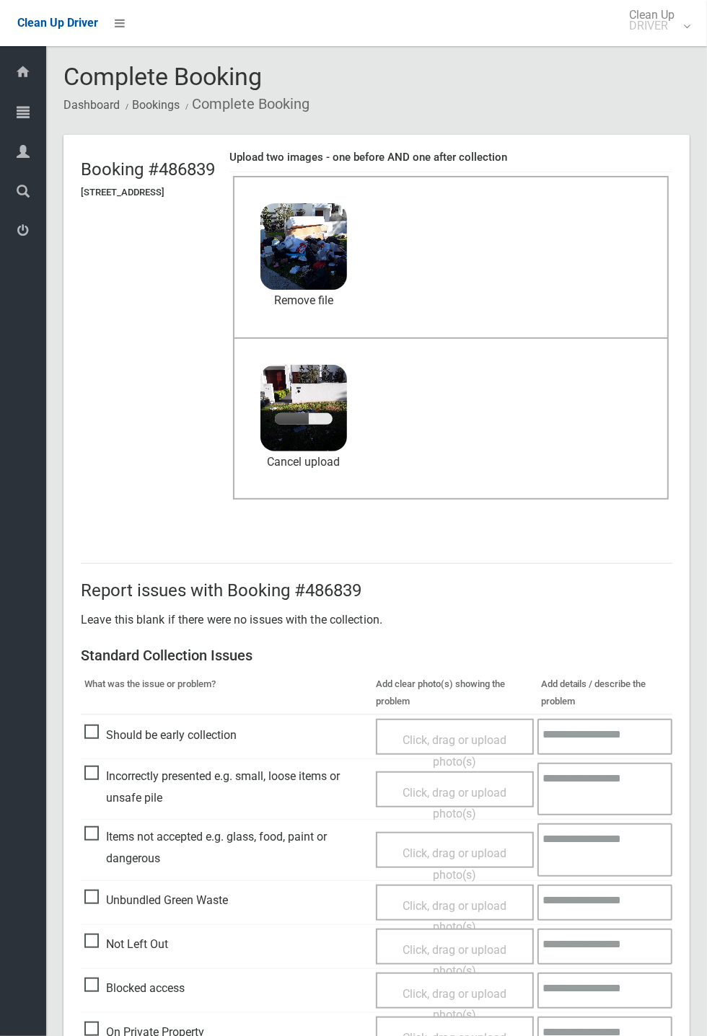
click at [97, 777] on span "Incorrectly presented e.g. small, loose items or unsafe pile" at bounding box center [226, 787] width 284 height 43
click at [90, 833] on span "Items not accepted e.g. glass, food, paint or dangerous" at bounding box center [226, 848] width 284 height 43
click at [162, 808] on span "Incorrectly presented e.g. small, loose items or unsafe pile" at bounding box center [226, 787] width 284 height 43
click at [431, 847] on span "Click, drag or upload photo(s)" at bounding box center [454, 864] width 104 height 35
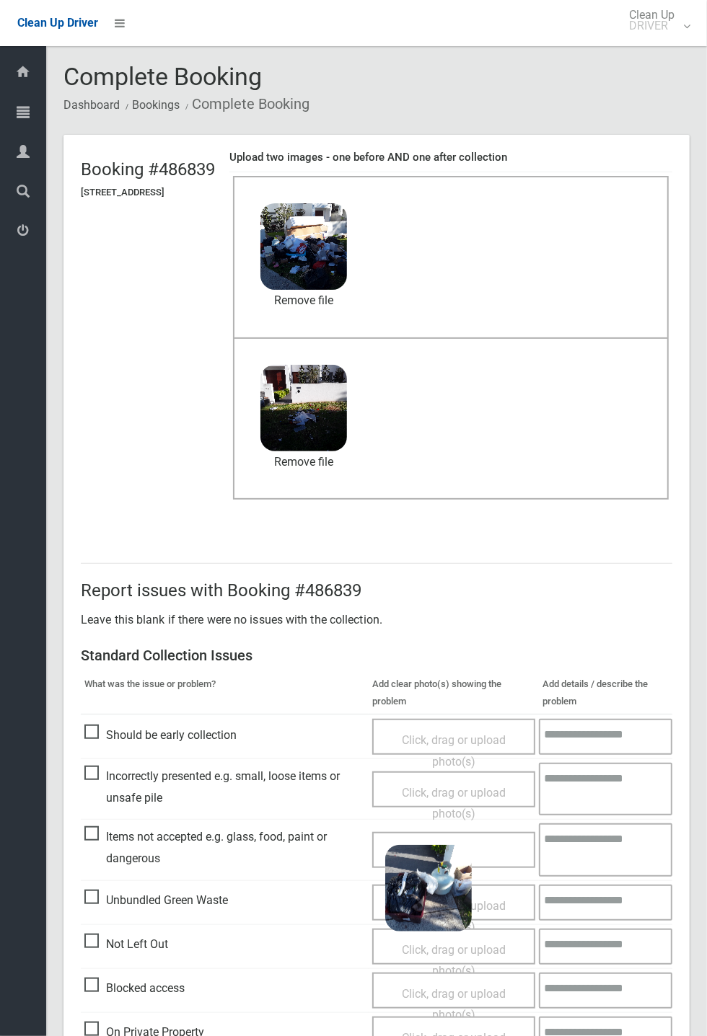
scroll to position [501, 0]
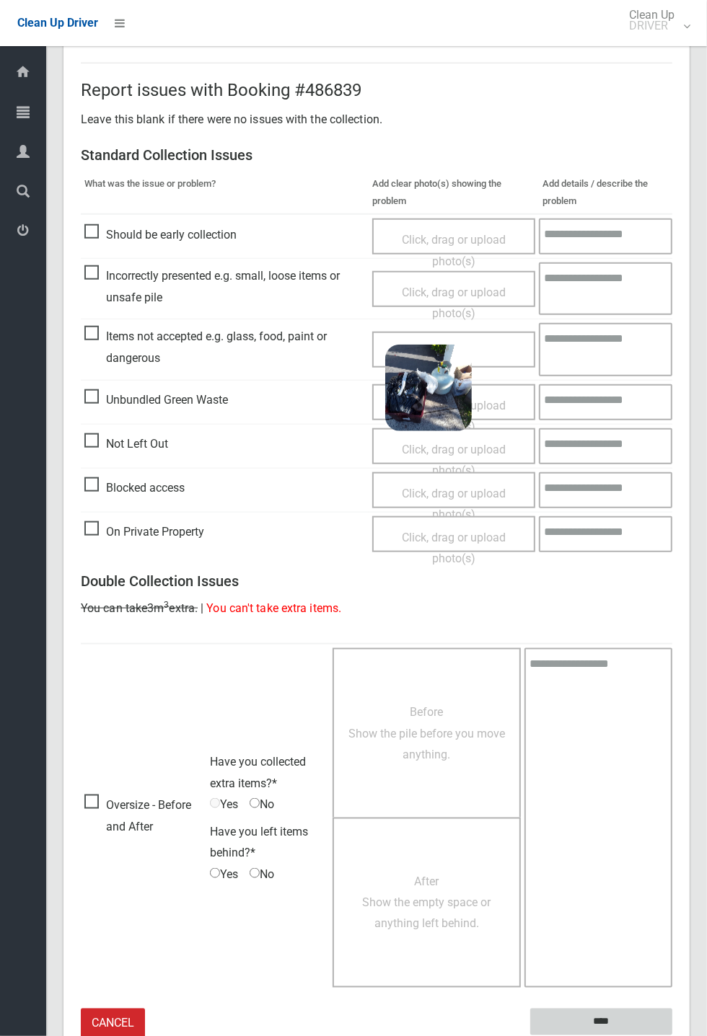
click at [672, 1036] on input "****" at bounding box center [601, 1022] width 142 height 27
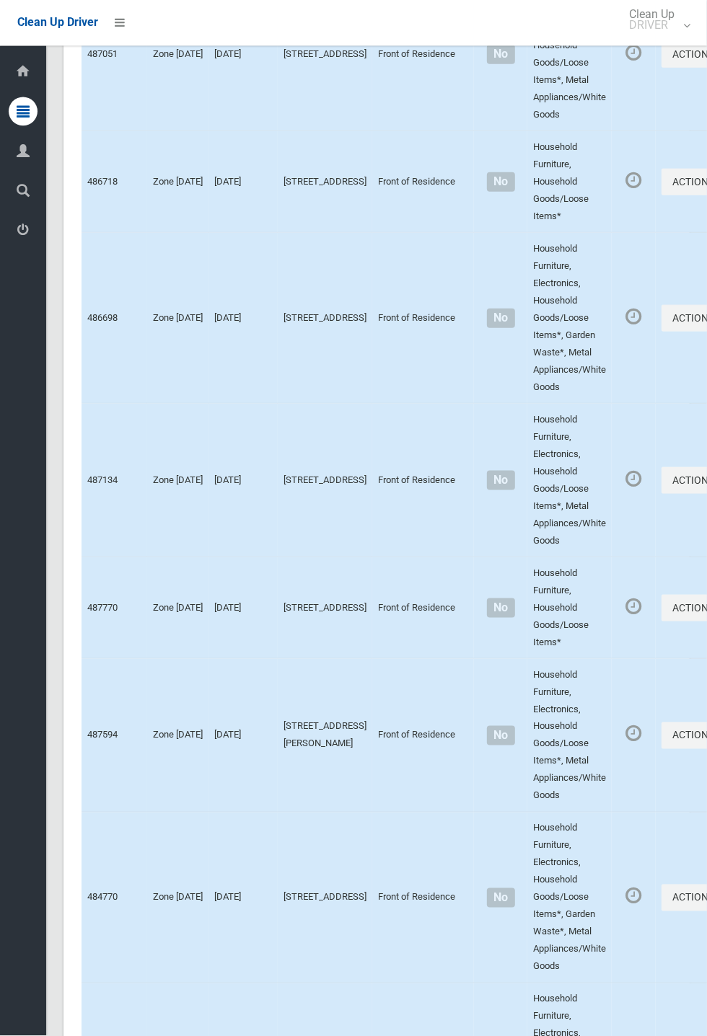
scroll to position [8047, 0]
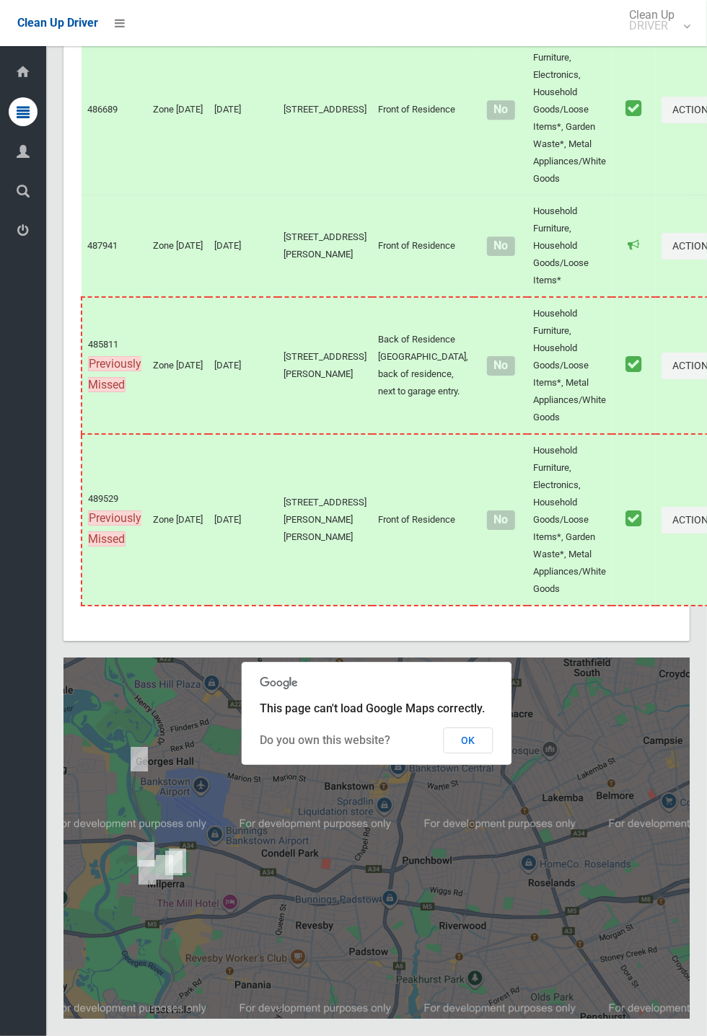
click at [478, 832] on div at bounding box center [376, 838] width 626 height 361
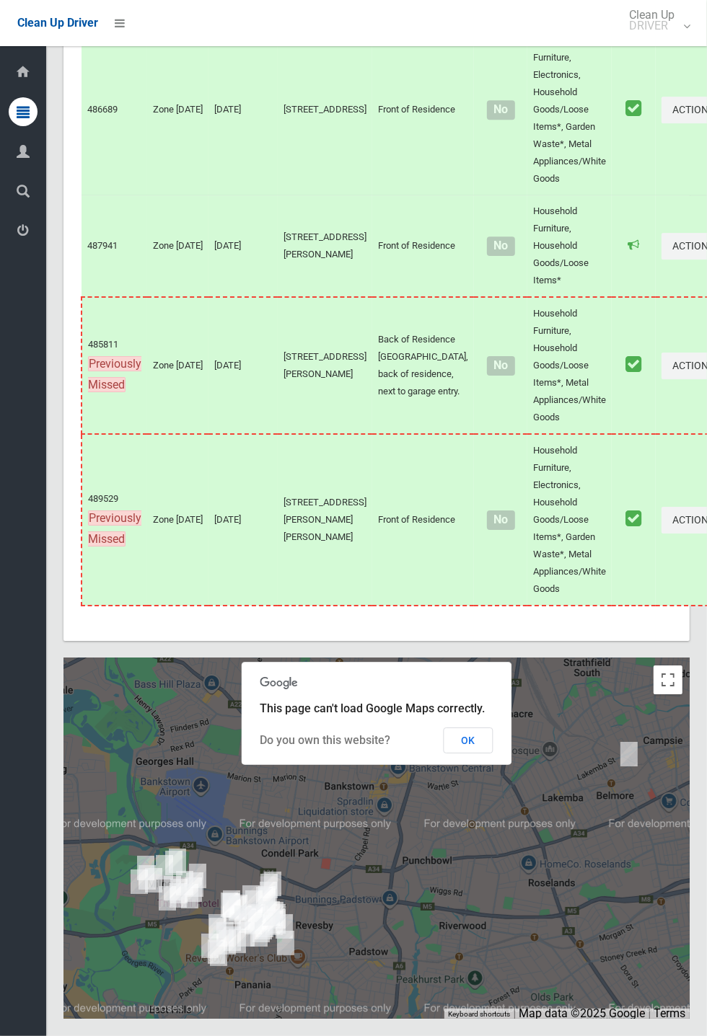
click at [493, 754] on button "OK" at bounding box center [469, 741] width 50 height 26
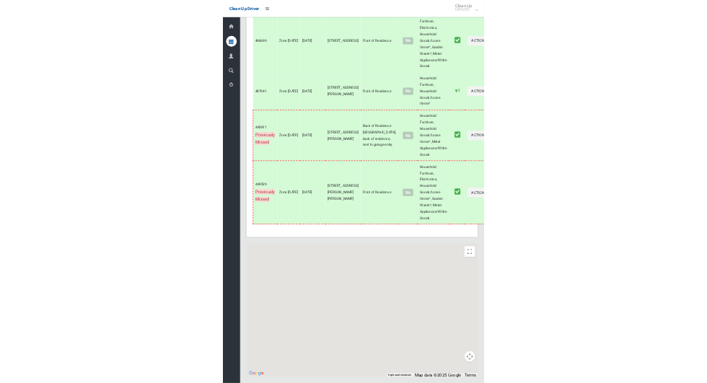
scroll to position [8048, 0]
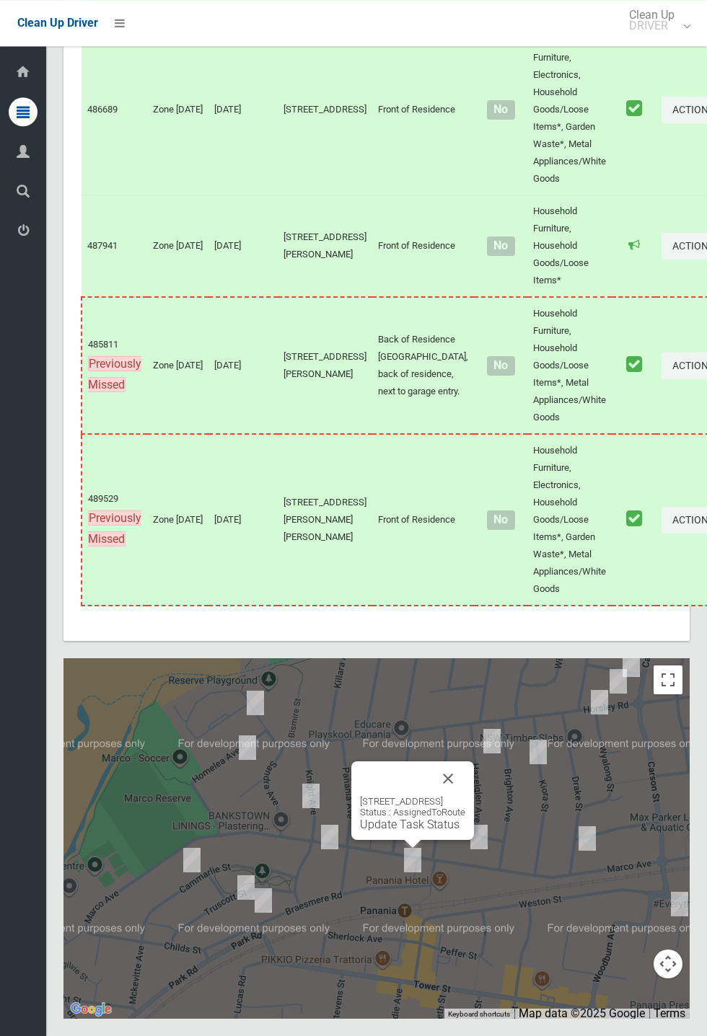
click at [465, 796] on button "Close" at bounding box center [448, 779] width 35 height 35
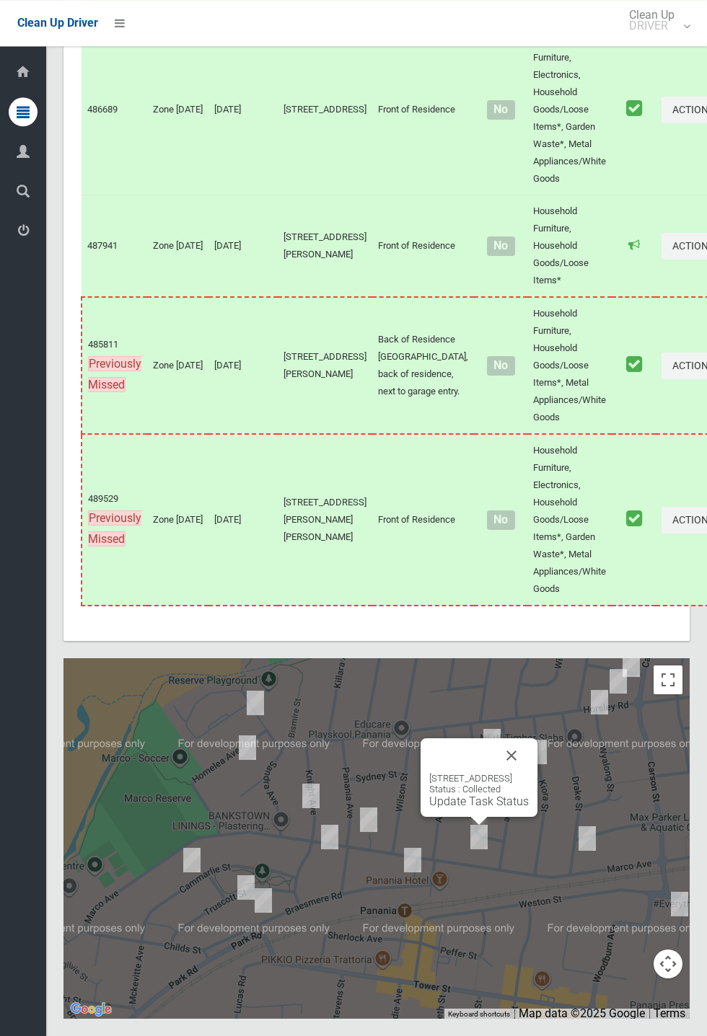
click at [529, 773] on button "Close" at bounding box center [511, 756] width 35 height 35
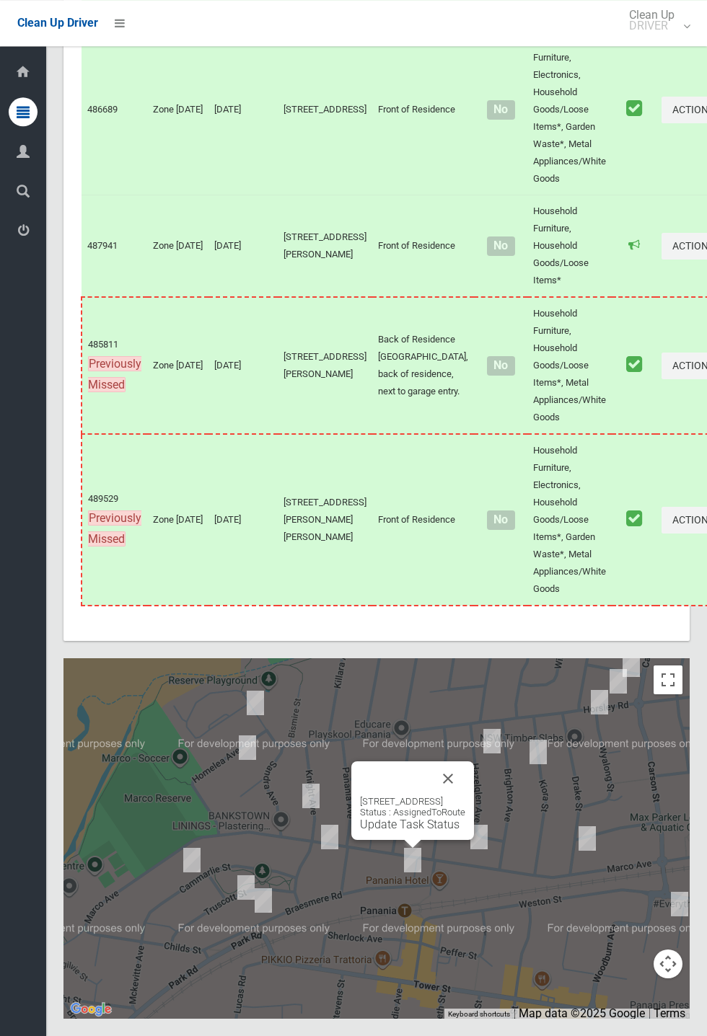
click at [465, 796] on button "Close" at bounding box center [448, 779] width 35 height 35
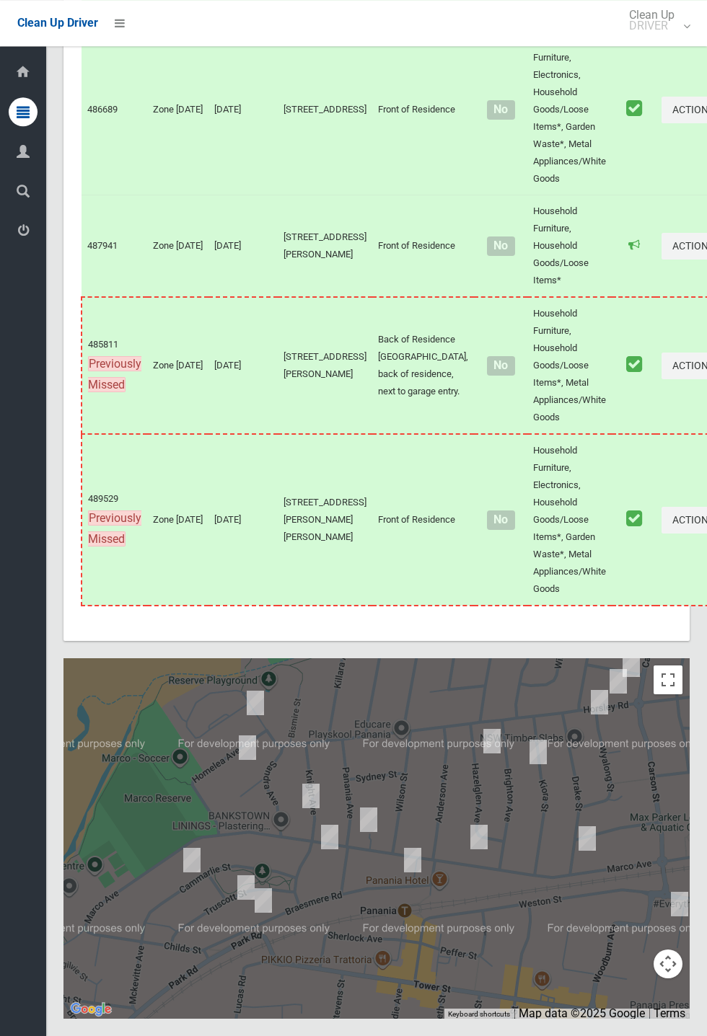
click at [525, 921] on div at bounding box center [376, 838] width 626 height 361
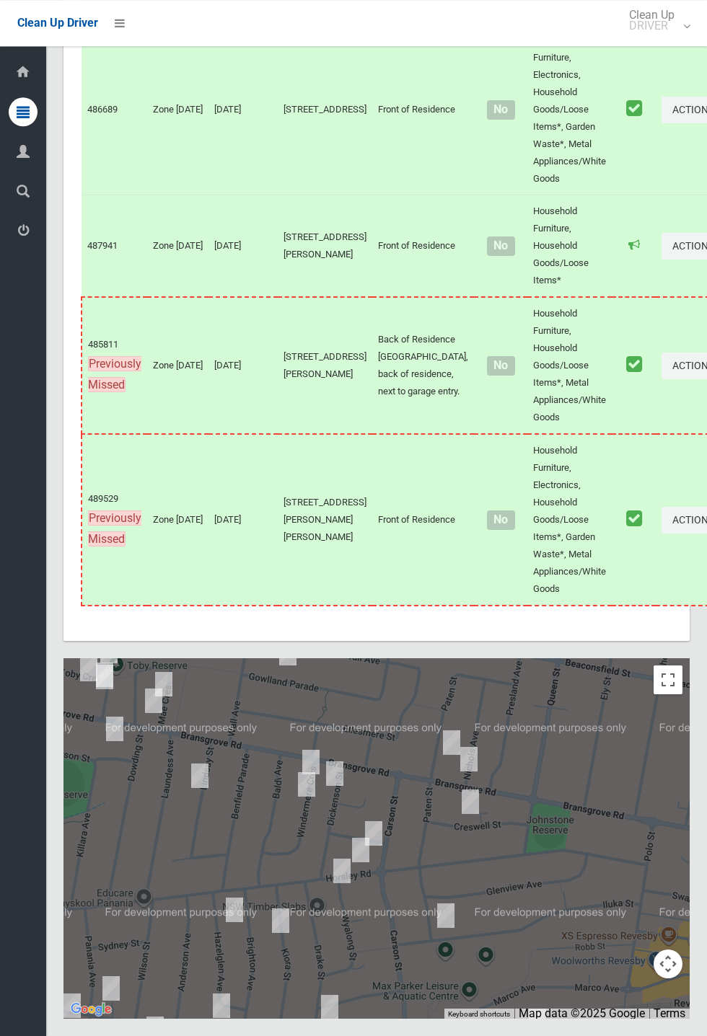
click at [570, 879] on div at bounding box center [376, 838] width 626 height 361
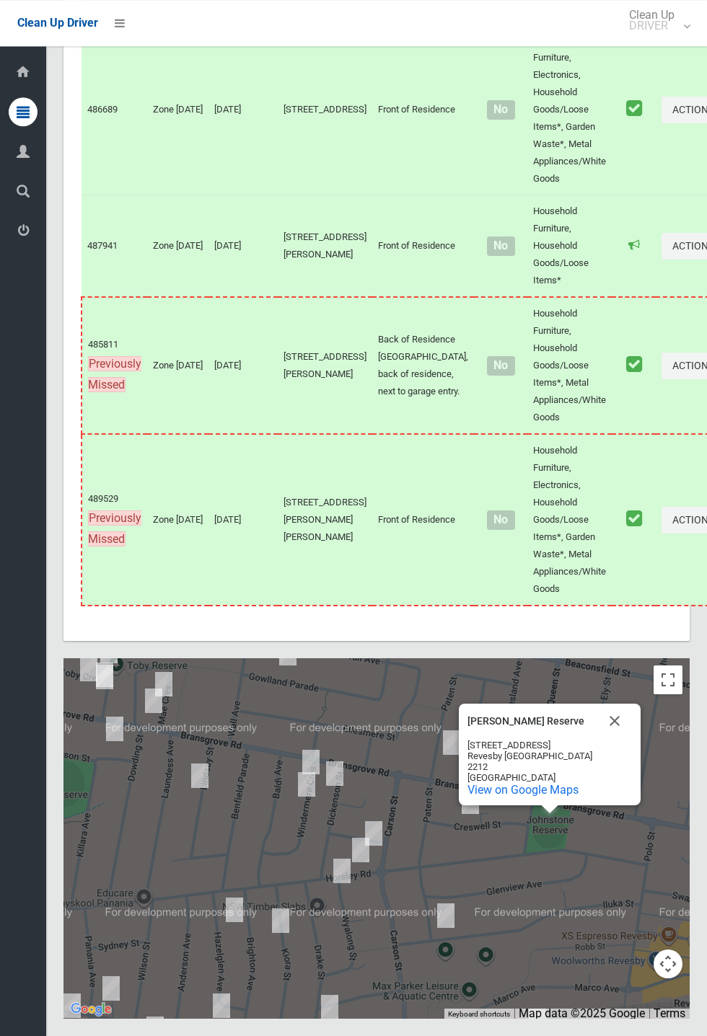
click at [625, 739] on button "Close" at bounding box center [614, 721] width 35 height 35
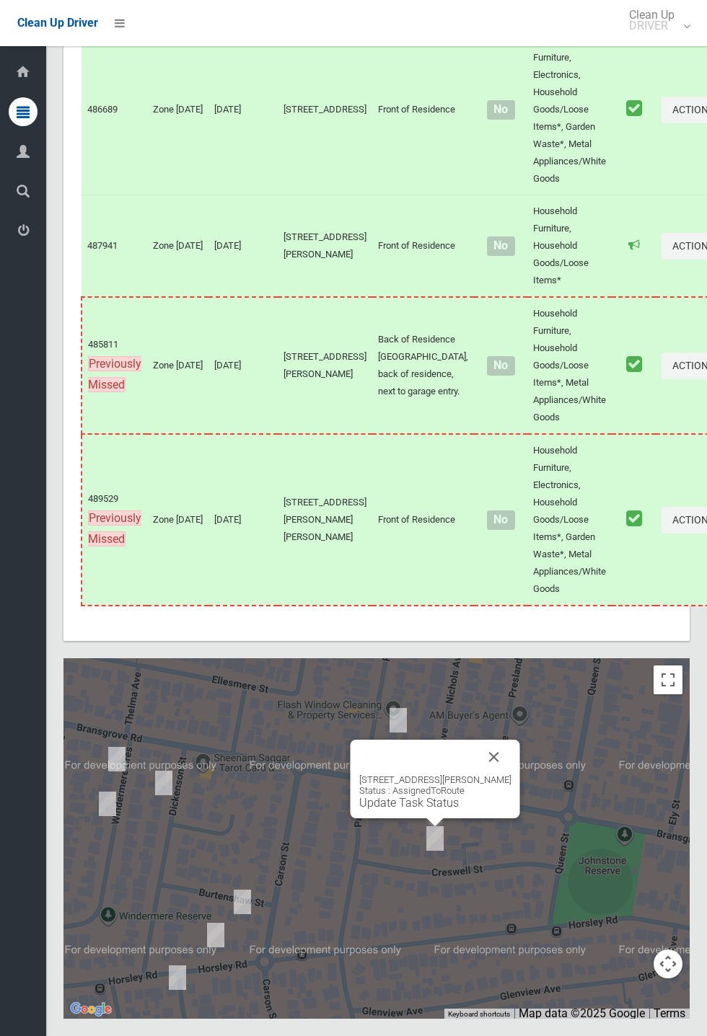
click at [439, 810] on div "18 Creswell Street, REVESBY NSW 2212 Status : AssignedToRoute Update Task Status" at bounding box center [435, 792] width 152 height 35
click at [426, 810] on link "Update Task Status" at bounding box center [409, 803] width 100 height 14
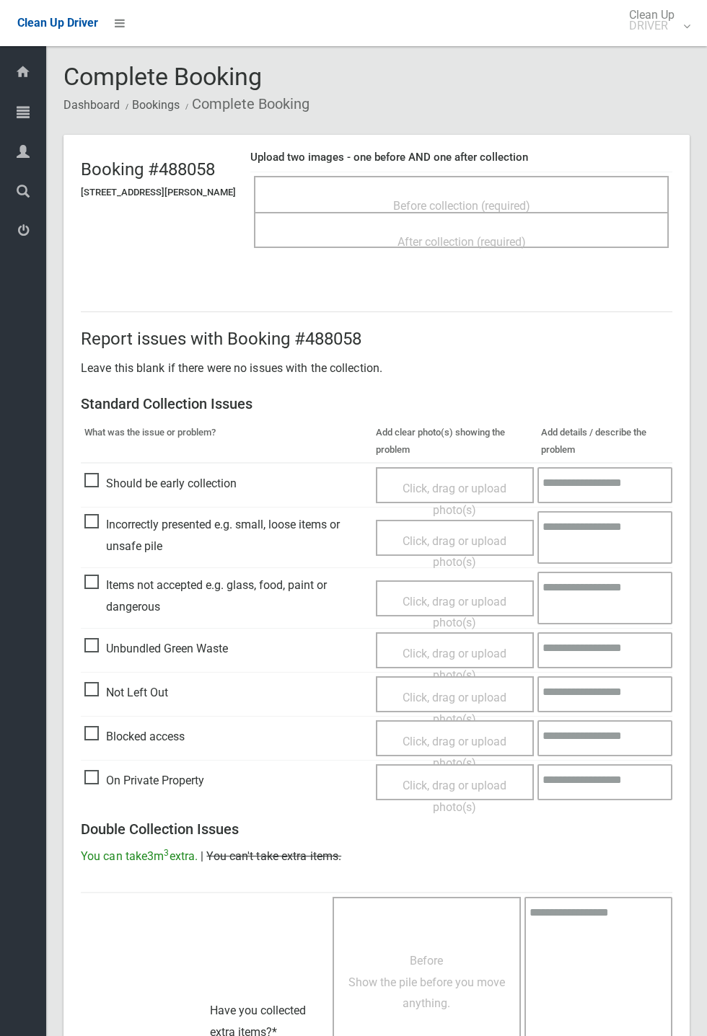
click at [487, 201] on span "Before collection (required)" at bounding box center [461, 206] width 137 height 14
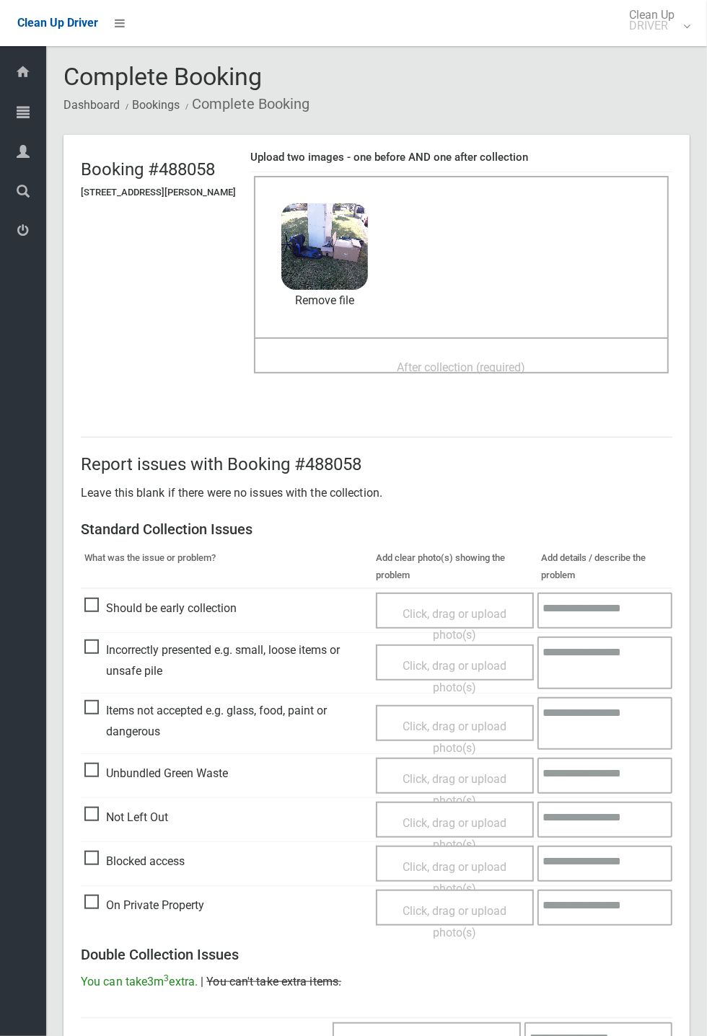
click at [418, 353] on div "After collection (required)" at bounding box center [461, 366] width 383 height 27
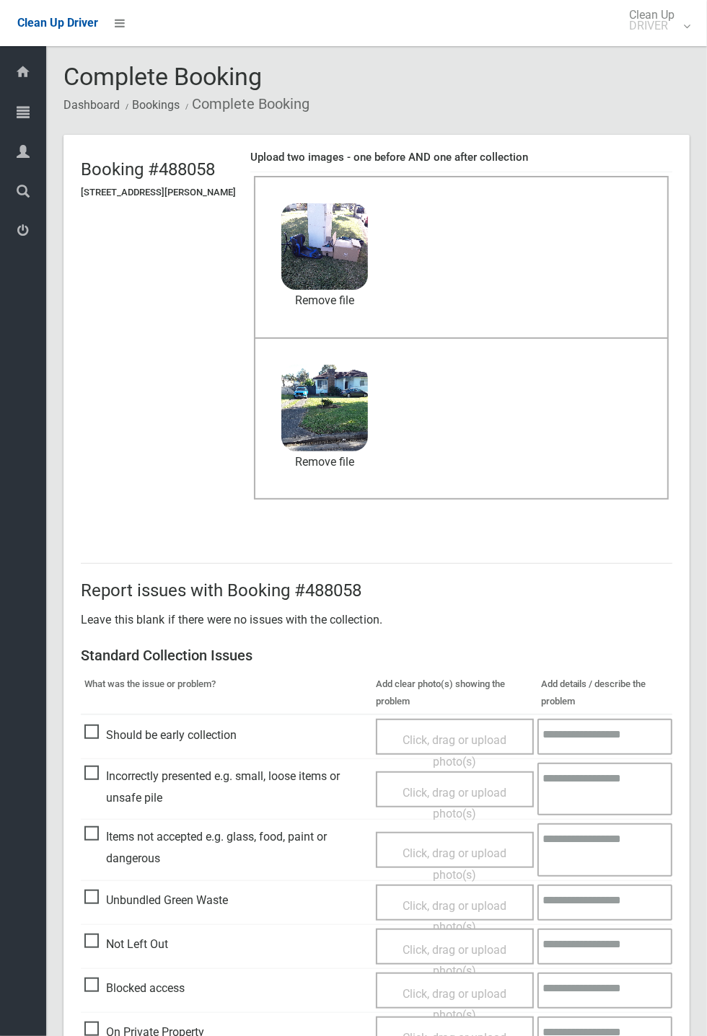
scroll to position [501, 0]
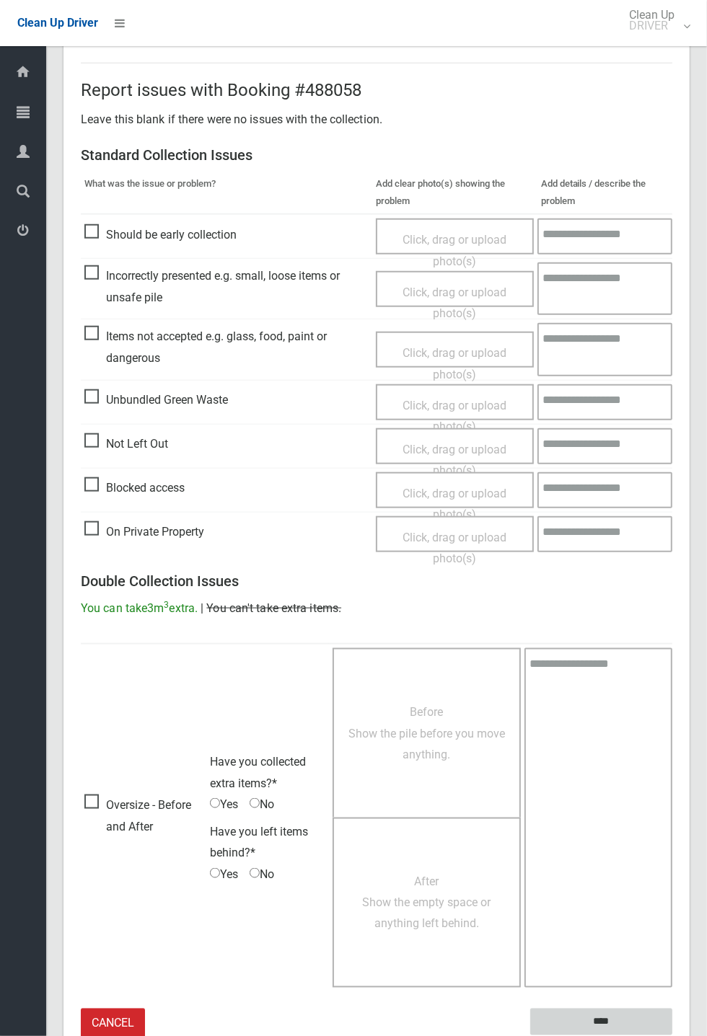
click at [594, 1015] on input "****" at bounding box center [601, 1022] width 142 height 27
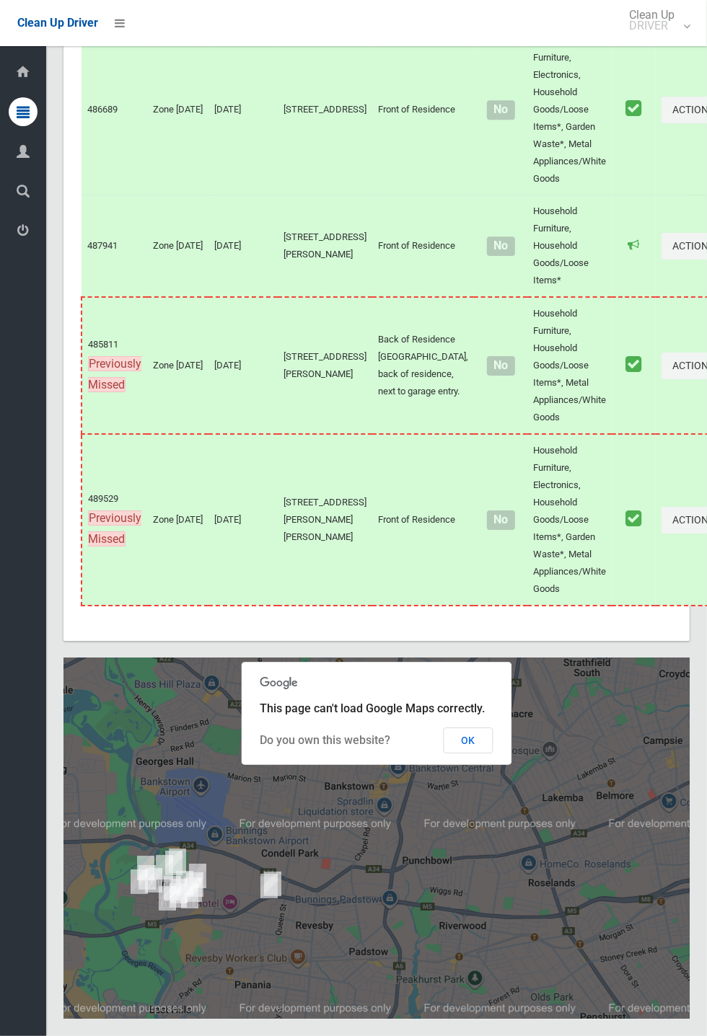
scroll to position [8047, 0]
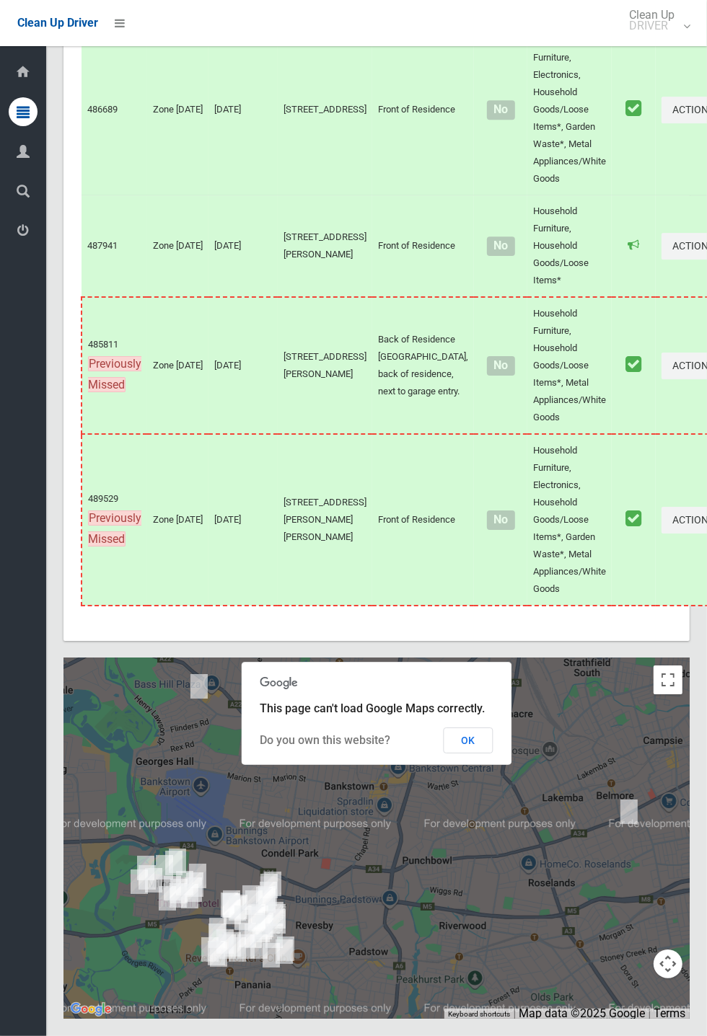
click at [482, 715] on span "This page can't load Google Maps correctly." at bounding box center [372, 709] width 225 height 14
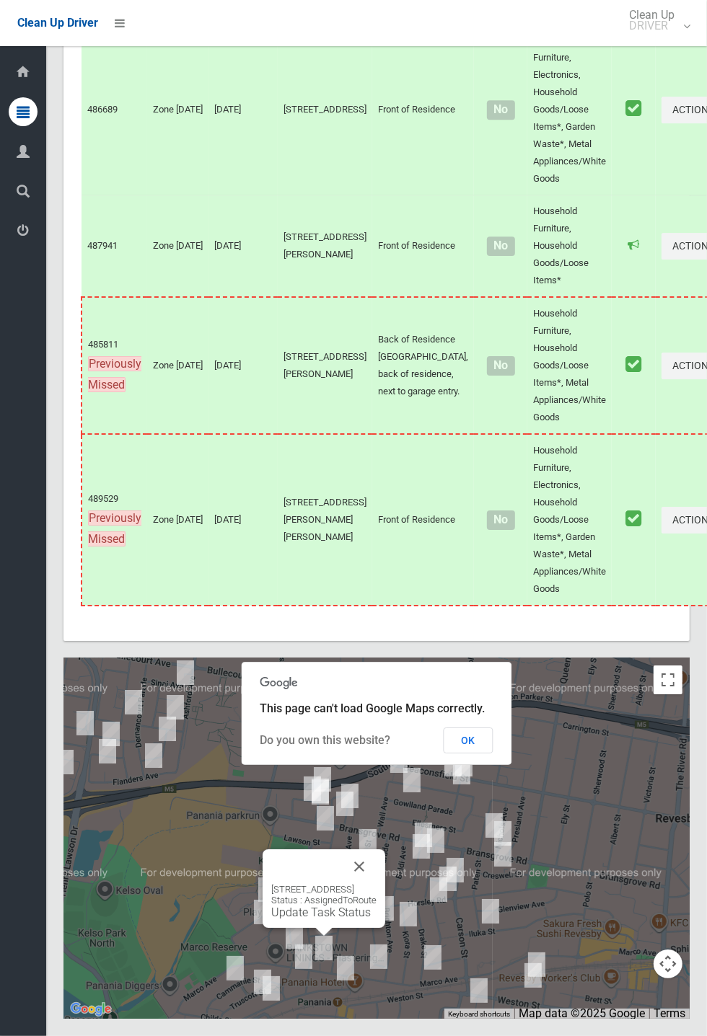
click at [376, 884] on button "Close" at bounding box center [359, 867] width 35 height 35
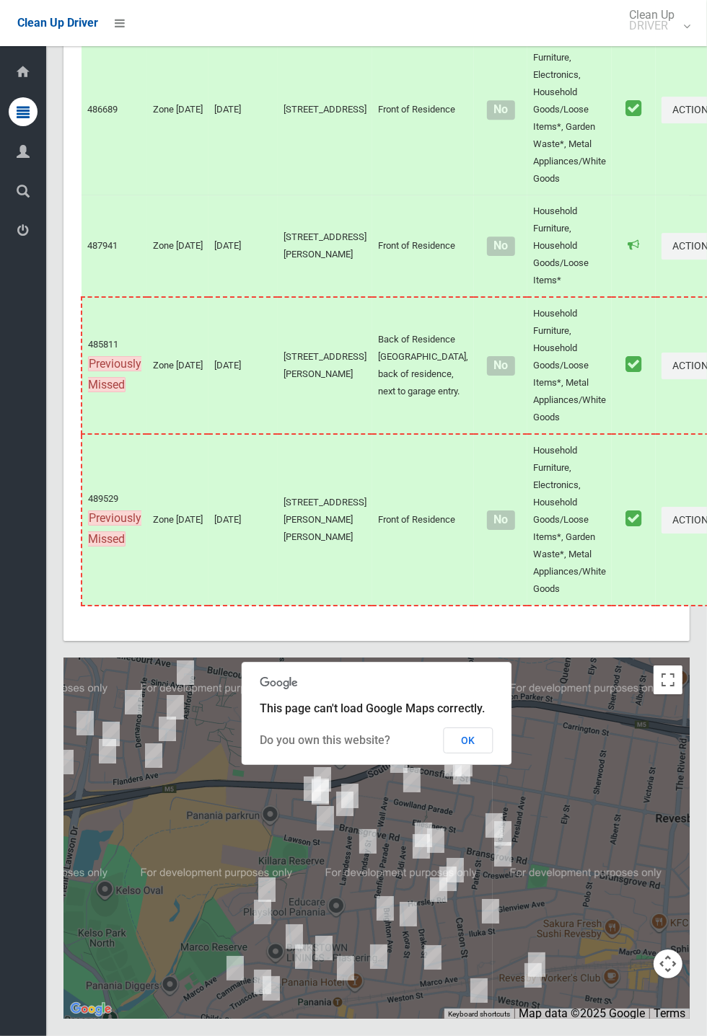
click at [493, 754] on button "OK" at bounding box center [469, 741] width 50 height 26
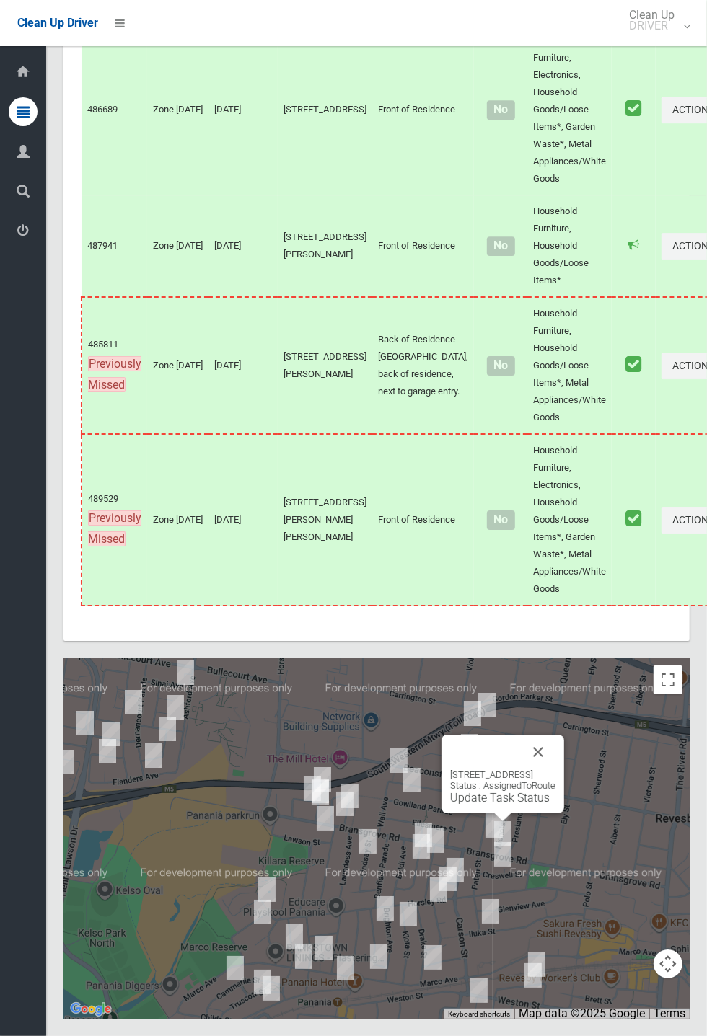
click at [555, 770] on button "Close" at bounding box center [538, 752] width 35 height 35
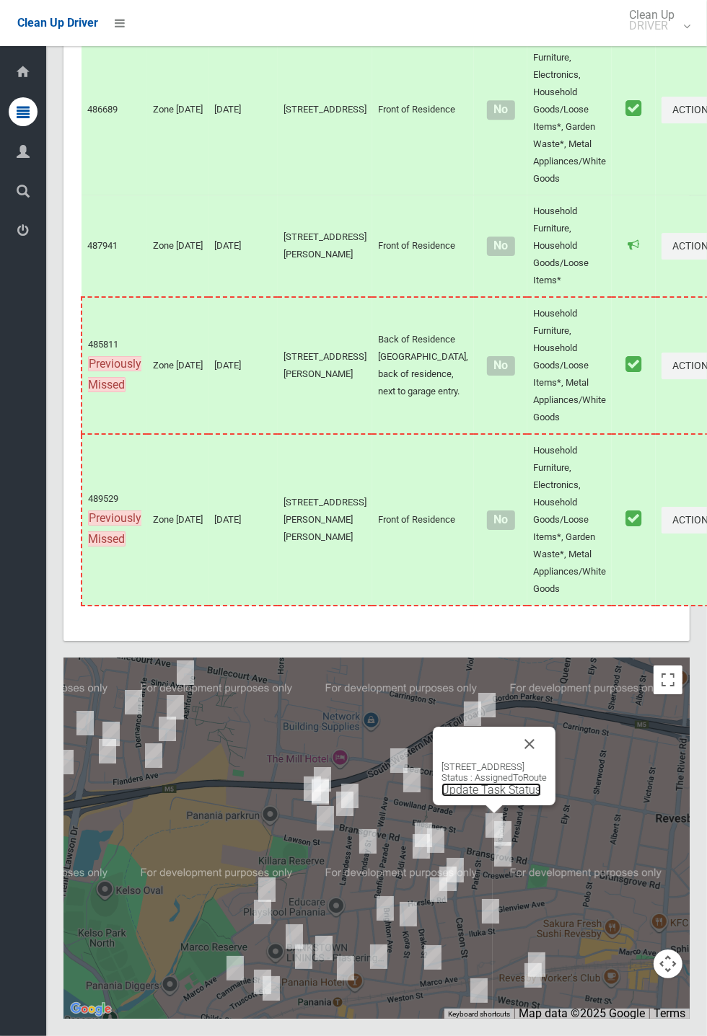
click at [470, 797] on link "Update Task Status" at bounding box center [491, 790] width 100 height 14
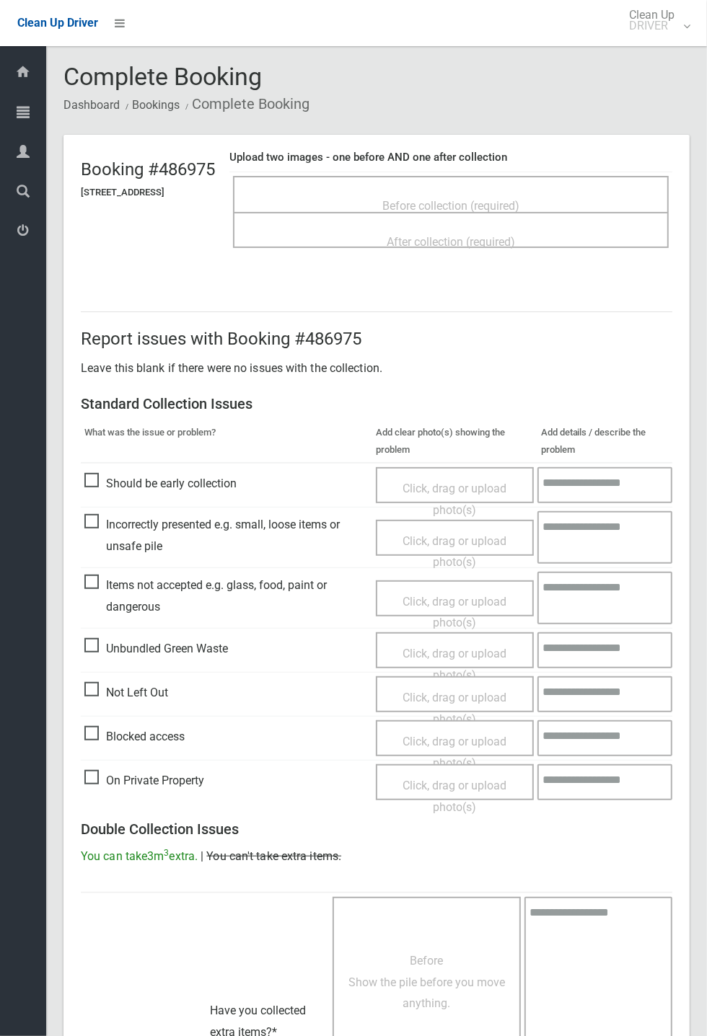
click at [392, 199] on span "Before collection (required)" at bounding box center [450, 206] width 137 height 14
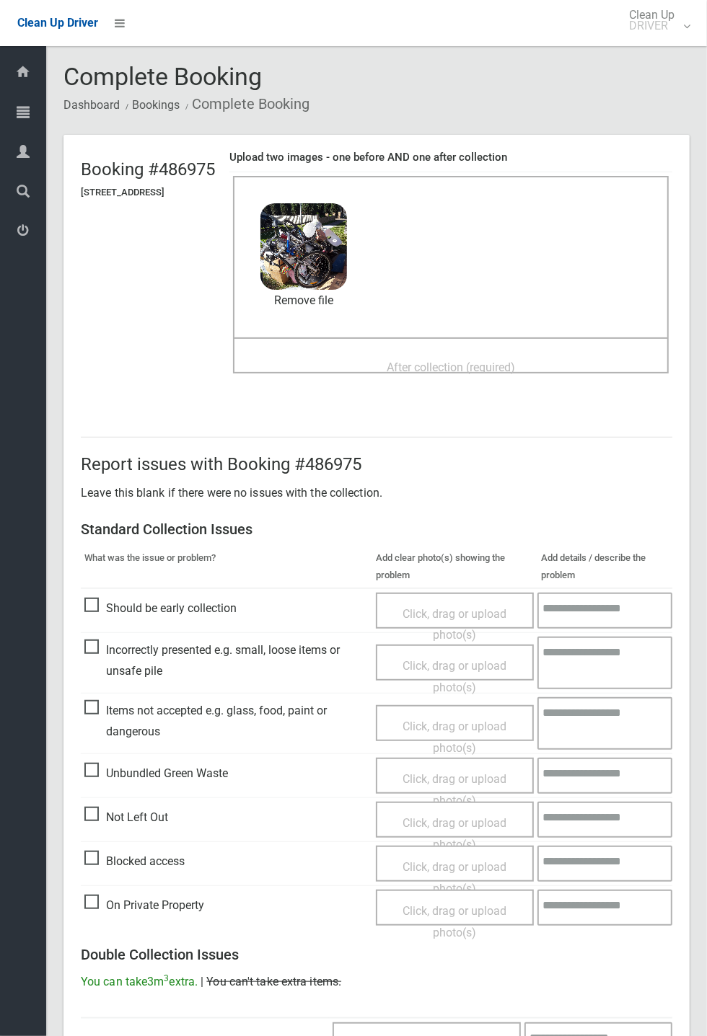
click at [404, 361] on span "After collection (required)" at bounding box center [451, 368] width 128 height 14
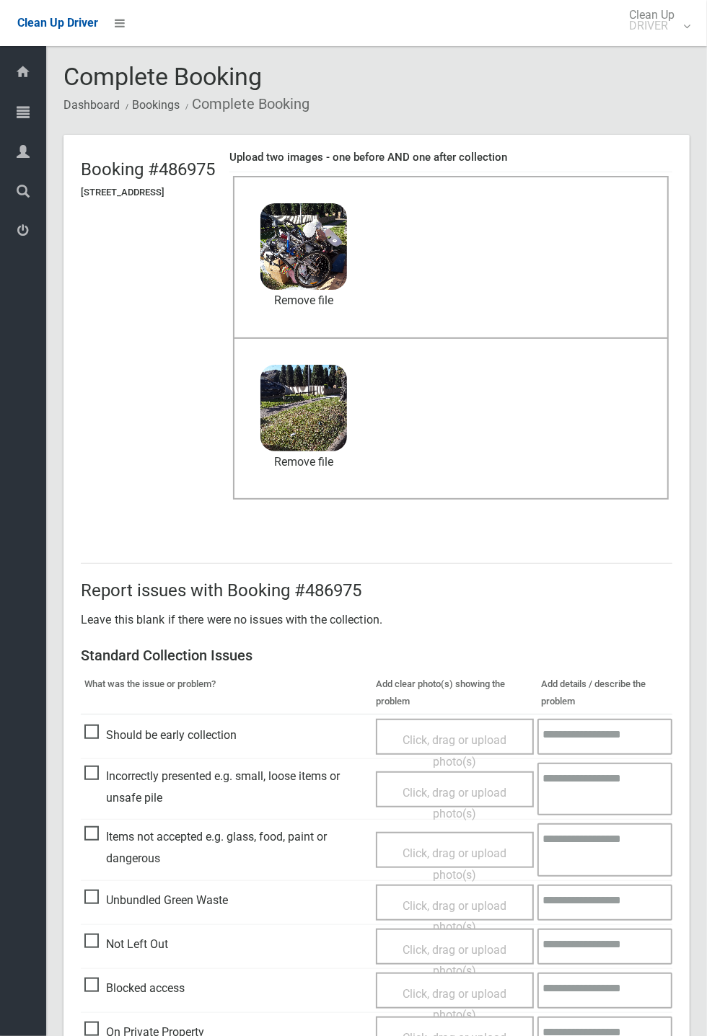
scroll to position [501, 0]
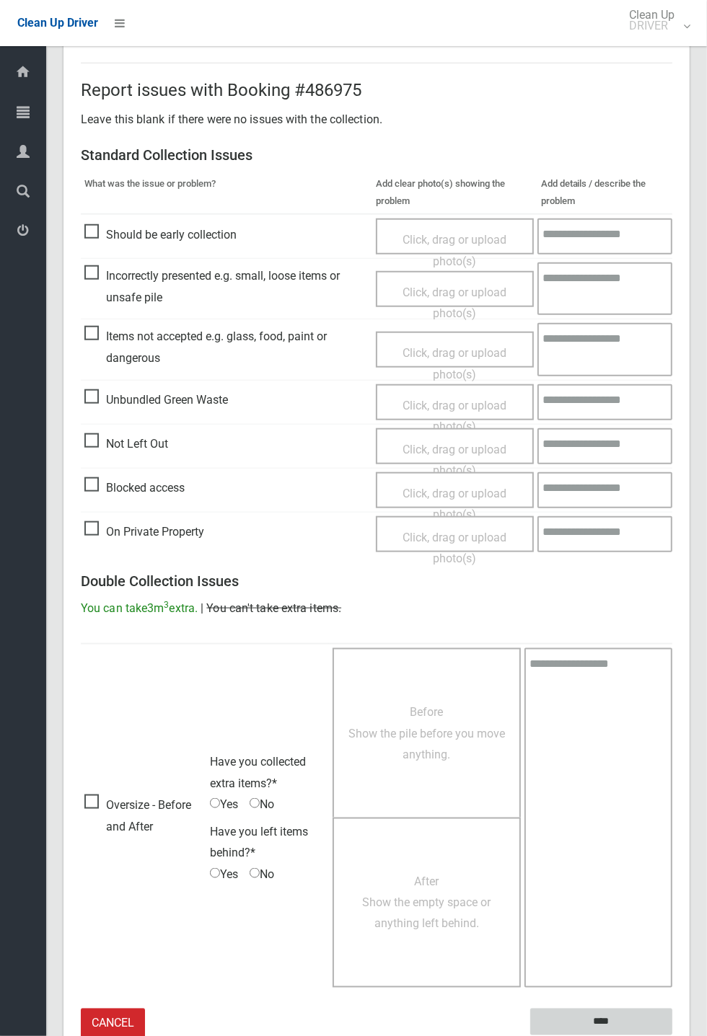
click at [672, 382] on input "****" at bounding box center [601, 1022] width 142 height 27
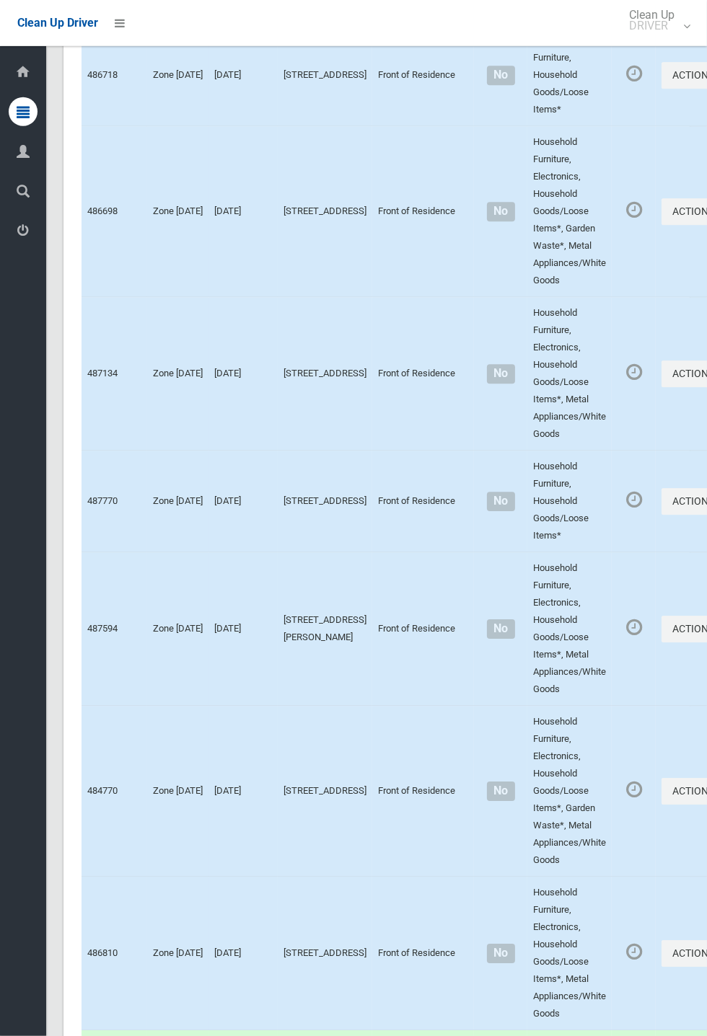
scroll to position [8048, 0]
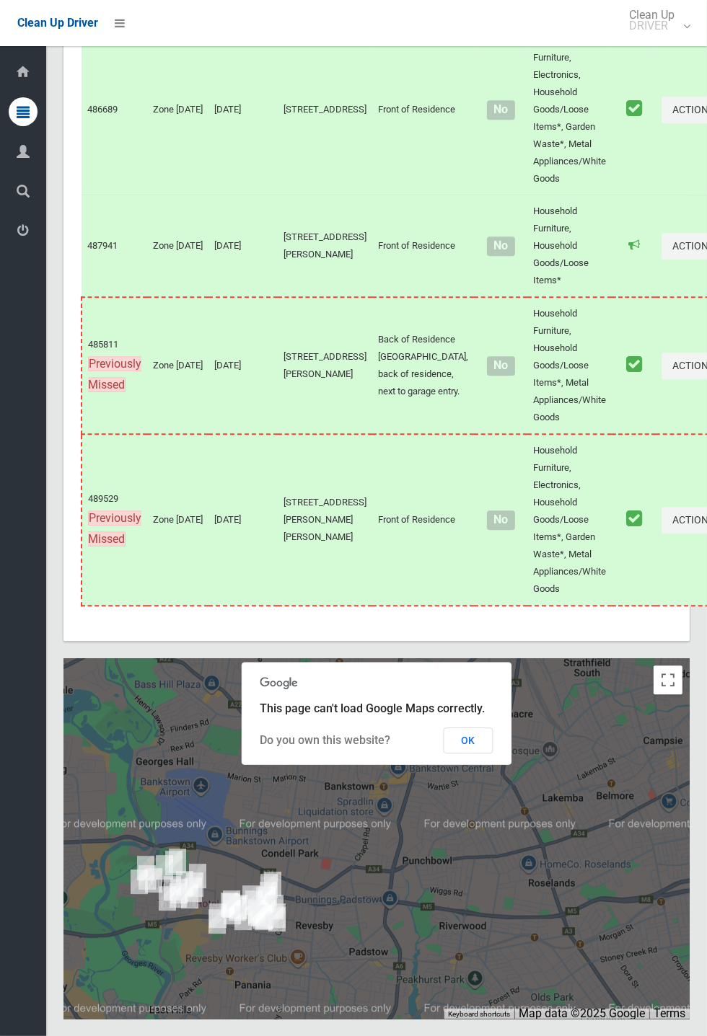
click at [493, 382] on button "OK" at bounding box center [469, 741] width 50 height 26
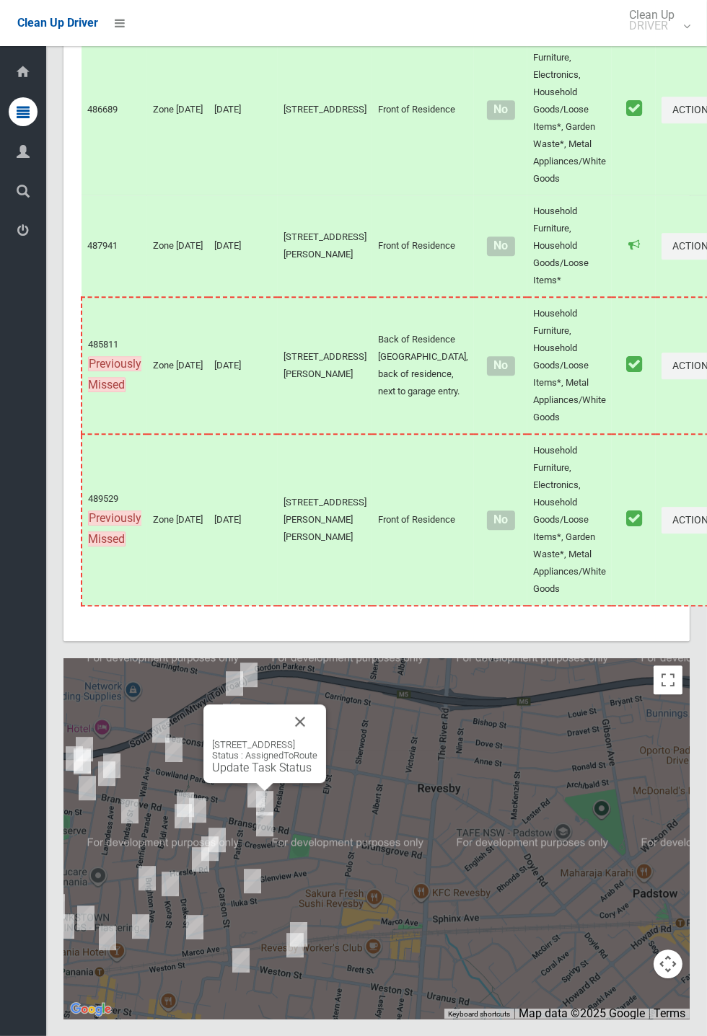
click at [268, 382] on link "Update Task Status" at bounding box center [262, 768] width 100 height 14
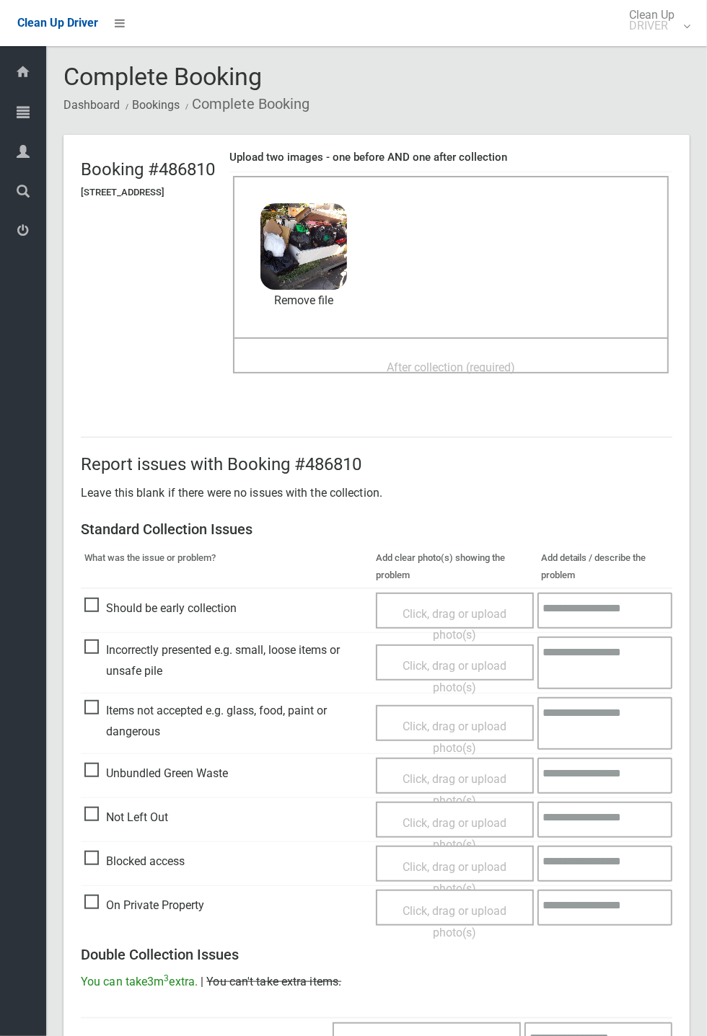
click at [450, 353] on div "After collection (required)" at bounding box center [451, 366] width 404 height 27
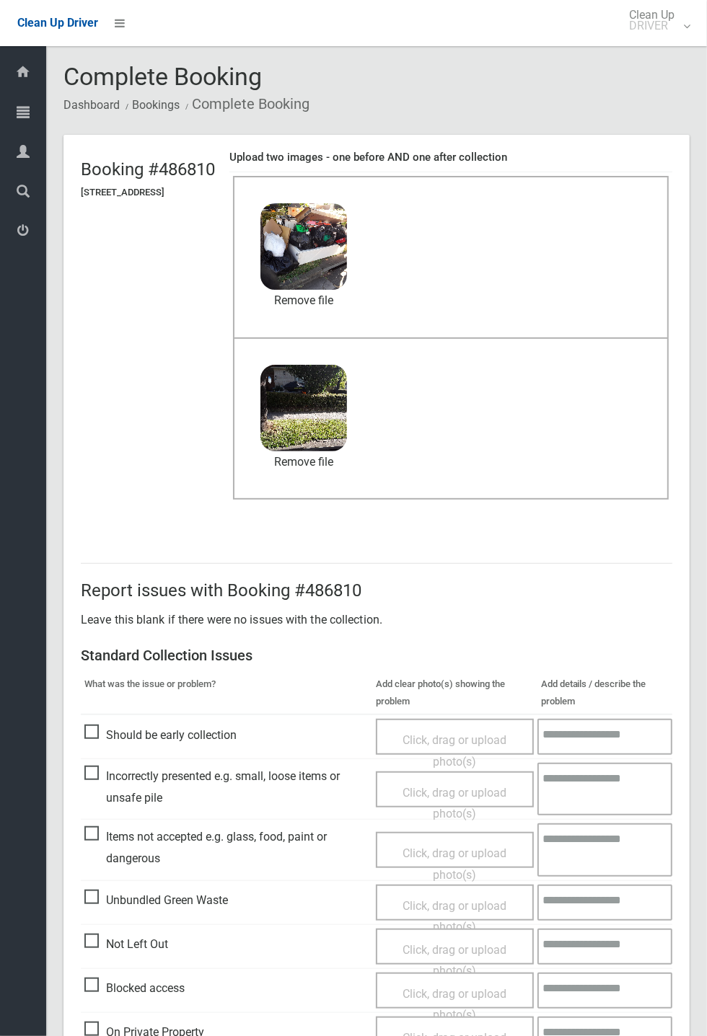
scroll to position [501, 0]
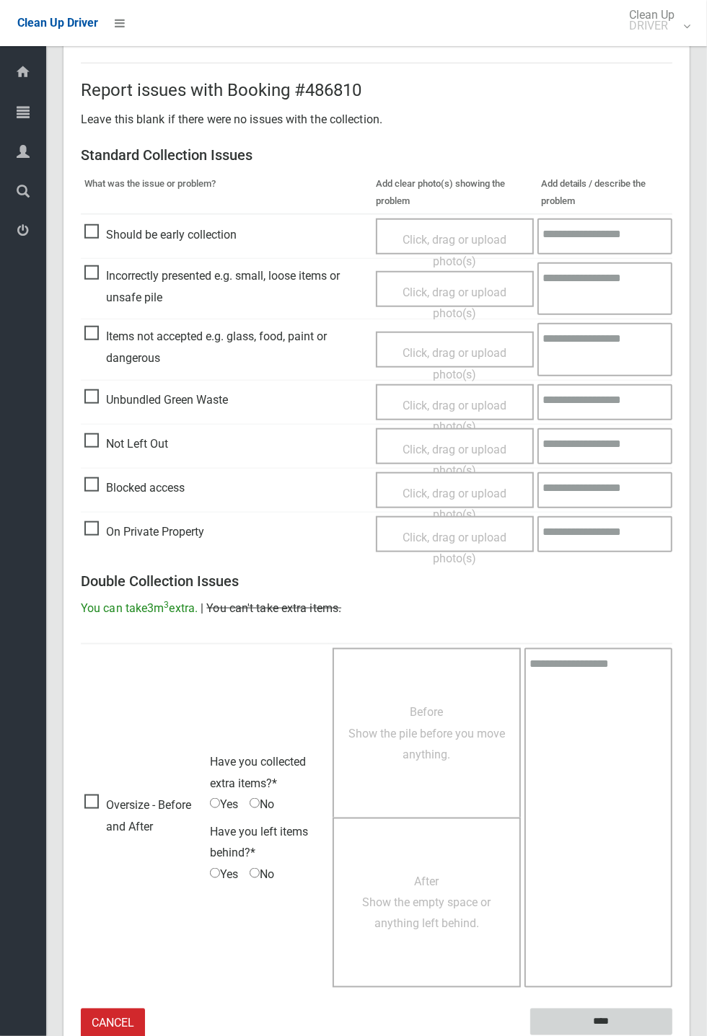
click at [672, 1036] on input "****" at bounding box center [601, 1022] width 142 height 27
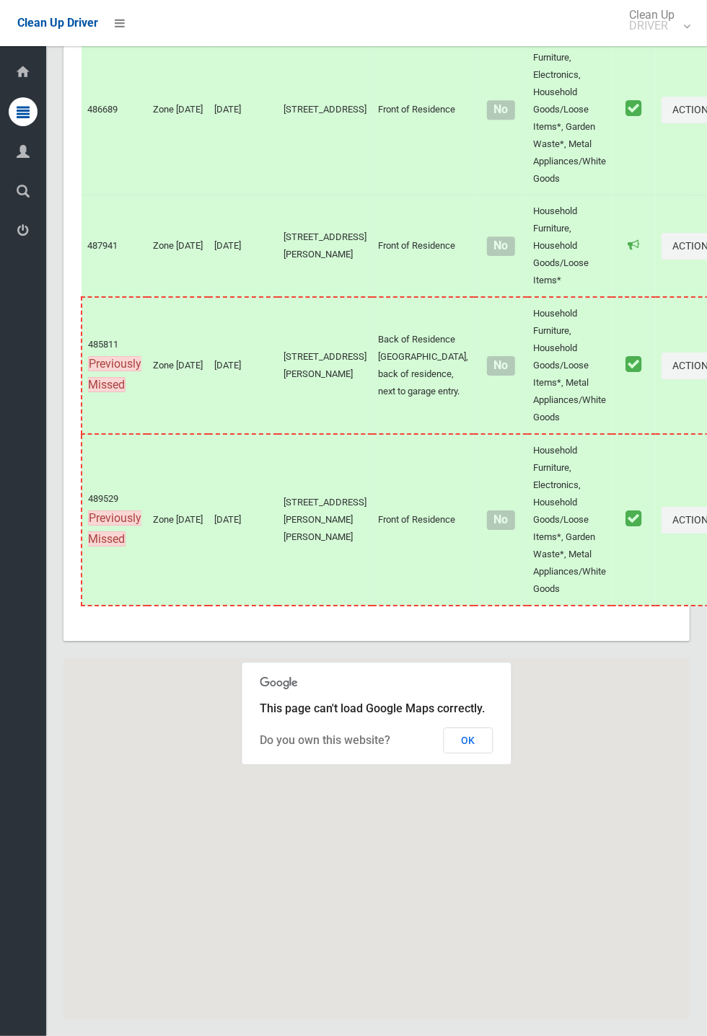
scroll to position [8047, 0]
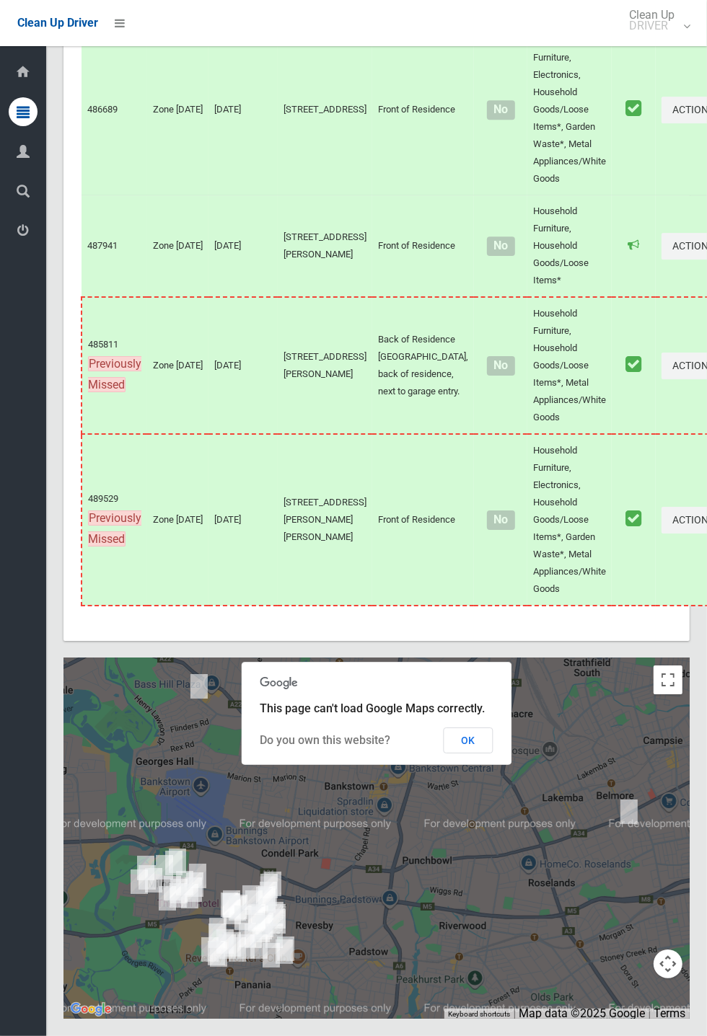
click at [470, 754] on button "OK" at bounding box center [469, 741] width 50 height 26
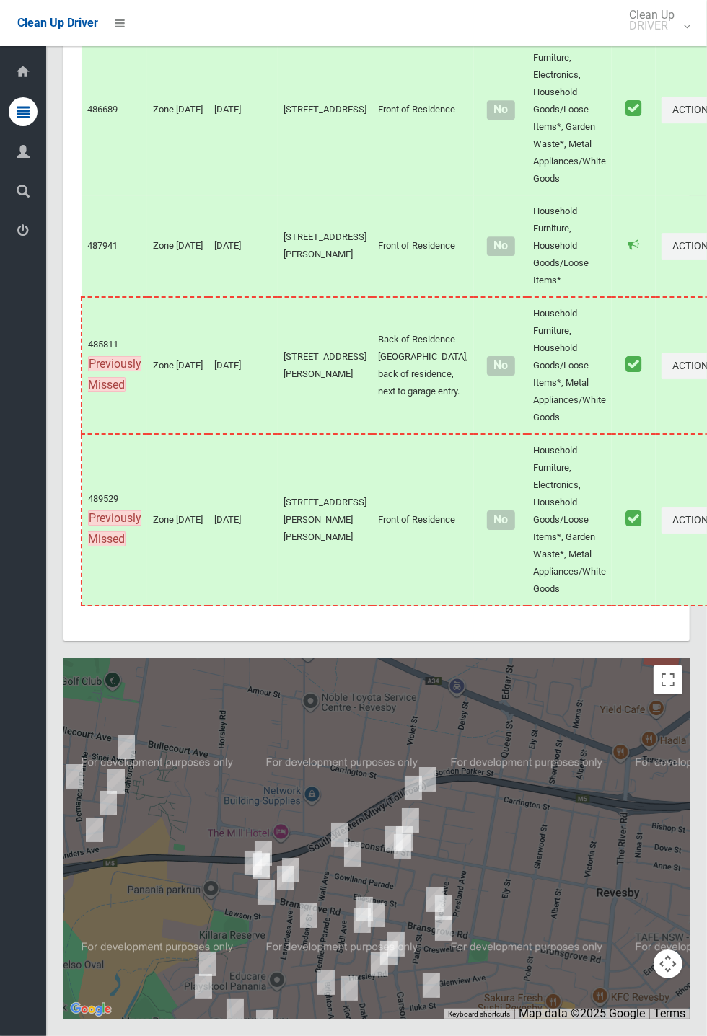
scroll to position [8047, 0]
